Goal: Information Seeking & Learning: Learn about a topic

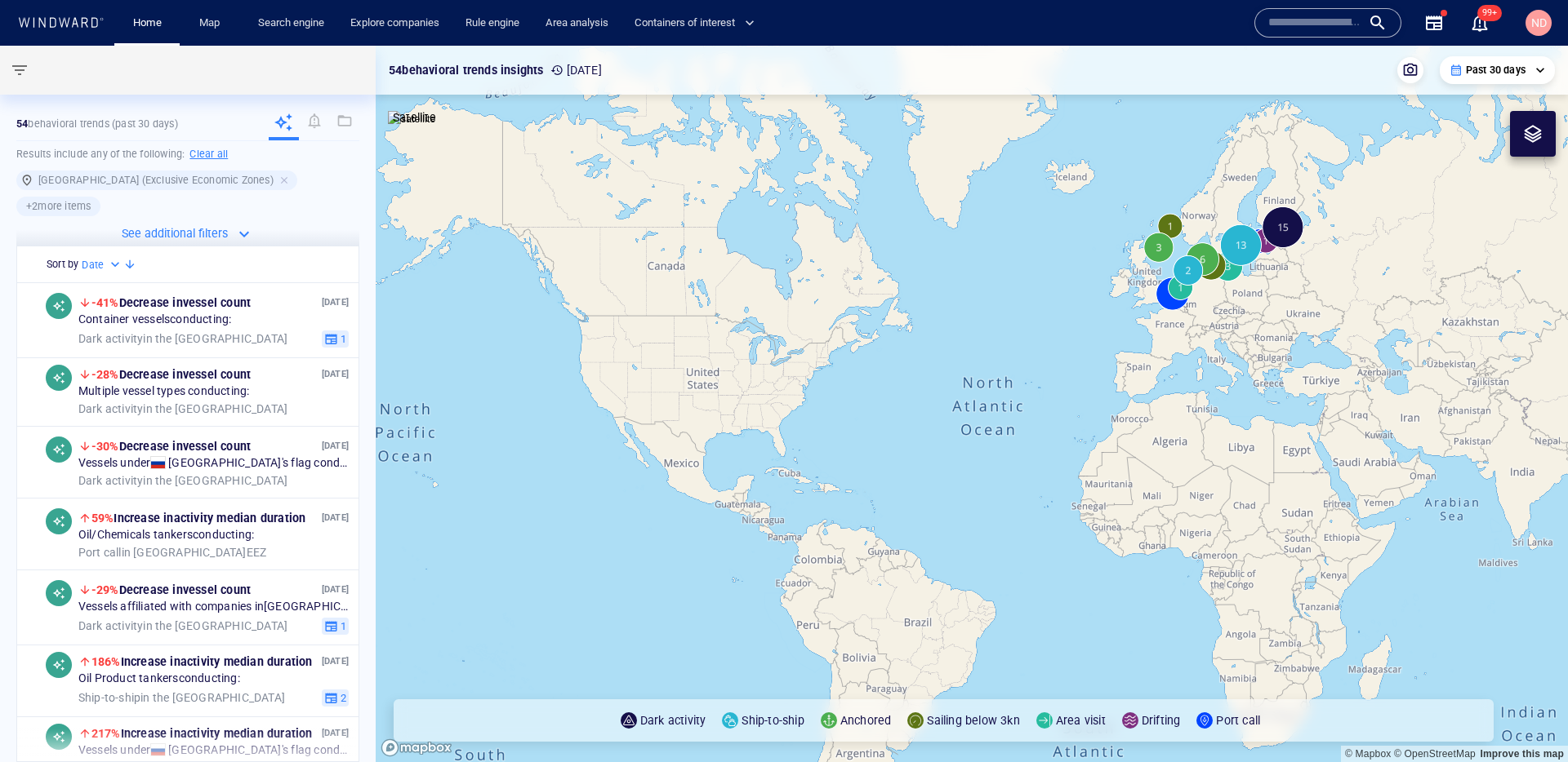
click at [220, 157] on h6 "Clear all" at bounding box center [208, 154] width 38 height 17
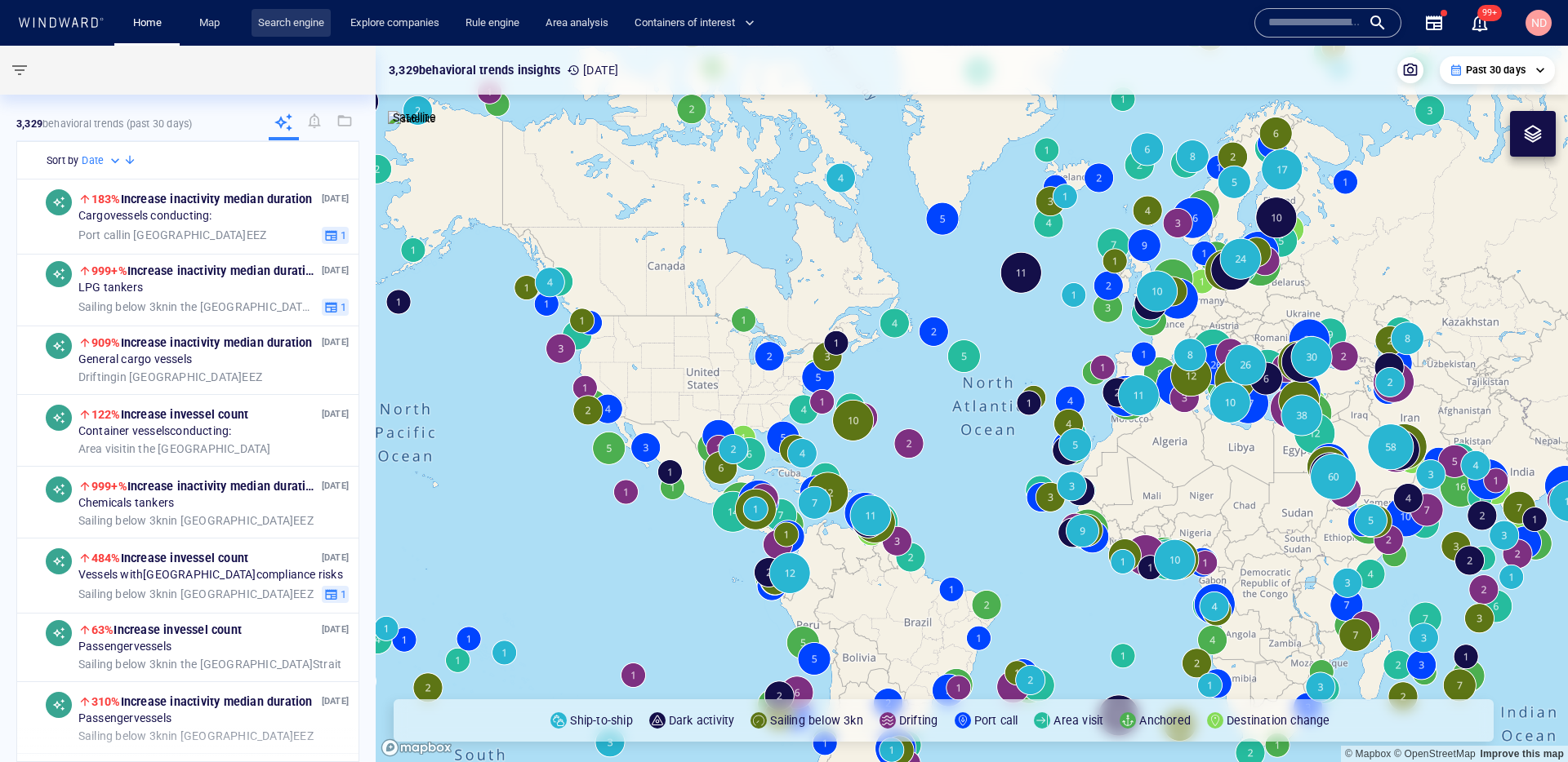
click at [295, 31] on link "Search engine" at bounding box center [291, 23] width 79 height 29
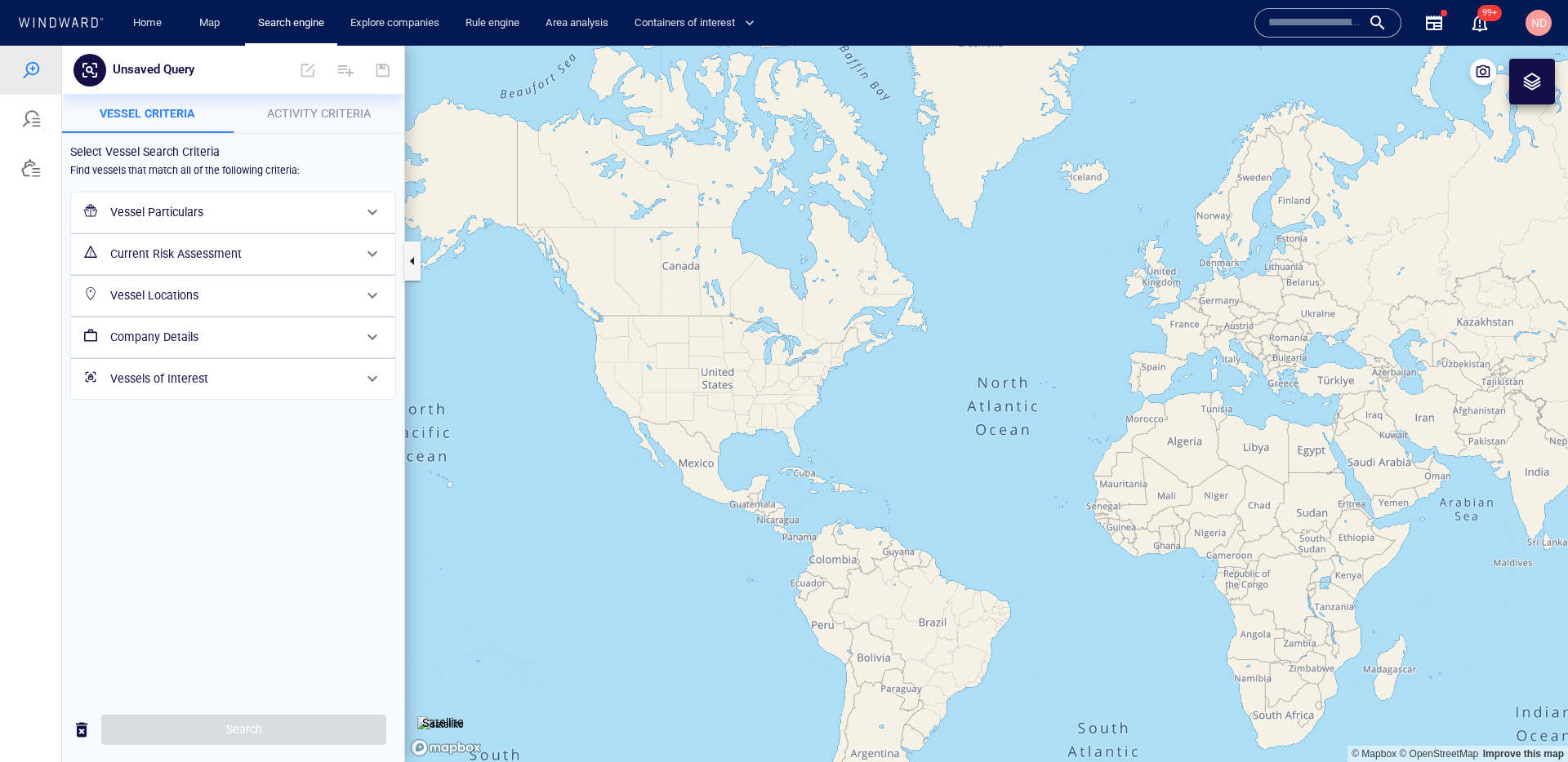
click at [262, 202] on h6 "Vessel Particulars" at bounding box center [231, 213] width 242 height 20
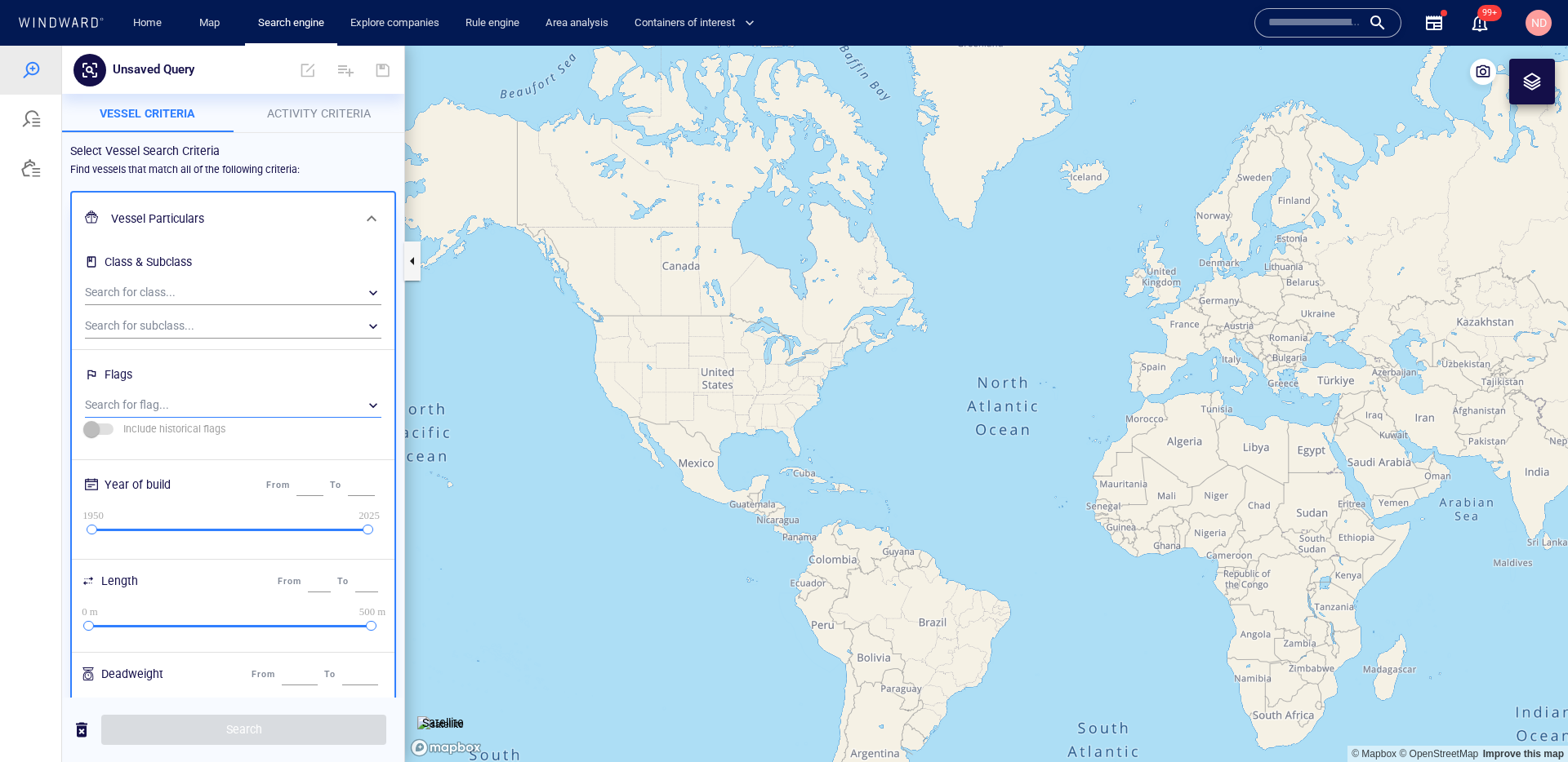
click at [160, 405] on div "​" at bounding box center [232, 406] width 296 height 24
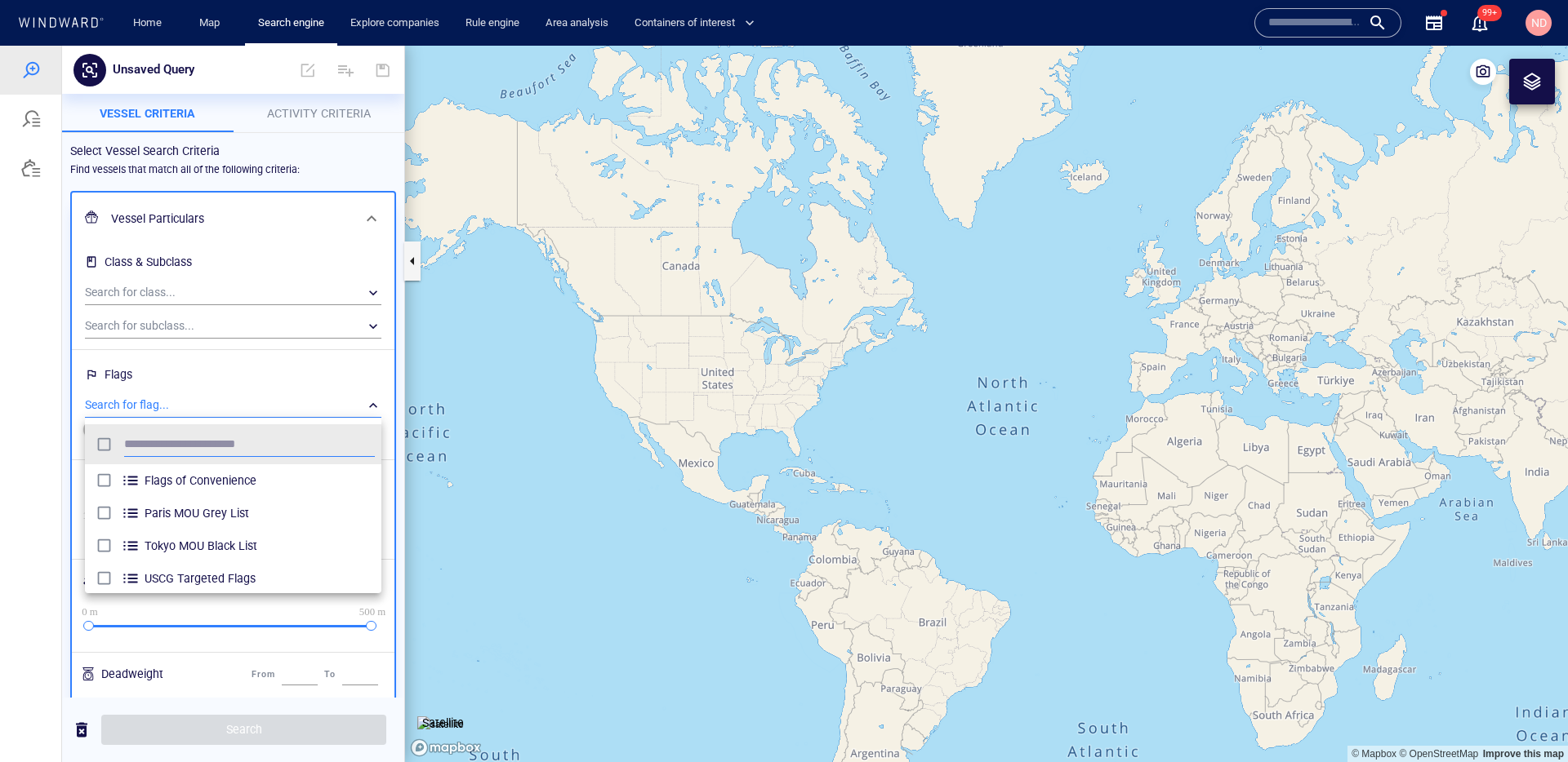
scroll to position [163, 296]
type input "***"
click at [173, 474] on span "[GEOGRAPHIC_DATA]" at bounding box center [260, 480] width 230 height 19
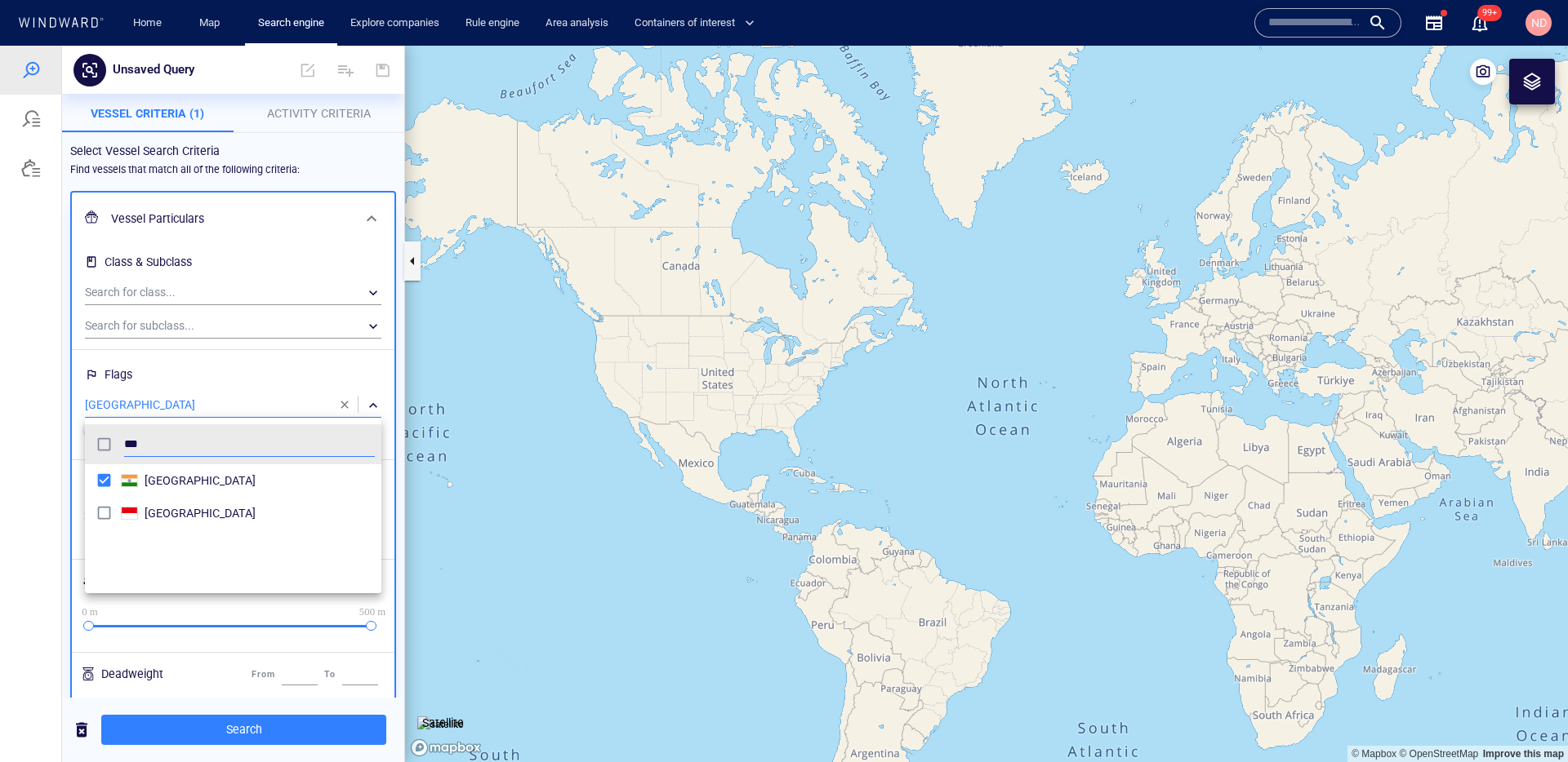
click at [349, 161] on div at bounding box center [784, 404] width 1568 height 717
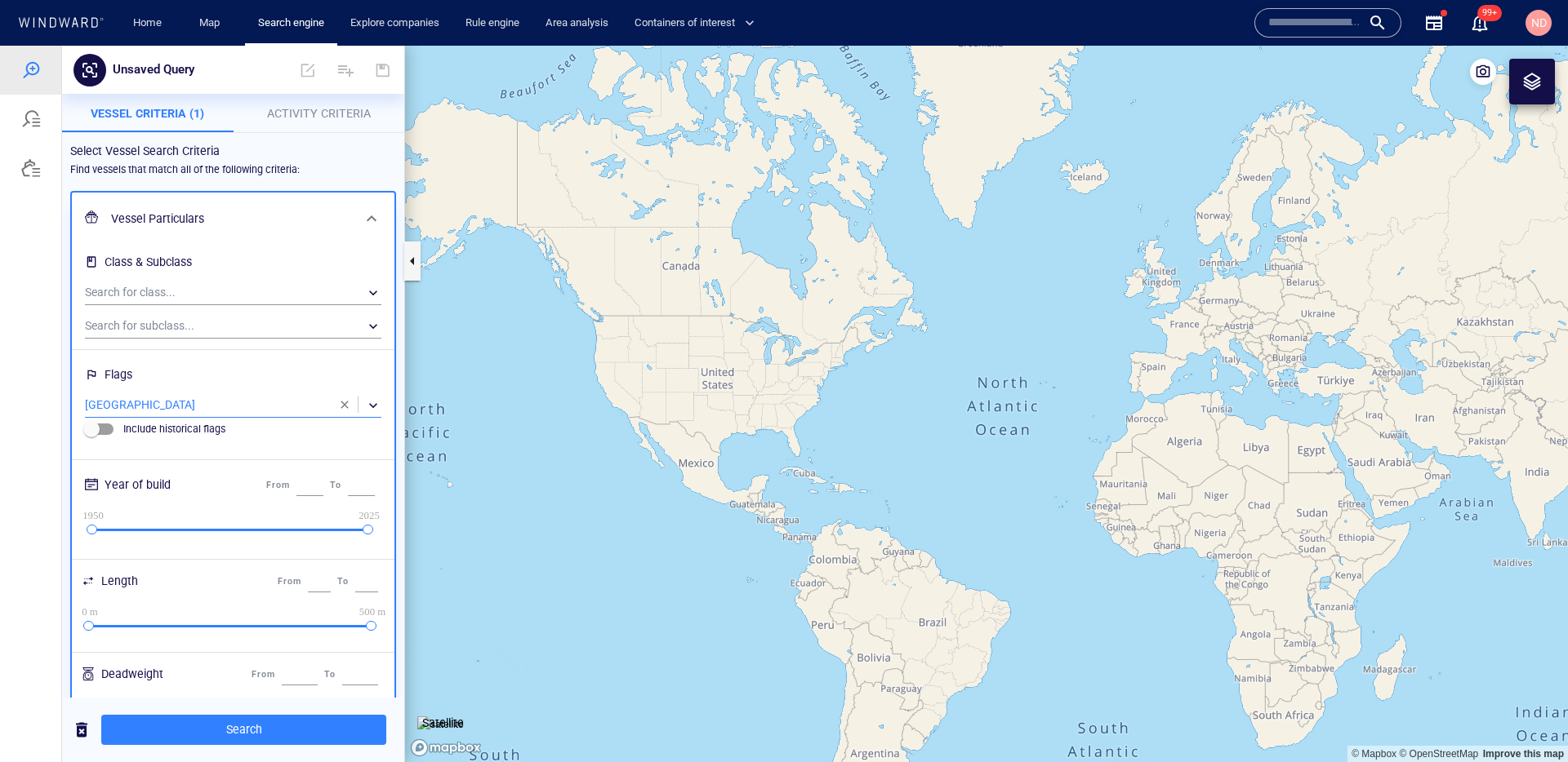
click at [329, 119] on p "Activity Criteria" at bounding box center [319, 113] width 152 height 19
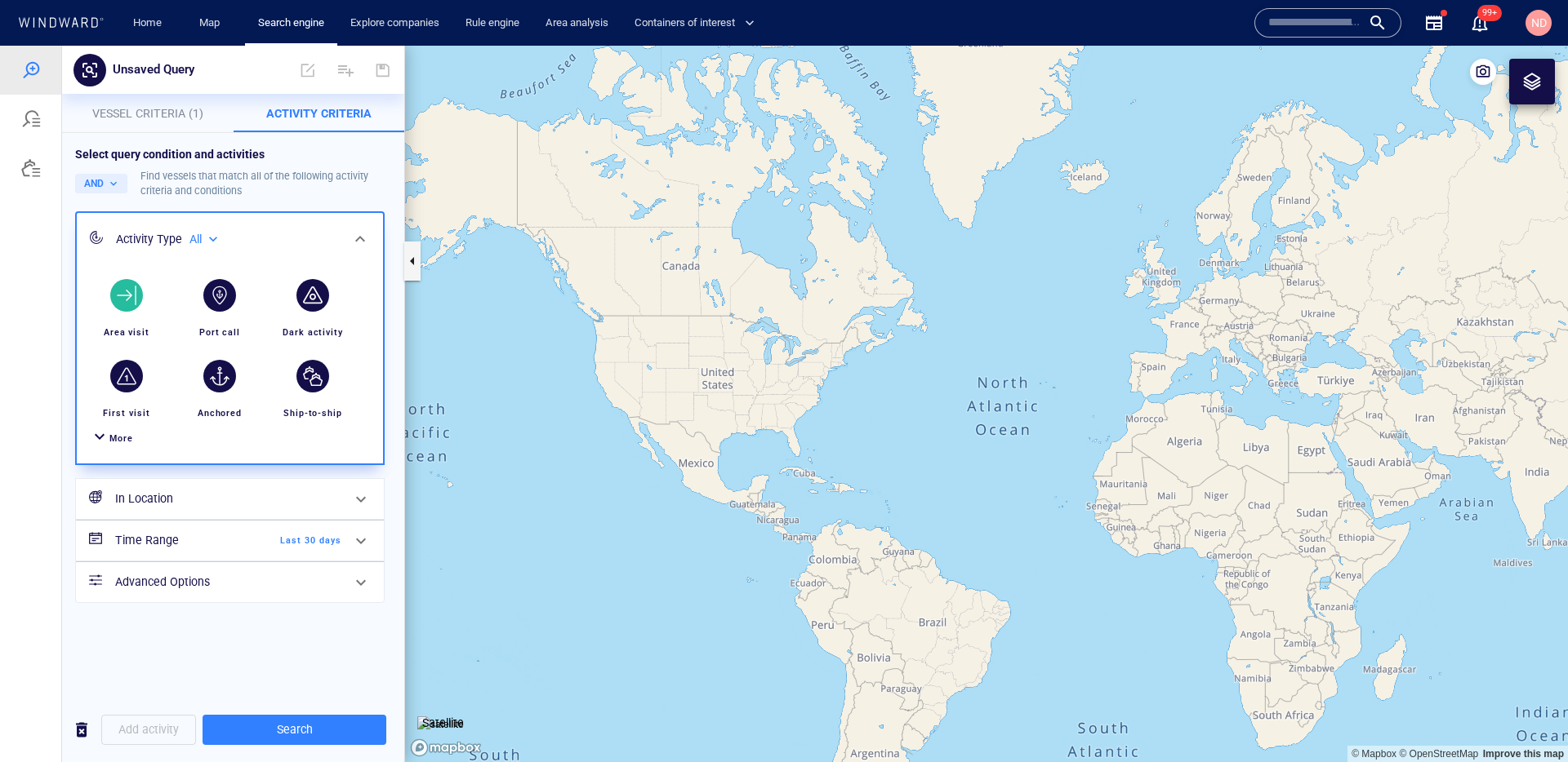
click at [137, 293] on div "button" at bounding box center [126, 295] width 32 height 32
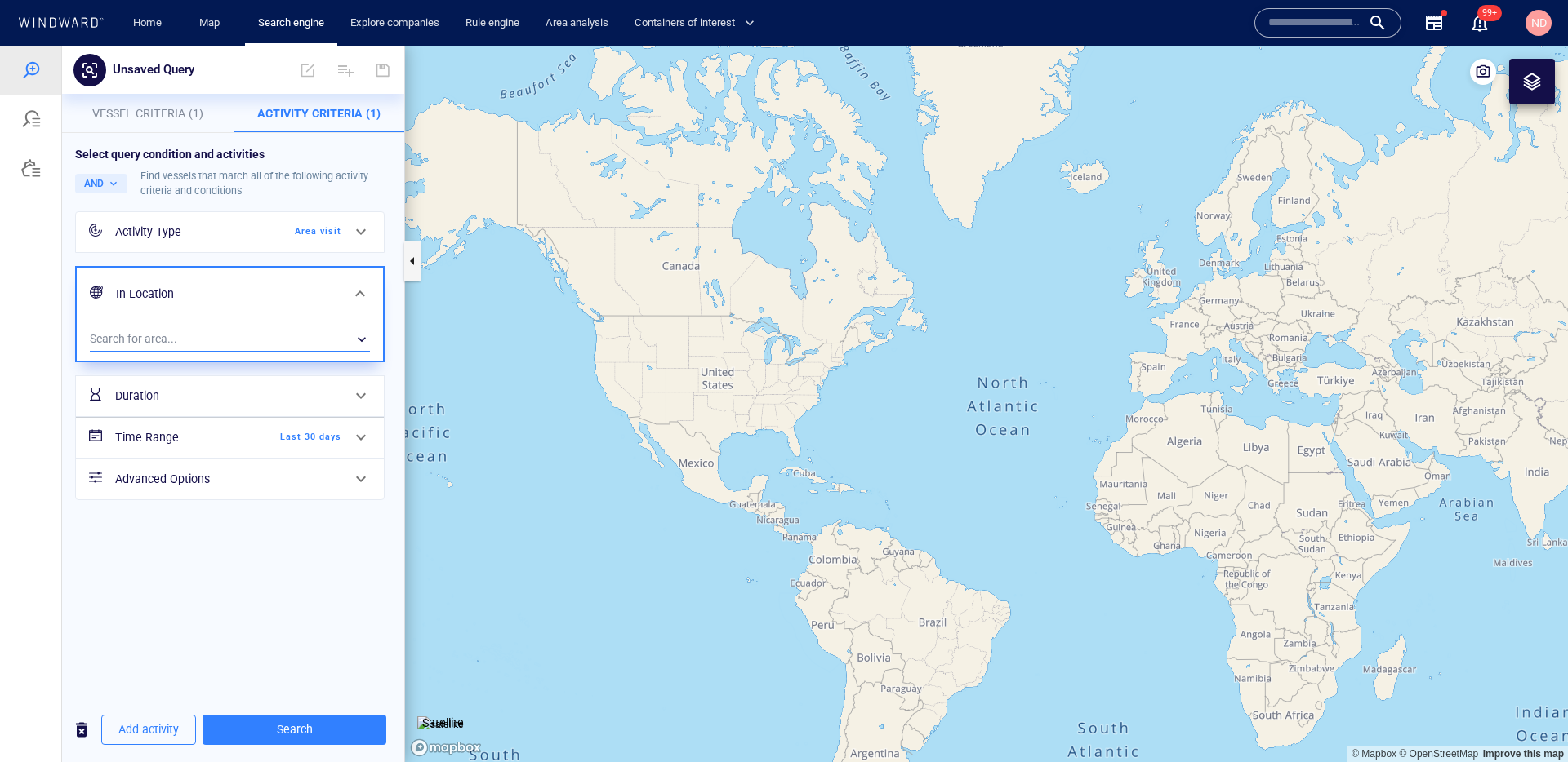
click at [153, 330] on div "​" at bounding box center [230, 340] width 280 height 24
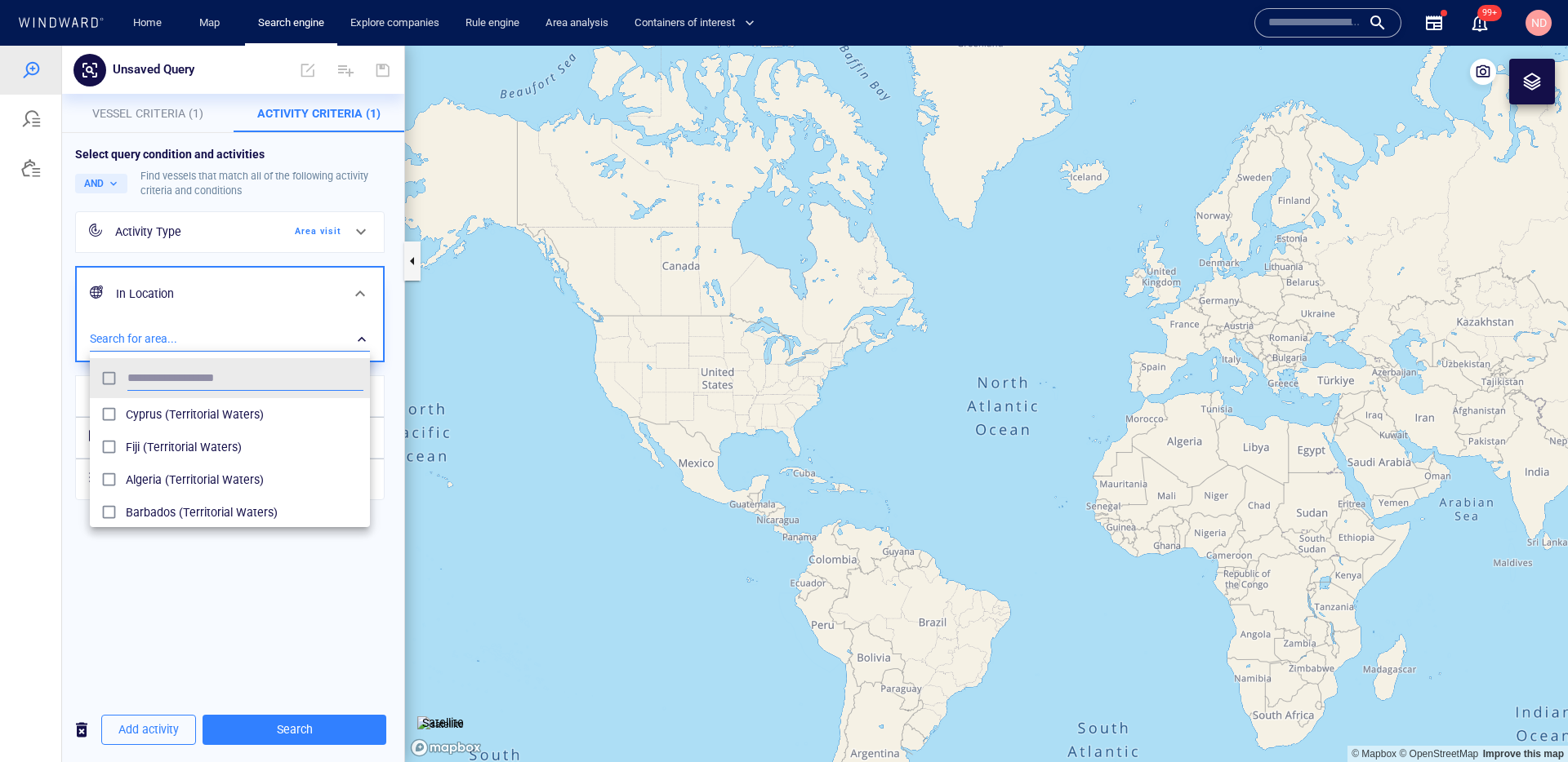
scroll to position [163, 280]
type input "****"
click at [160, 416] on span "Kiel Canal (Straits)" at bounding box center [244, 414] width 238 height 19
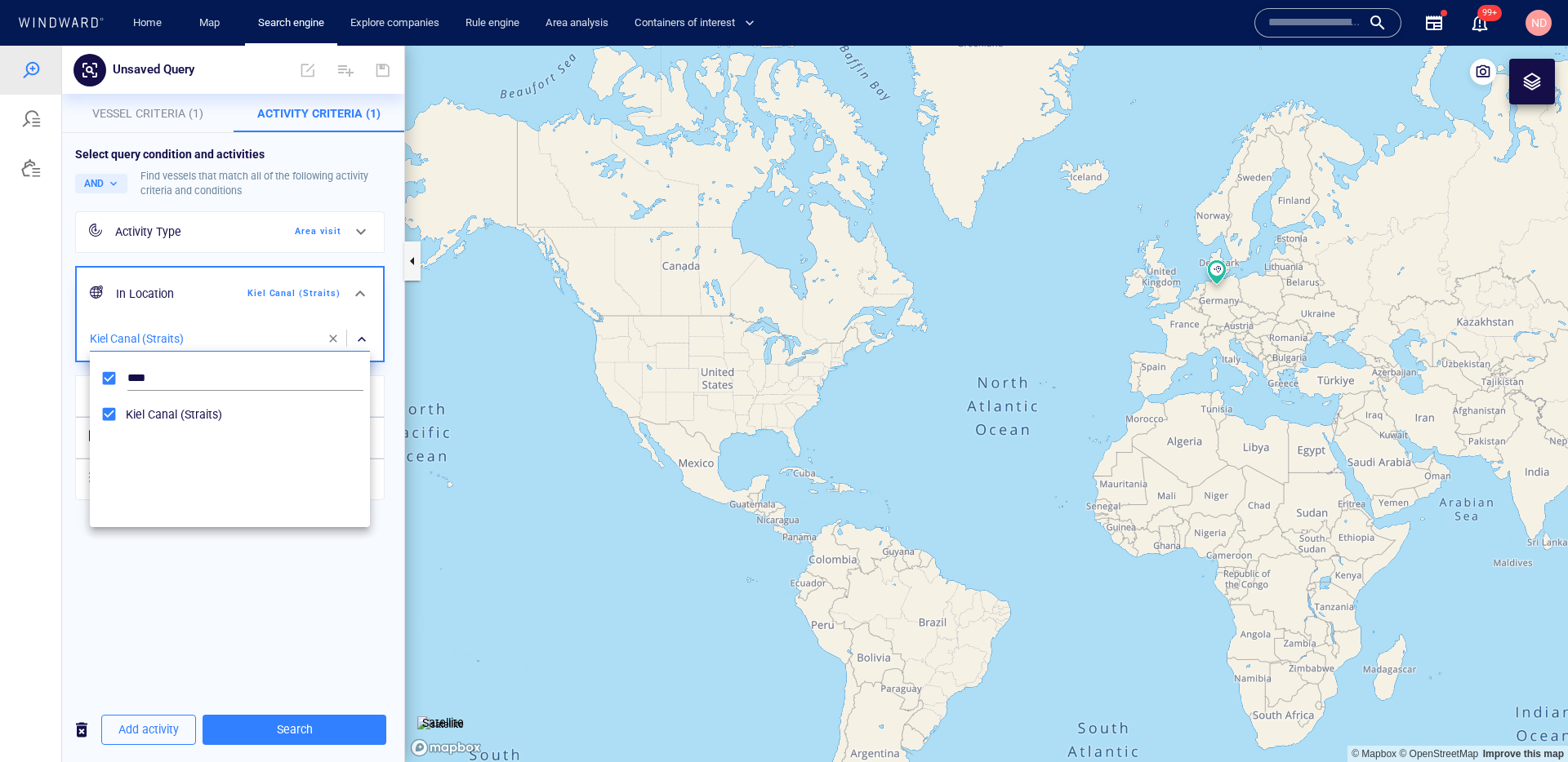
click at [267, 669] on div at bounding box center [784, 404] width 1568 height 717
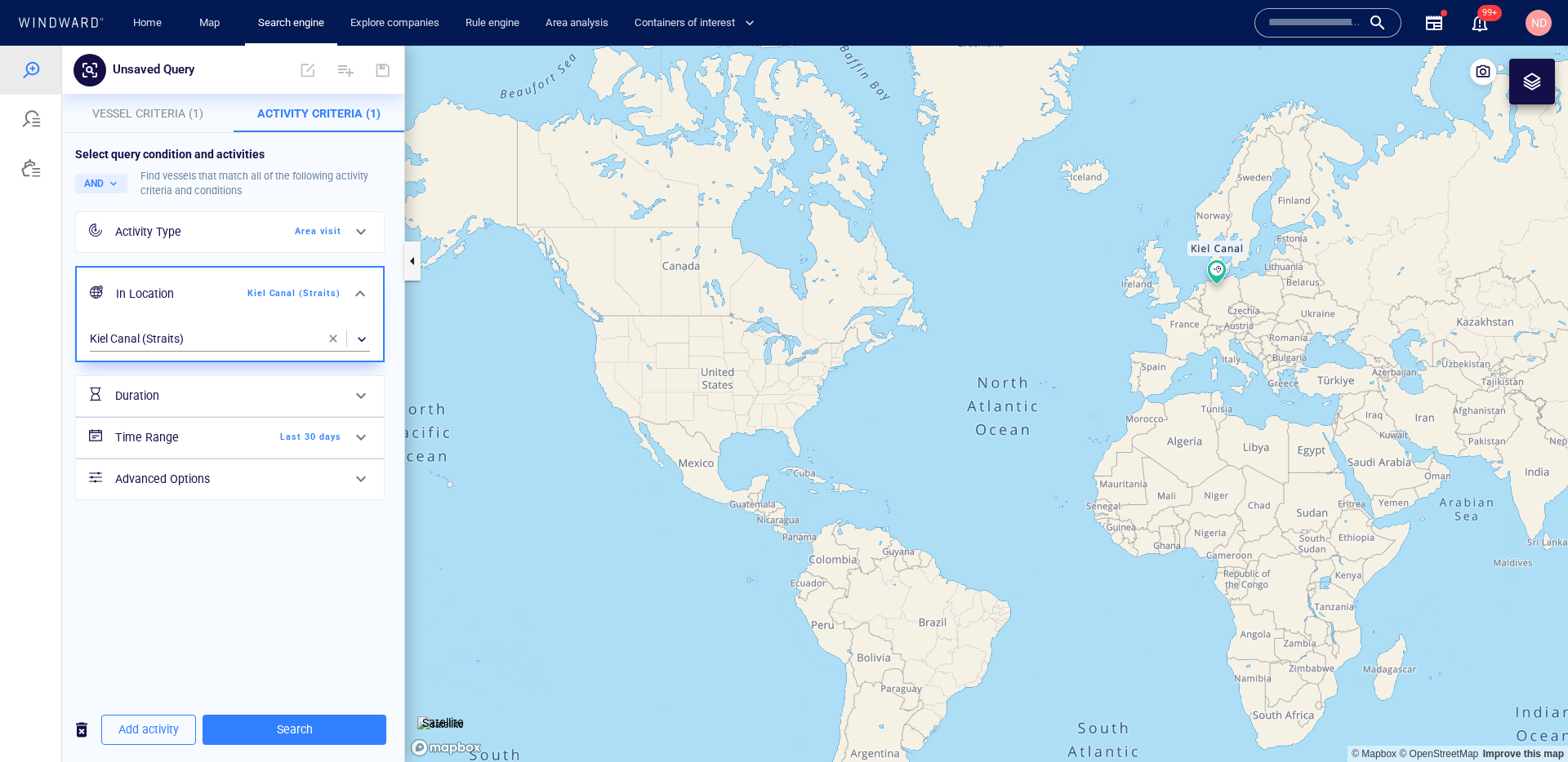
click at [317, 447] on div "Time Range Last 30 days" at bounding box center [228, 438] width 240 height 33
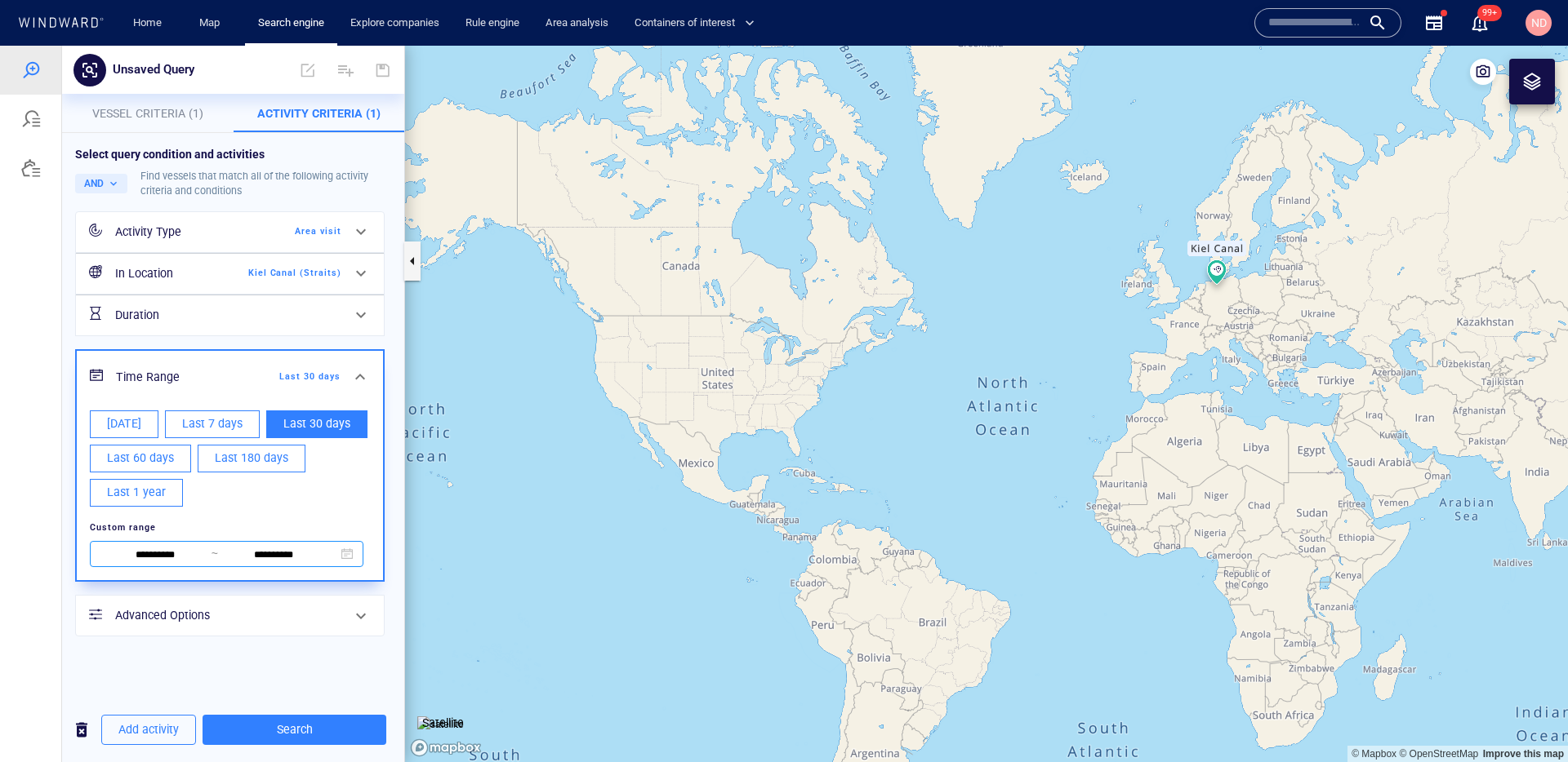
click at [167, 561] on input "**********" at bounding box center [155, 555] width 111 height 18
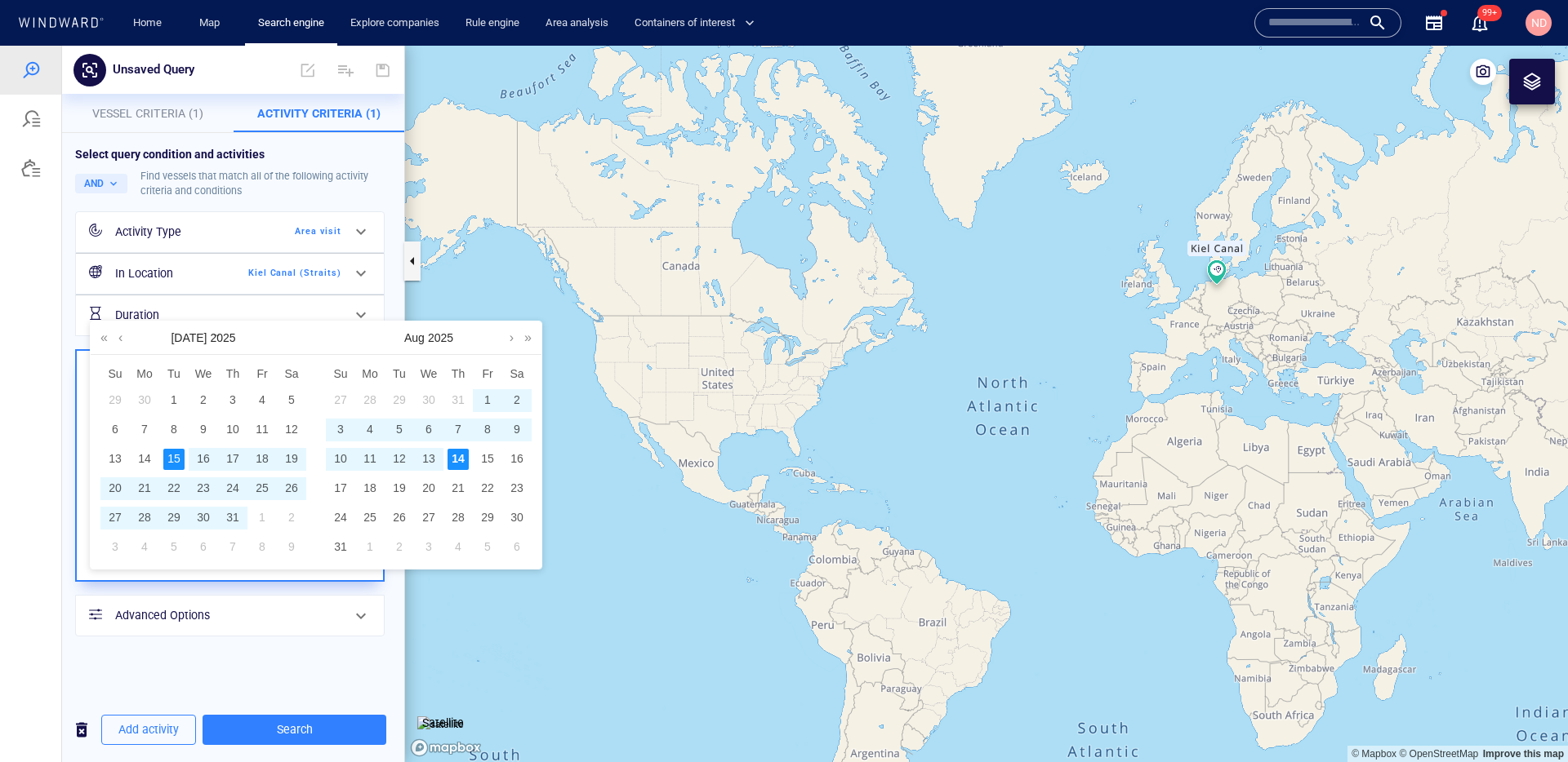
click at [143, 523] on div "28" at bounding box center [144, 518] width 21 height 21
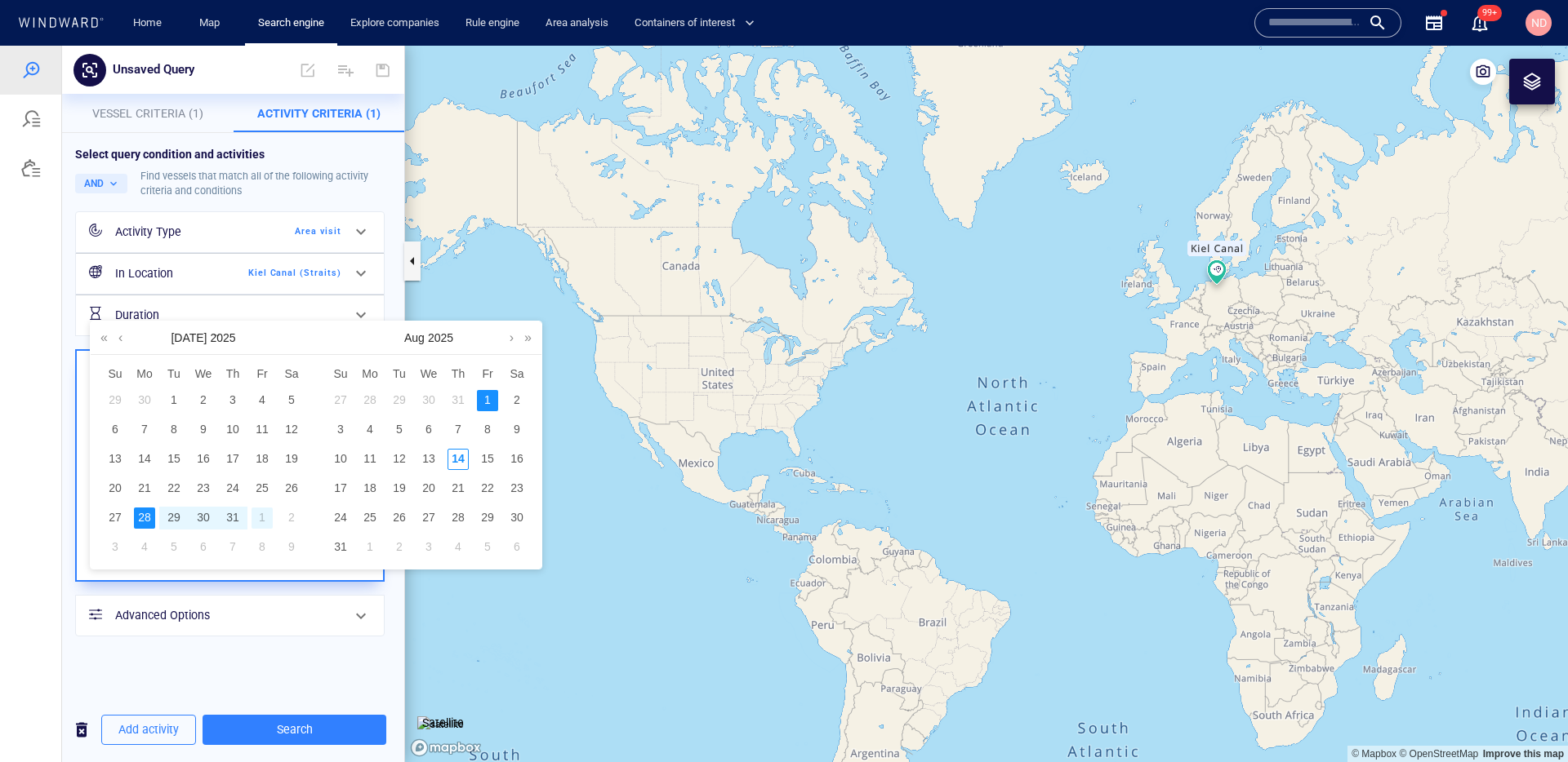
click at [266, 518] on div "1" at bounding box center [262, 518] width 21 height 21
type input "**********"
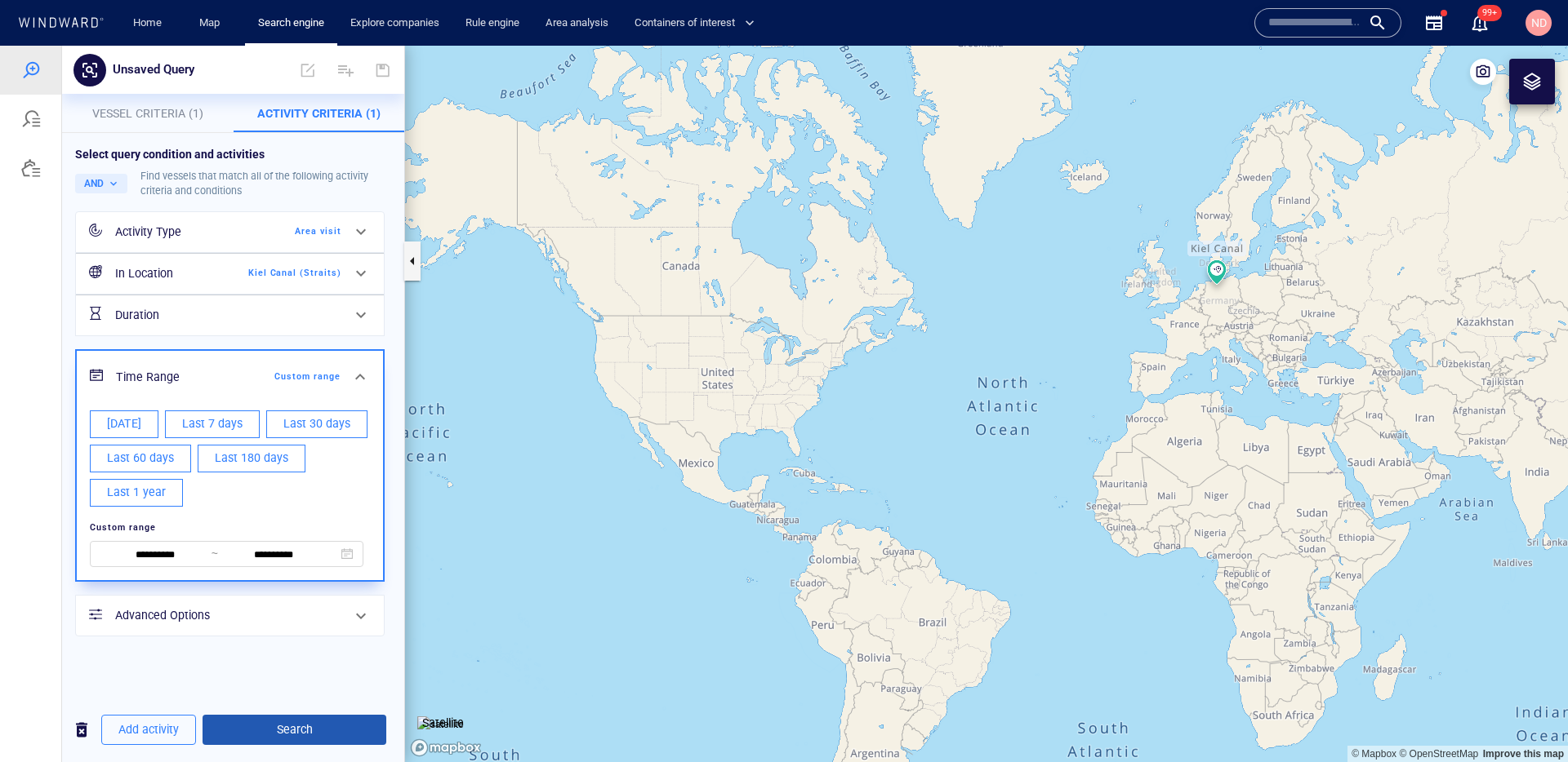
click at [313, 729] on span "Search" at bounding box center [294, 730] width 158 height 20
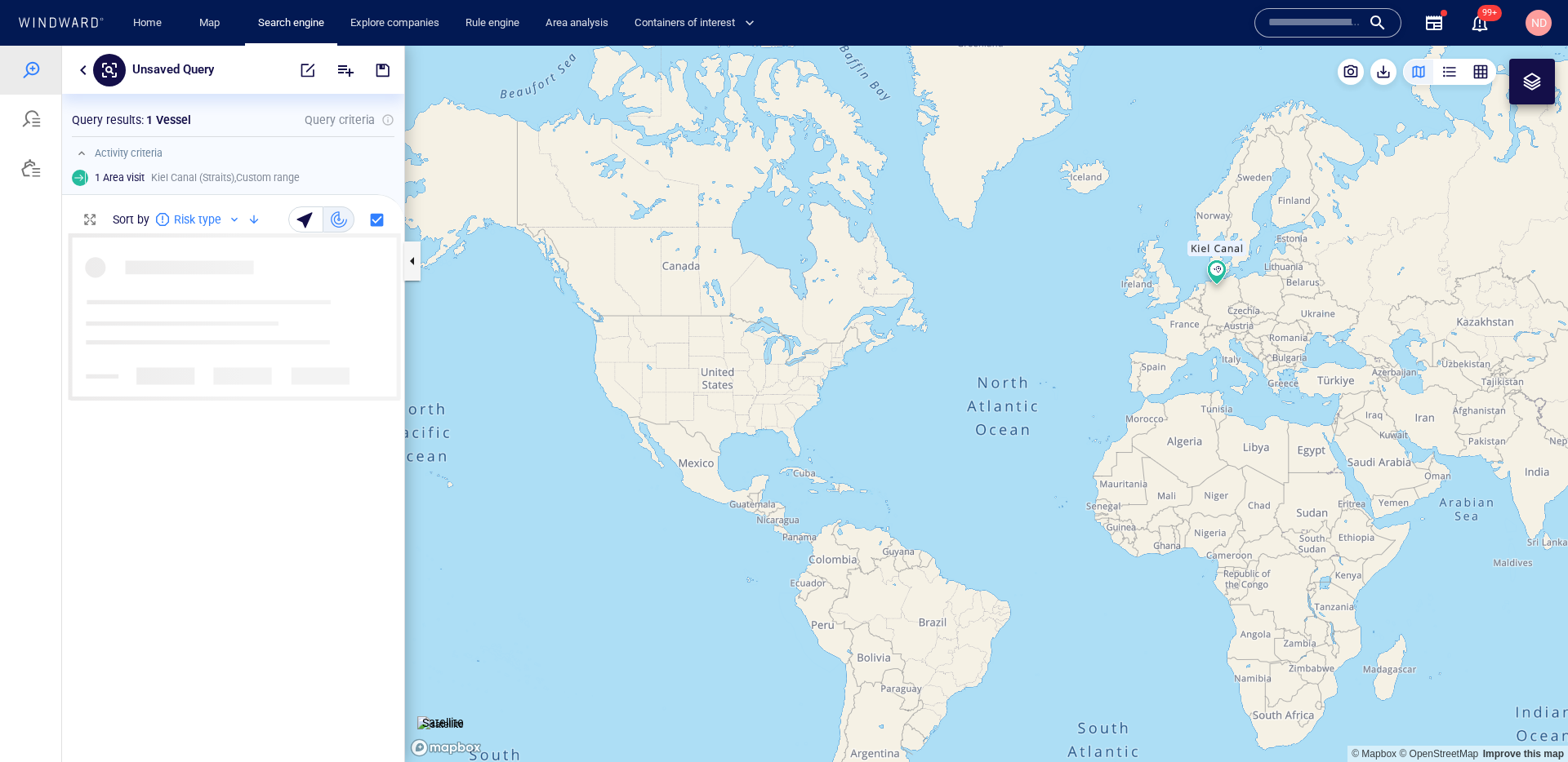
scroll to position [528, 343]
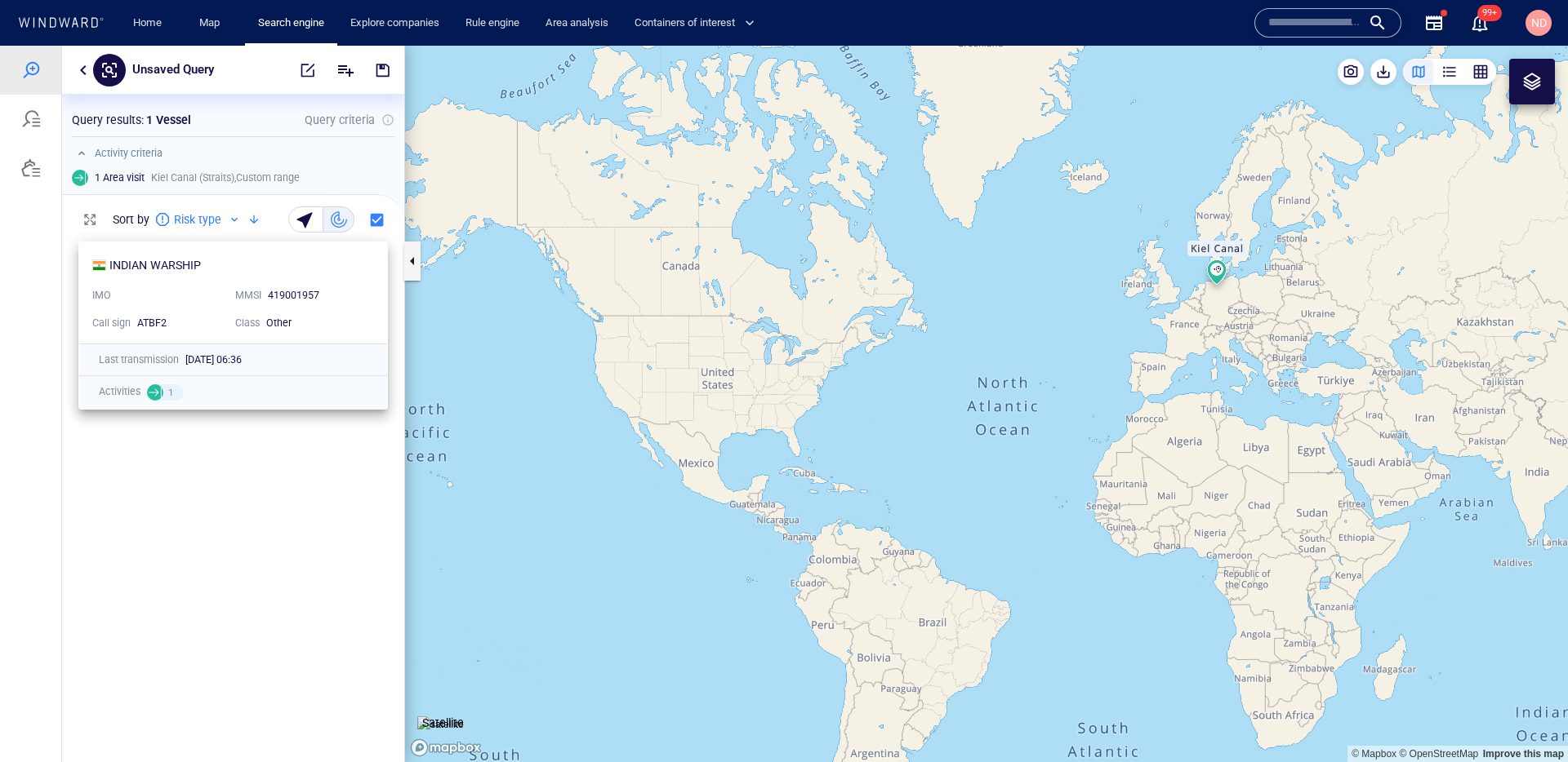
click at [348, 265] on div "INDIAN WARSHIP" at bounding box center [226, 265] width 268 height 19
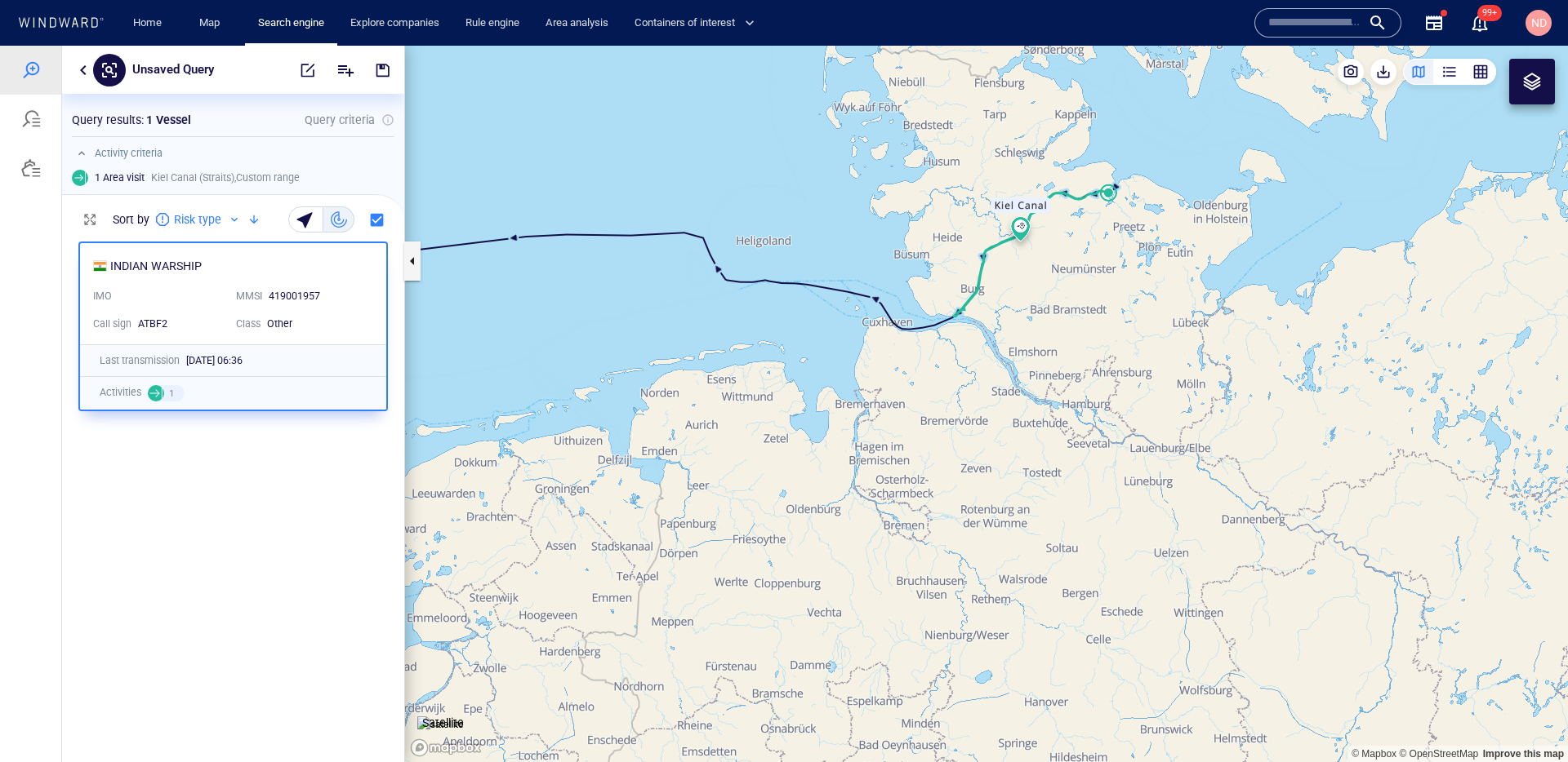
drag, startPoint x: 1054, startPoint y: 428, endPoint x: 596, endPoint y: 458, distance: 459.0
click at [596, 458] on canvas "Map" at bounding box center [986, 404] width 1162 height 717
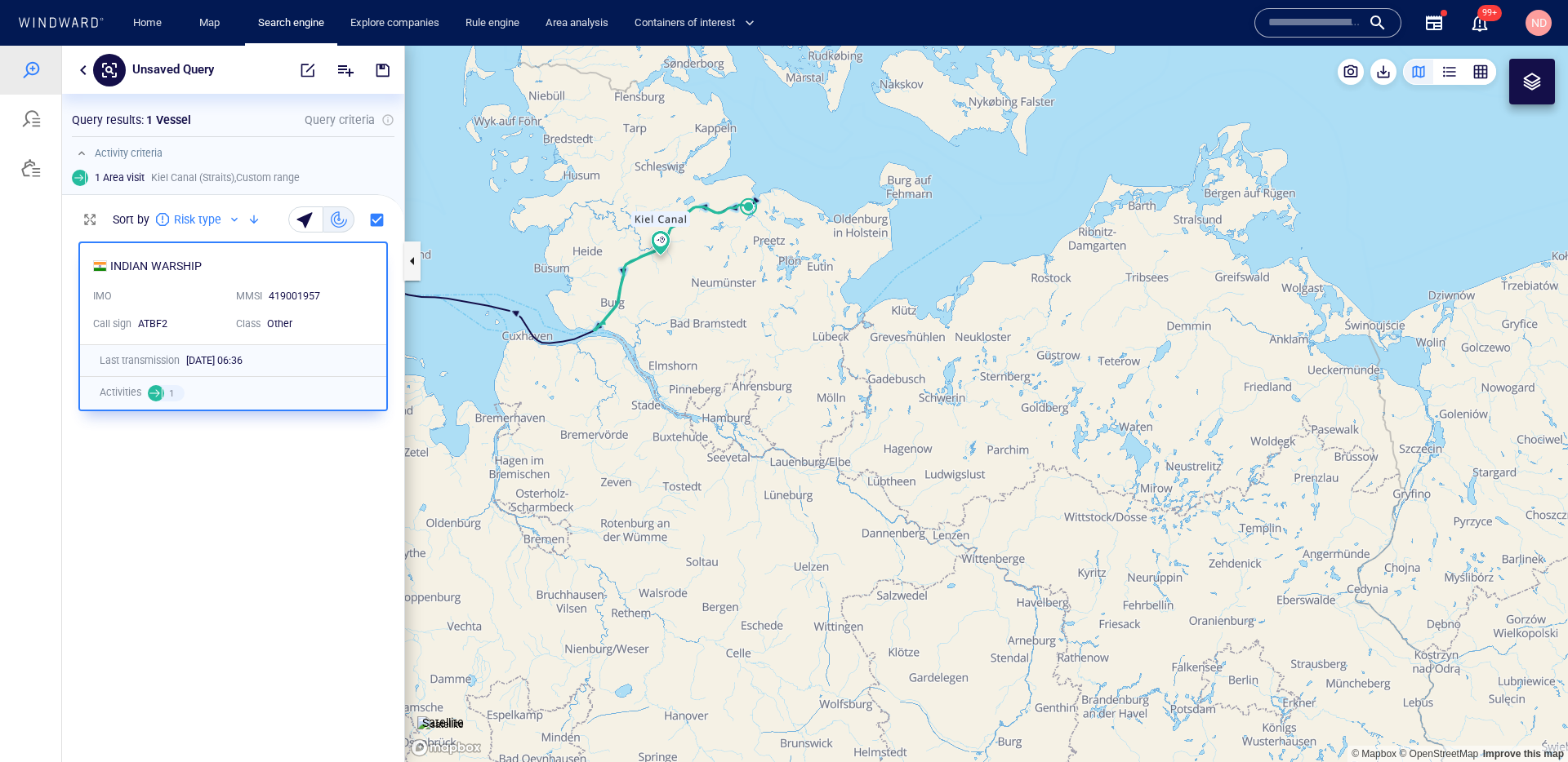
drag, startPoint x: 740, startPoint y: 239, endPoint x: 737, endPoint y: 307, distance: 68.1
click at [737, 309] on canvas "Map" at bounding box center [986, 404] width 1162 height 717
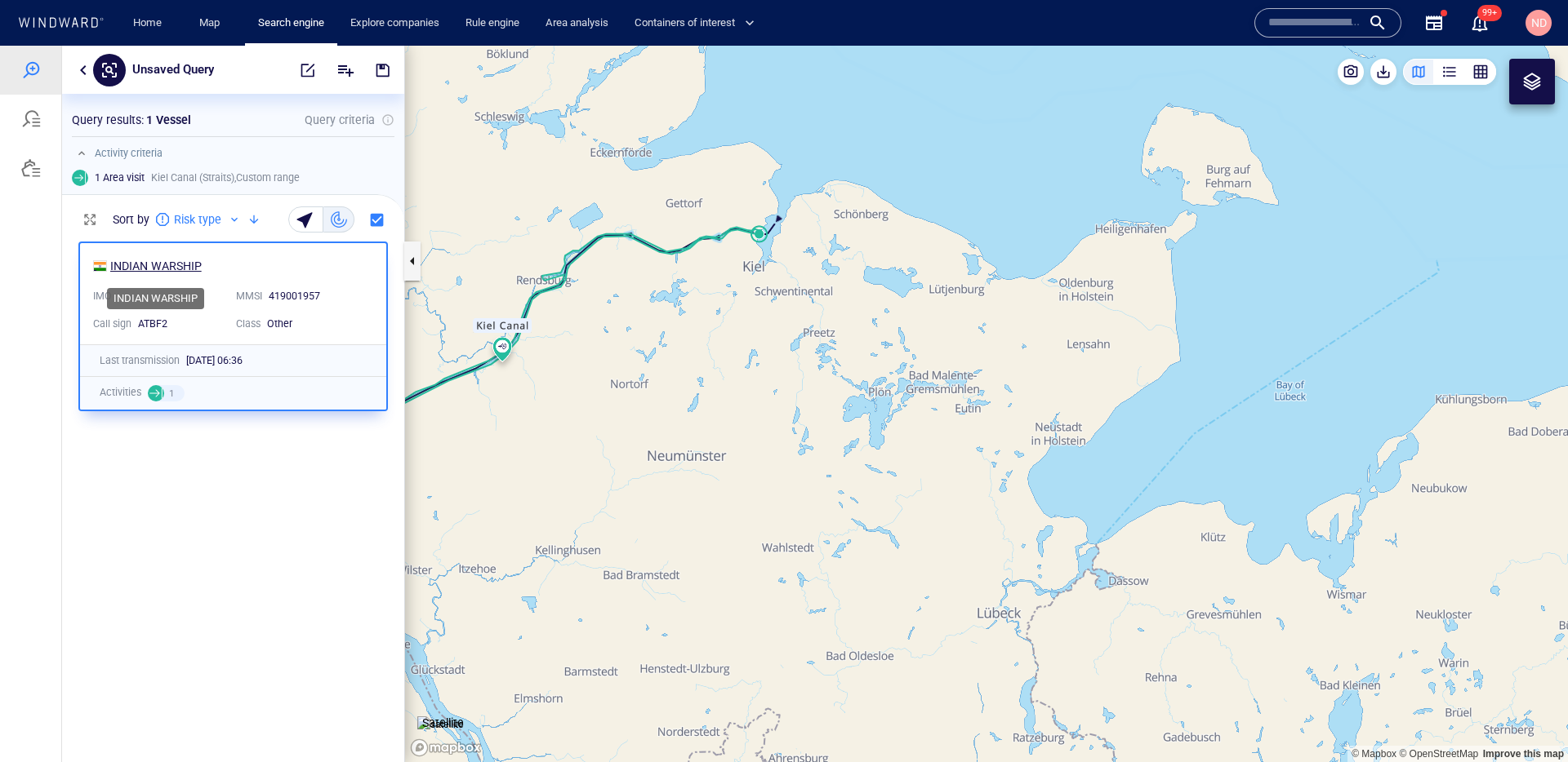
click at [165, 263] on div "INDIAN WARSHIP" at bounding box center [156, 265] width 92 height 19
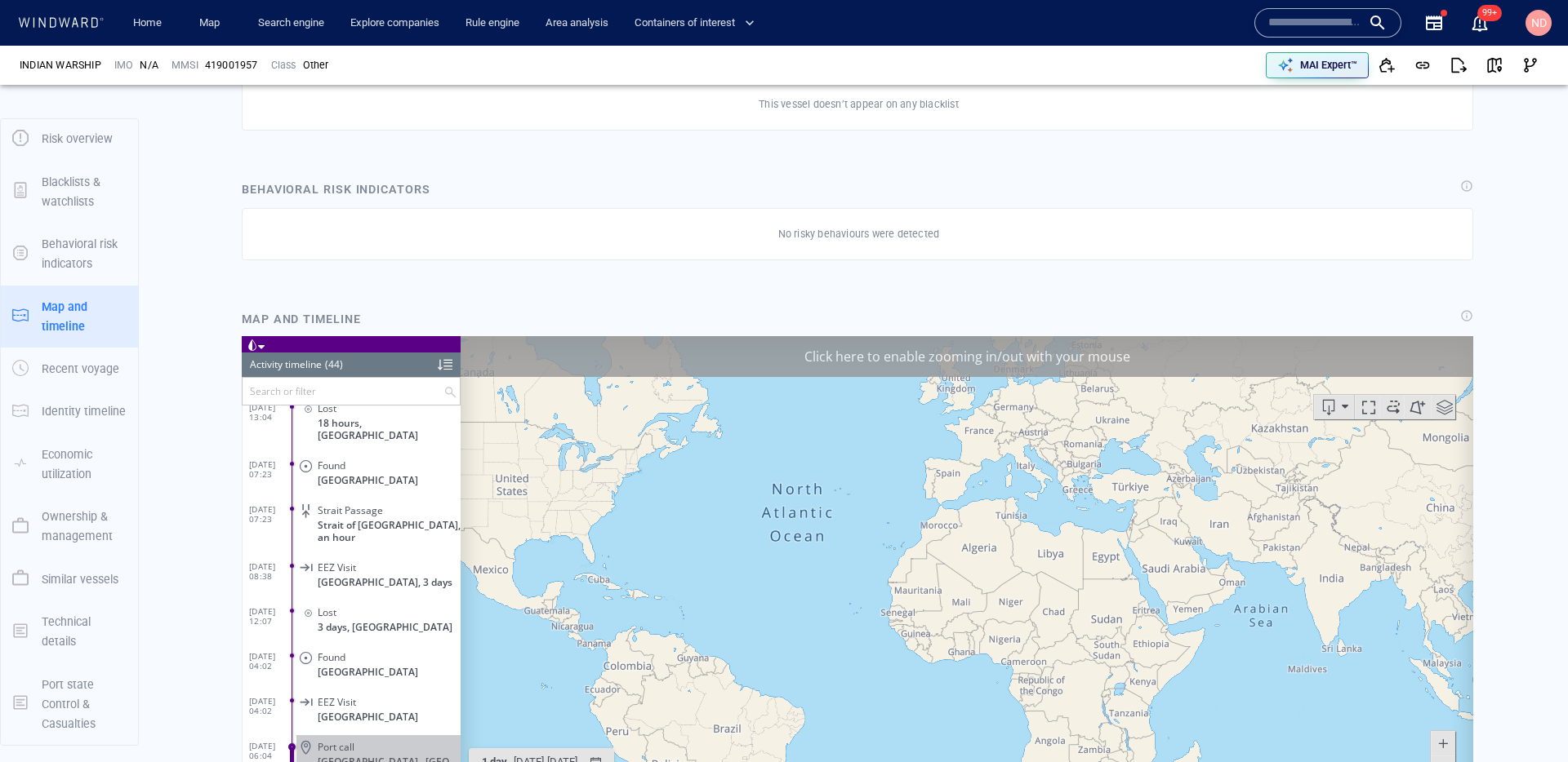
scroll to position [1557, 0]
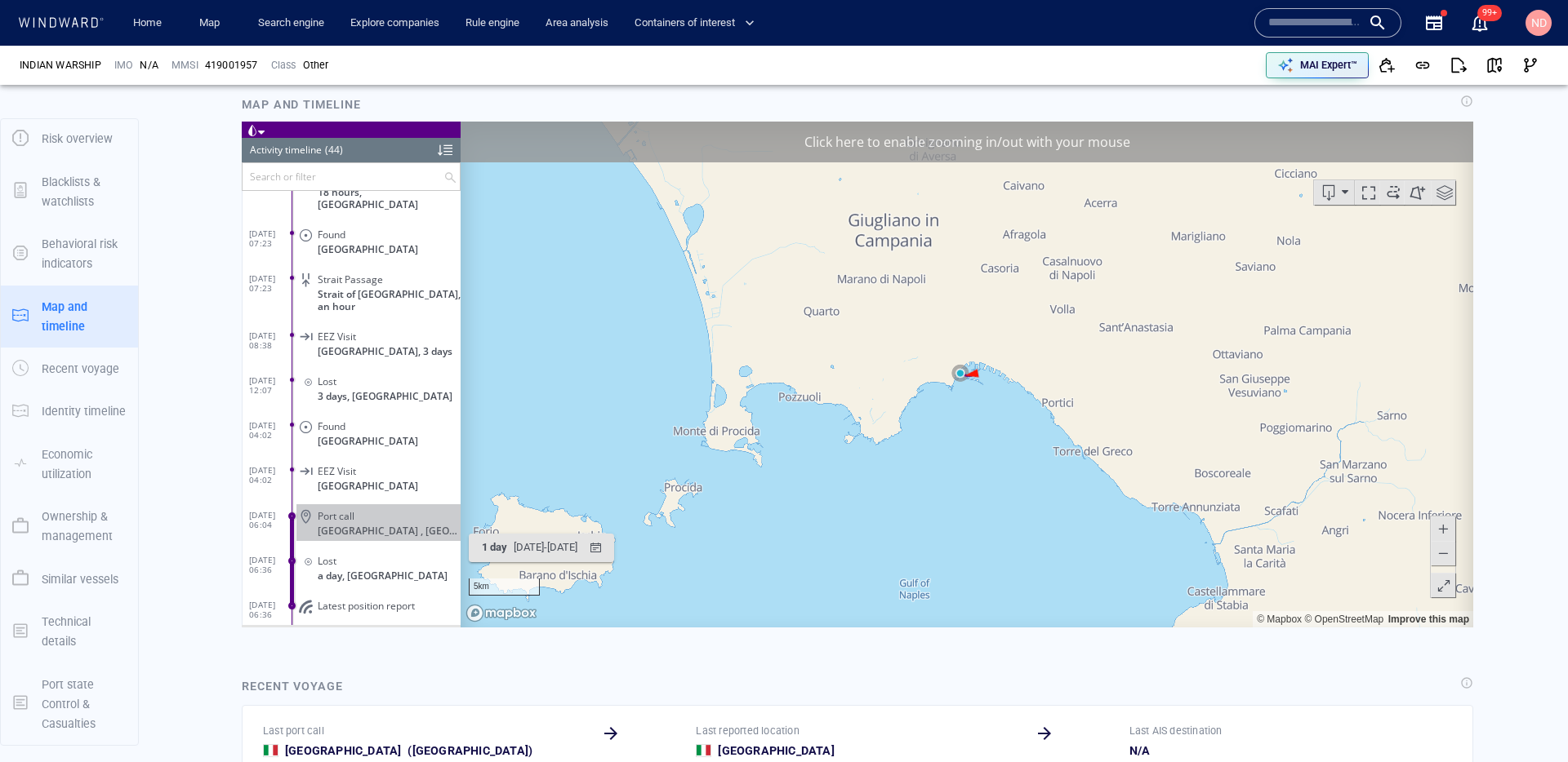
scroll to position [1057, 0]
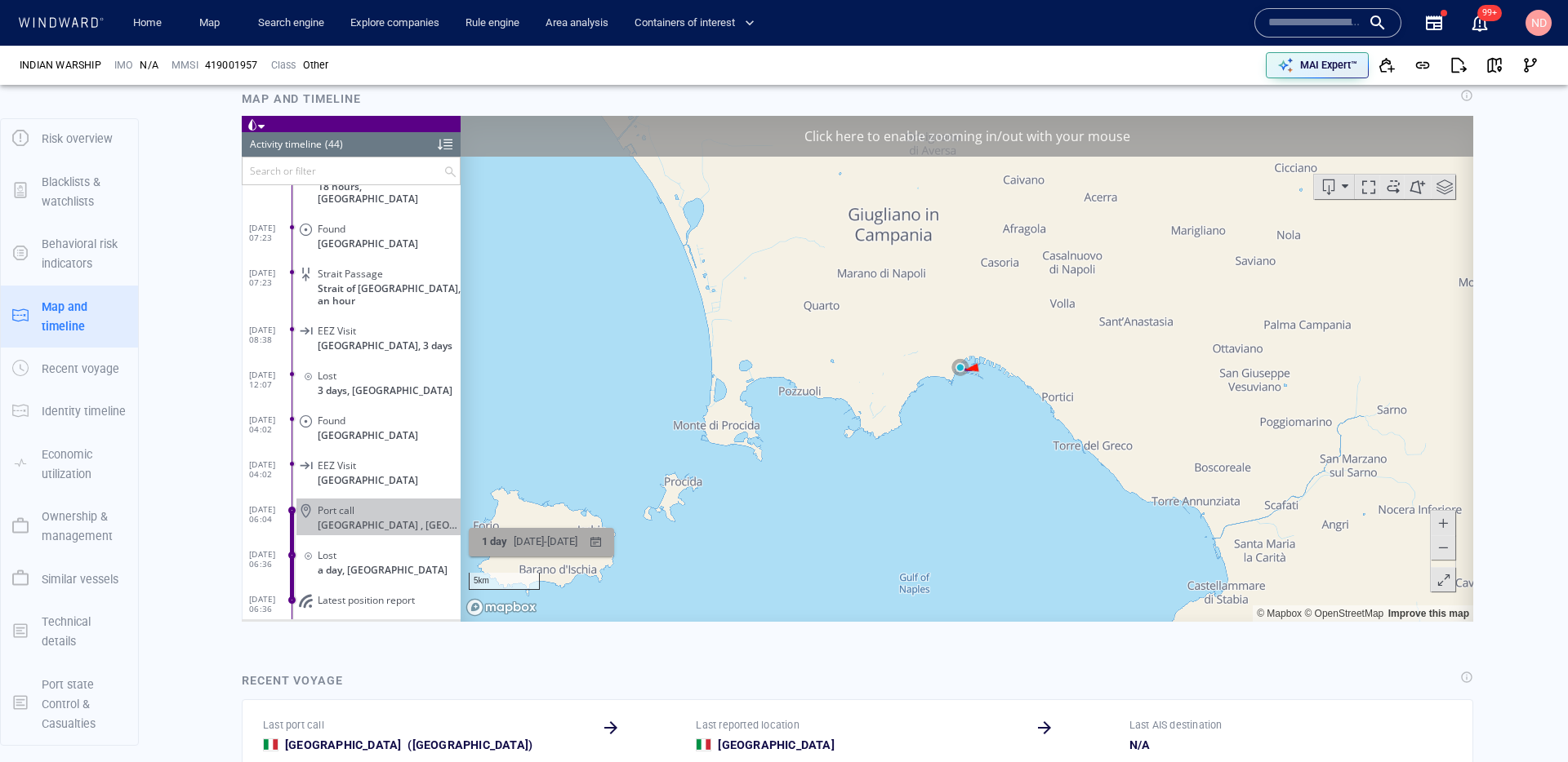
click at [573, 539] on div "13/08/2025 - 13/08/2025" at bounding box center [546, 541] width 71 height 25
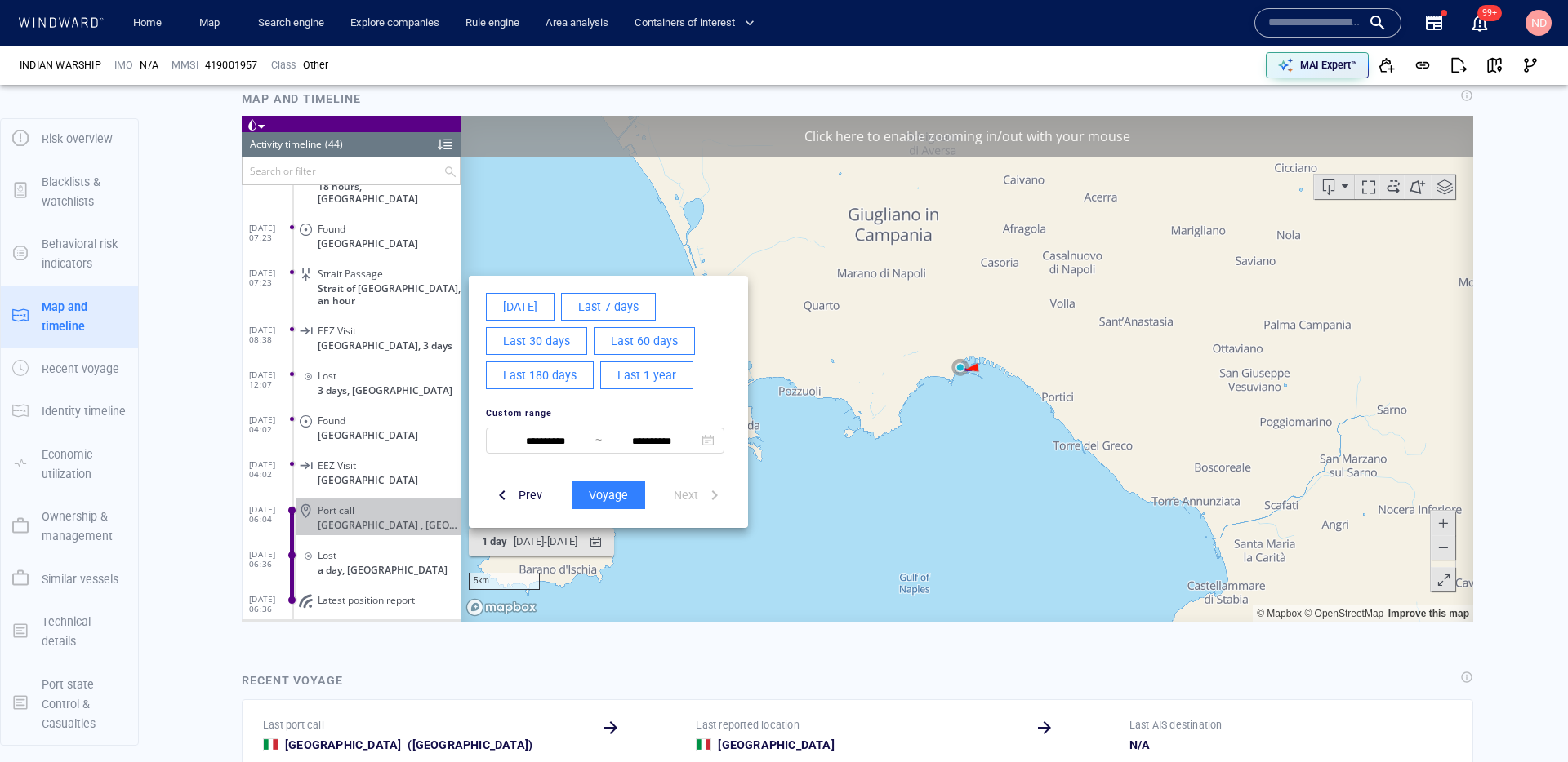
click at [640, 345] on span "Last 60 days" at bounding box center [644, 341] width 67 height 20
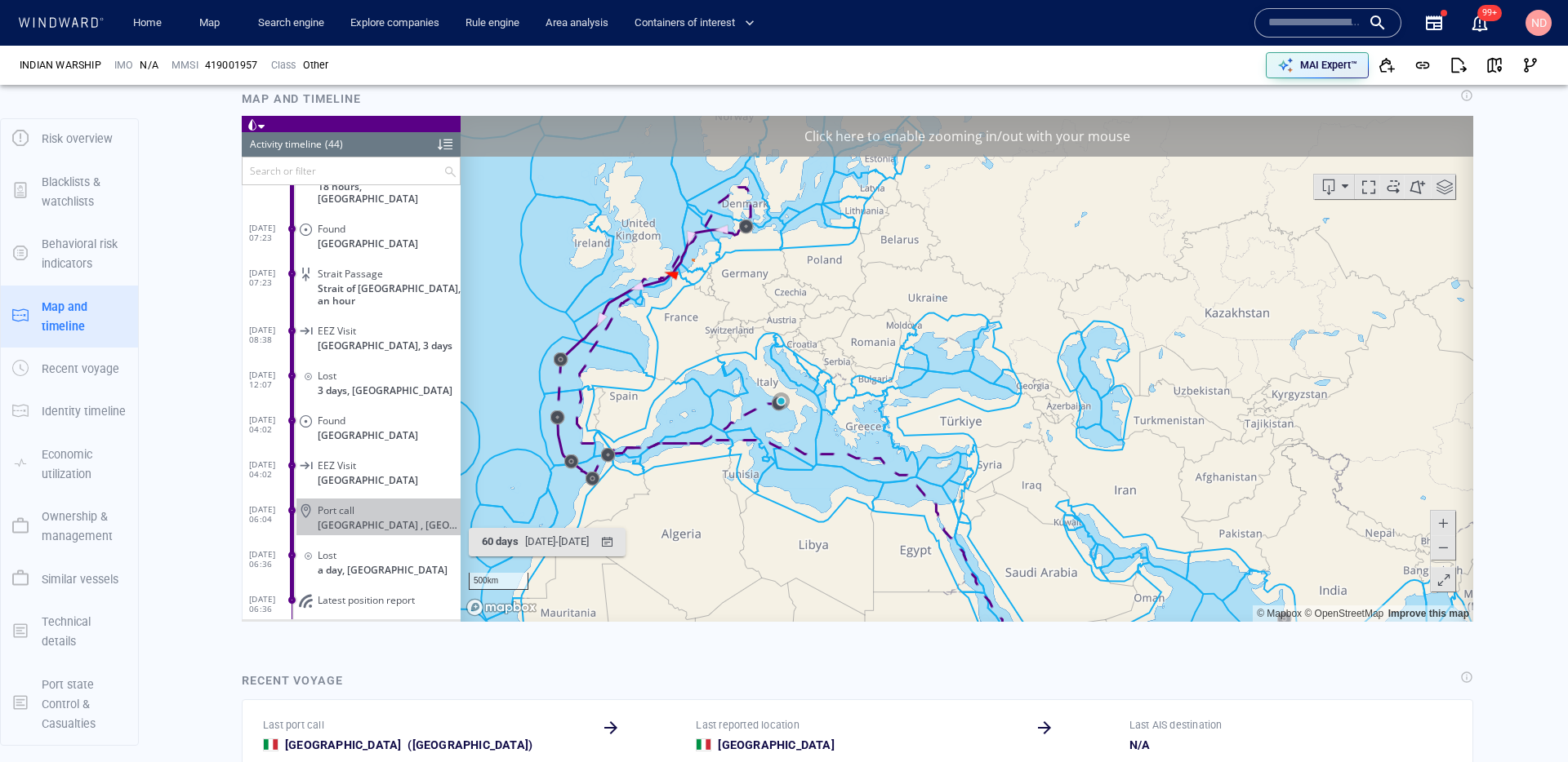
drag, startPoint x: 764, startPoint y: 261, endPoint x: 643, endPoint y: 394, distance: 179.8
click at [645, 394] on canvas "Map" at bounding box center [966, 368] width 1013 height 506
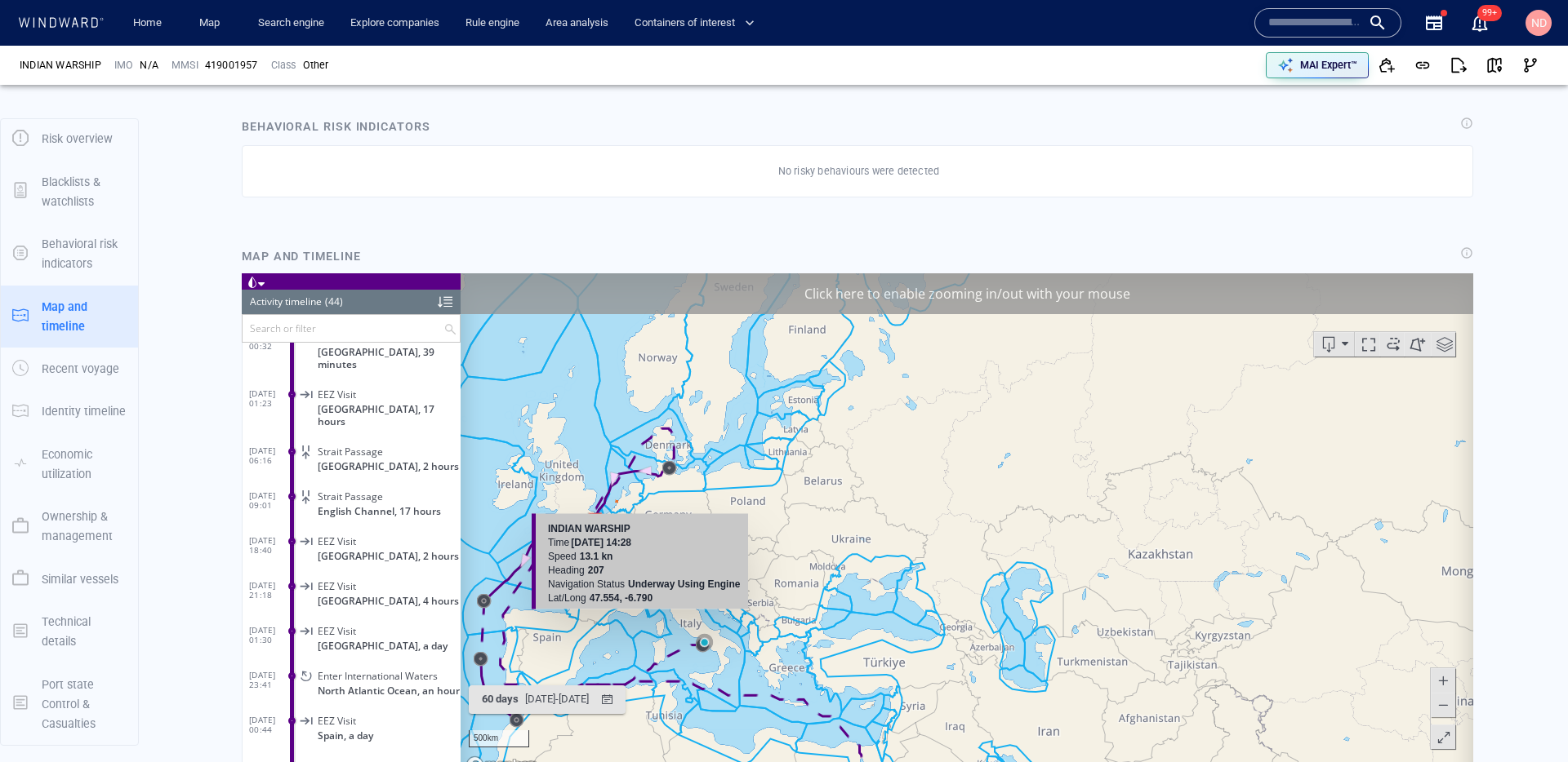
scroll to position [757, 0]
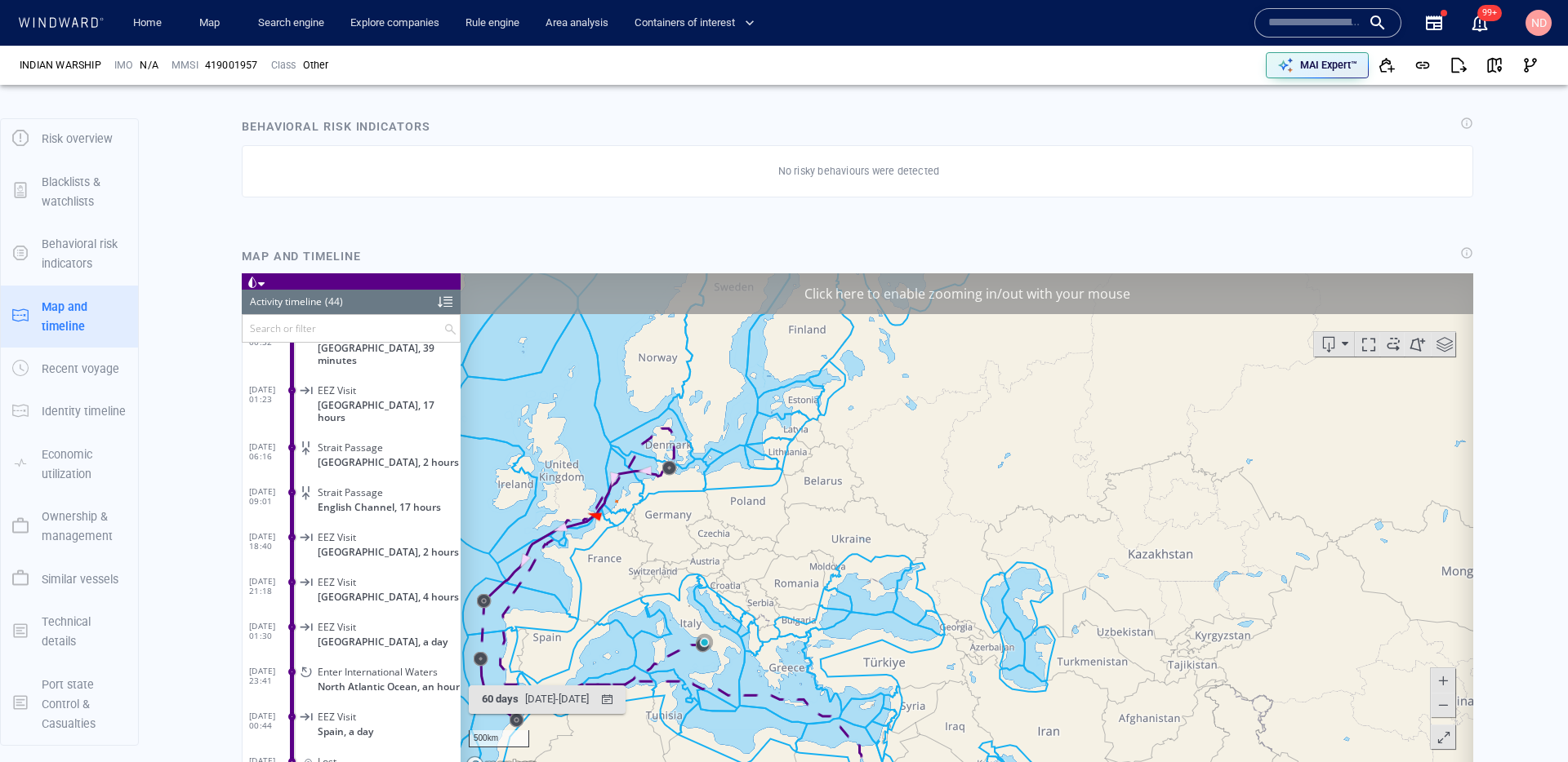
click at [584, 294] on div "Click here to enable zooming in/out with your mouse" at bounding box center [966, 293] width 1013 height 41
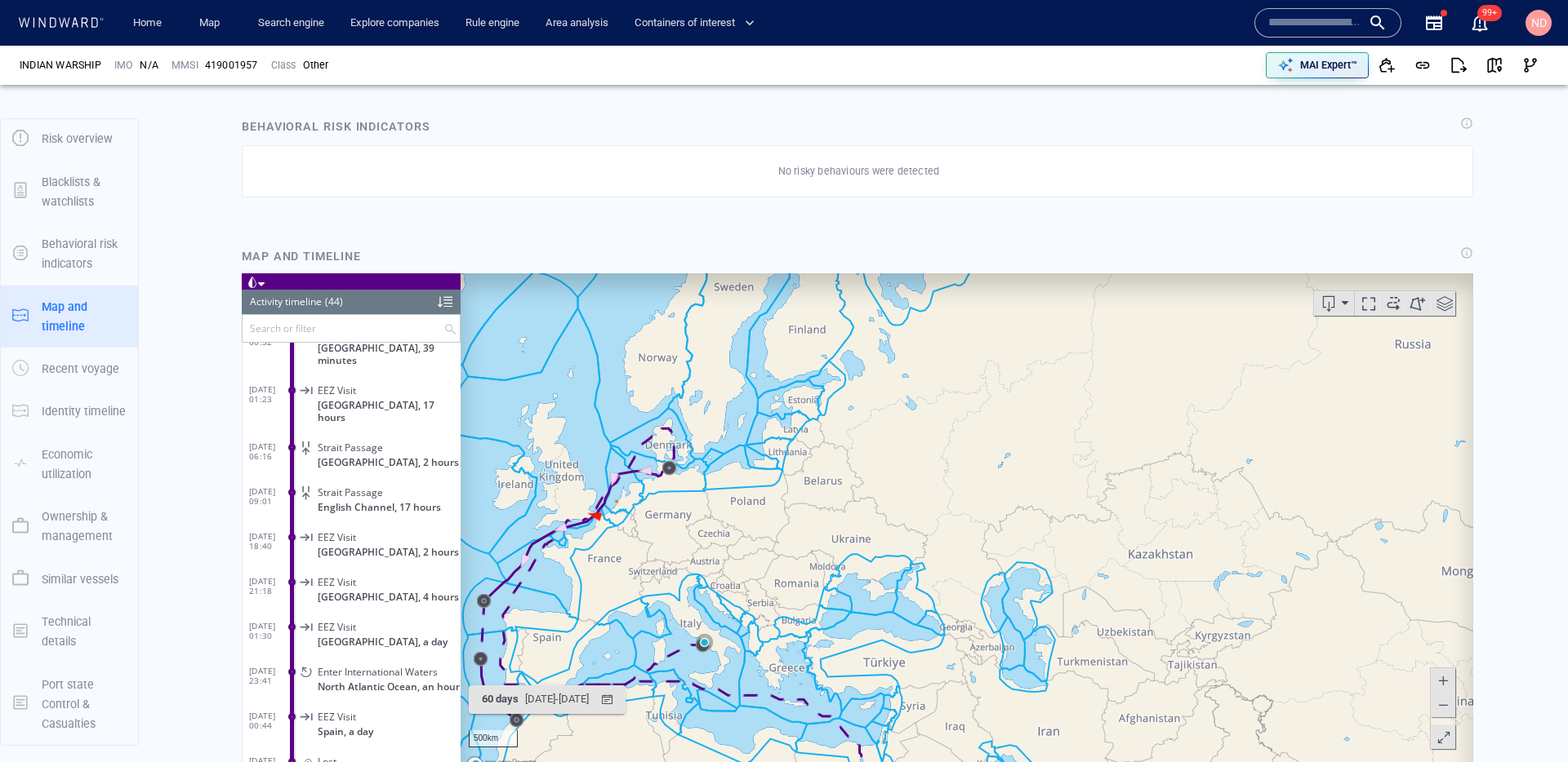
drag, startPoint x: 622, startPoint y: 502, endPoint x: 647, endPoint y: 322, distance: 181.7
click at [647, 323] on canvas "Map" at bounding box center [966, 525] width 1013 height 506
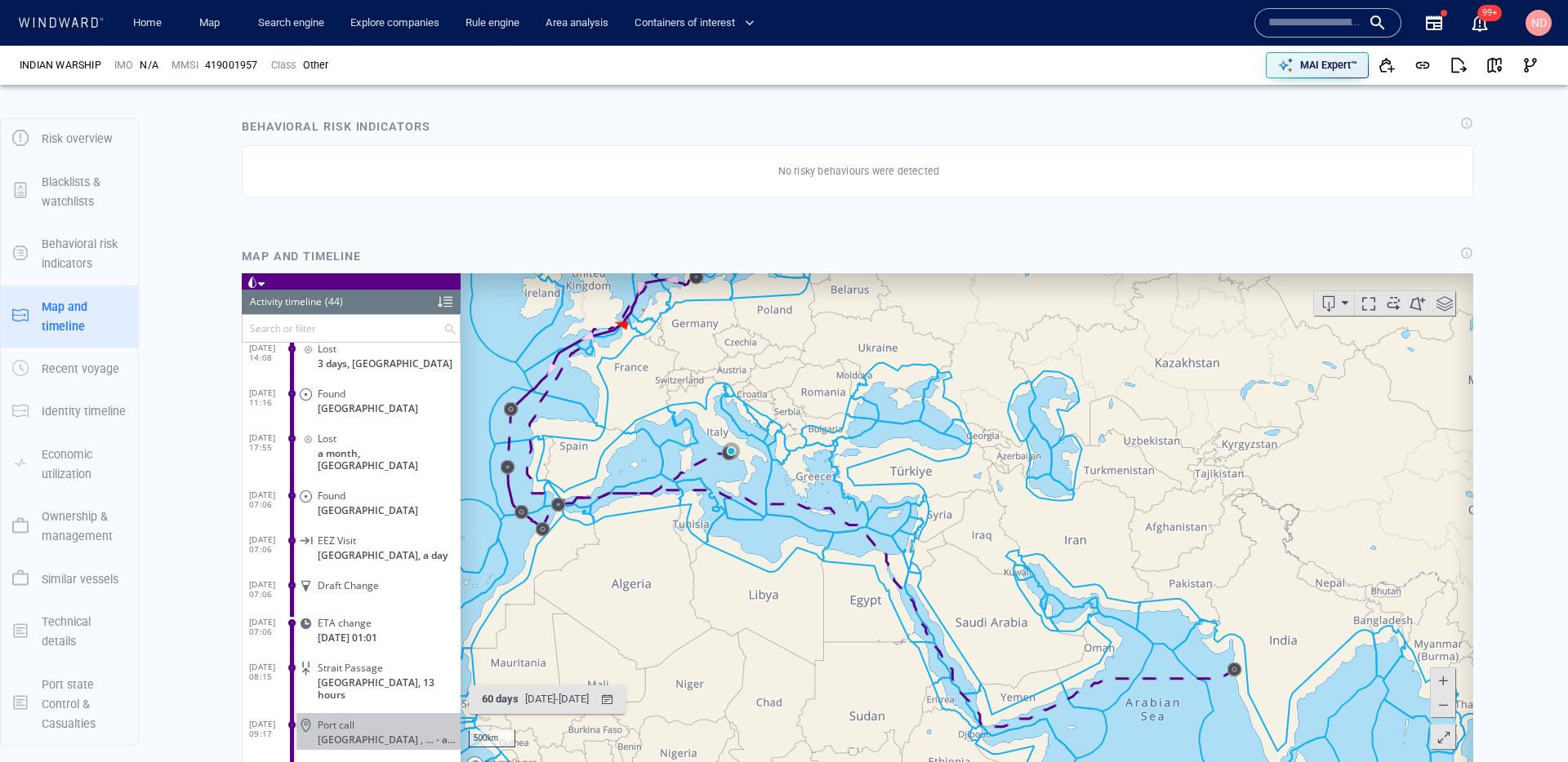
scroll to position [97, 0]
drag, startPoint x: 701, startPoint y: 397, endPoint x: 634, endPoint y: 554, distance: 170.7
click at [634, 554] on canvas "Map" at bounding box center [966, 525] width 1013 height 506
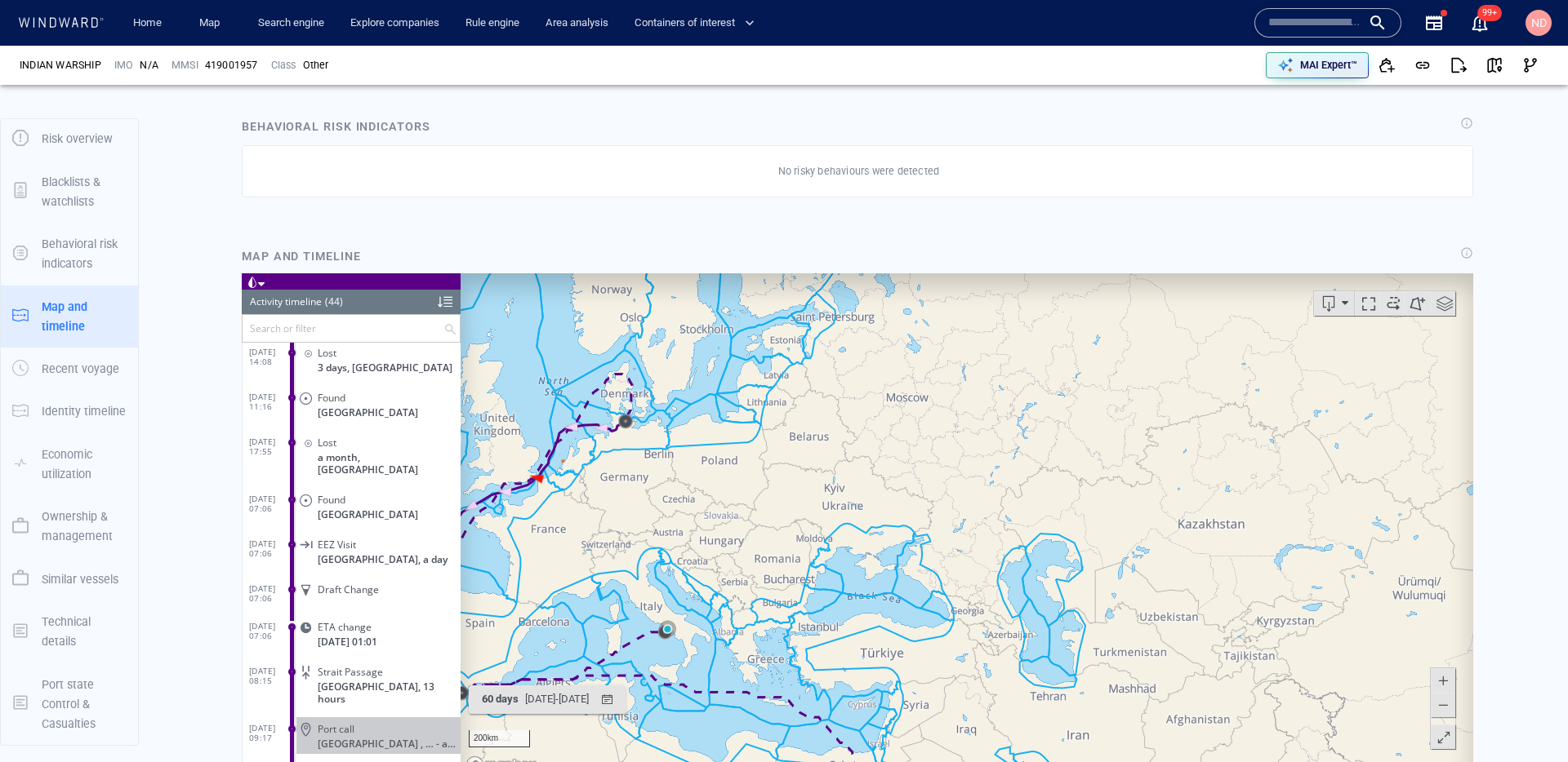
drag, startPoint x: 630, startPoint y: 437, endPoint x: 681, endPoint y: 593, distance: 164.1
click at [680, 588] on canvas "Map" at bounding box center [966, 525] width 1013 height 506
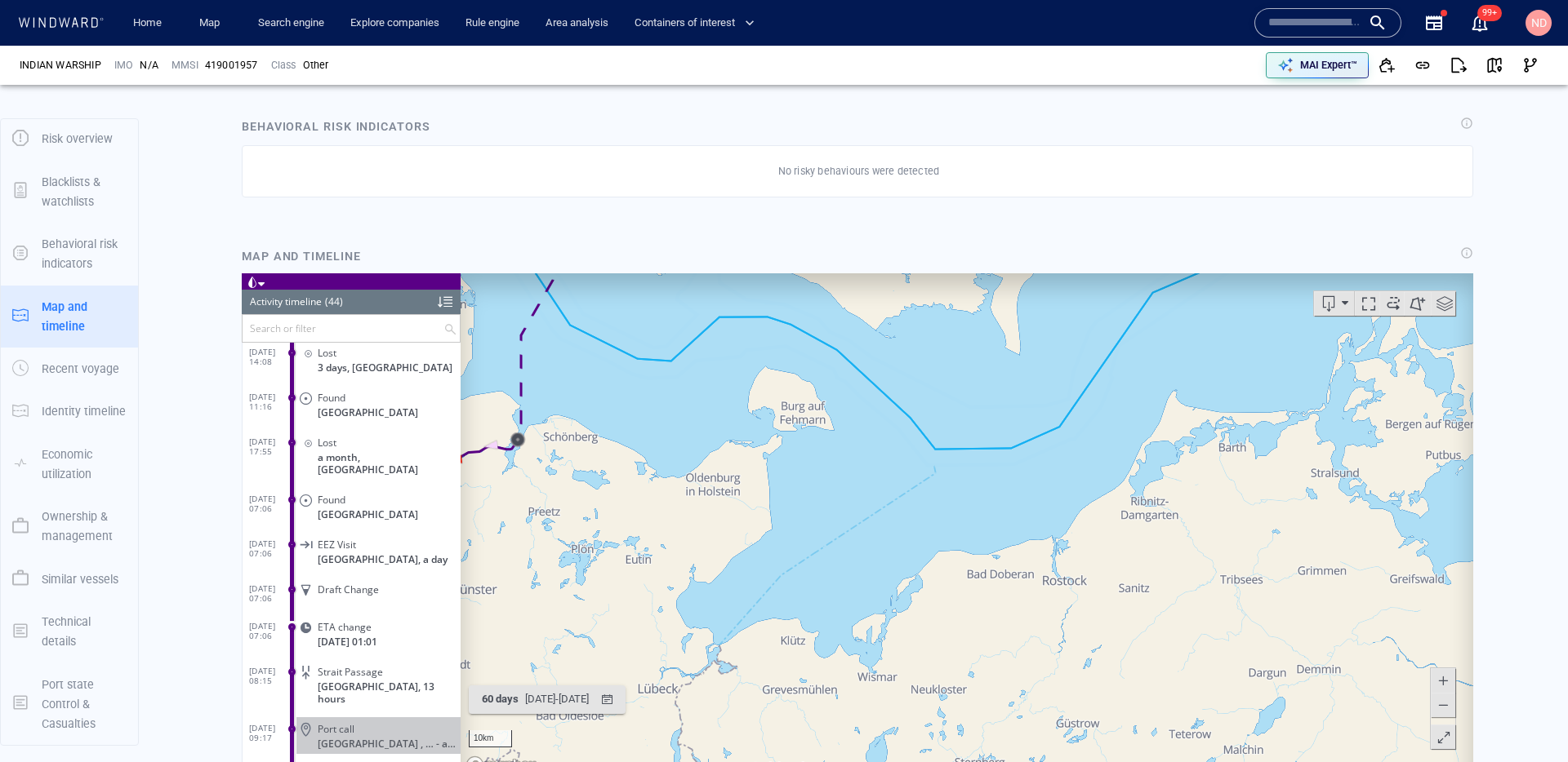
drag, startPoint x: 623, startPoint y: 499, endPoint x: 835, endPoint y: 624, distance: 246.1
click at [835, 624] on canvas "Map" at bounding box center [966, 525] width 1013 height 506
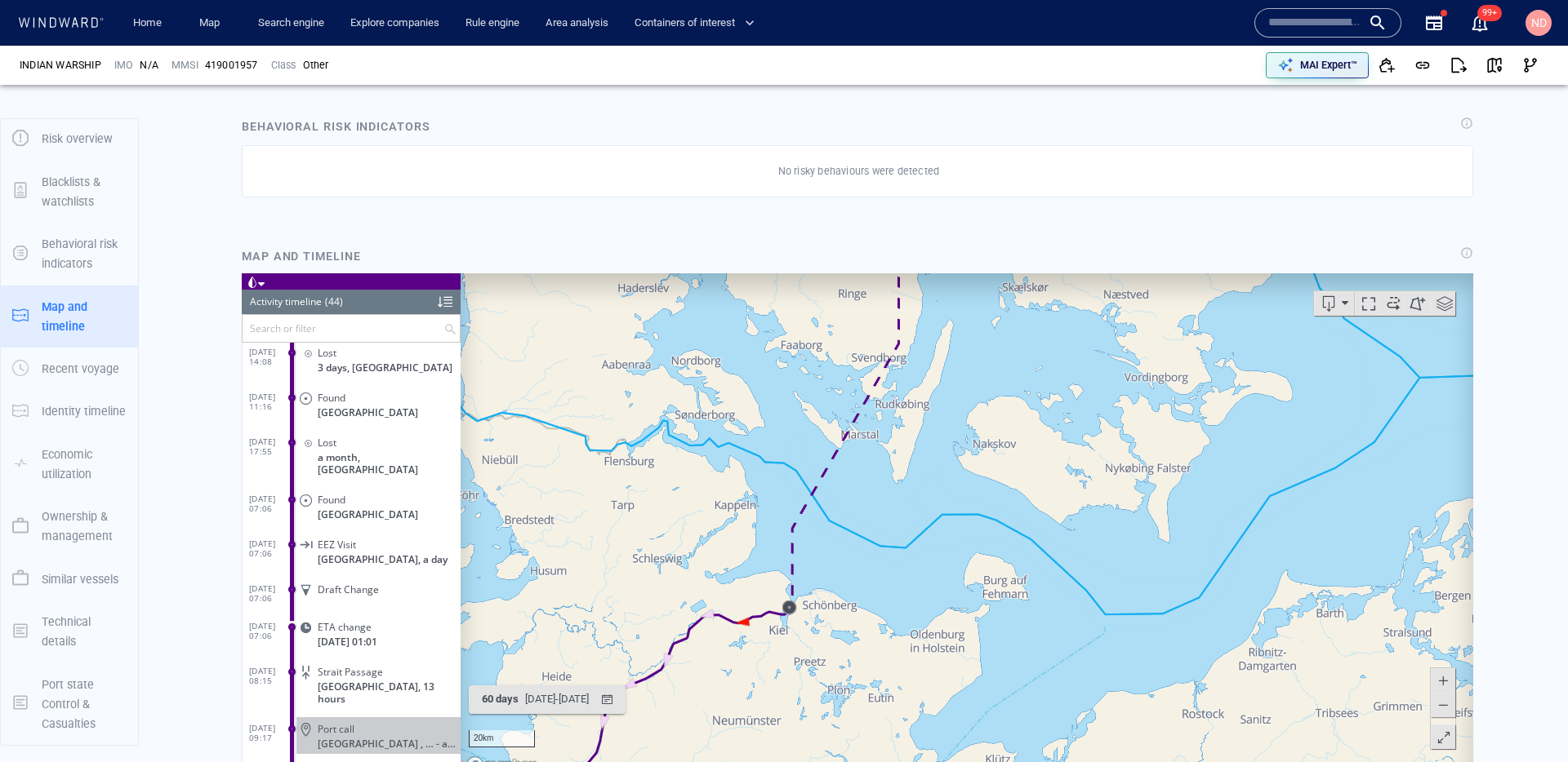
drag, startPoint x: 1740, startPoint y: 877, endPoint x: 1454, endPoint y: 518, distance: 459.0
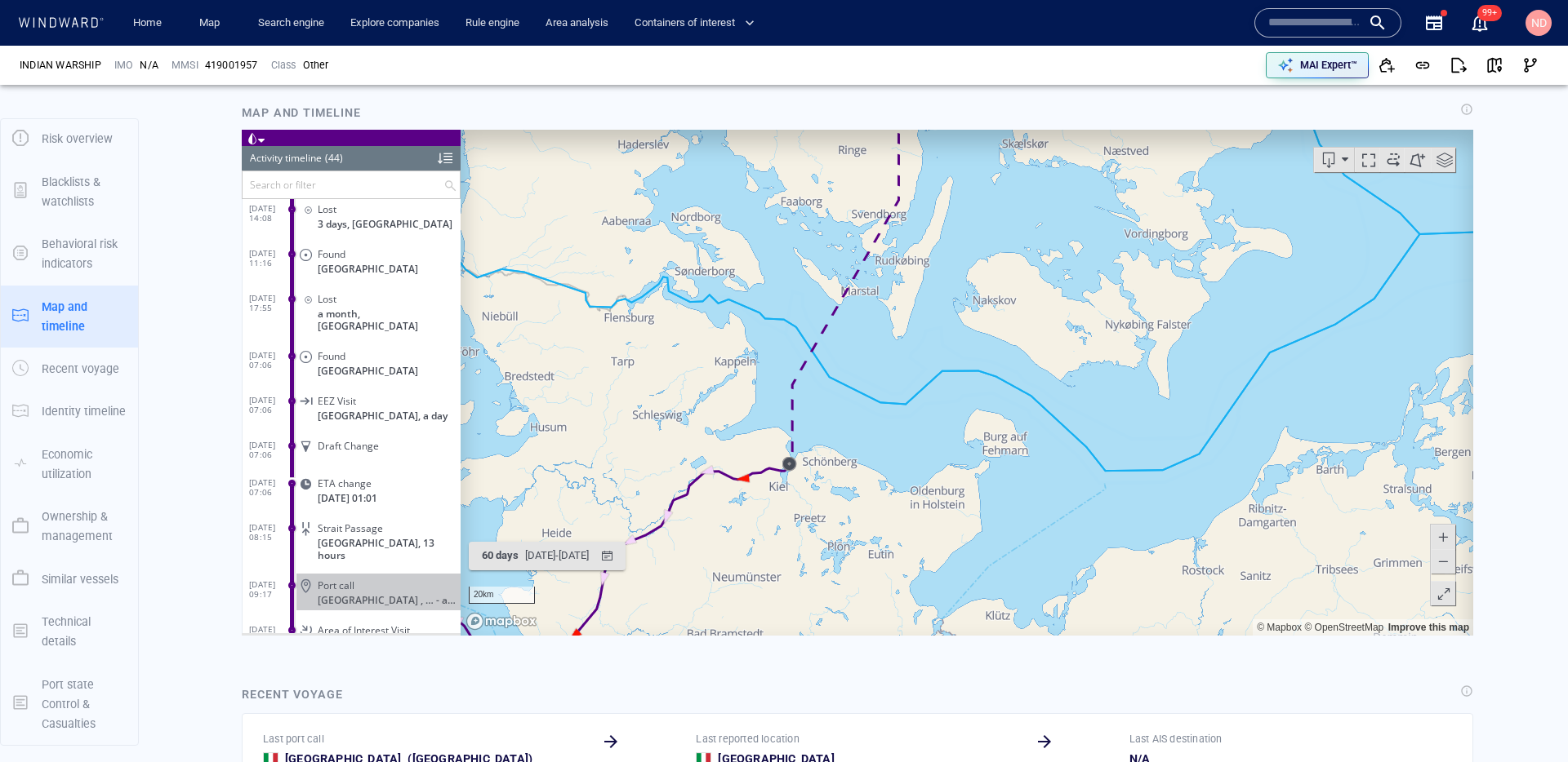
scroll to position [1053, 0]
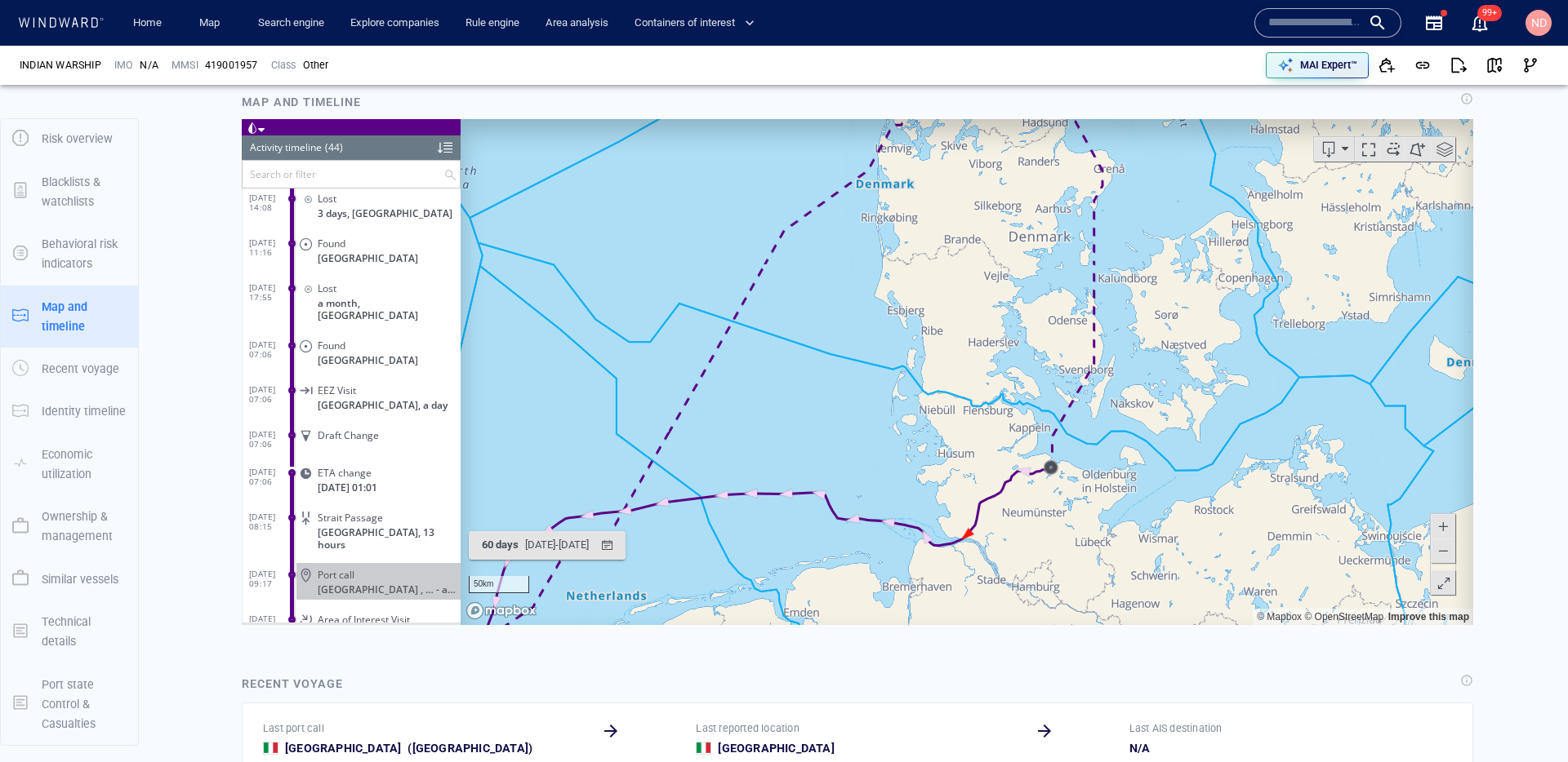
drag, startPoint x: 1221, startPoint y: 477, endPoint x: 1117, endPoint y: 478, distance: 104.0
click at [1117, 478] on canvas "Map" at bounding box center [966, 371] width 1013 height 506
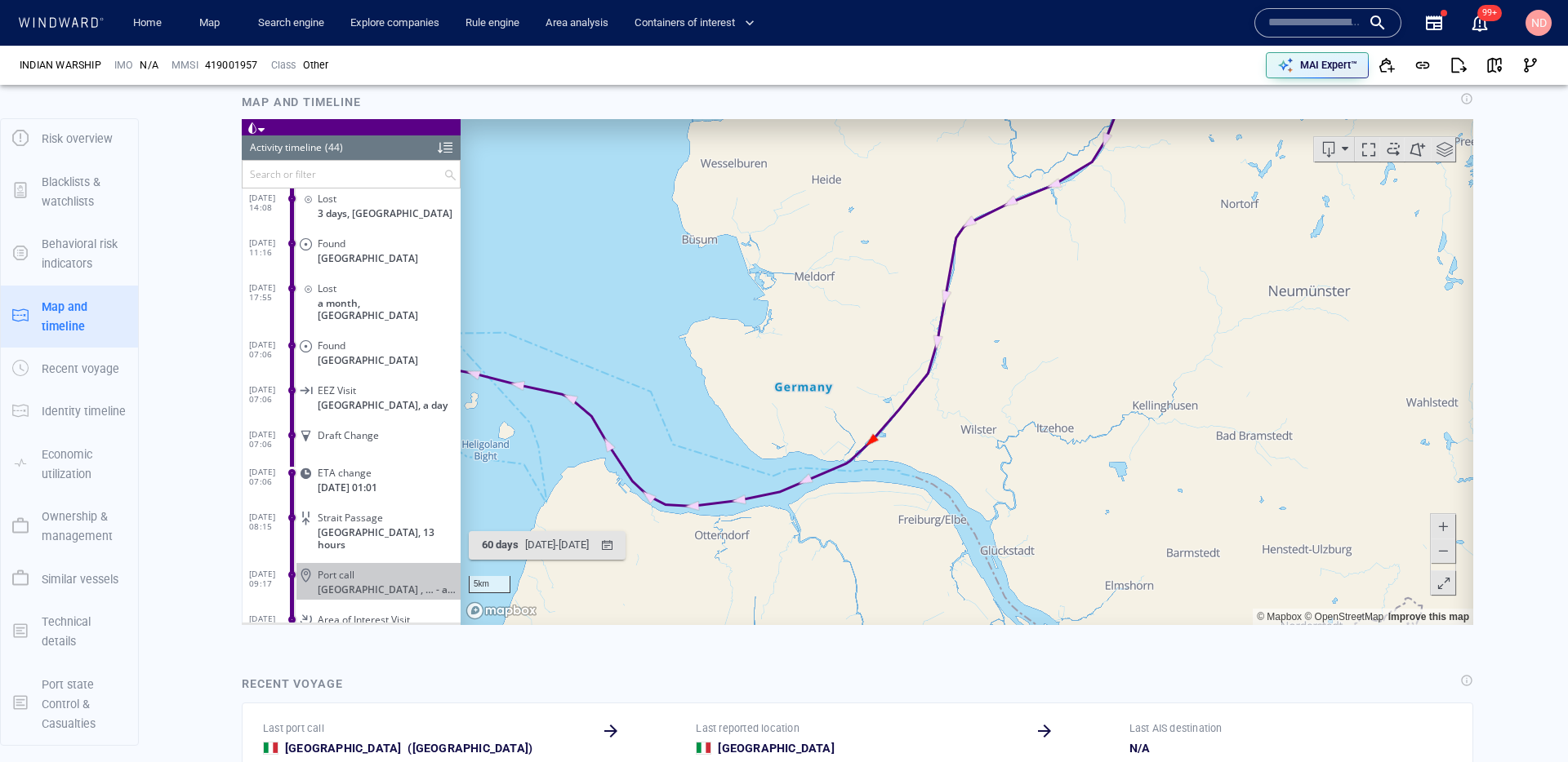
drag, startPoint x: 1068, startPoint y: 310, endPoint x: 914, endPoint y: 551, distance: 286.0
click at [914, 551] on canvas "Map" at bounding box center [966, 371] width 1013 height 506
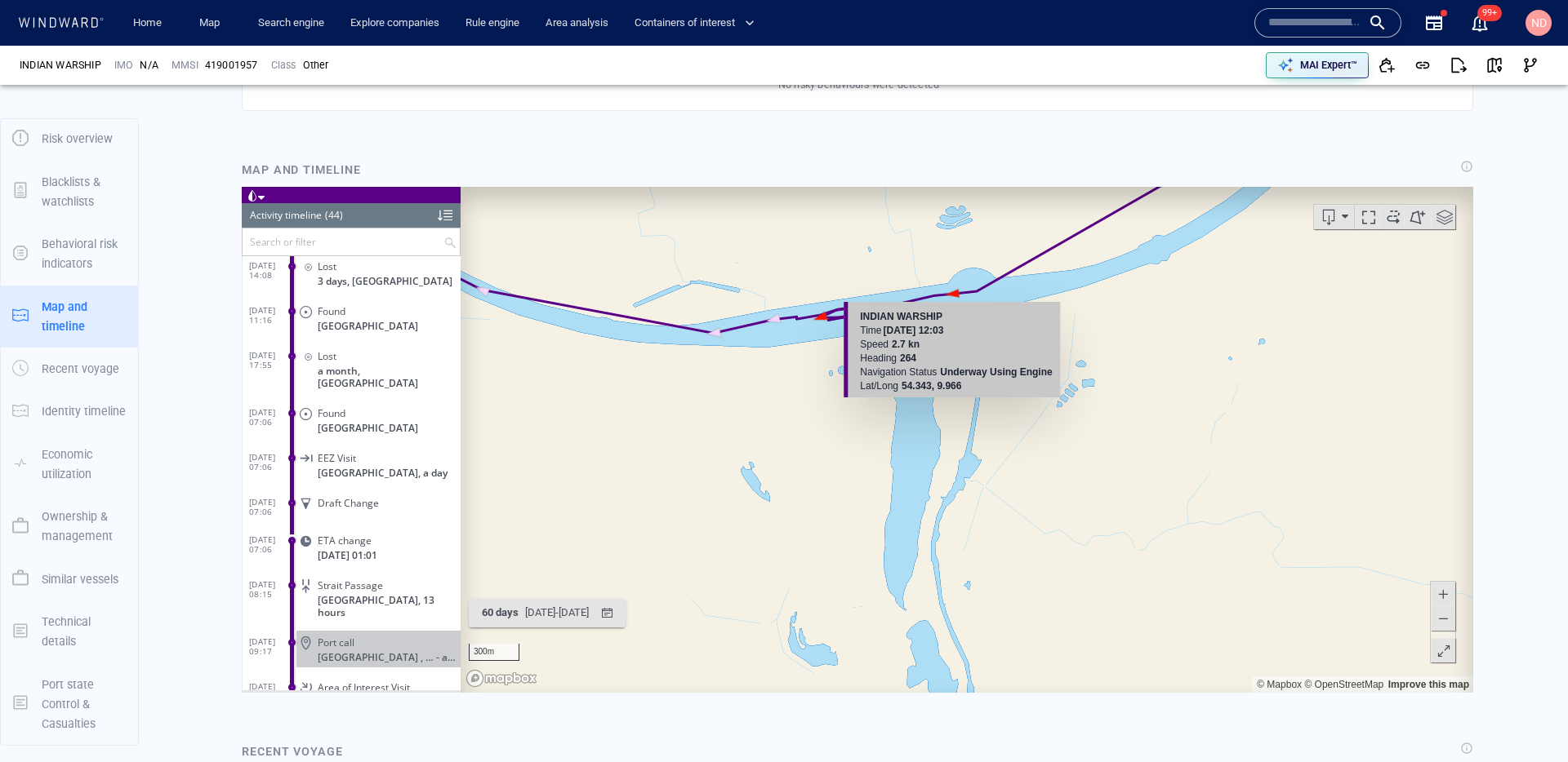
scroll to position [979, 0]
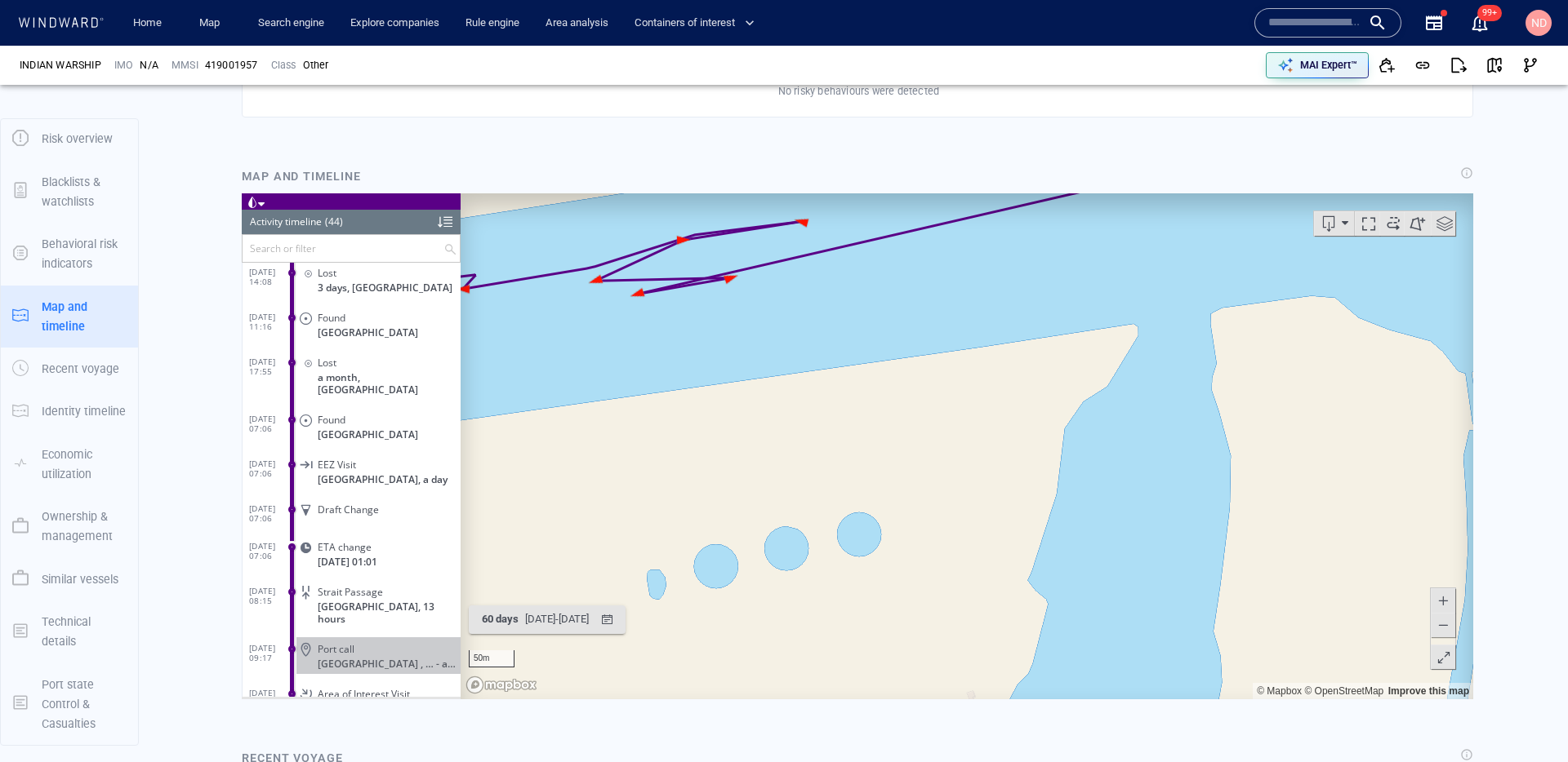
drag, startPoint x: 866, startPoint y: 330, endPoint x: 919, endPoint y: 486, distance: 164.8
click at [919, 486] on canvas "Map" at bounding box center [966, 446] width 1013 height 506
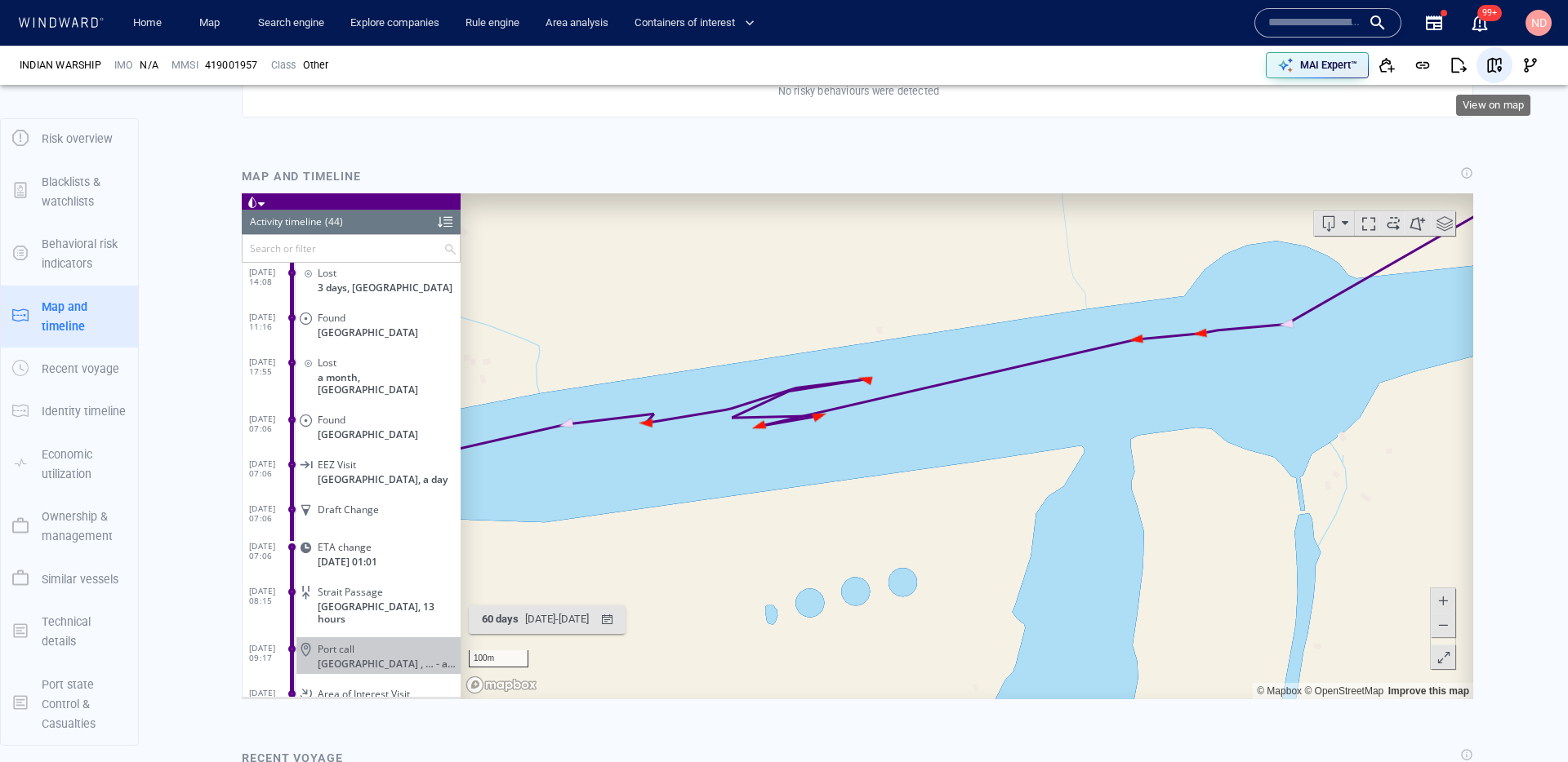
click at [1496, 71] on span "button" at bounding box center [1495, 66] width 17 height 17
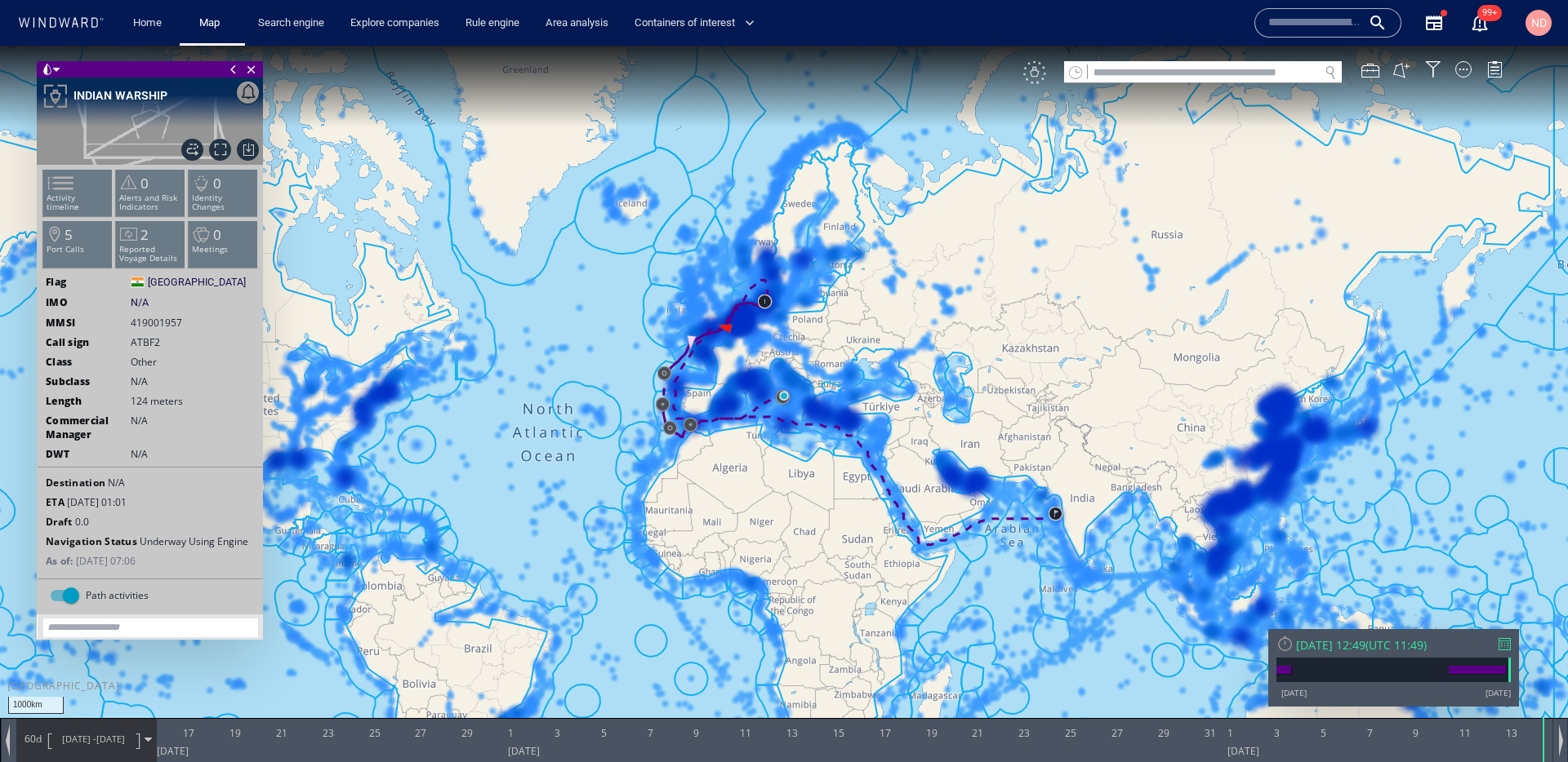
click at [1033, 72] on div "VM" at bounding box center [1034, 72] width 23 height 23
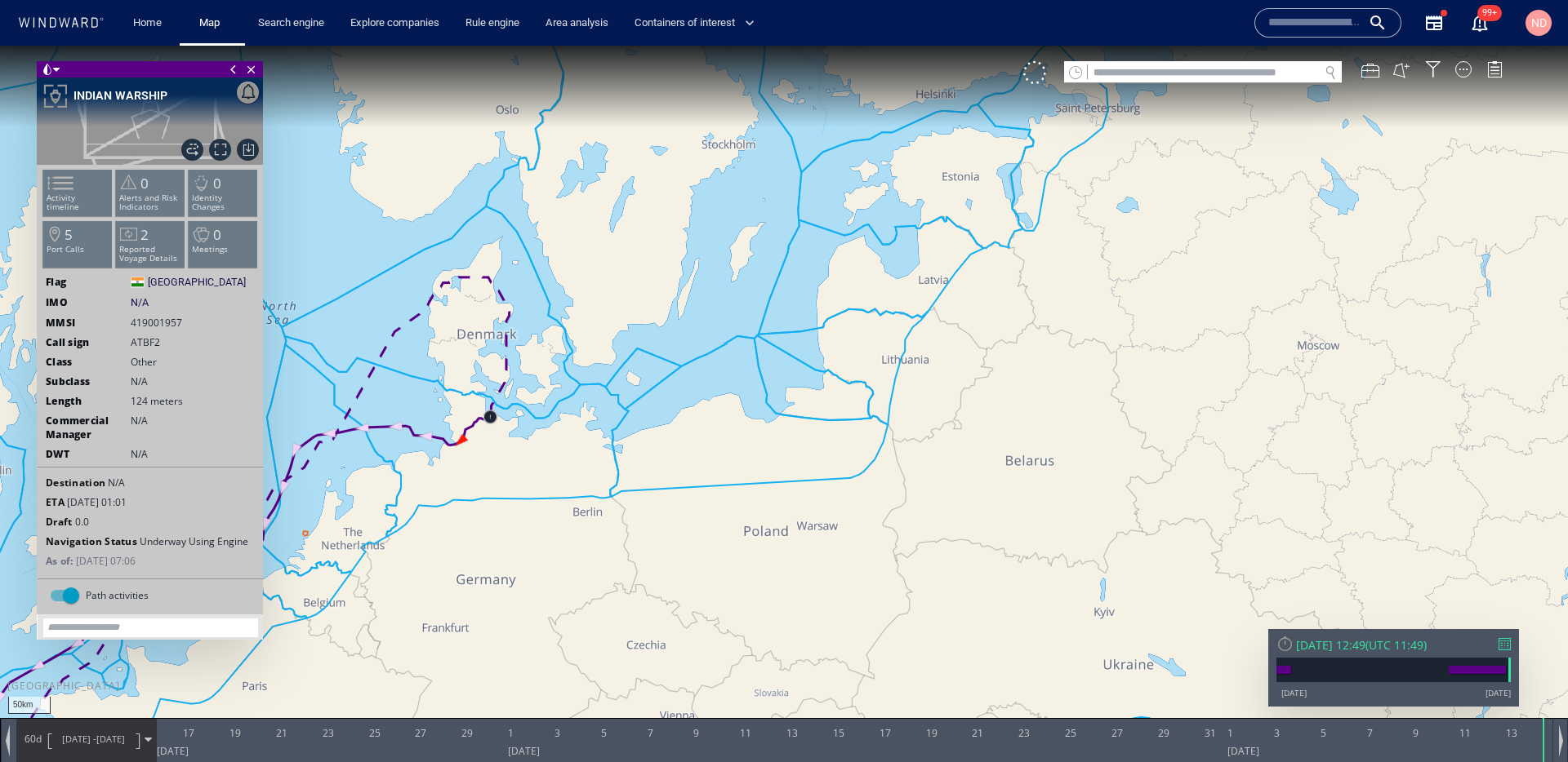
drag, startPoint x: 705, startPoint y: 403, endPoint x: 1127, endPoint y: 330, distance: 428.3
click at [1126, 336] on canvas "Map" at bounding box center [784, 395] width 1568 height 701
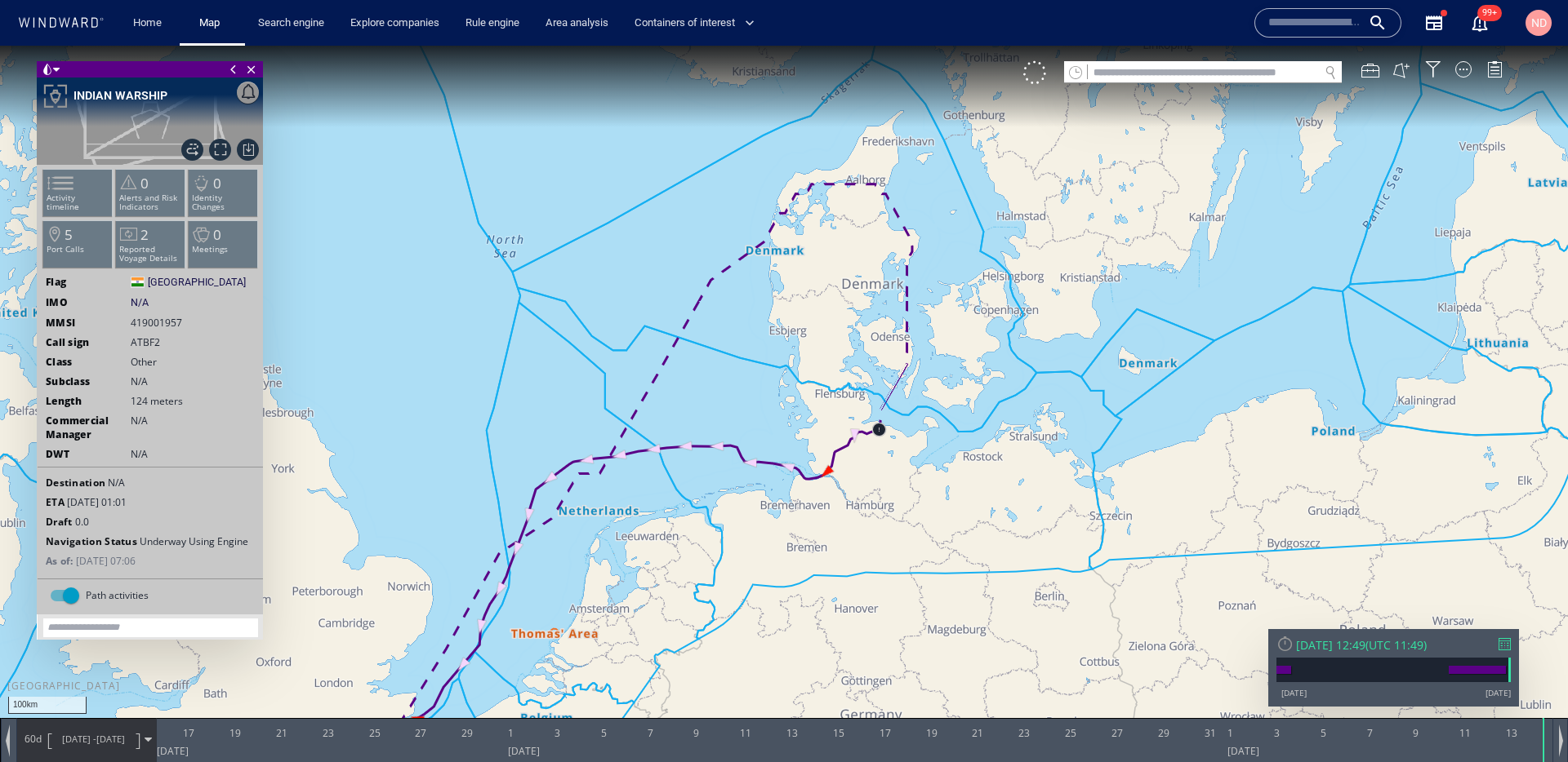
drag, startPoint x: 850, startPoint y: 472, endPoint x: 897, endPoint y: 245, distance: 231.8
click at [896, 245] on canvas "Map" at bounding box center [784, 395] width 1568 height 701
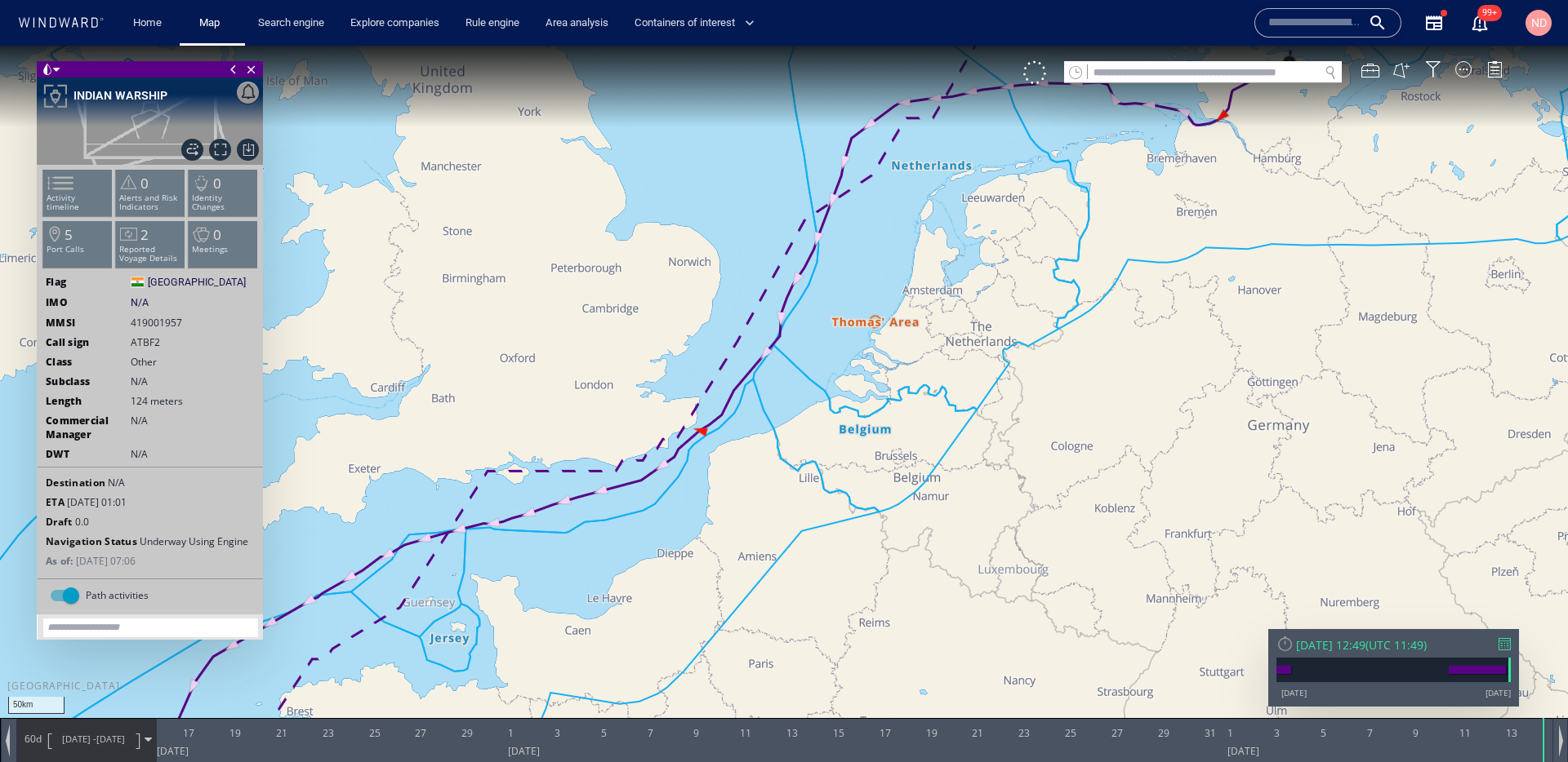
drag, startPoint x: 1026, startPoint y: 342, endPoint x: 907, endPoint y: 405, distance: 134.6
click at [908, 405] on canvas "Map" at bounding box center [784, 395] width 1568 height 701
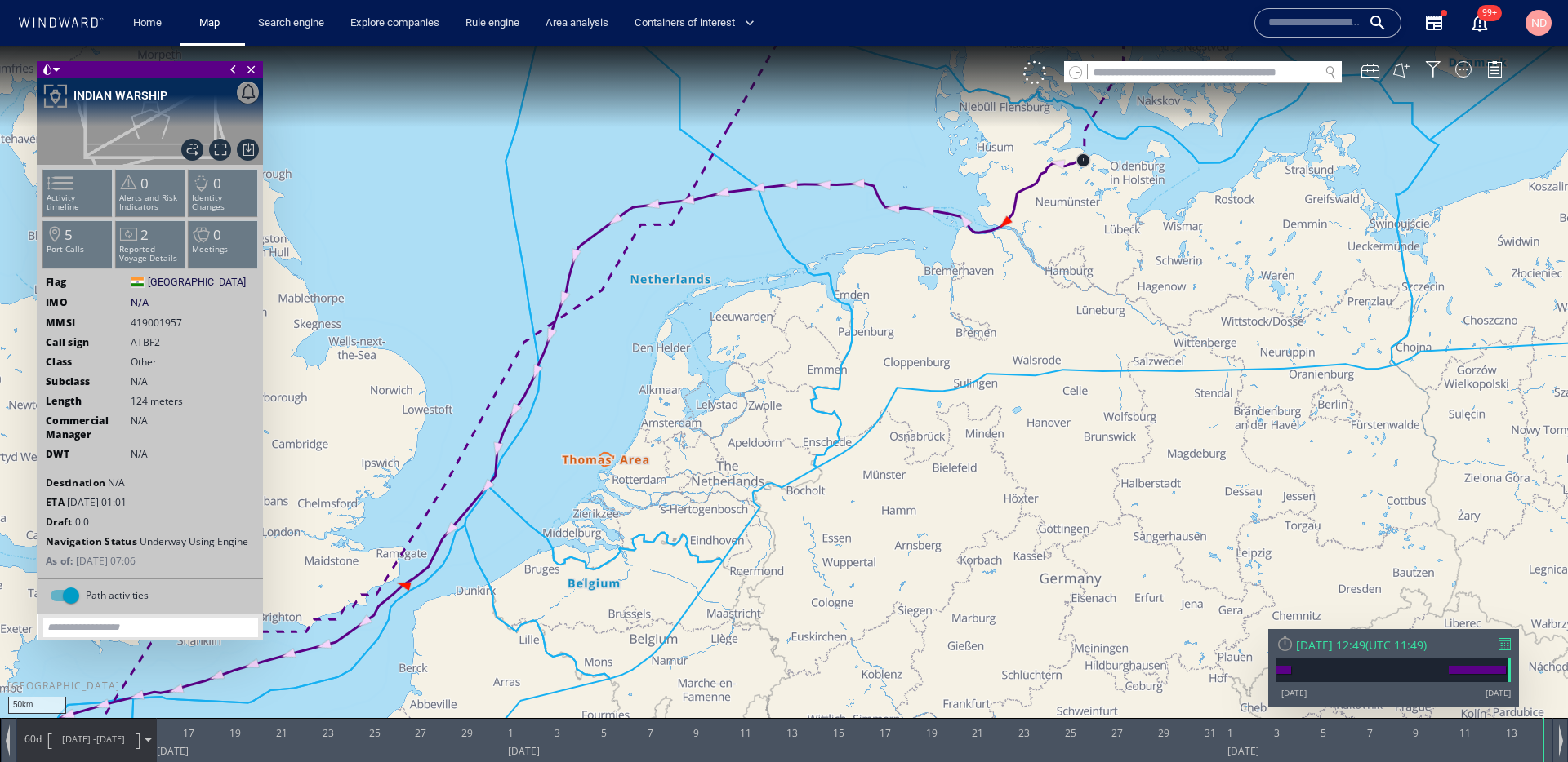
drag, startPoint x: 1074, startPoint y: 259, endPoint x: 936, endPoint y: 405, distance: 200.9
click at [937, 404] on canvas "Map" at bounding box center [784, 395] width 1568 height 701
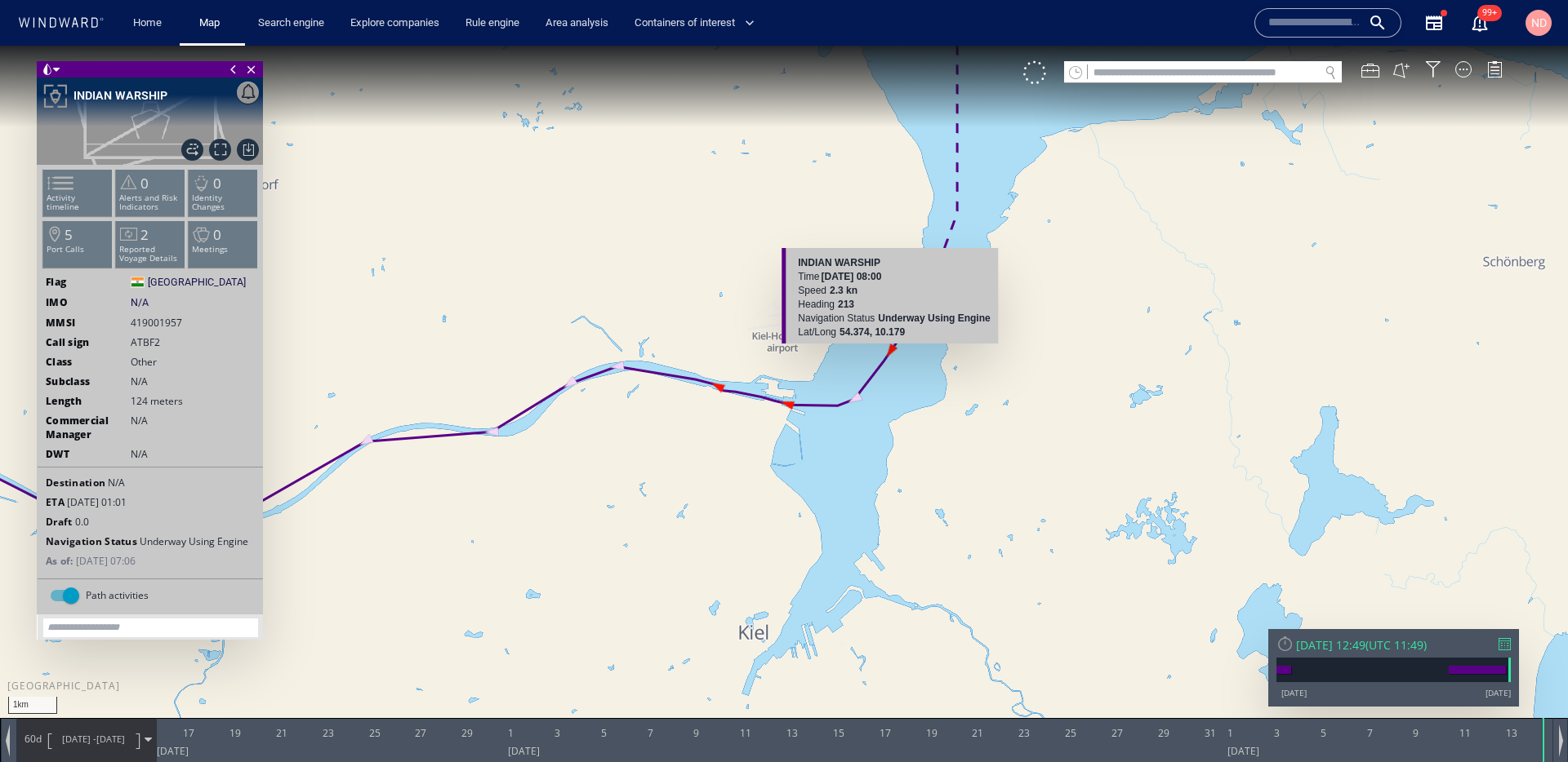
click at [892, 350] on canvas "Map" at bounding box center [784, 395] width 1568 height 701
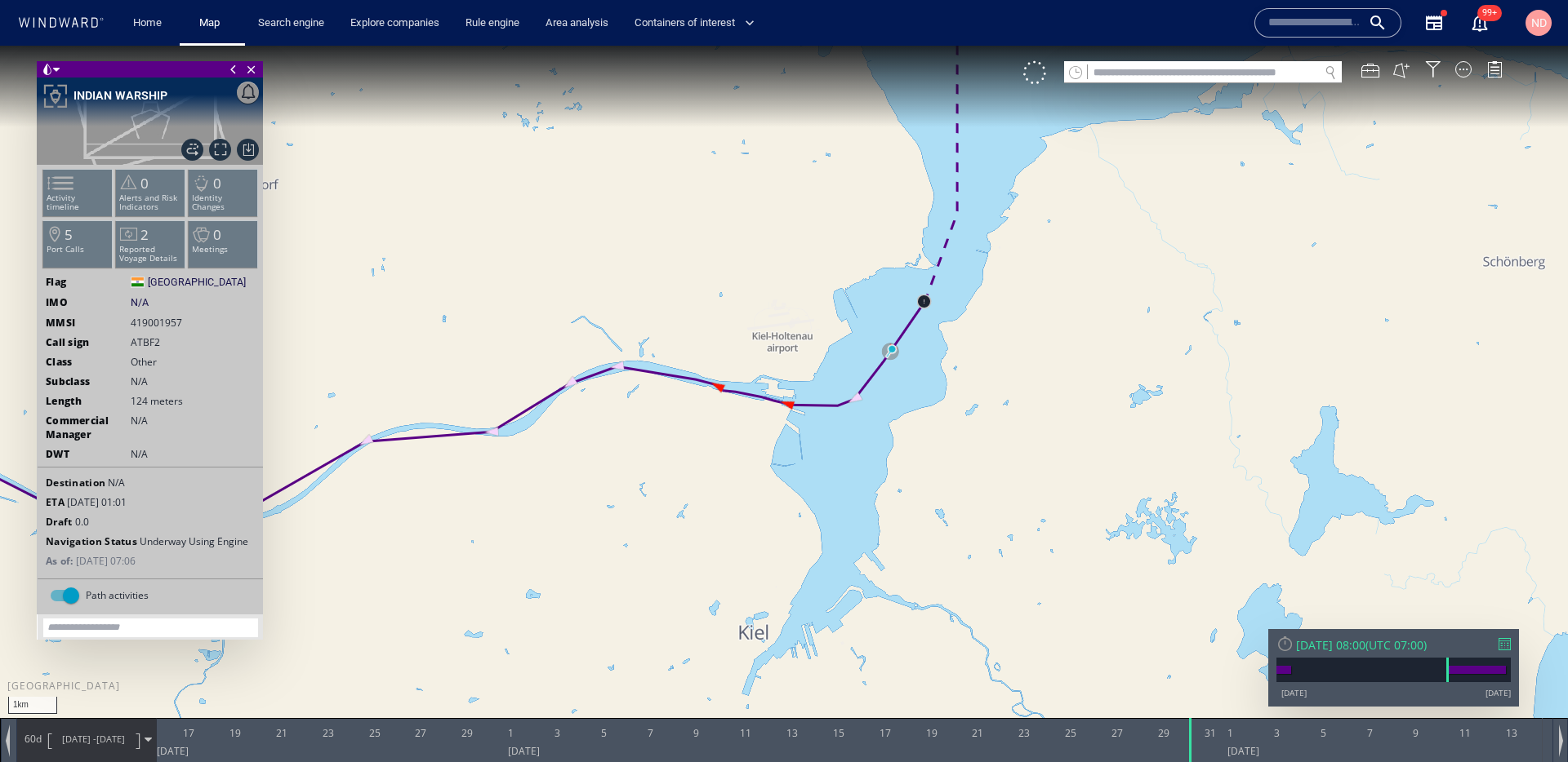
drag, startPoint x: 945, startPoint y: 461, endPoint x: 1040, endPoint y: 442, distance: 96.9
click at [1040, 442] on canvas "Map" at bounding box center [784, 395] width 1568 height 701
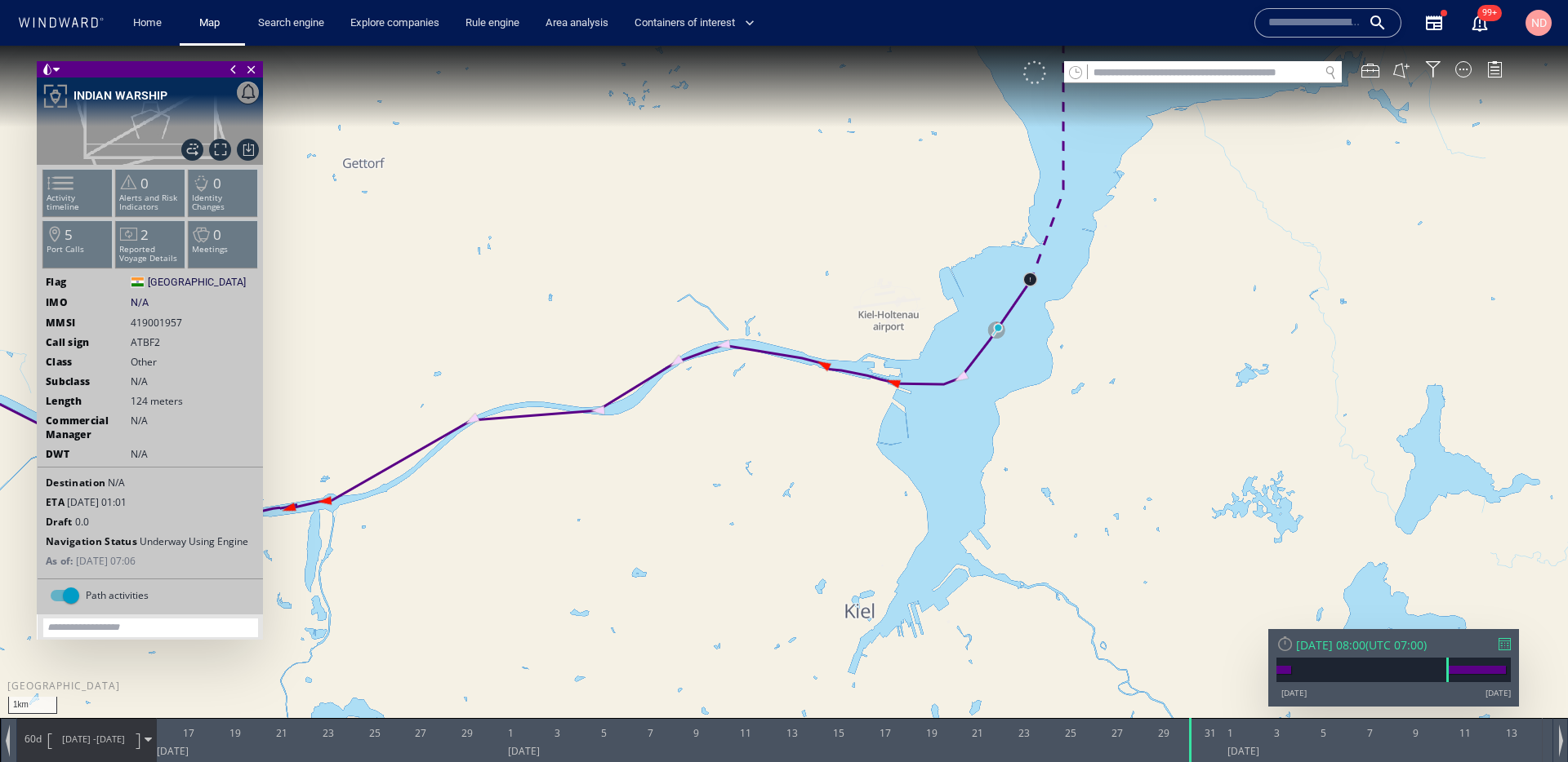
click at [1041, 75] on div at bounding box center [1034, 72] width 23 height 23
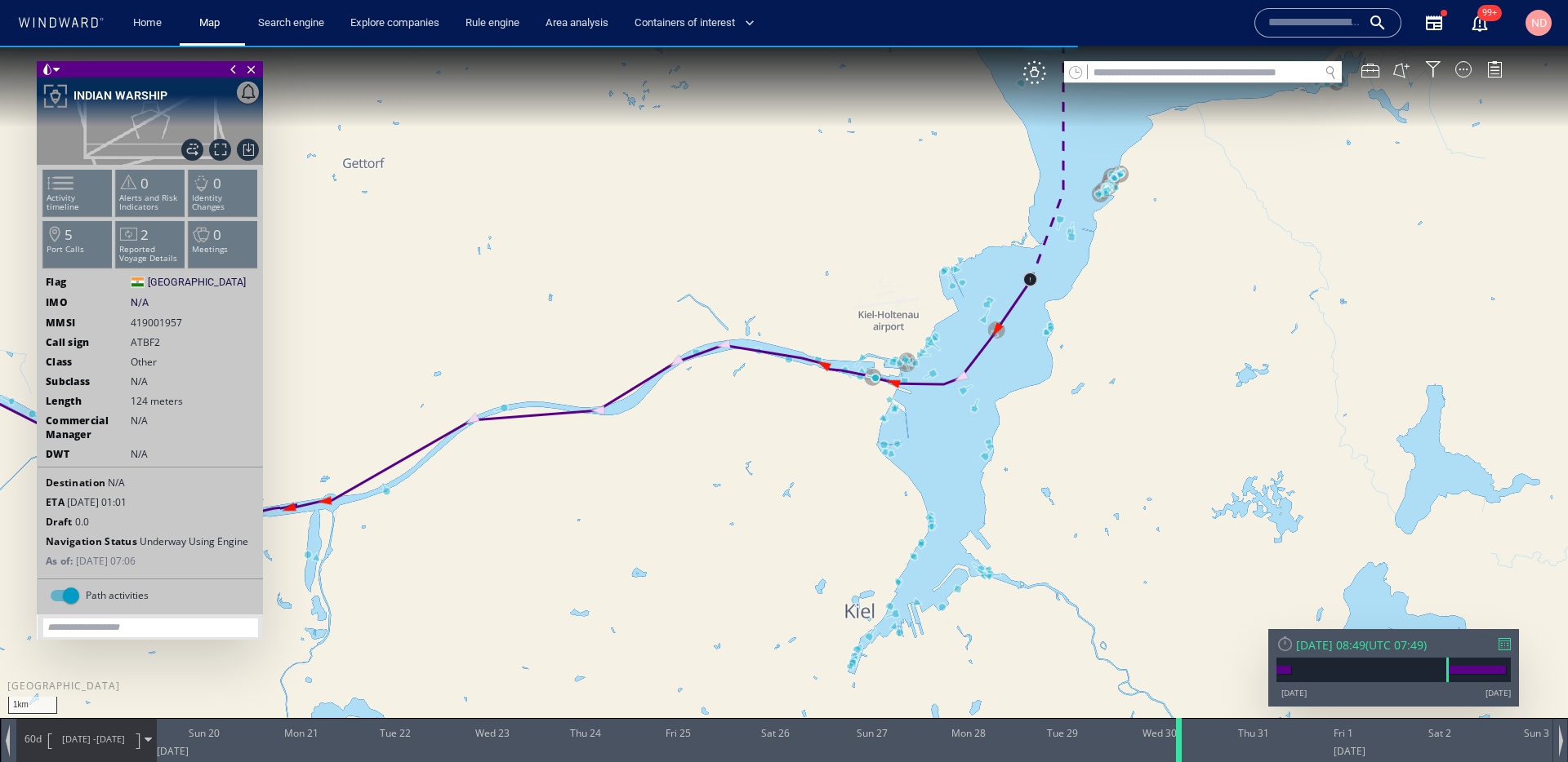
click at [1175, 748] on div at bounding box center [1182, 740] width 17 height 44
drag, startPoint x: 1178, startPoint y: 748, endPoint x: 1192, endPoint y: 746, distance: 14.1
click at [1192, 746] on div at bounding box center [1196, 740] width 17 height 44
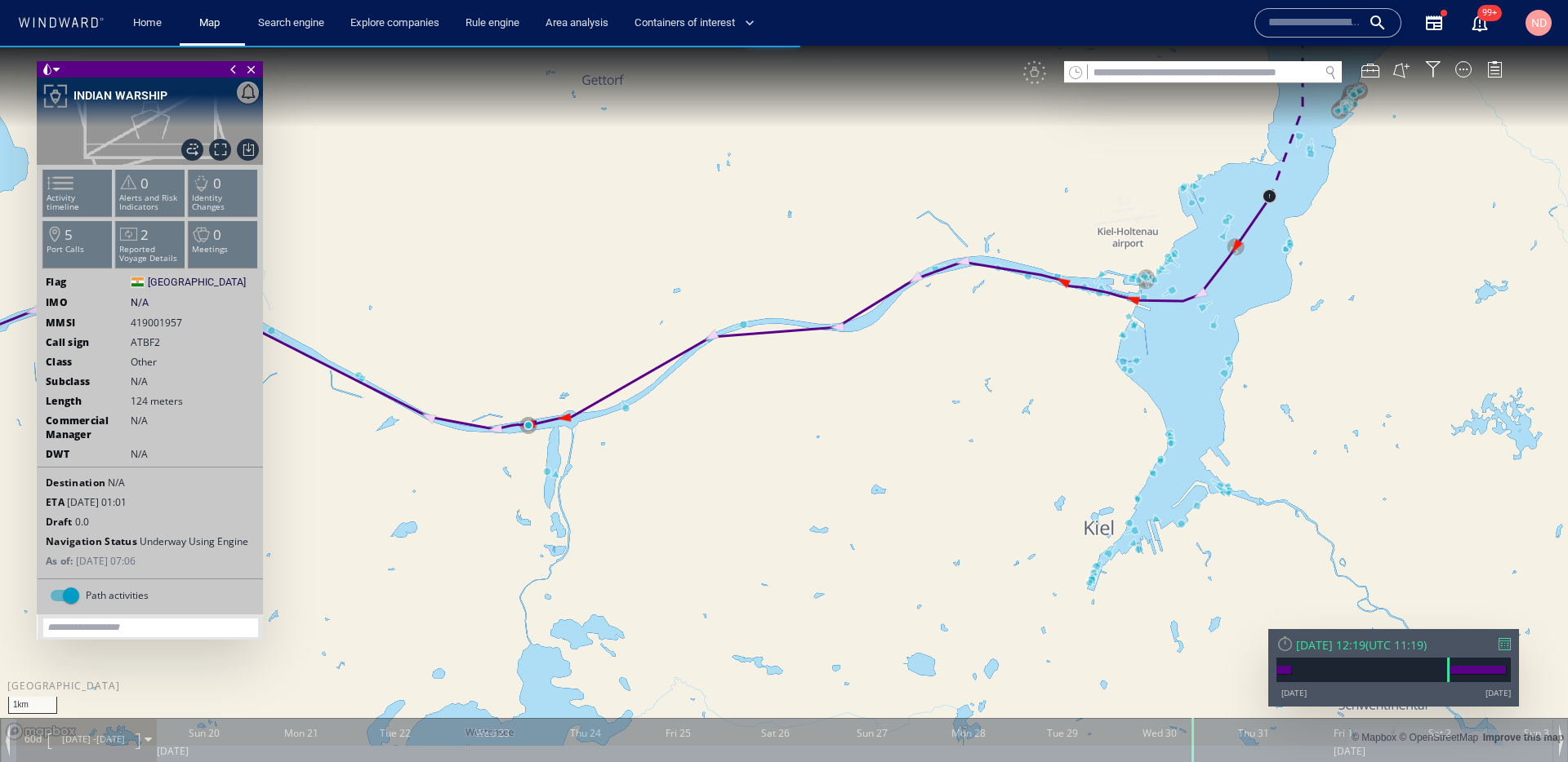
drag, startPoint x: 534, startPoint y: 491, endPoint x: 798, endPoint y: 388, distance: 283.4
click at [797, 390] on canvas "Map" at bounding box center [784, 395] width 1568 height 701
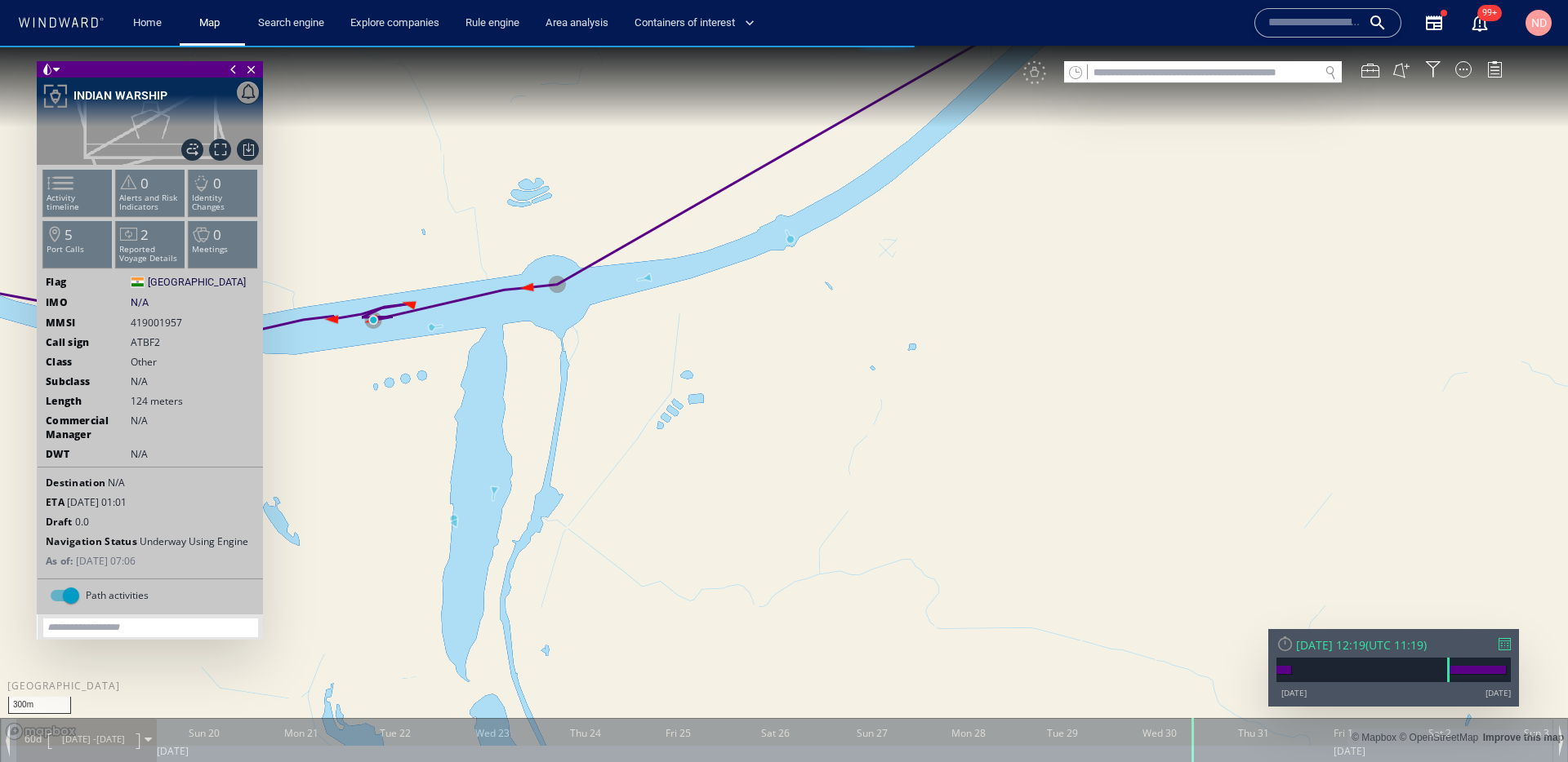
drag, startPoint x: 617, startPoint y: 432, endPoint x: 811, endPoint y: 474, distance: 198.5
click at [810, 473] on canvas "Map" at bounding box center [784, 395] width 1568 height 701
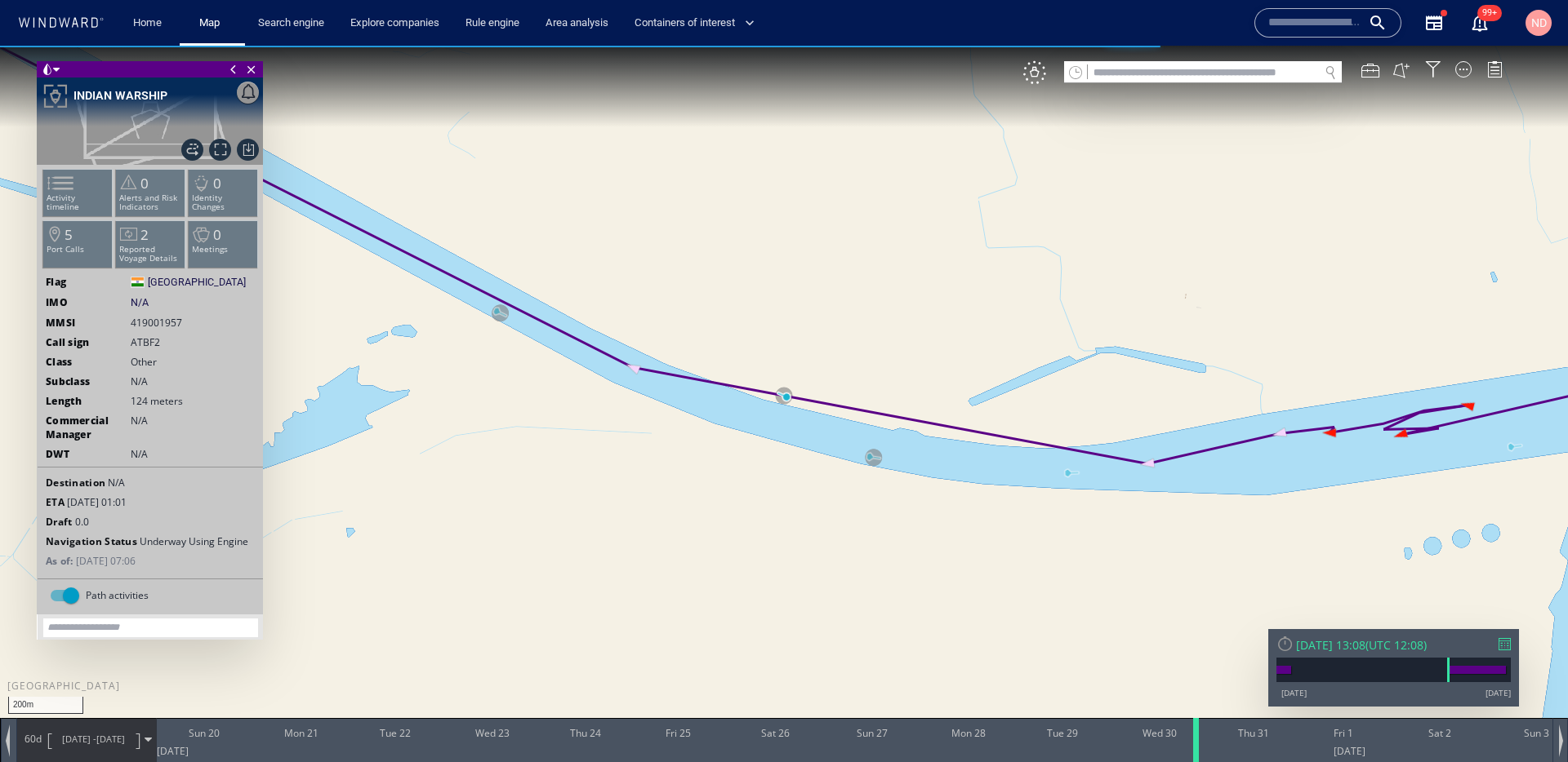
click at [1199, 735] on div at bounding box center [1199, 740] width 17 height 44
drag, startPoint x: 1048, startPoint y: 565, endPoint x: 875, endPoint y: 565, distance: 173.0
click at [875, 565] on canvas "Map" at bounding box center [784, 395] width 1568 height 701
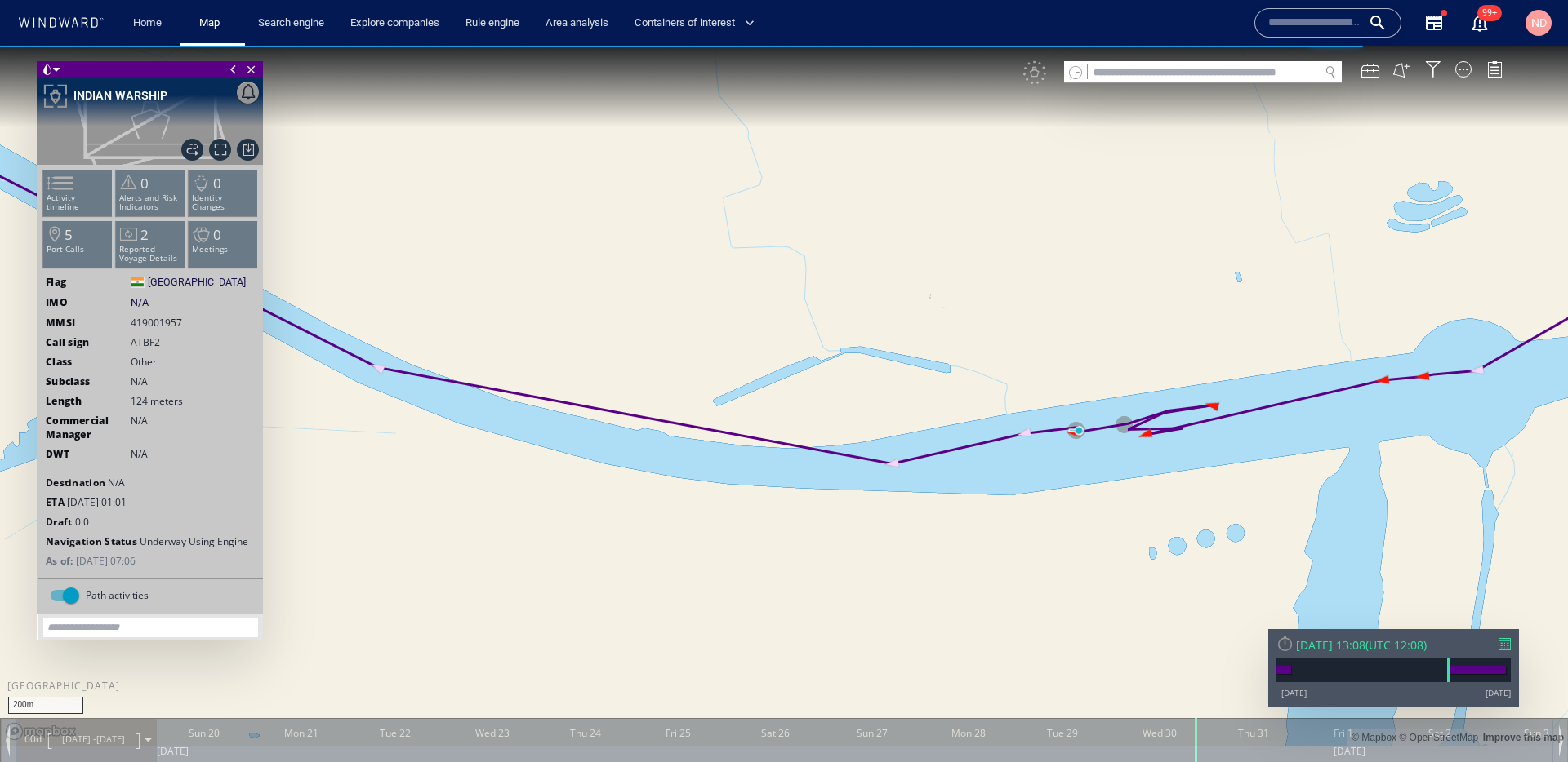
drag, startPoint x: 1145, startPoint y: 499, endPoint x: 964, endPoint y: 517, distance: 181.9
click at [969, 518] on canvas "Map" at bounding box center [784, 395] width 1568 height 701
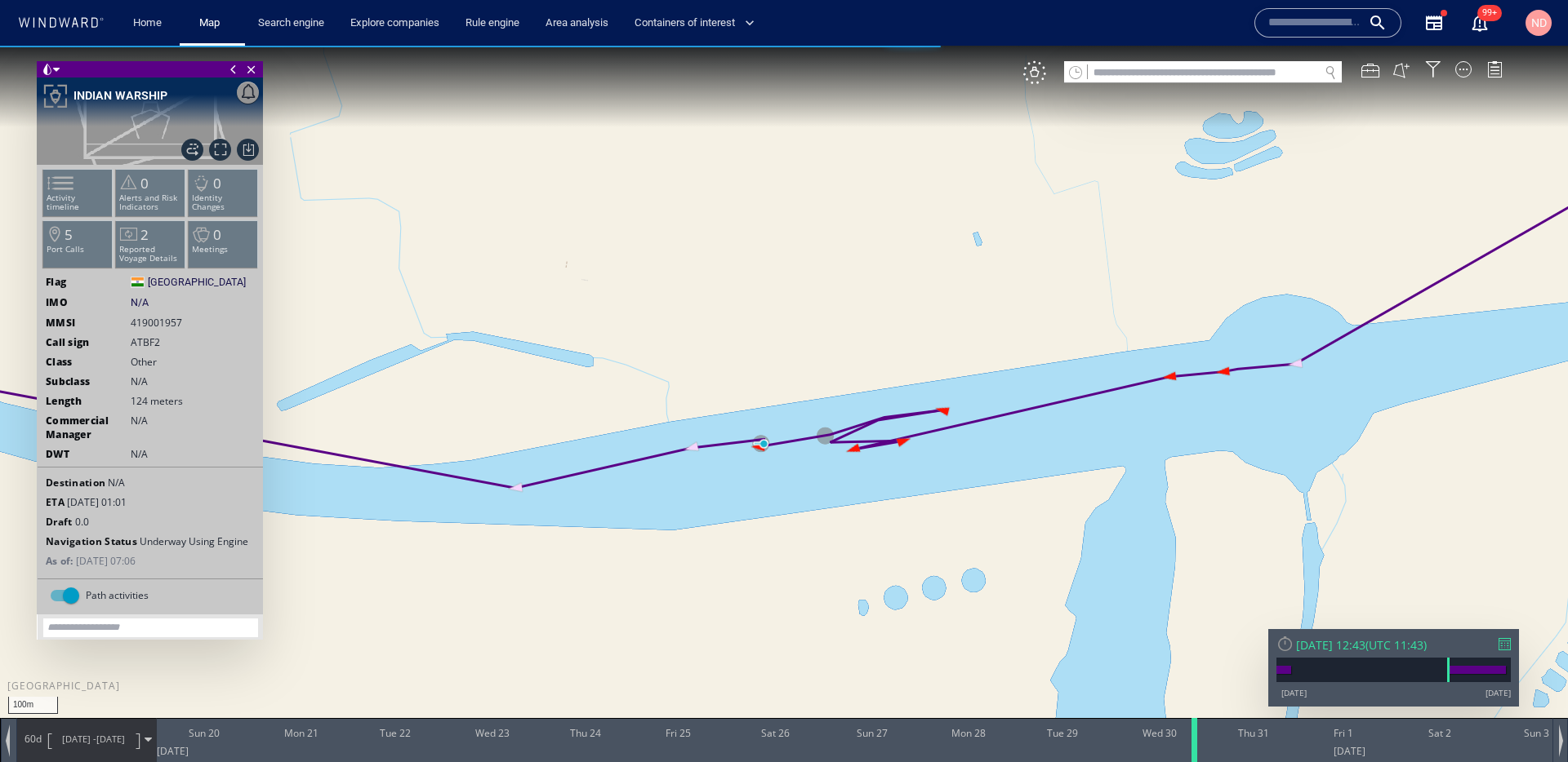
click at [1196, 736] on div at bounding box center [1198, 740] width 17 height 44
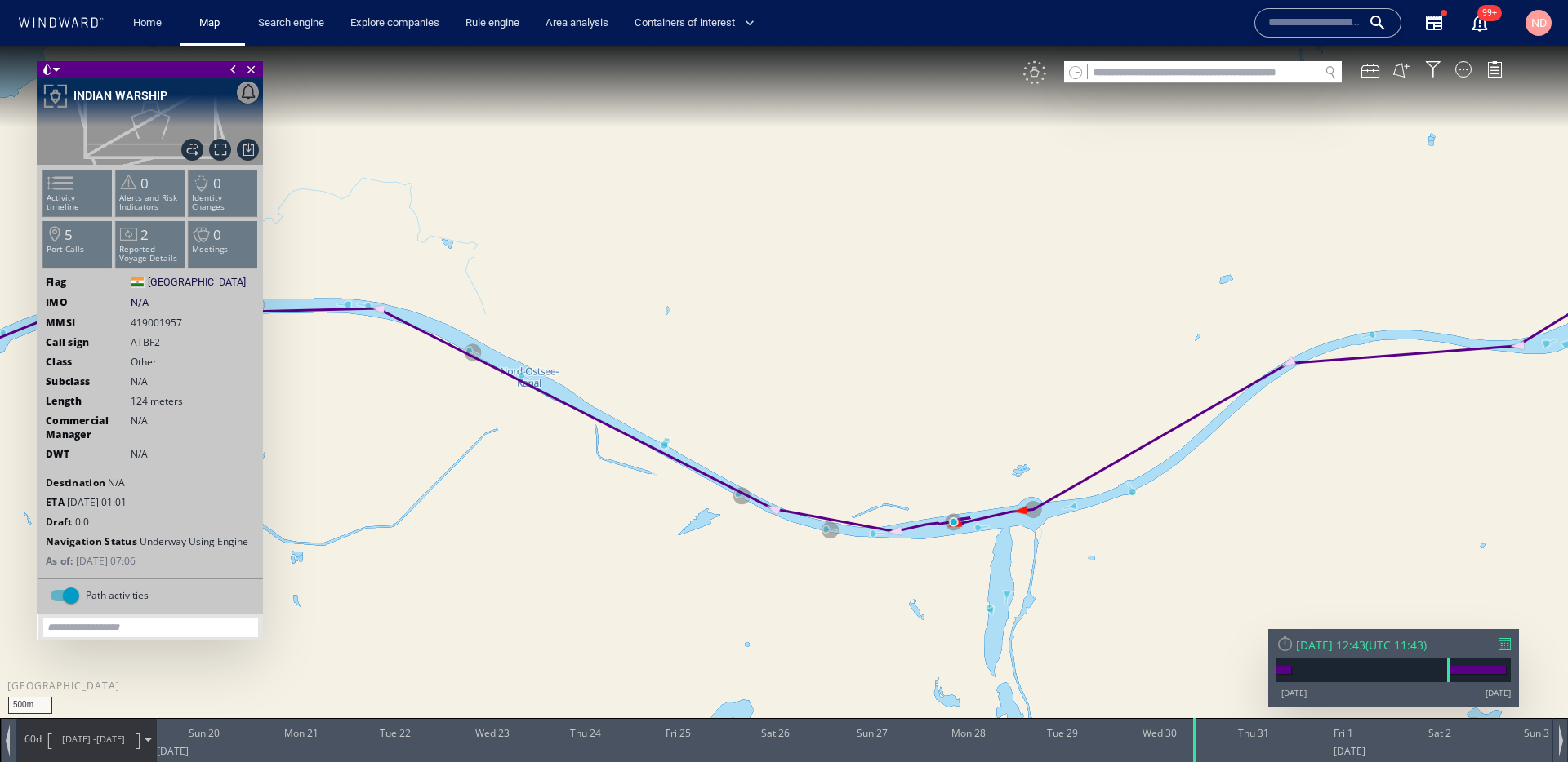
click at [1043, 75] on div "VM" at bounding box center [1034, 72] width 23 height 23
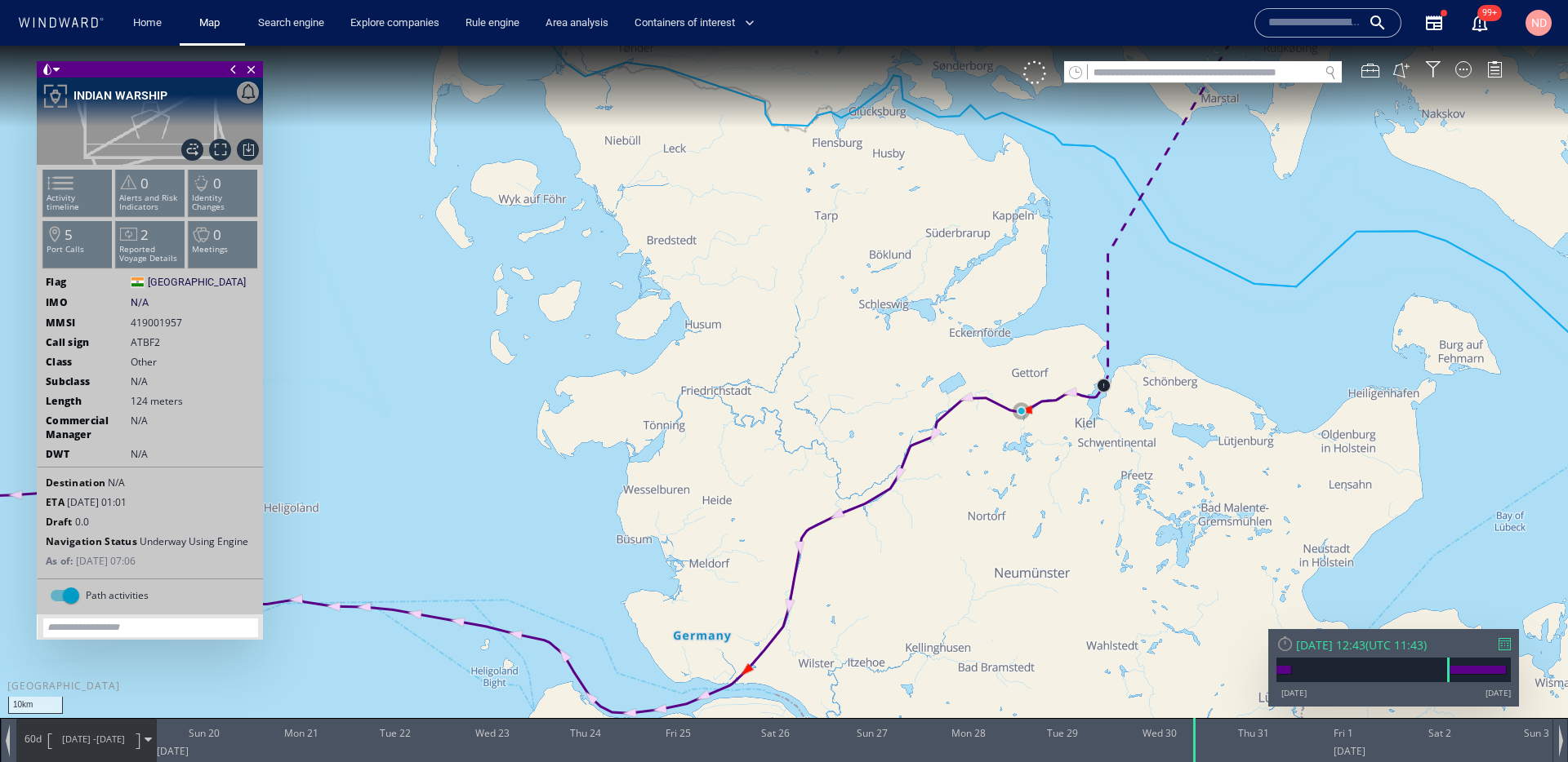
drag, startPoint x: 742, startPoint y: 641, endPoint x: 772, endPoint y: 528, distance: 116.9
click at [769, 532] on canvas "Map" at bounding box center [784, 395] width 1568 height 701
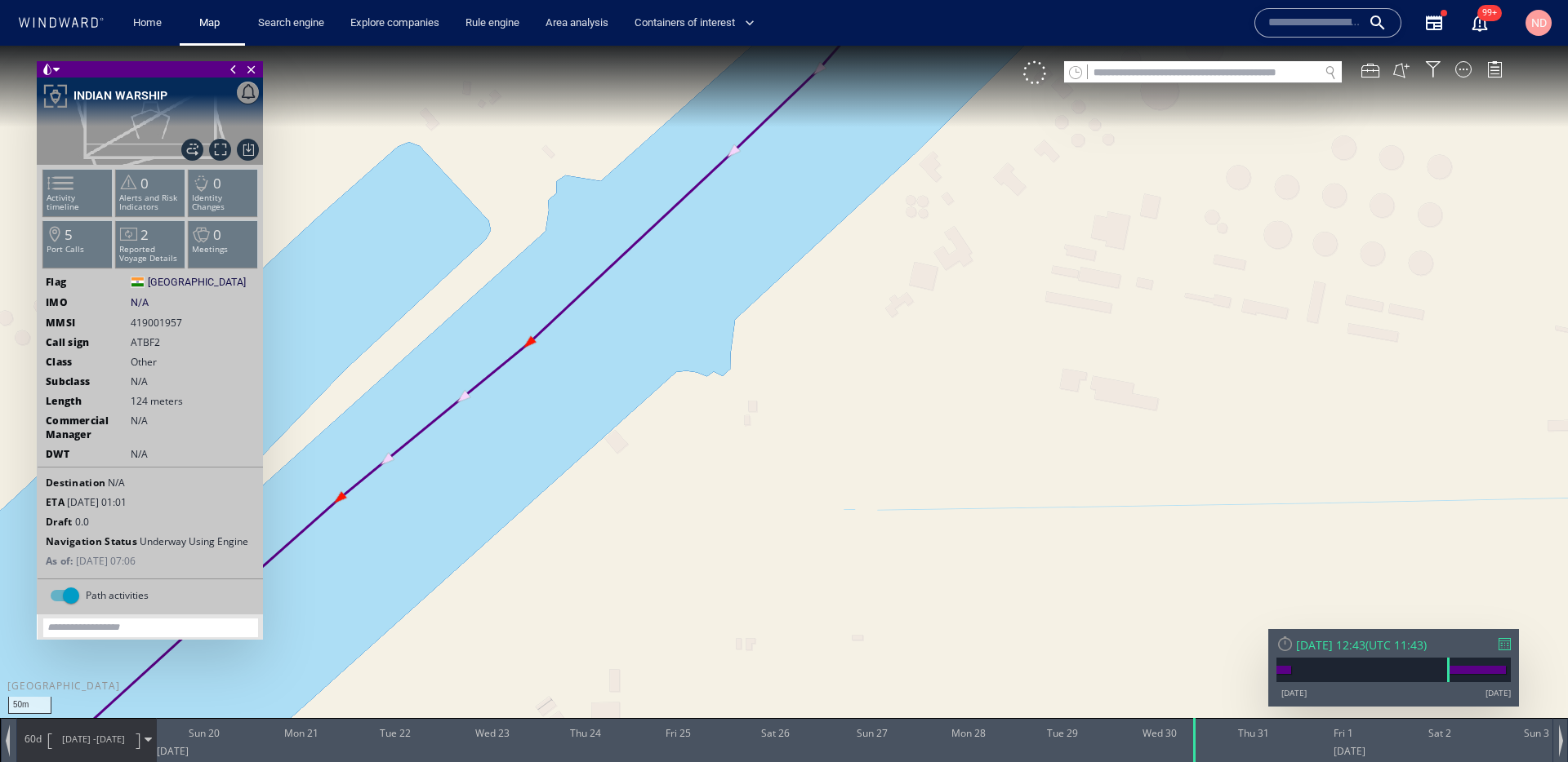
drag, startPoint x: 626, startPoint y: 416, endPoint x: 810, endPoint y: 499, distance: 201.9
click at [808, 498] on canvas "Map" at bounding box center [784, 395] width 1568 height 701
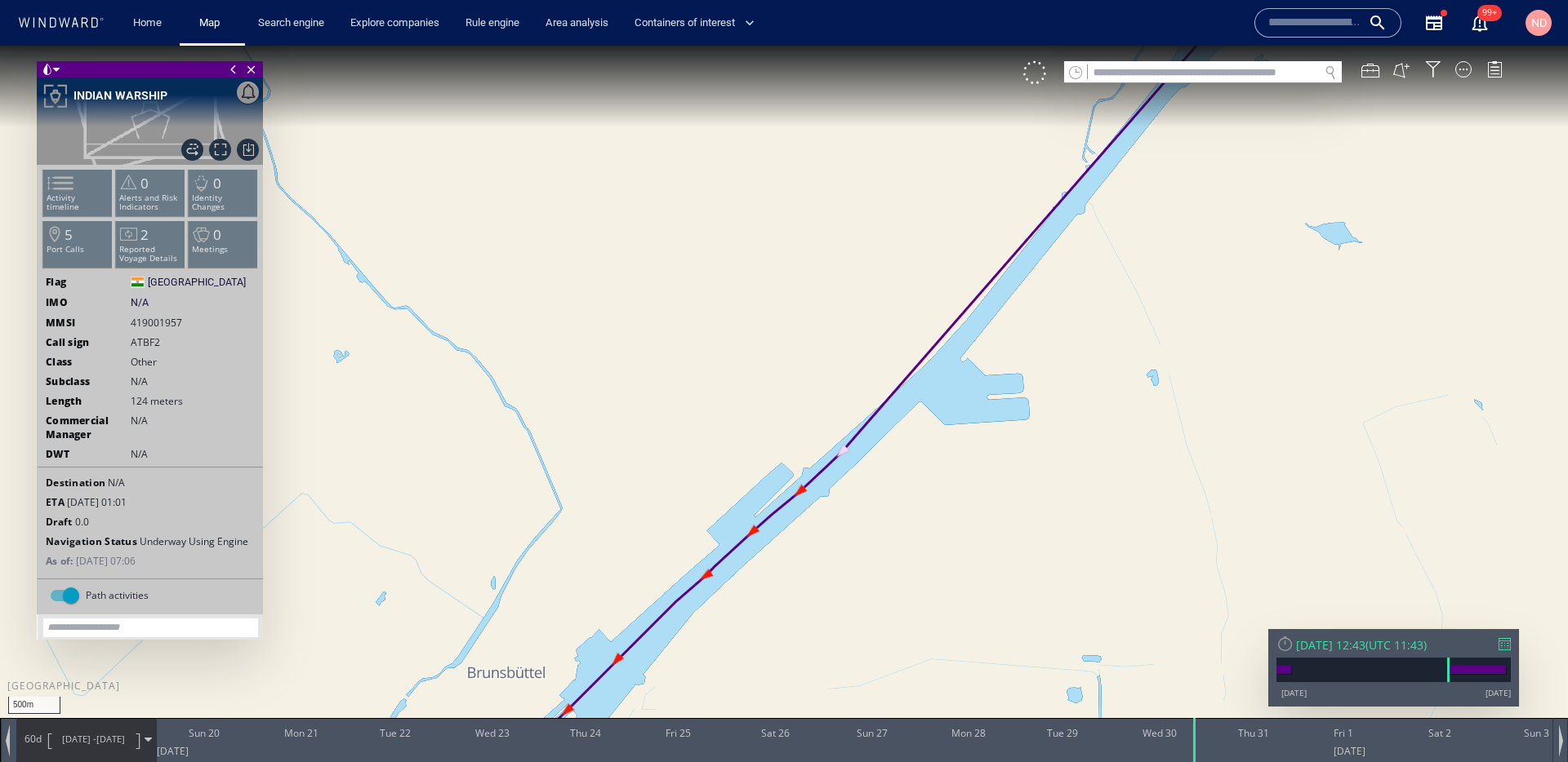
drag, startPoint x: 810, startPoint y: 499, endPoint x: 829, endPoint y: 403, distance: 97.9
click at [829, 403] on canvas "Map" at bounding box center [784, 395] width 1568 height 701
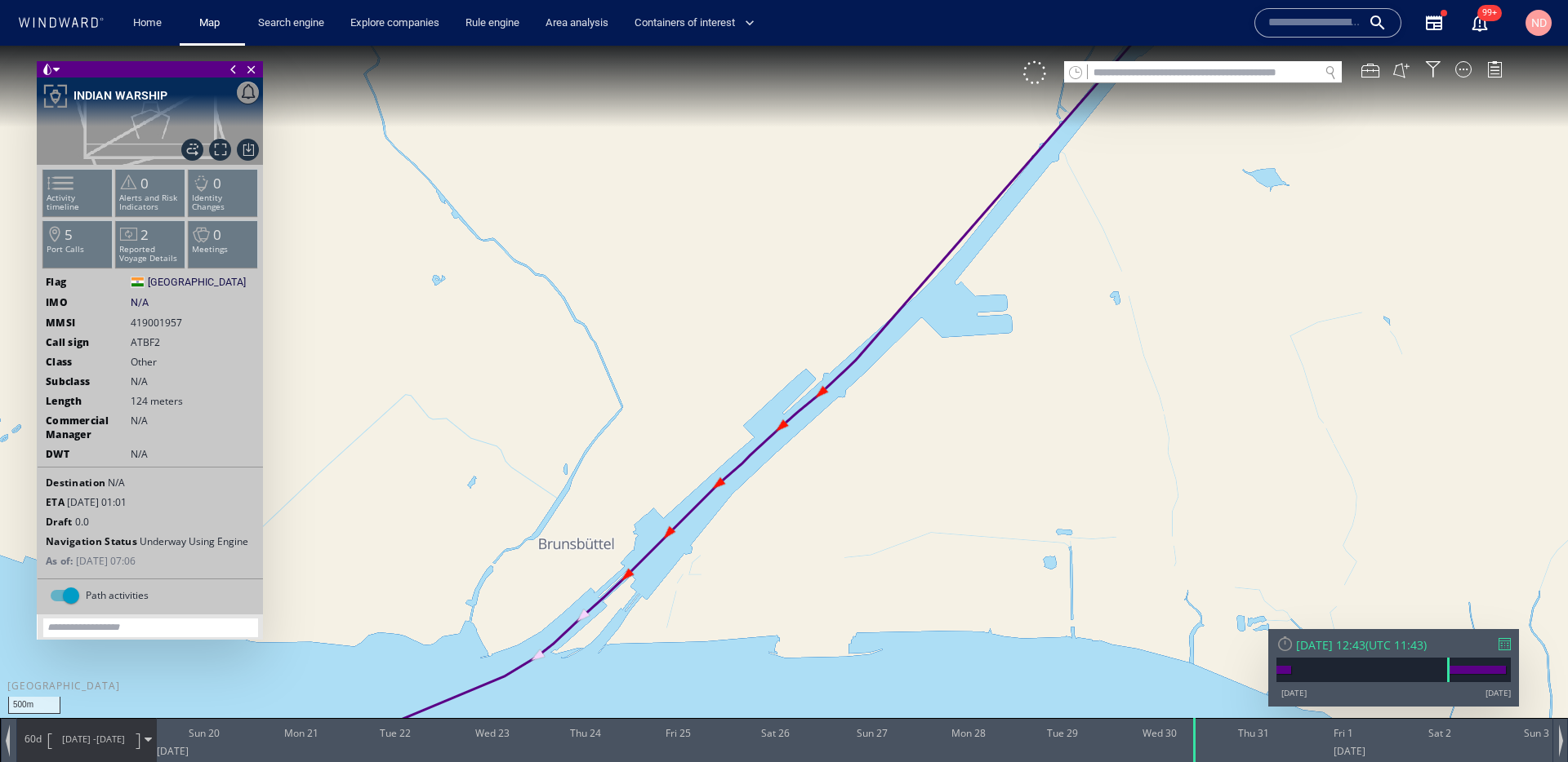
click at [1467, 80] on div "VM" at bounding box center [1271, 72] width 496 height 23
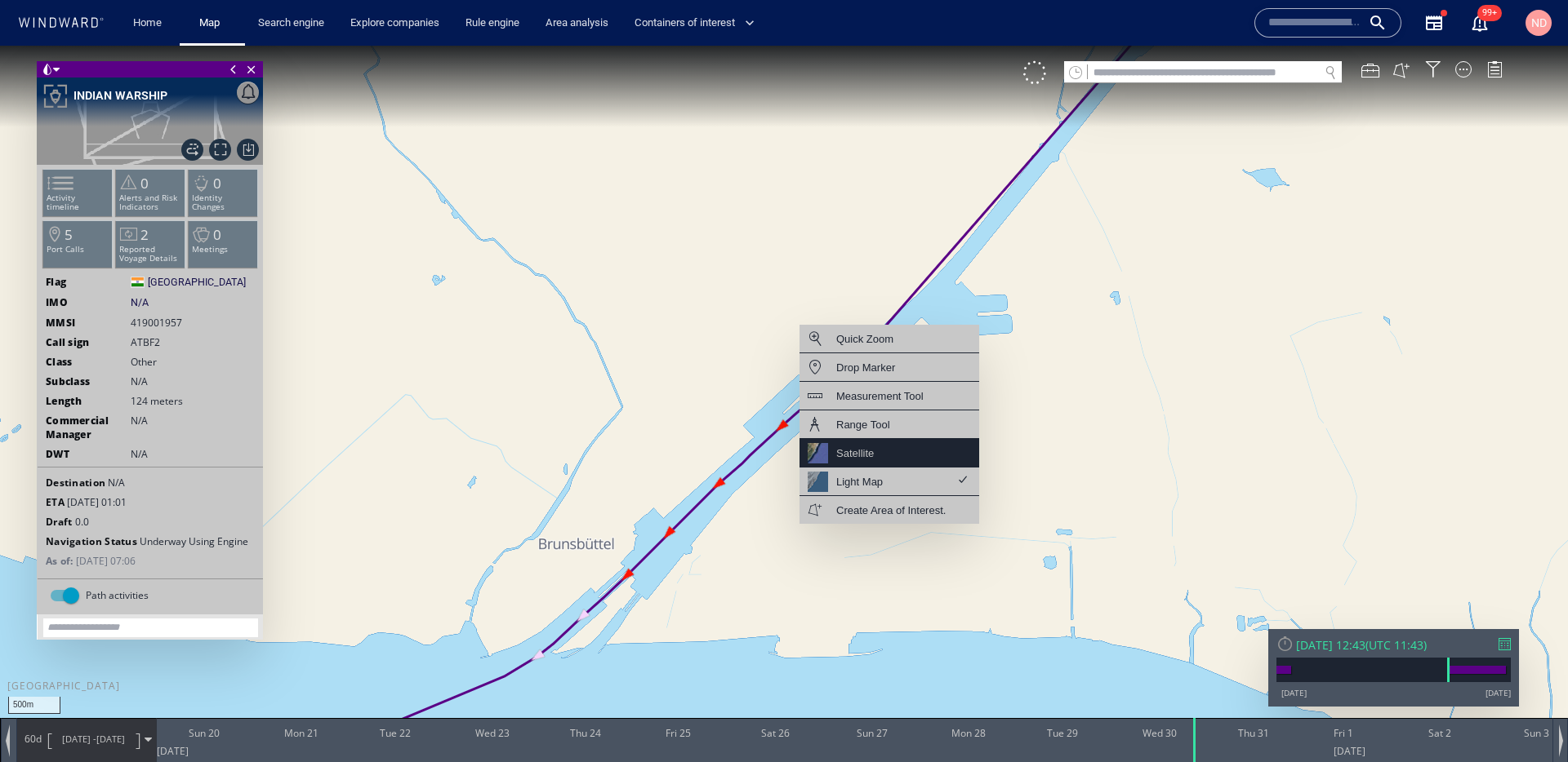
click at [874, 448] on div "Satellite" at bounding box center [888, 453] width 179 height 29
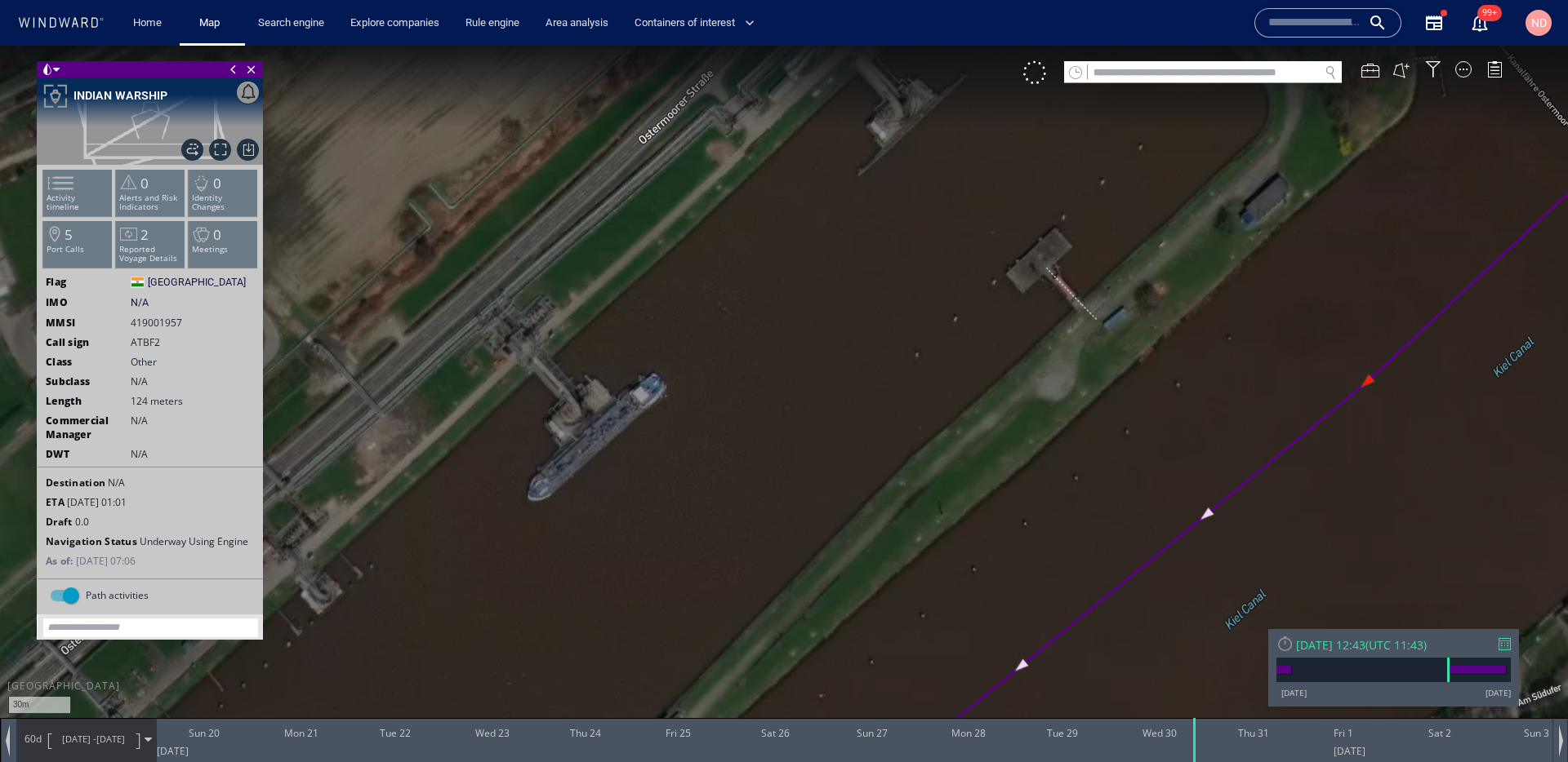
drag, startPoint x: 685, startPoint y: 432, endPoint x: 775, endPoint y: 419, distance: 90.9
click at [772, 419] on canvas "Map" at bounding box center [784, 395] width 1568 height 701
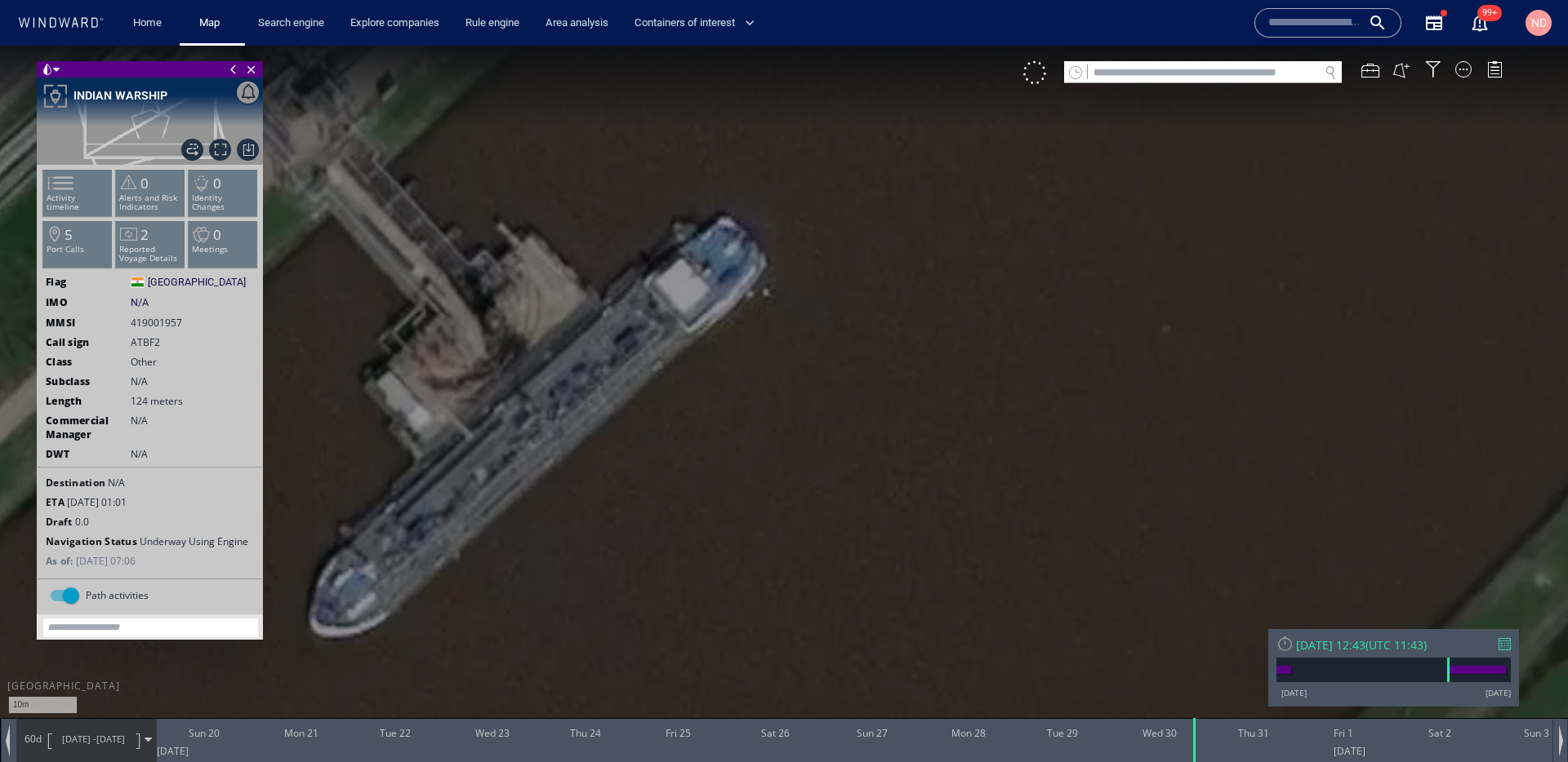
drag, startPoint x: 710, startPoint y: 427, endPoint x: 760, endPoint y: 424, distance: 50.1
click at [760, 424] on canvas "Map" at bounding box center [784, 395] width 1568 height 701
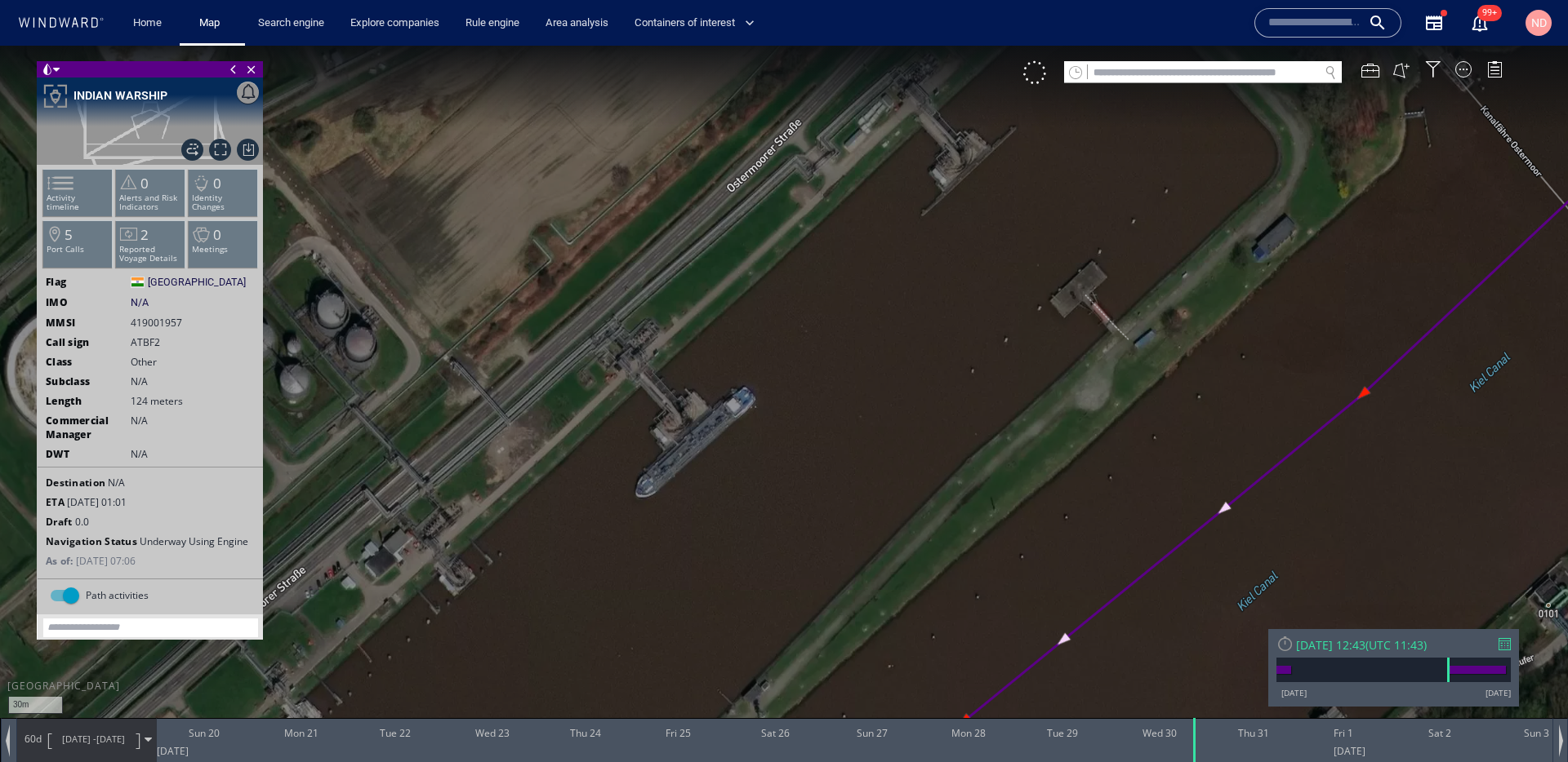
drag, startPoint x: 818, startPoint y: 366, endPoint x: 667, endPoint y: 494, distance: 198.0
click at [668, 494] on canvas "Map" at bounding box center [784, 395] width 1568 height 701
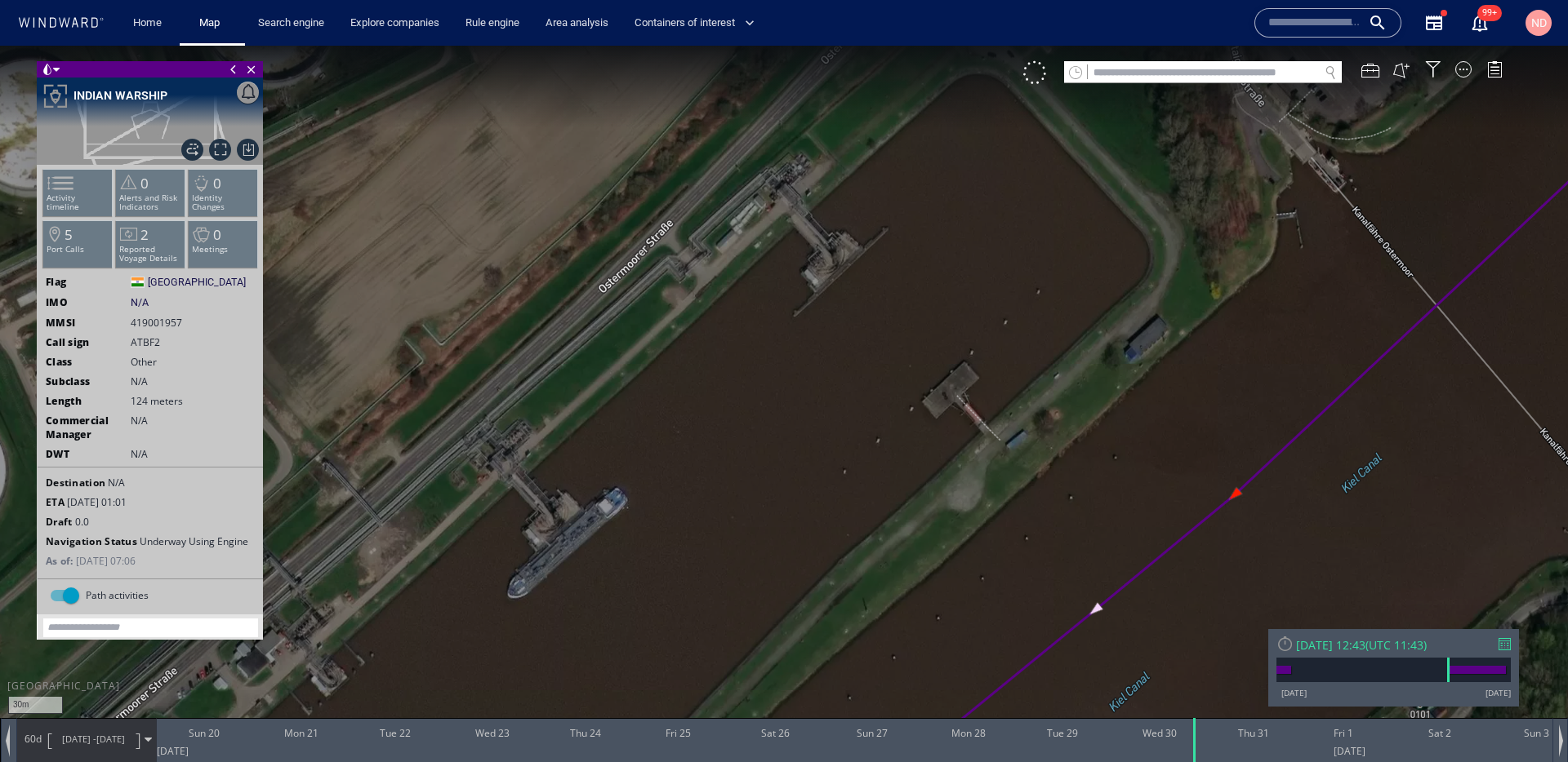
drag, startPoint x: 691, startPoint y: 529, endPoint x: 924, endPoint y: 282, distance: 339.6
click at [922, 284] on canvas "Map" at bounding box center [784, 395] width 1568 height 701
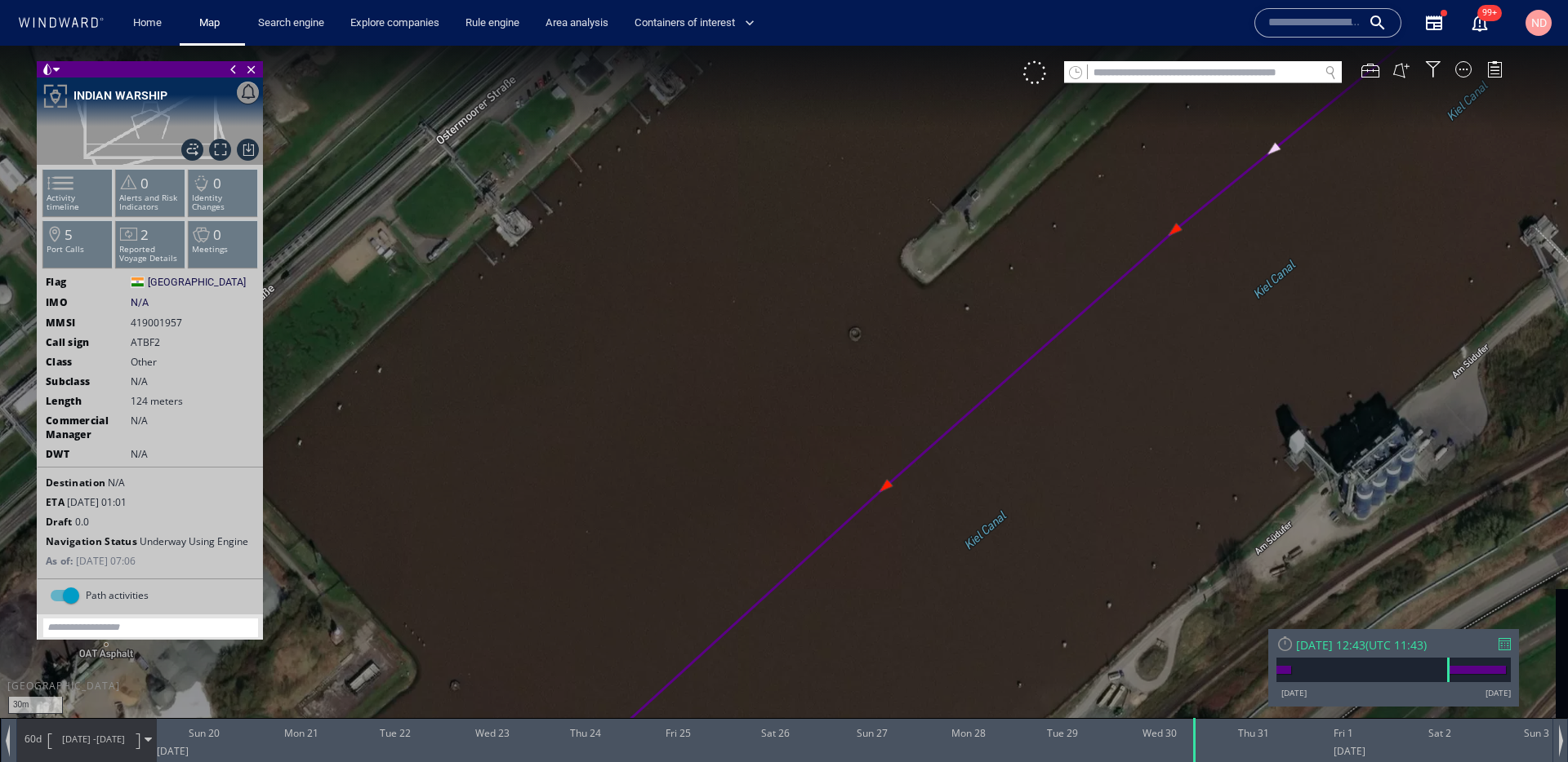
drag, startPoint x: 725, startPoint y: 450, endPoint x: 554, endPoint y: 454, distance: 171.0
click at [555, 449] on canvas "Map" at bounding box center [784, 395] width 1568 height 701
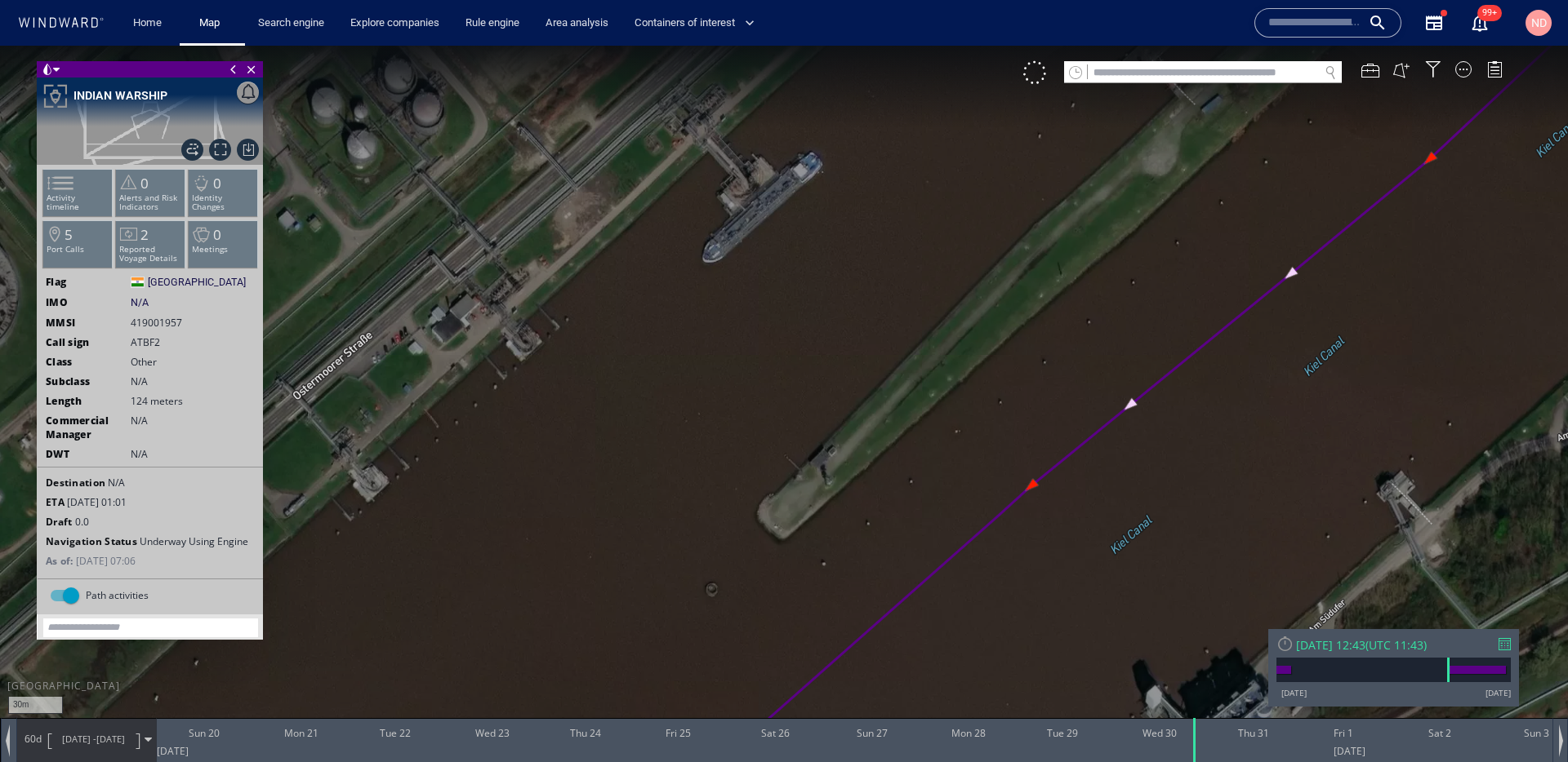
drag, startPoint x: 803, startPoint y: 311, endPoint x: 646, endPoint y: 471, distance: 224.2
click at [647, 471] on canvas "Map" at bounding box center [784, 395] width 1568 height 701
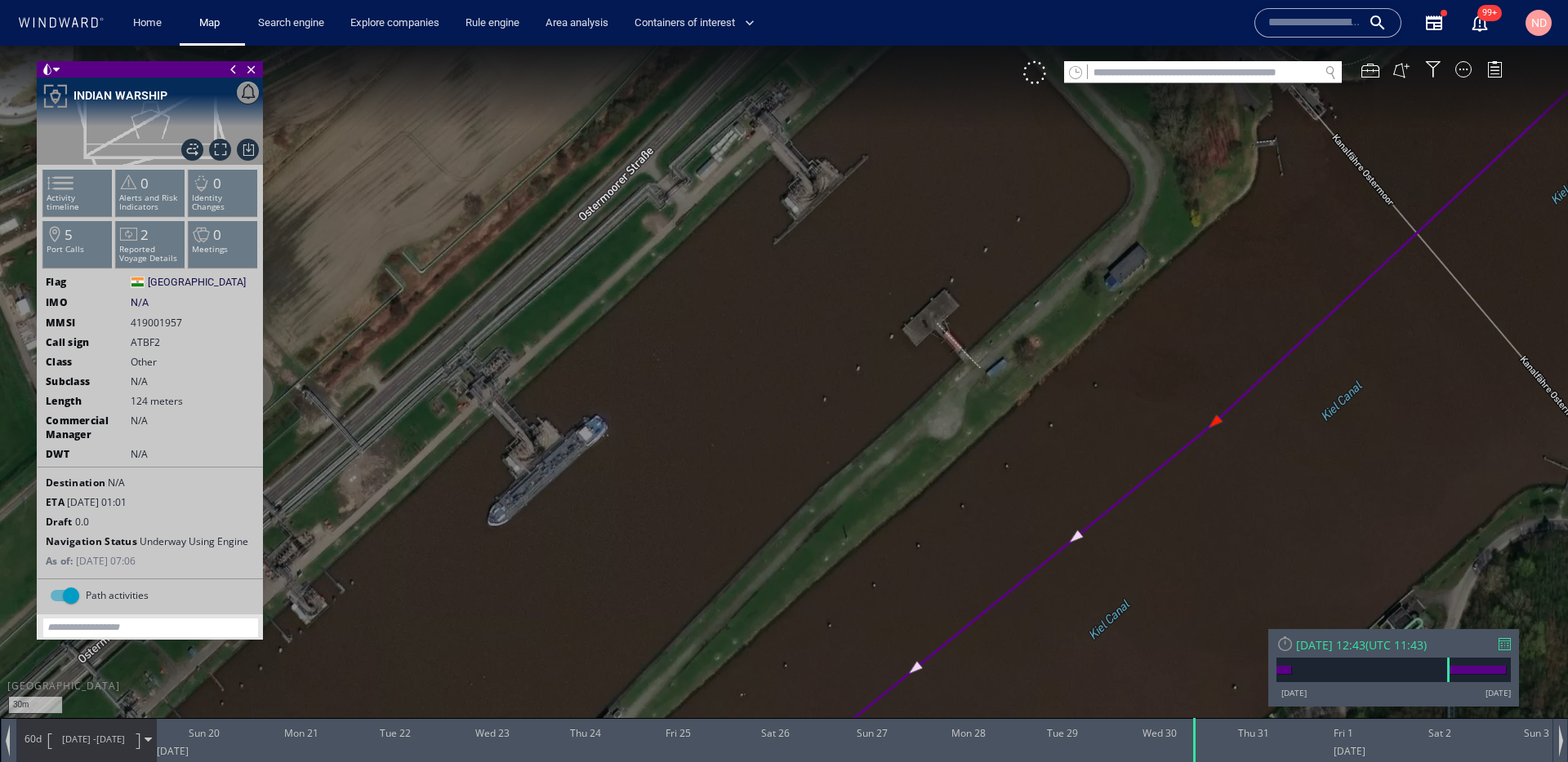
drag, startPoint x: 708, startPoint y: 362, endPoint x: 596, endPoint y: 568, distance: 234.5
click at [596, 568] on canvas "Map" at bounding box center [784, 395] width 1568 height 701
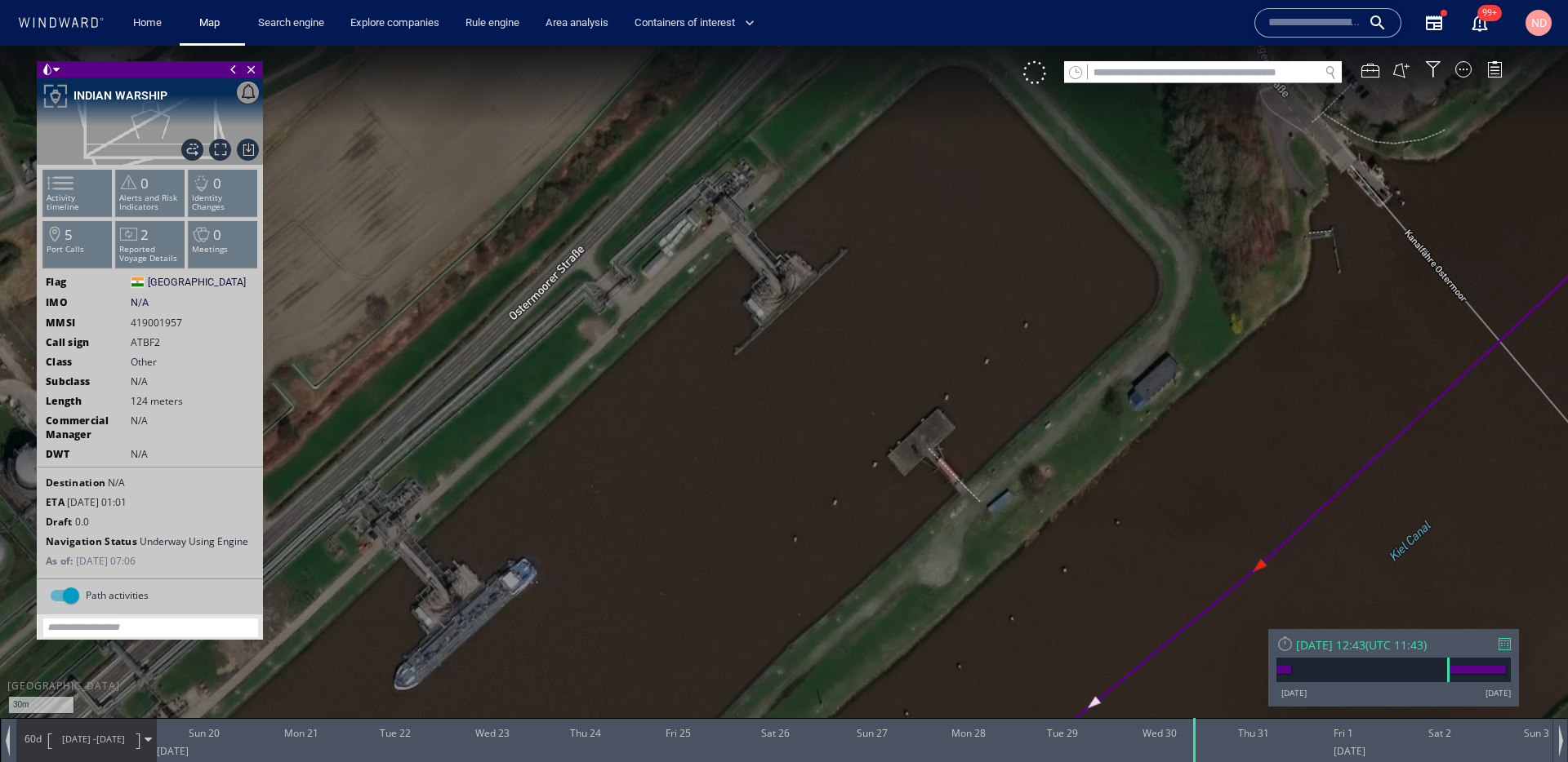
drag, startPoint x: 444, startPoint y: 670, endPoint x: 521, endPoint y: 511, distance: 176.7
click at [519, 511] on canvas "Map" at bounding box center [784, 395] width 1568 height 701
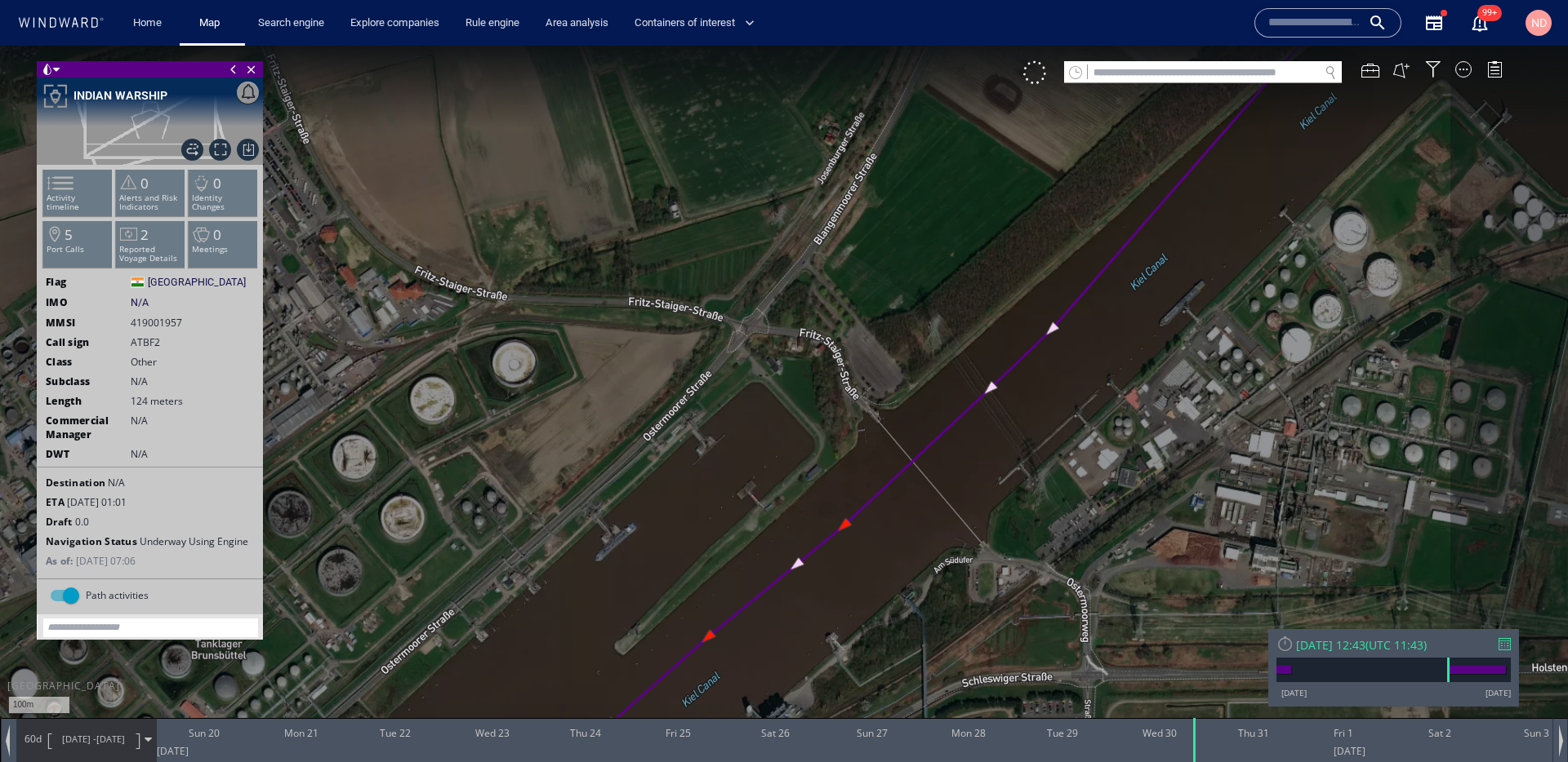
drag, startPoint x: 611, startPoint y: 572, endPoint x: 654, endPoint y: 406, distance: 171.5
click at [654, 408] on canvas "Map" at bounding box center [784, 395] width 1568 height 701
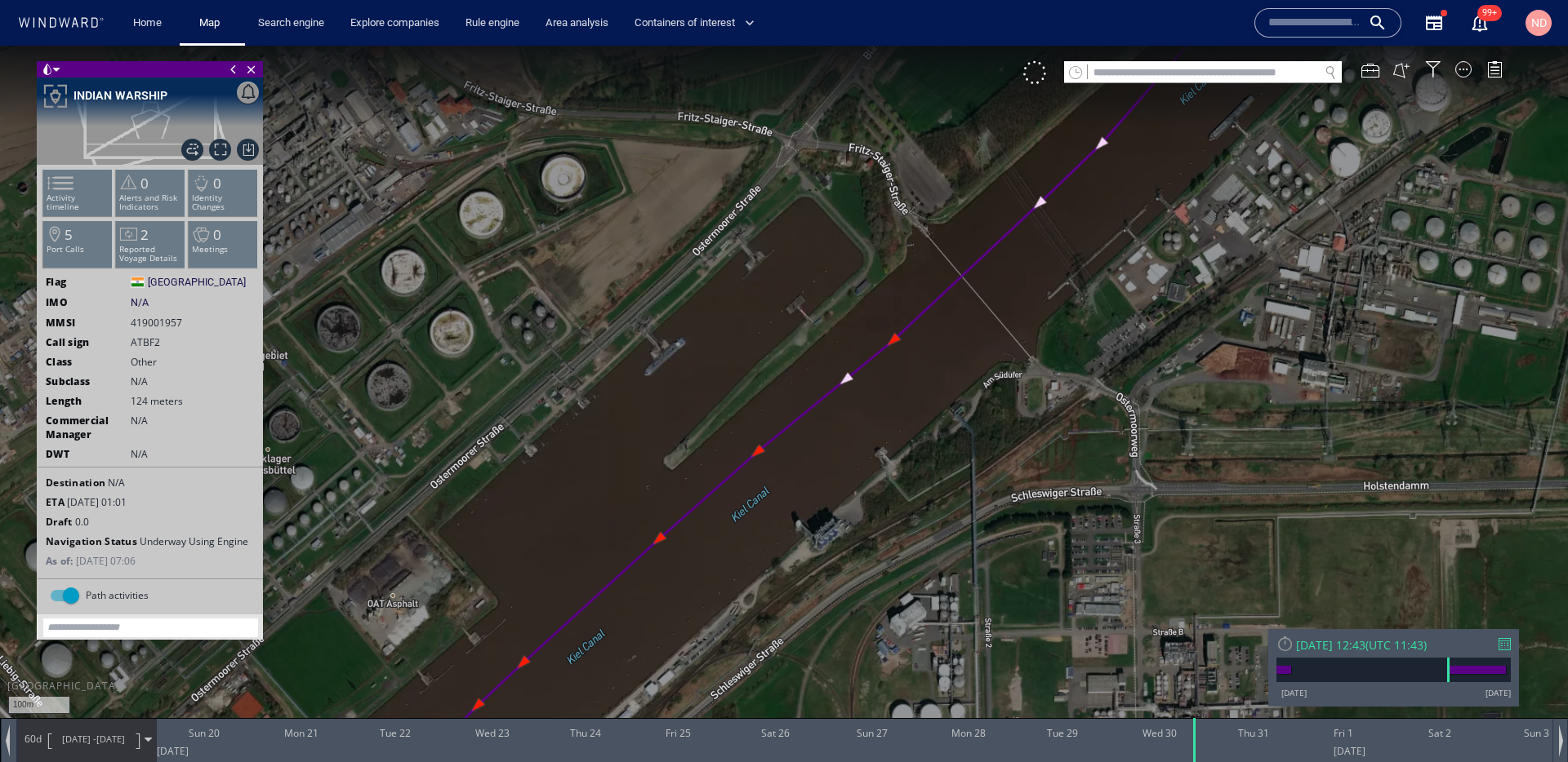
drag, startPoint x: 614, startPoint y: 512, endPoint x: 610, endPoint y: 355, distance: 157.1
click at [612, 359] on canvas "Map" at bounding box center [784, 395] width 1568 height 701
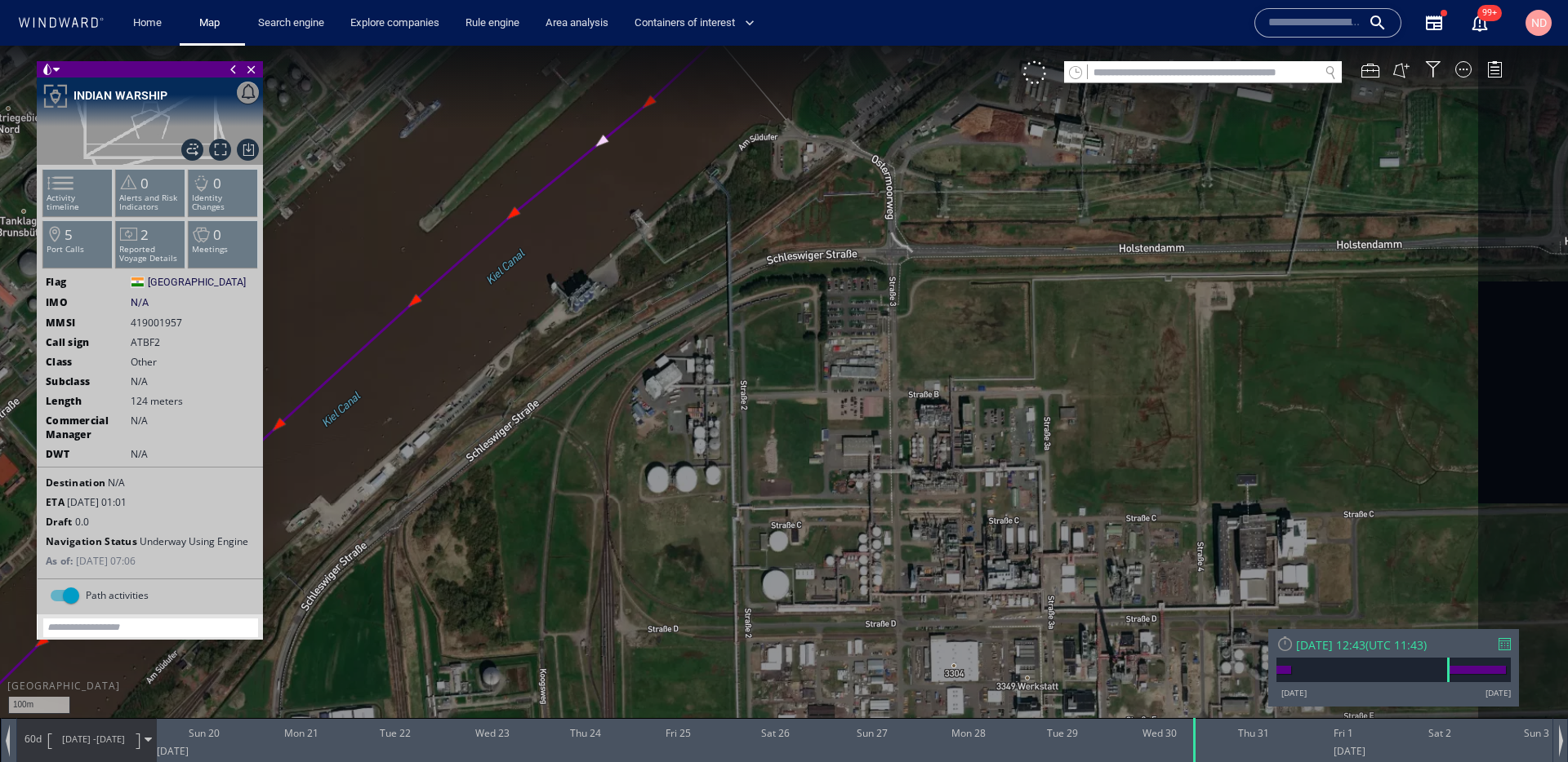
drag, startPoint x: 749, startPoint y: 412, endPoint x: 875, endPoint y: 272, distance: 188.4
click at [874, 275] on canvas "Map" at bounding box center [784, 395] width 1568 height 701
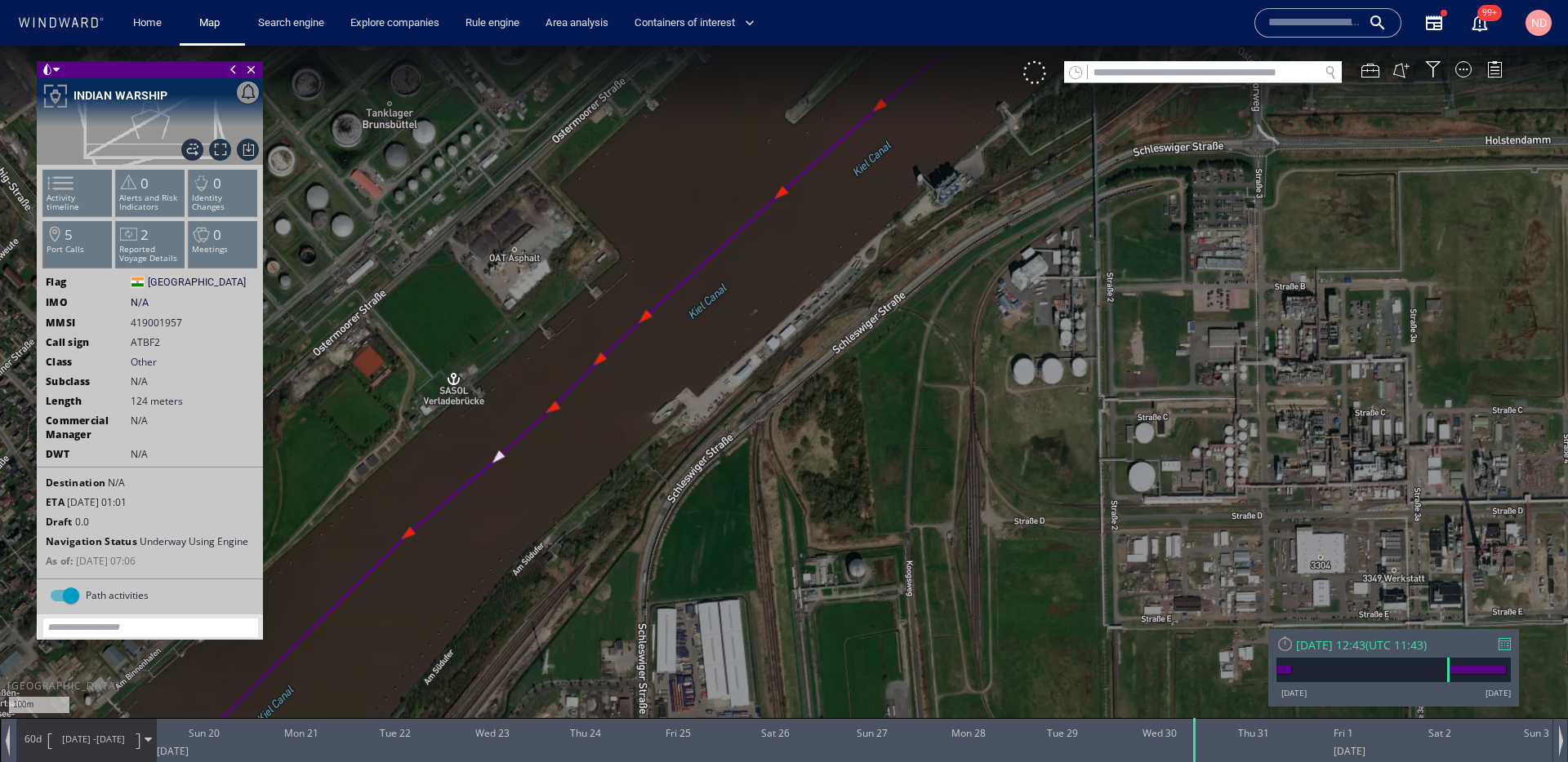
drag, startPoint x: 759, startPoint y: 336, endPoint x: 901, endPoint y: 272, distance: 155.8
click at [900, 272] on canvas "Map" at bounding box center [784, 395] width 1568 height 701
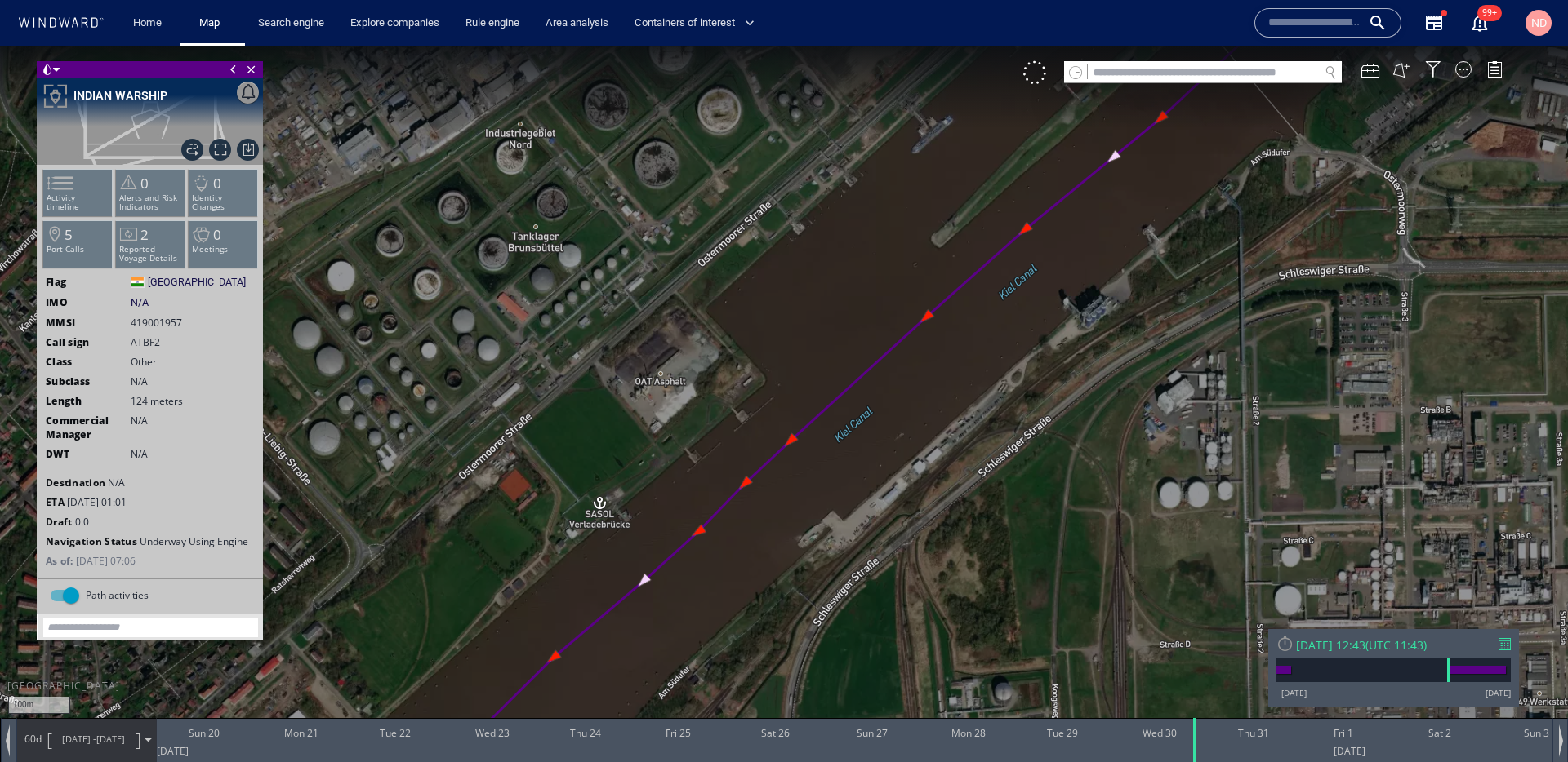
drag, startPoint x: 748, startPoint y: 321, endPoint x: 720, endPoint y: 532, distance: 212.8
click at [720, 532] on canvas "Map" at bounding box center [784, 395] width 1568 height 701
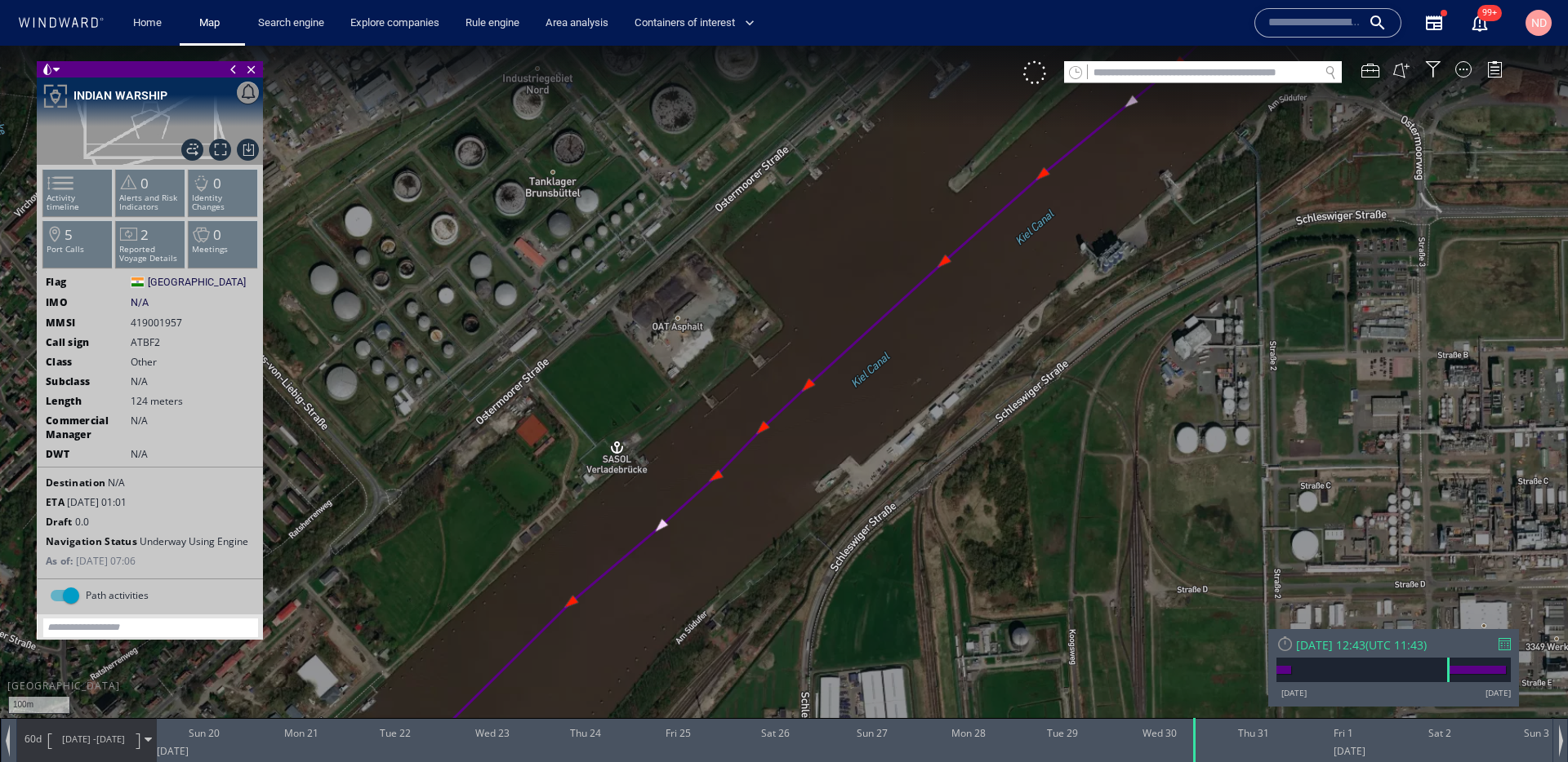
drag, startPoint x: 686, startPoint y: 510, endPoint x: 787, endPoint y: 236, distance: 292.0
click at [786, 237] on canvas "Map" at bounding box center [784, 395] width 1568 height 701
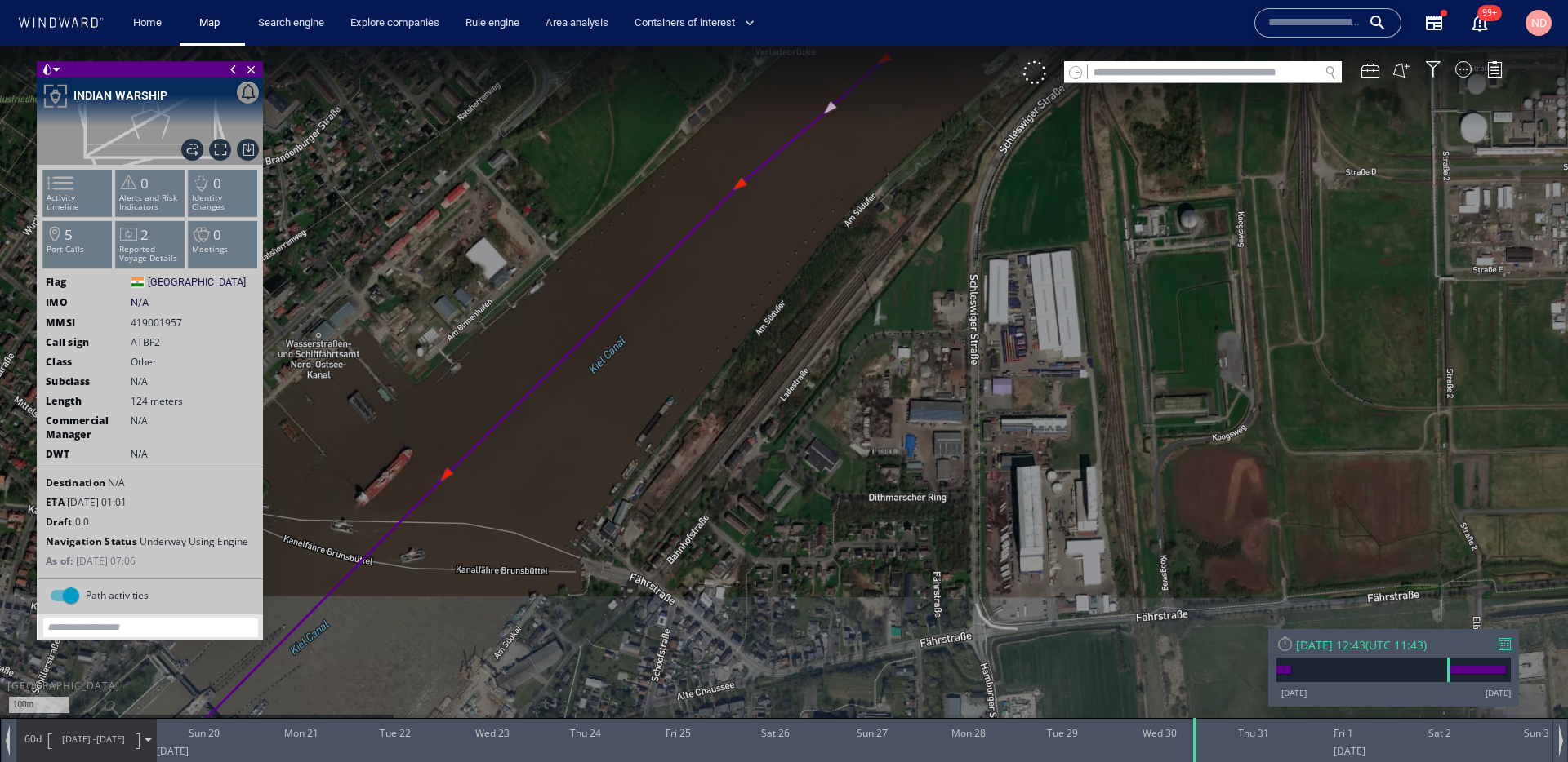
drag, startPoint x: 664, startPoint y: 505, endPoint x: 797, endPoint y: 394, distance: 173.2
click at [794, 400] on canvas "Map" at bounding box center [784, 395] width 1568 height 701
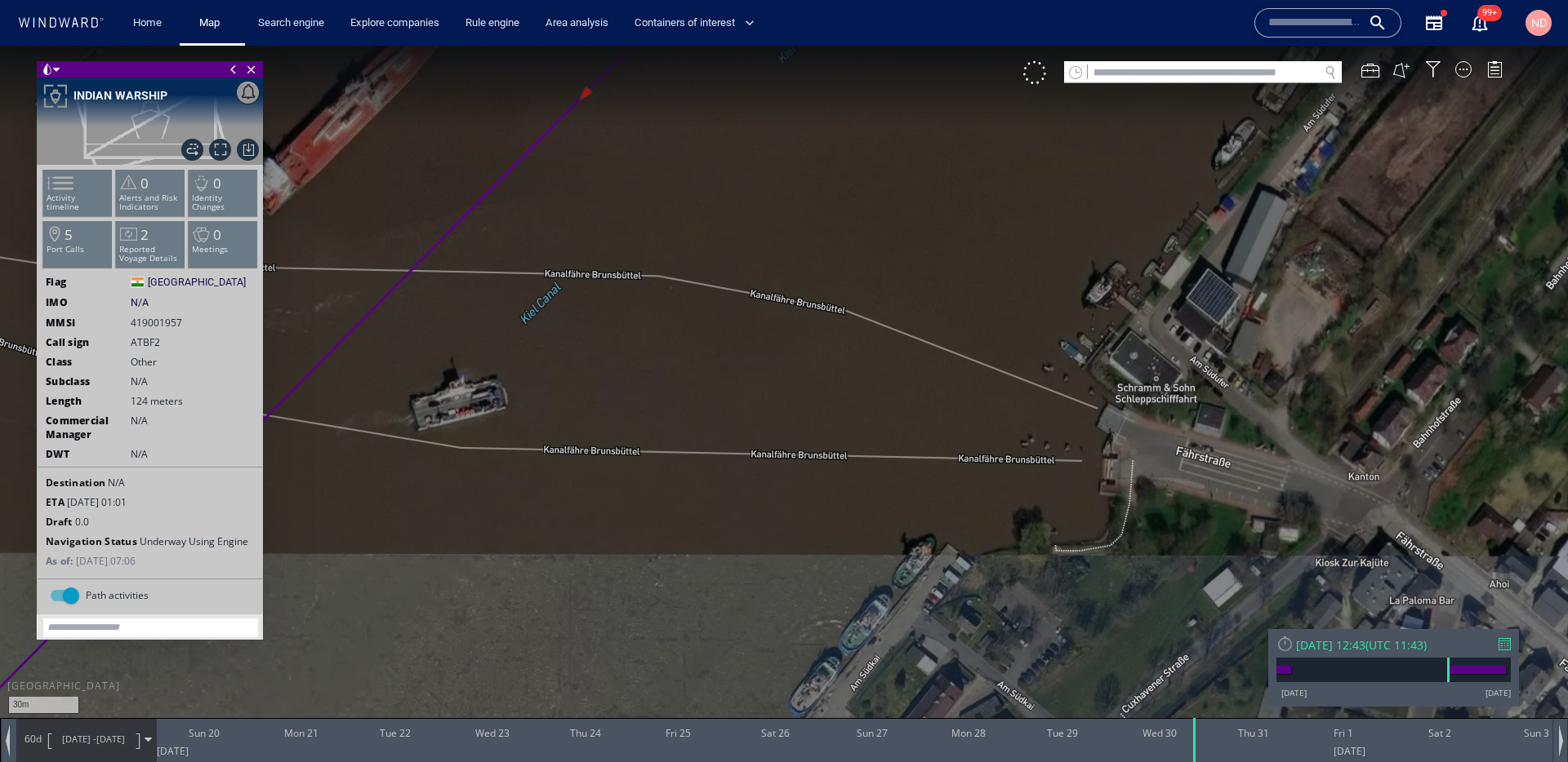
drag, startPoint x: 564, startPoint y: 397, endPoint x: 863, endPoint y: 444, distance: 302.7
click at [863, 444] on canvas "Map" at bounding box center [784, 395] width 1568 height 701
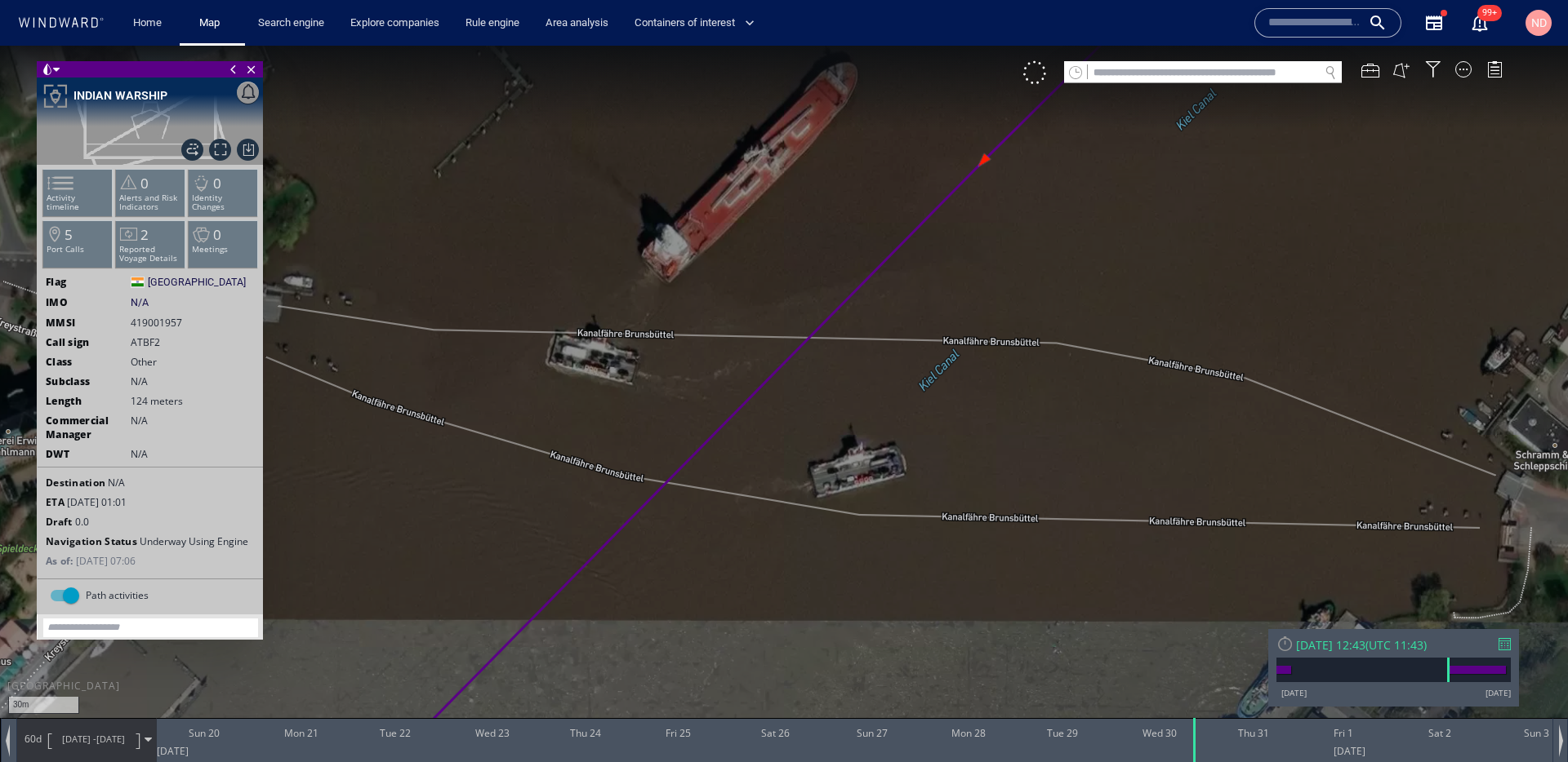
drag, startPoint x: 729, startPoint y: 379, endPoint x: 727, endPoint y: 551, distance: 172.0
click at [727, 551] on canvas "Map" at bounding box center [784, 395] width 1568 height 701
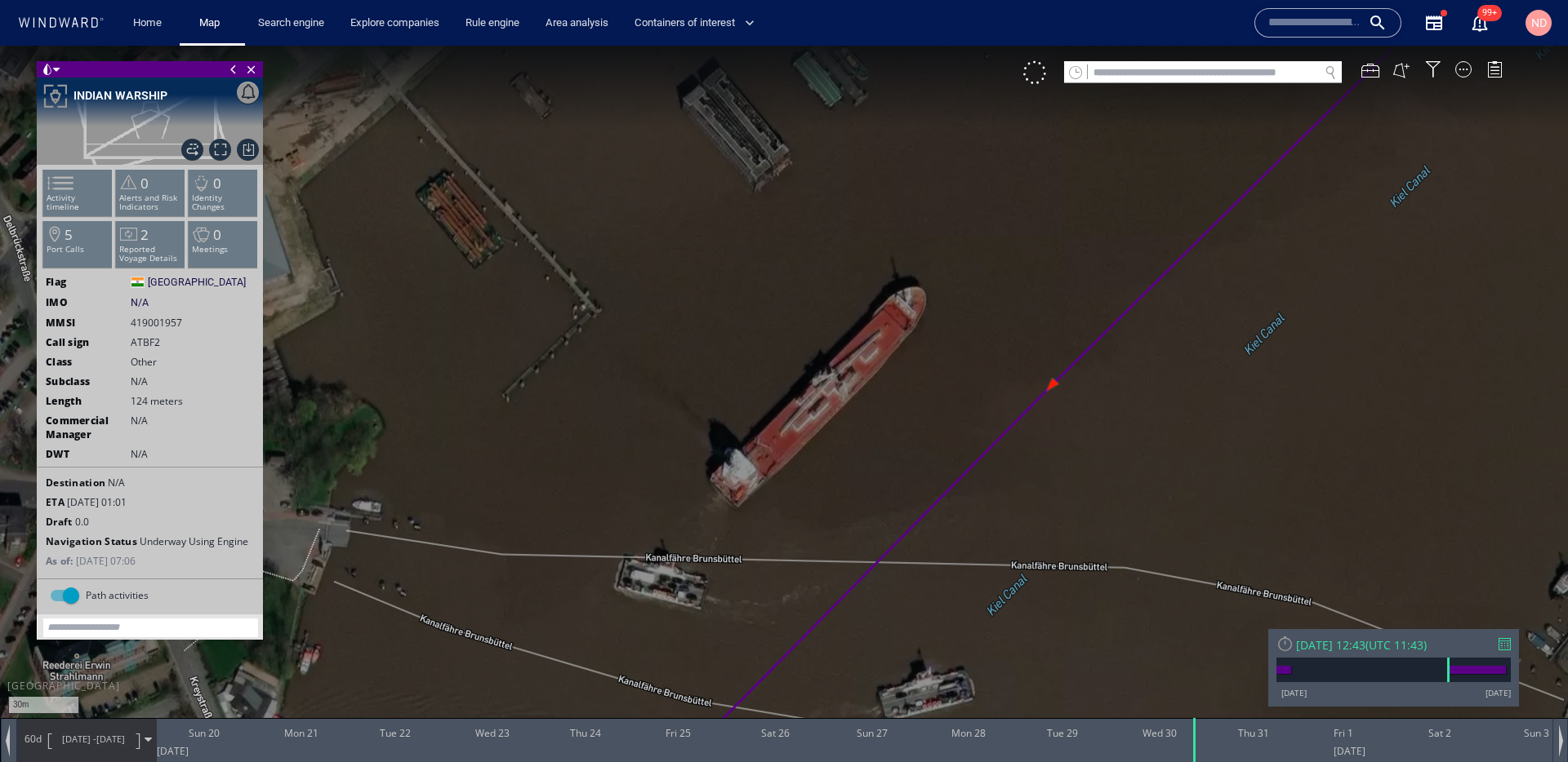
drag, startPoint x: 700, startPoint y: 437, endPoint x: 616, endPoint y: 598, distance: 181.6
click at [616, 598] on canvas "Map" at bounding box center [784, 395] width 1568 height 701
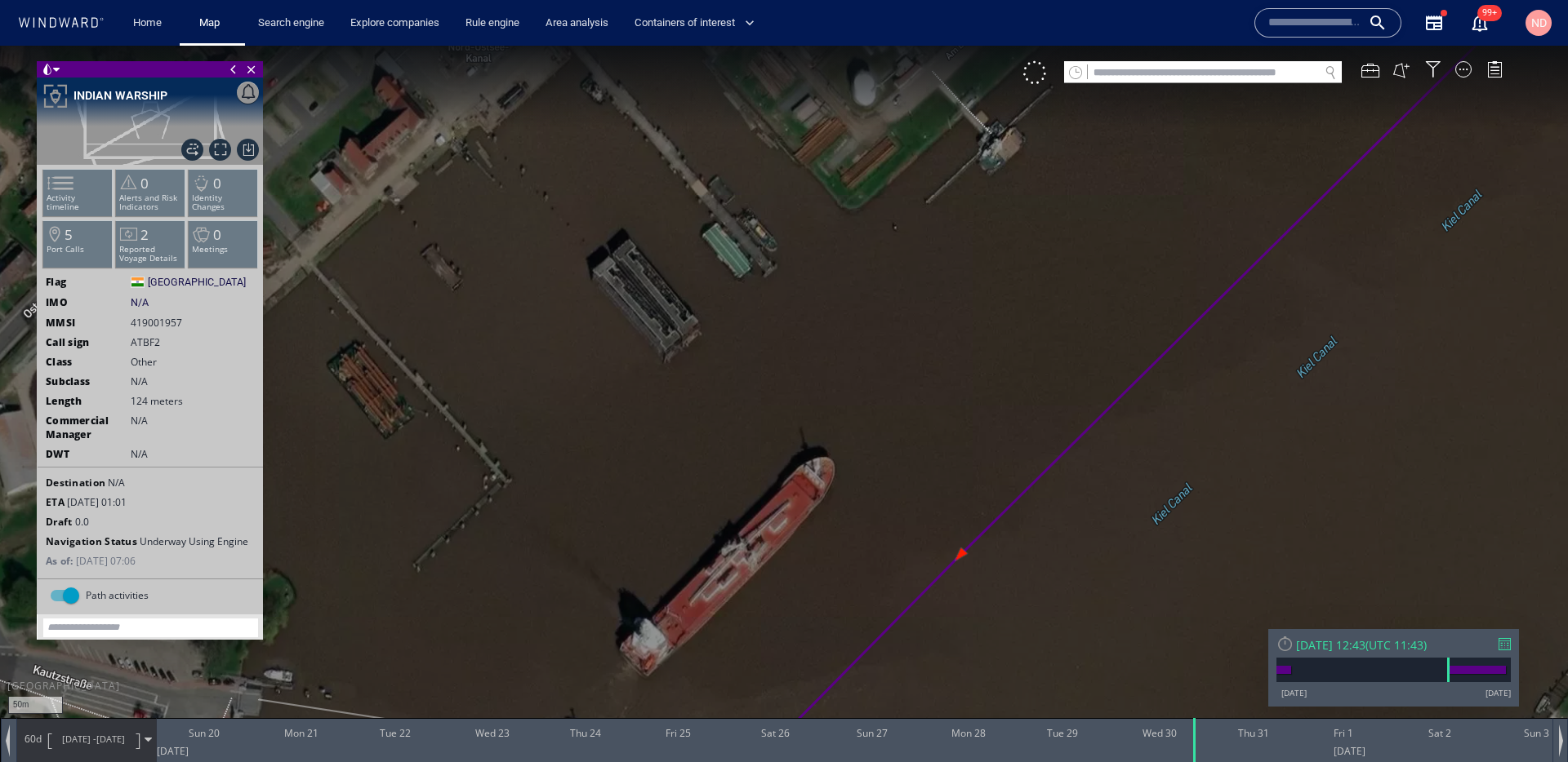
drag, startPoint x: 862, startPoint y: 346, endPoint x: 600, endPoint y: 554, distance: 334.5
click at [603, 552] on canvas "Map" at bounding box center [784, 395] width 1568 height 701
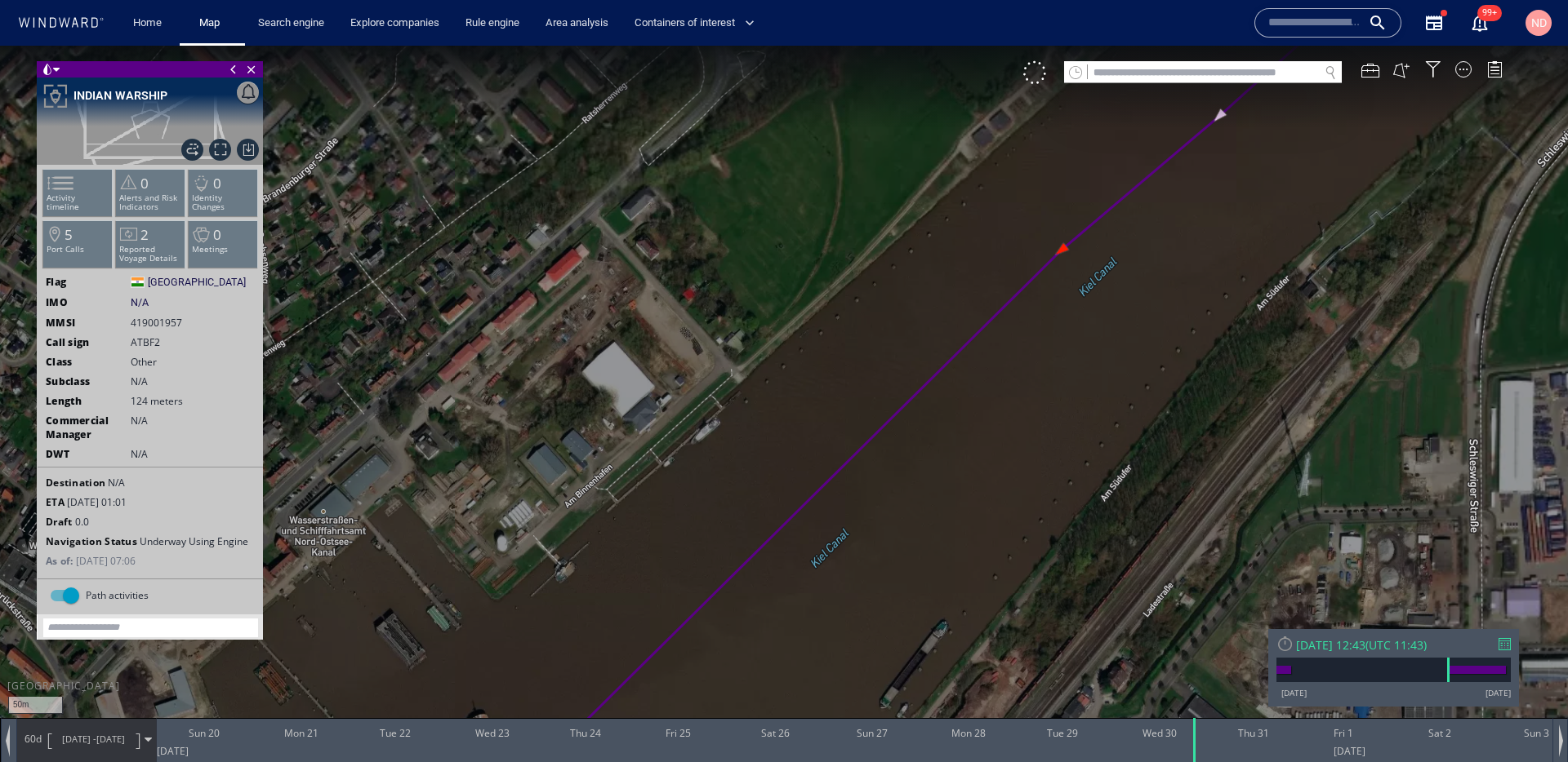
drag, startPoint x: 812, startPoint y: 323, endPoint x: 575, endPoint y: 513, distance: 303.8
click at [583, 508] on canvas "Map" at bounding box center [784, 395] width 1568 height 701
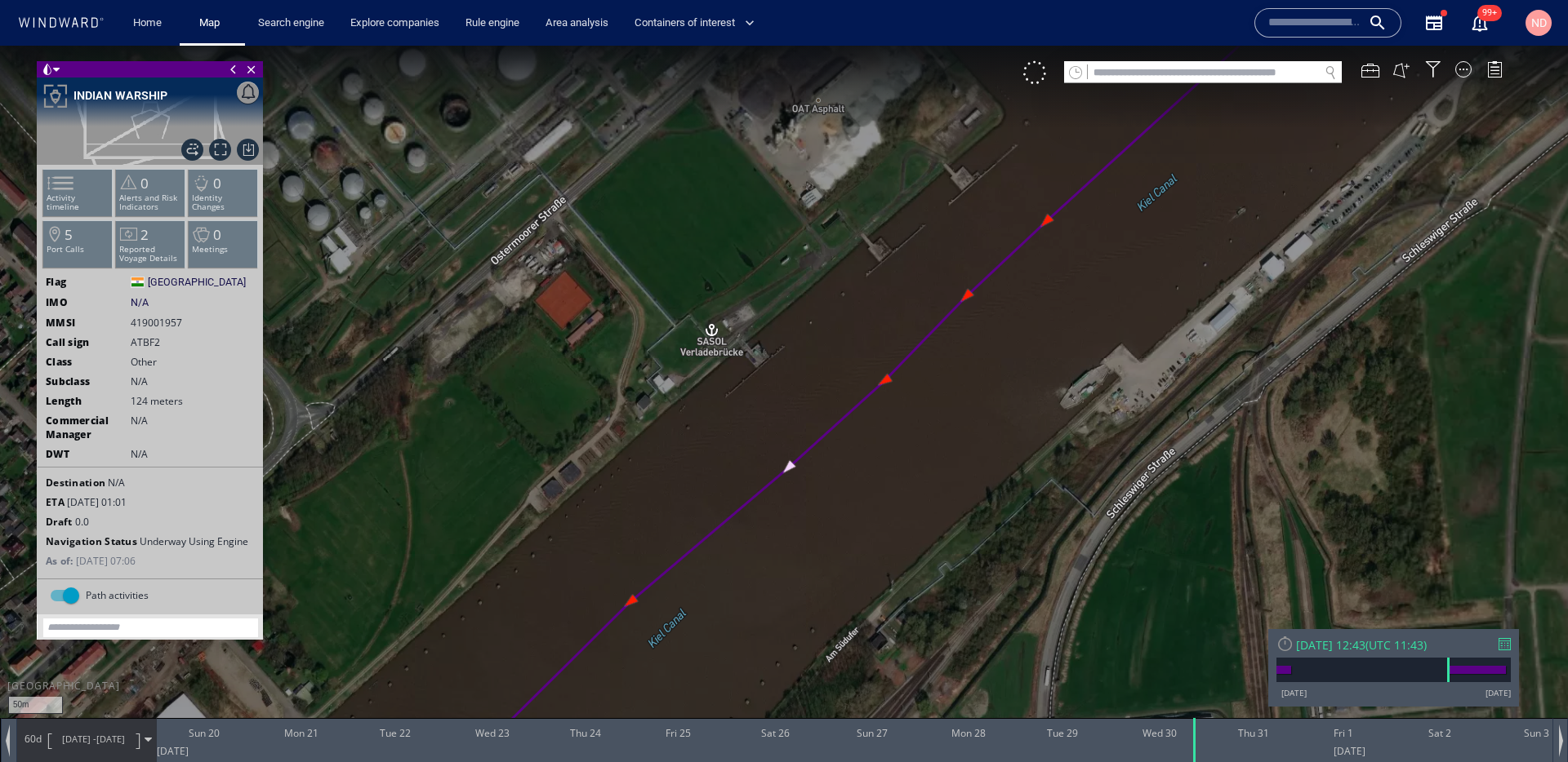
drag, startPoint x: 721, startPoint y: 360, endPoint x: 512, endPoint y: 516, distance: 260.8
click at [520, 511] on canvas "Map" at bounding box center [784, 395] width 1568 height 701
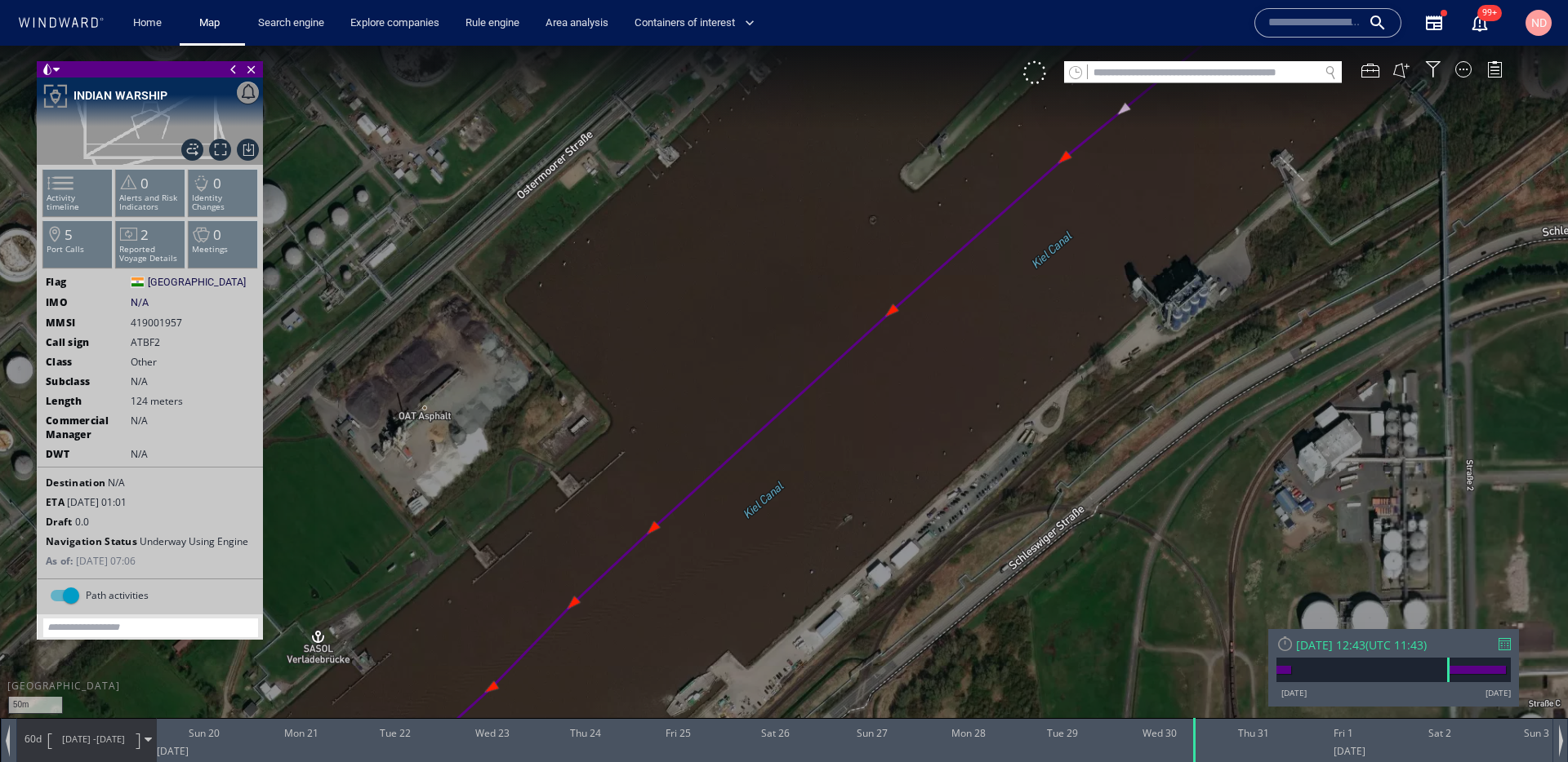
drag, startPoint x: 701, startPoint y: 335, endPoint x: 540, endPoint y: 455, distance: 200.8
click at [542, 451] on canvas "Map" at bounding box center [784, 395] width 1568 height 701
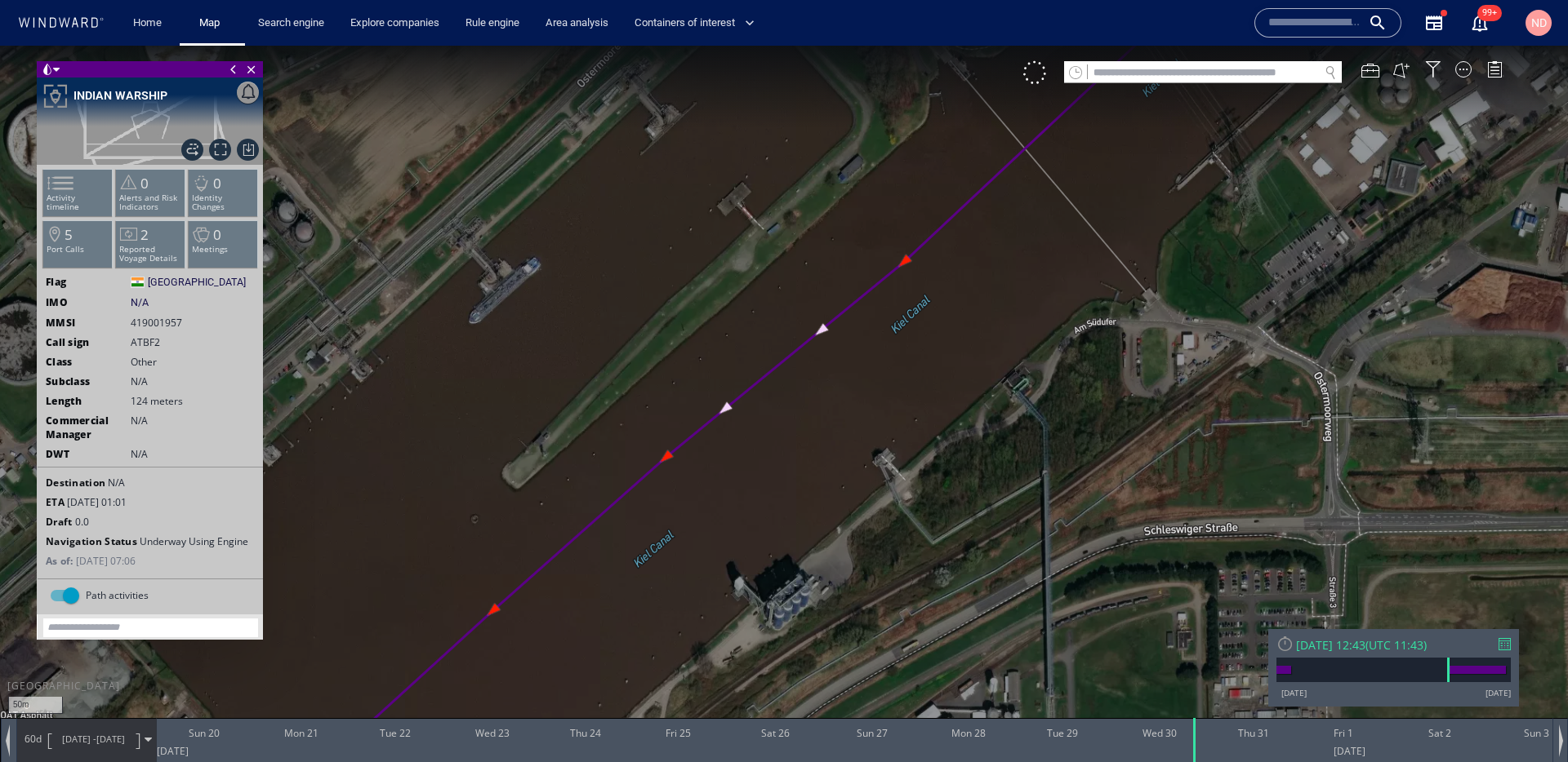
drag, startPoint x: 569, startPoint y: 390, endPoint x: 676, endPoint y: 430, distance: 114.2
click at [676, 430] on canvas "Map" at bounding box center [784, 395] width 1568 height 701
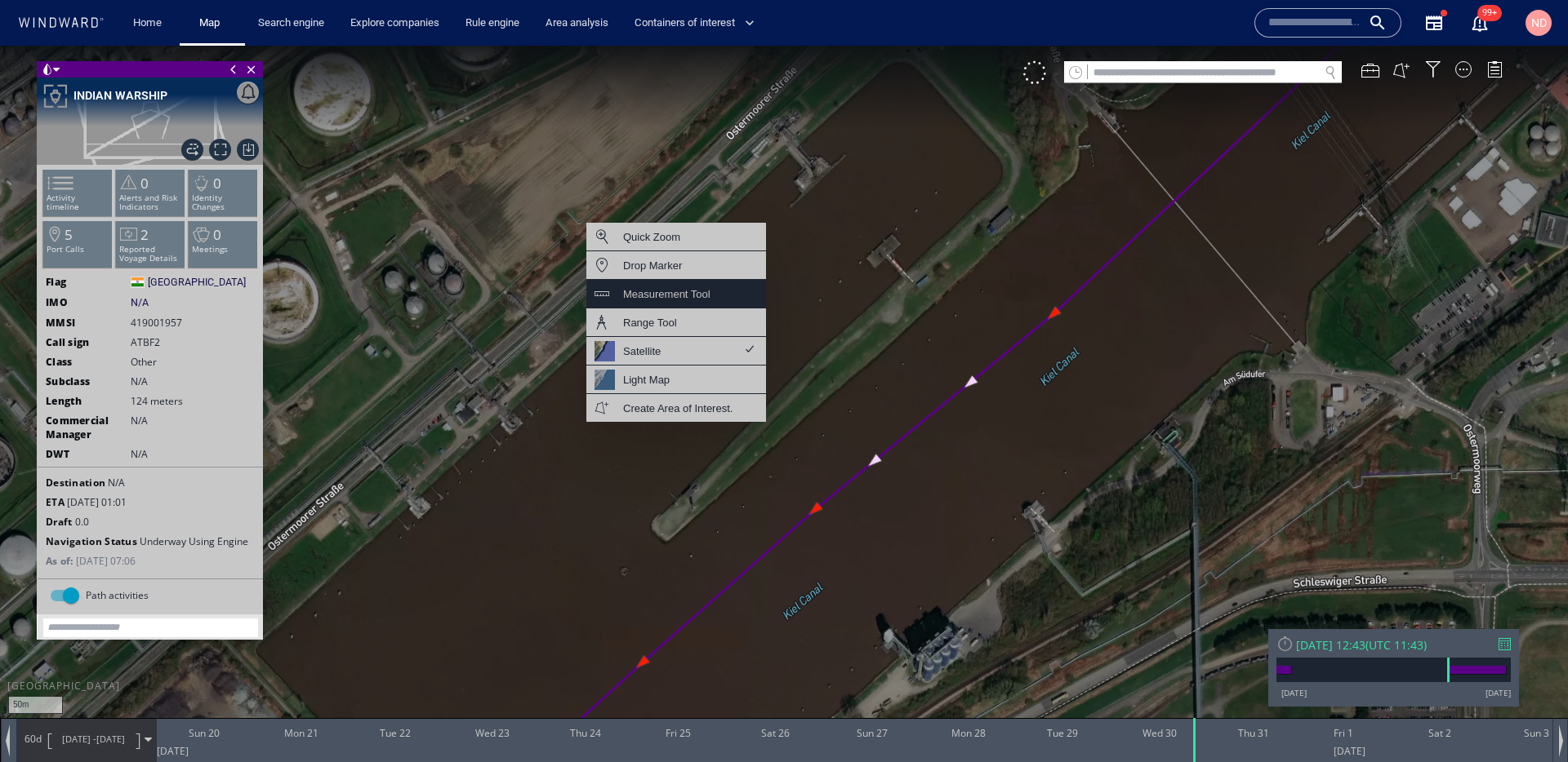
click at [690, 296] on div "Measurement Tool" at bounding box center [667, 294] width 87 height 20
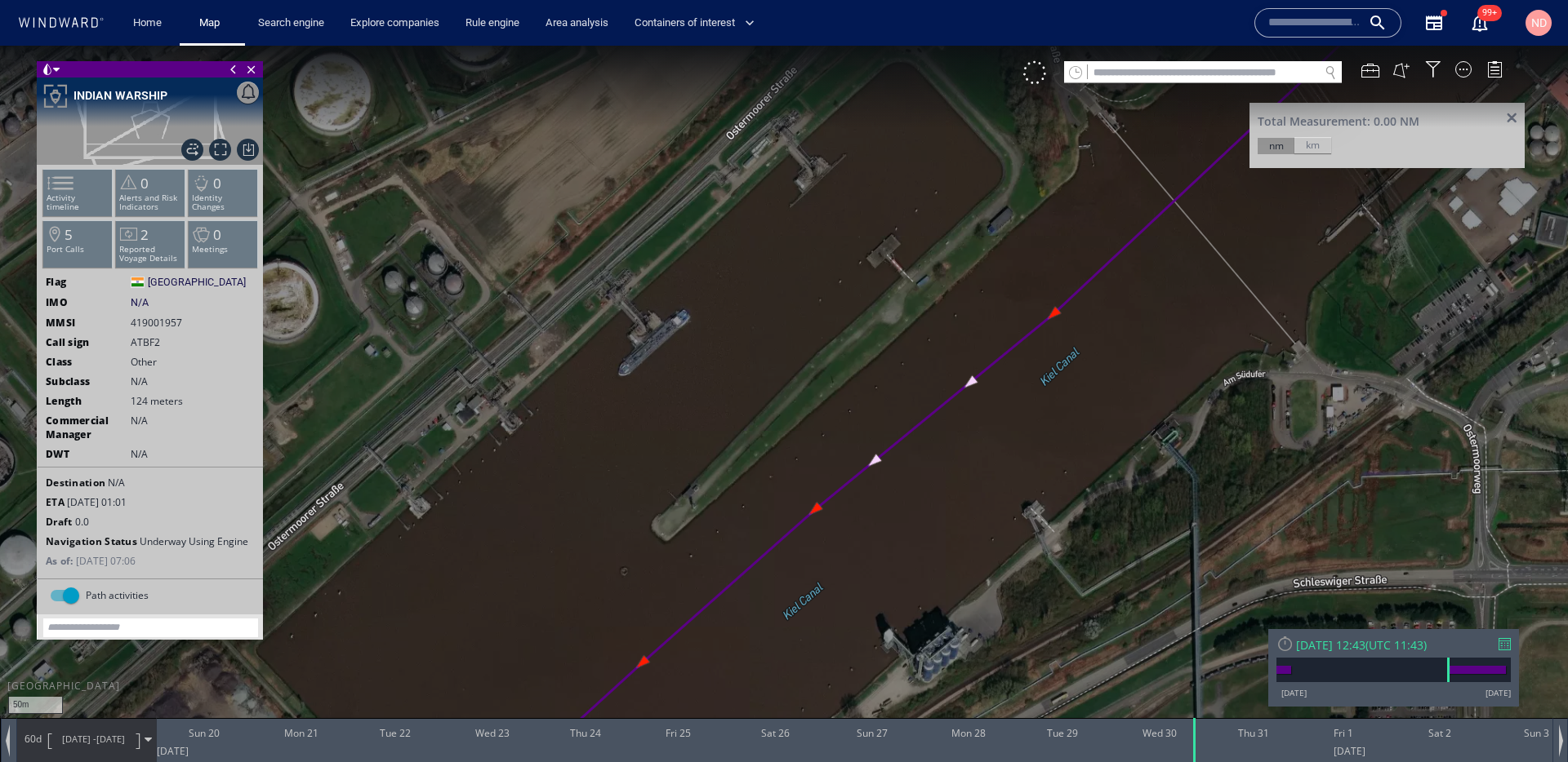
click at [688, 308] on canvas "Map" at bounding box center [784, 395] width 1568 height 701
click at [621, 376] on canvas "Map" at bounding box center [784, 395] width 1568 height 701
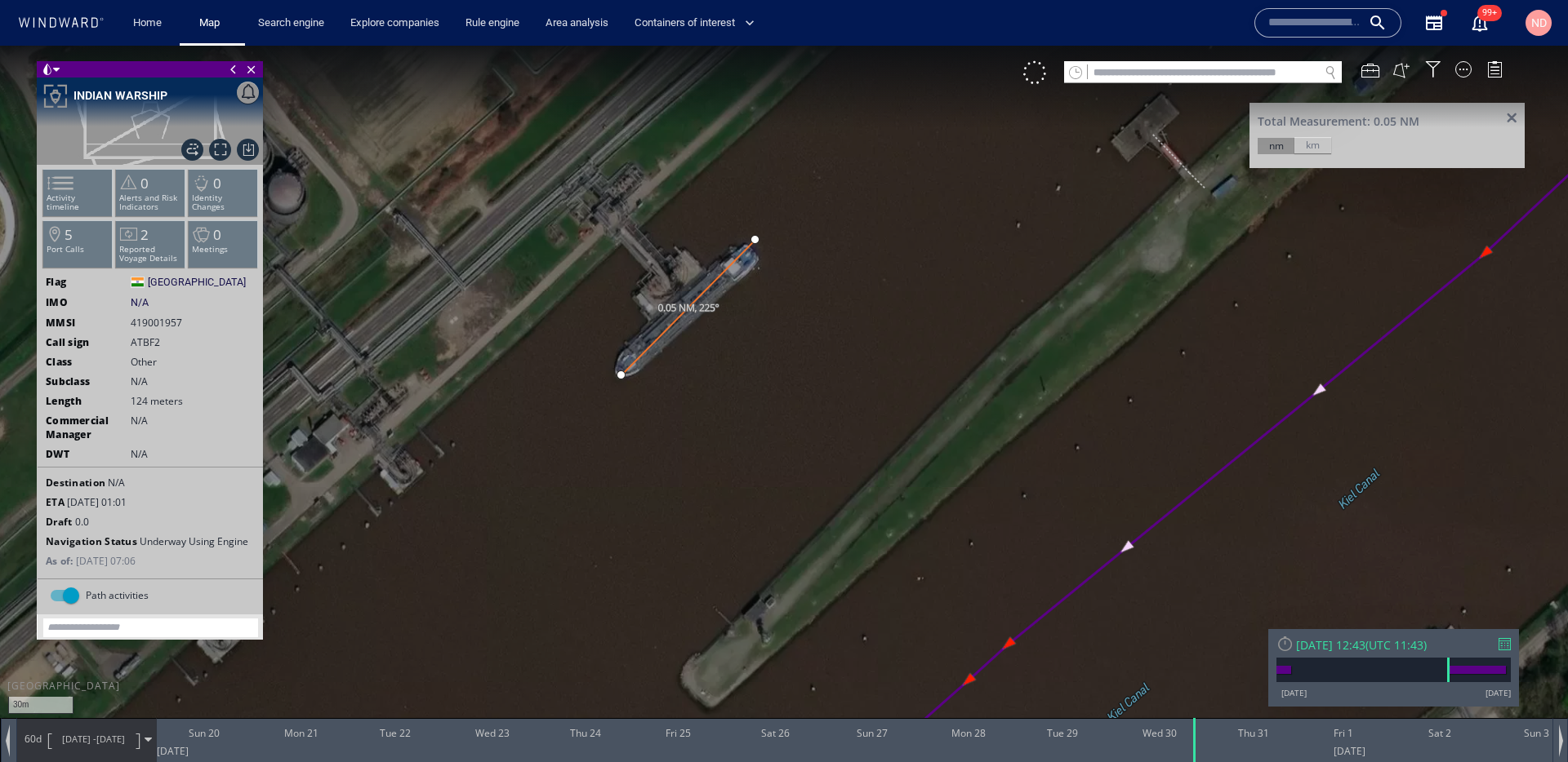
click at [1315, 143] on div "km" at bounding box center [1313, 146] width 37 height 17
click at [1506, 113] on span at bounding box center [1511, 118] width 20 height 12
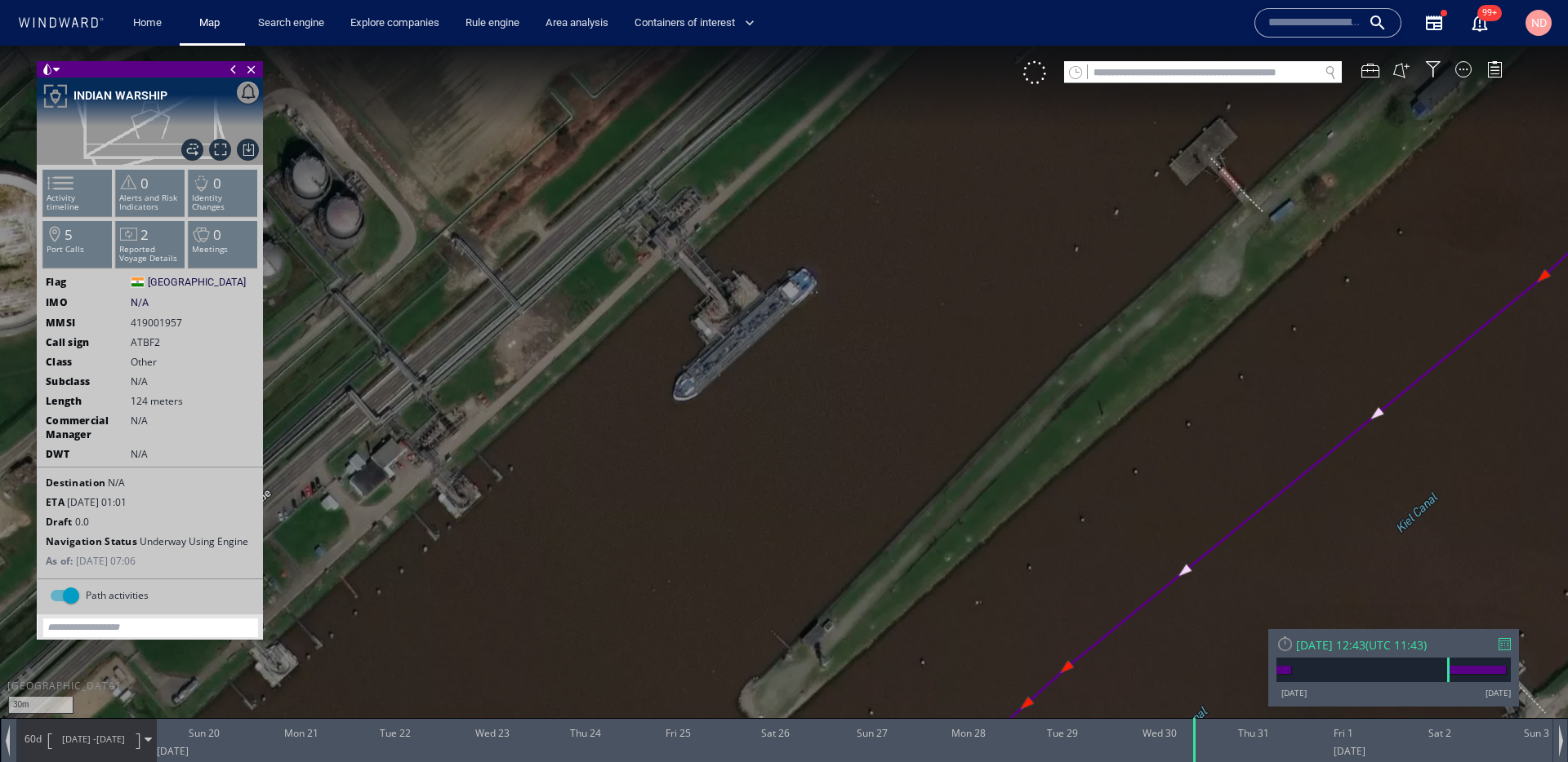
drag, startPoint x: 1015, startPoint y: 322, endPoint x: 1168, endPoint y: 376, distance: 162.2
click at [1168, 375] on canvas "Map" at bounding box center [784, 395] width 1568 height 701
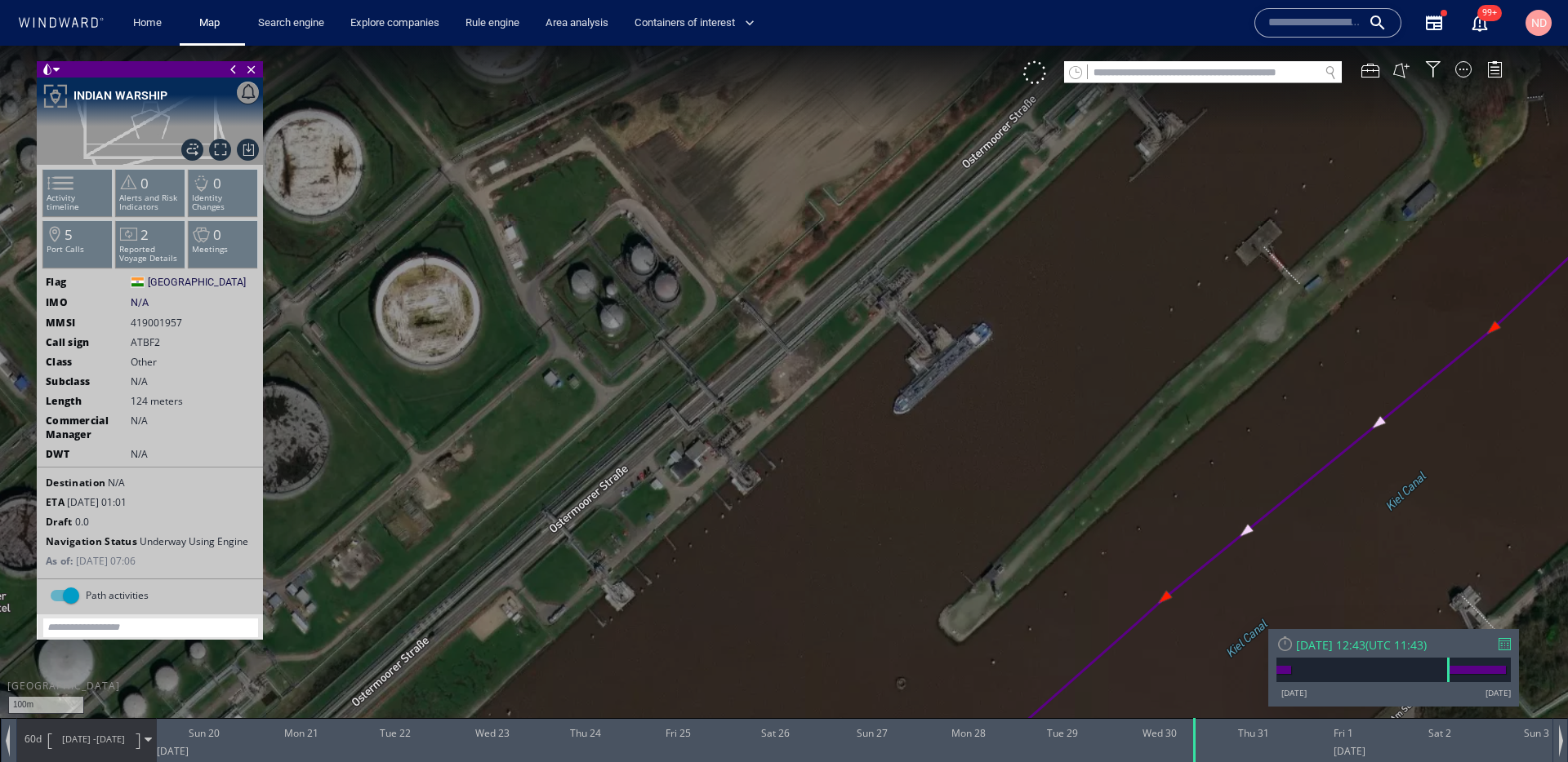
drag, startPoint x: 1168, startPoint y: 376, endPoint x: 865, endPoint y: 486, distance: 322.3
click at [873, 484] on canvas "Map" at bounding box center [784, 395] width 1568 height 701
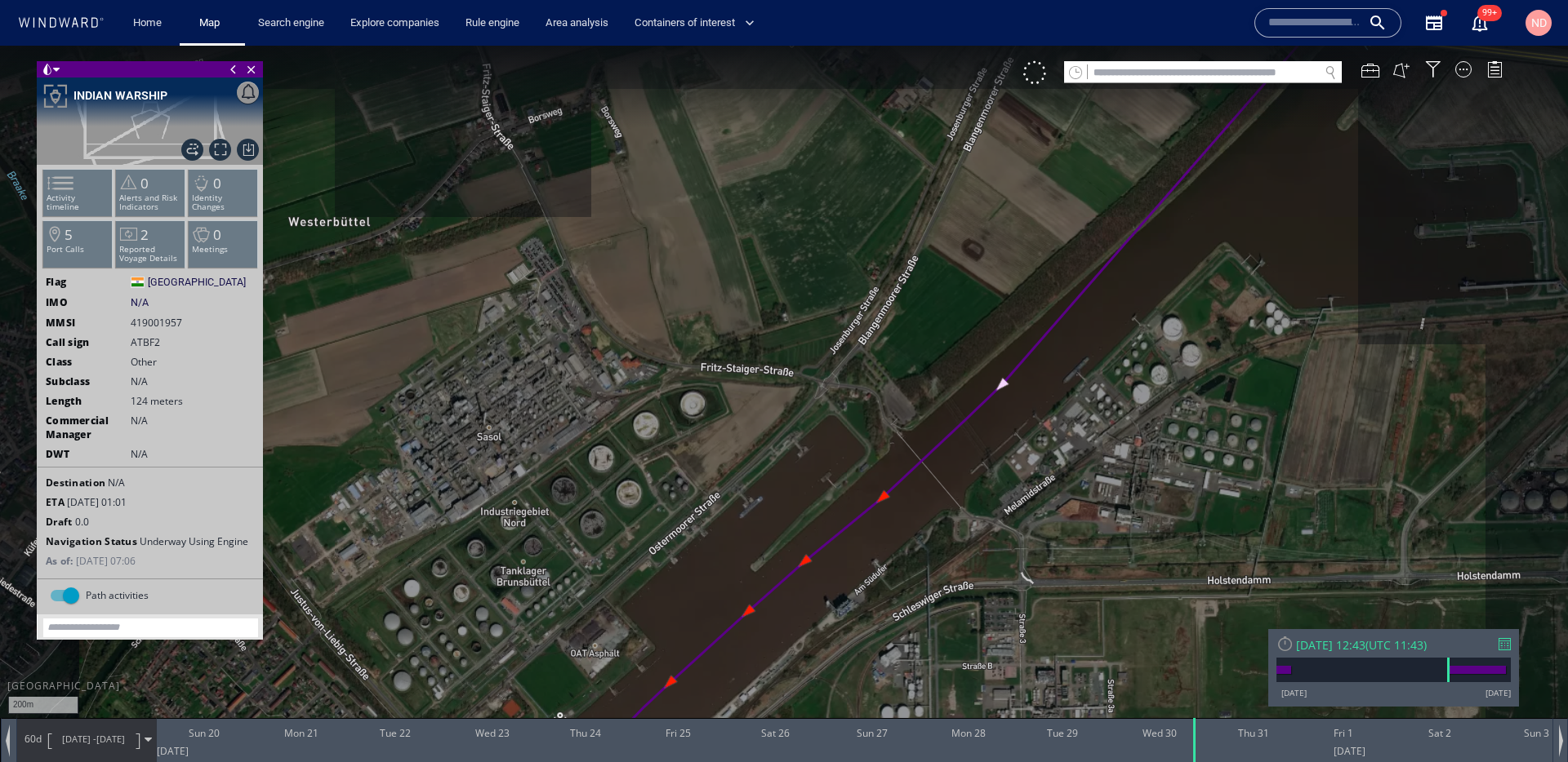
drag, startPoint x: 871, startPoint y: 446, endPoint x: 768, endPoint y: 498, distance: 115.4
click at [769, 497] on canvas "Map" at bounding box center [784, 395] width 1568 height 701
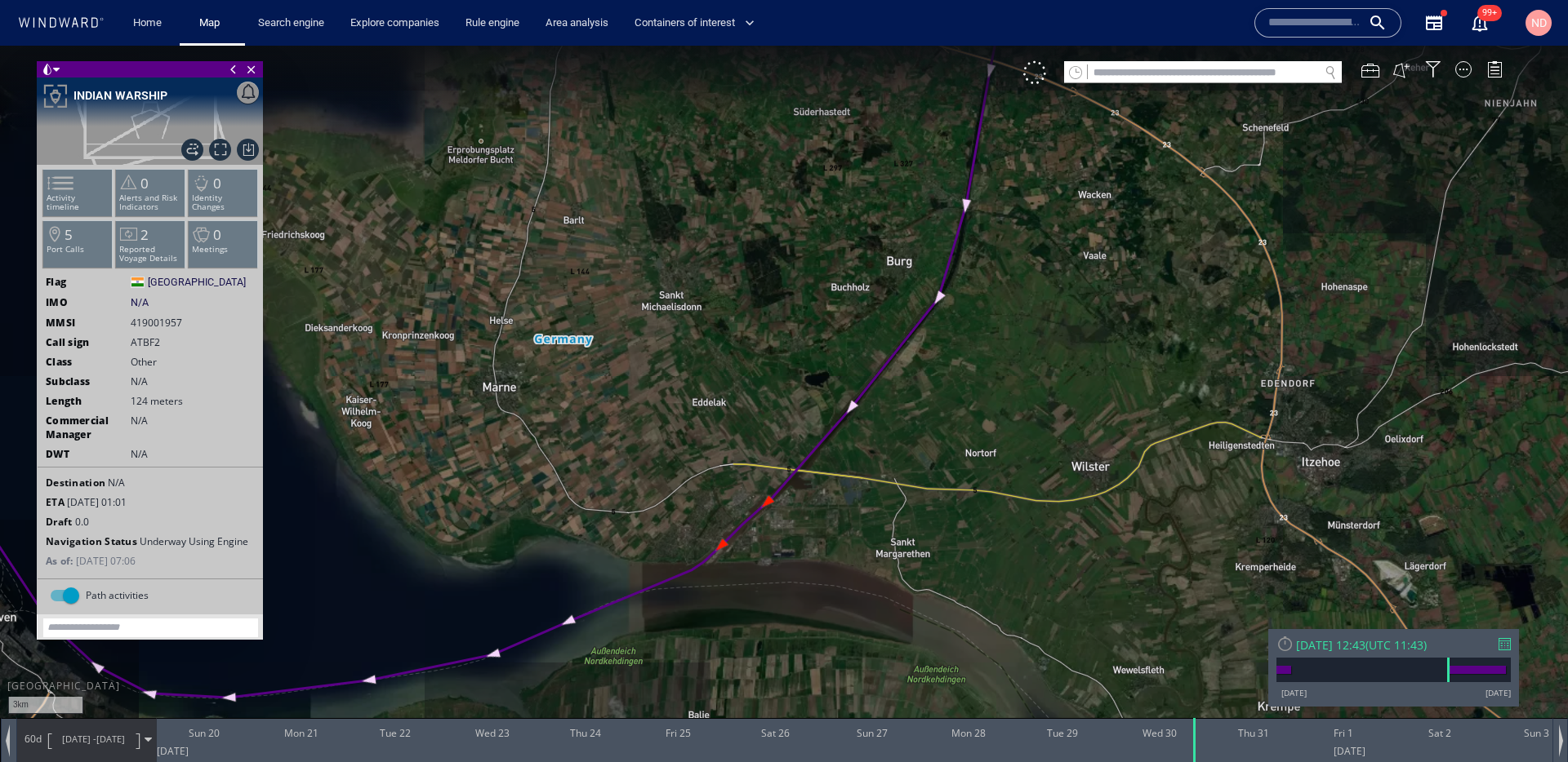
drag, startPoint x: 1009, startPoint y: 283, endPoint x: 756, endPoint y: 624, distance: 424.6
click at [757, 618] on canvas "Map" at bounding box center [784, 395] width 1568 height 701
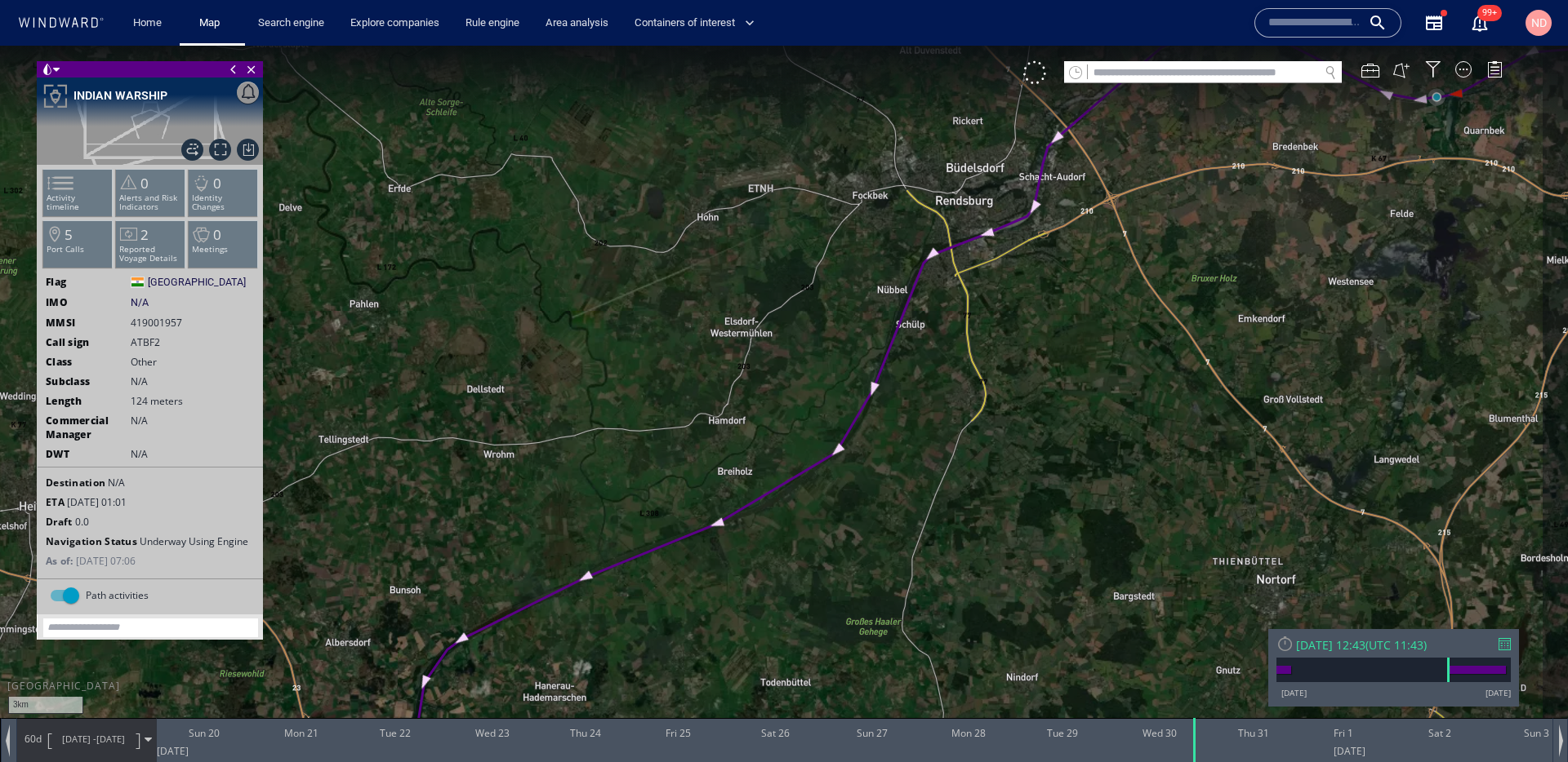
drag, startPoint x: 959, startPoint y: 376, endPoint x: 748, endPoint y: 499, distance: 244.2
click at [753, 496] on canvas "Map" at bounding box center [784, 395] width 1568 height 701
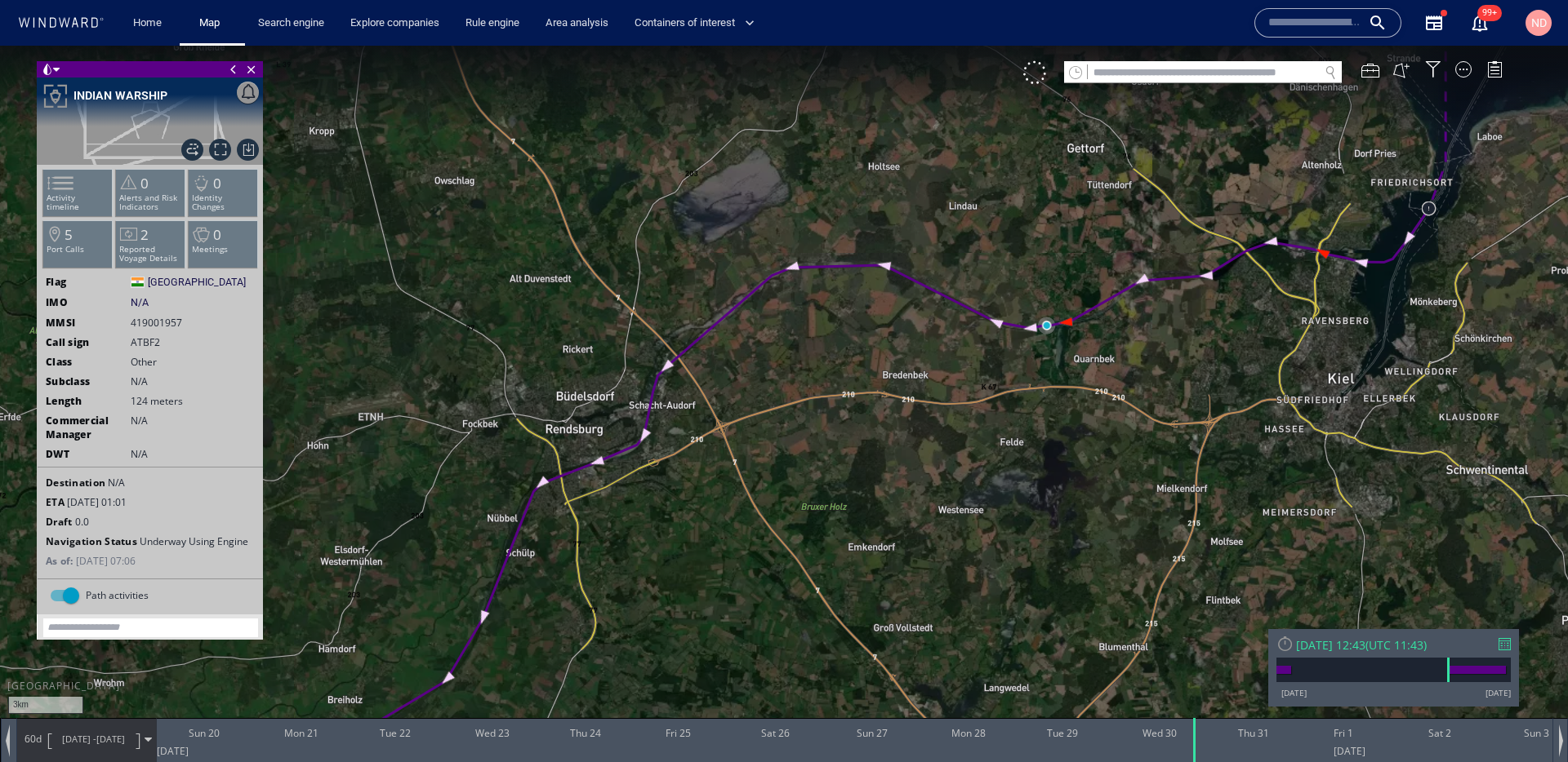
drag, startPoint x: 974, startPoint y: 368, endPoint x: 759, endPoint y: 381, distance: 215.4
click at [761, 381] on canvas "Map" at bounding box center [784, 395] width 1568 height 701
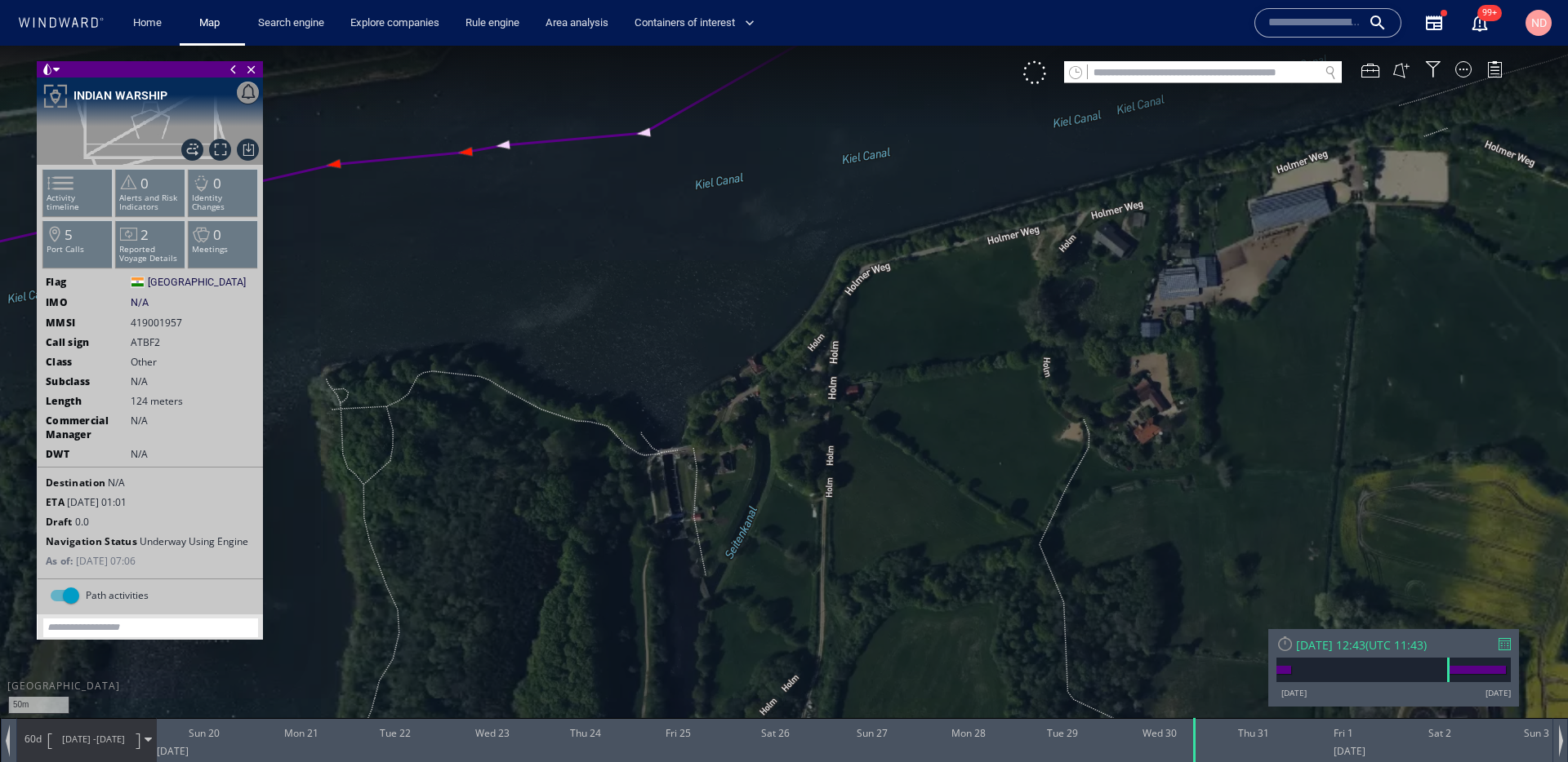
drag, startPoint x: 593, startPoint y: 201, endPoint x: 667, endPoint y: 468, distance: 277.1
click at [667, 464] on canvas "Map" at bounding box center [784, 395] width 1568 height 701
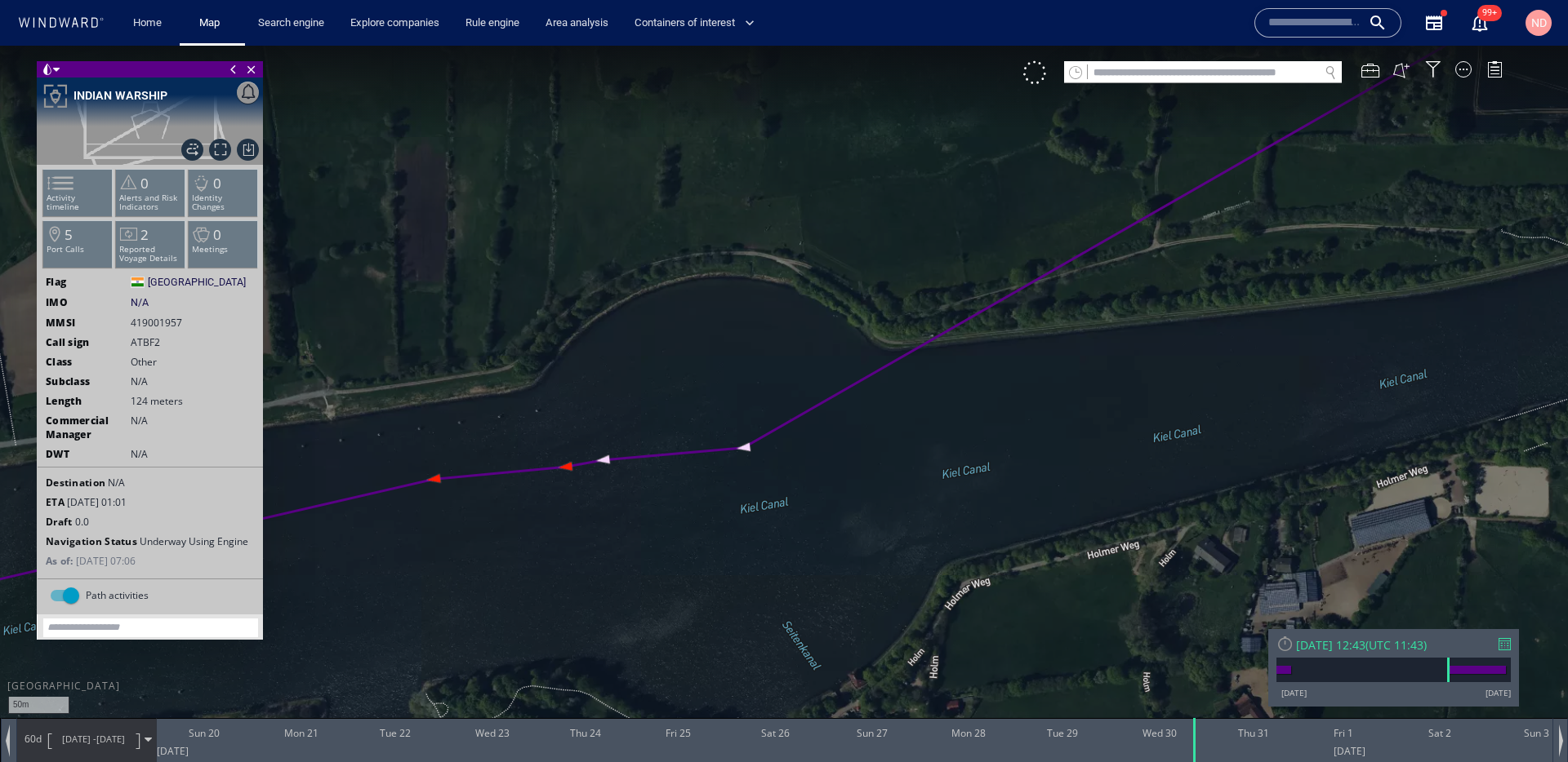
drag, startPoint x: 664, startPoint y: 549, endPoint x: 752, endPoint y: 484, distance: 109.4
click at [750, 484] on canvas "Map" at bounding box center [784, 395] width 1568 height 701
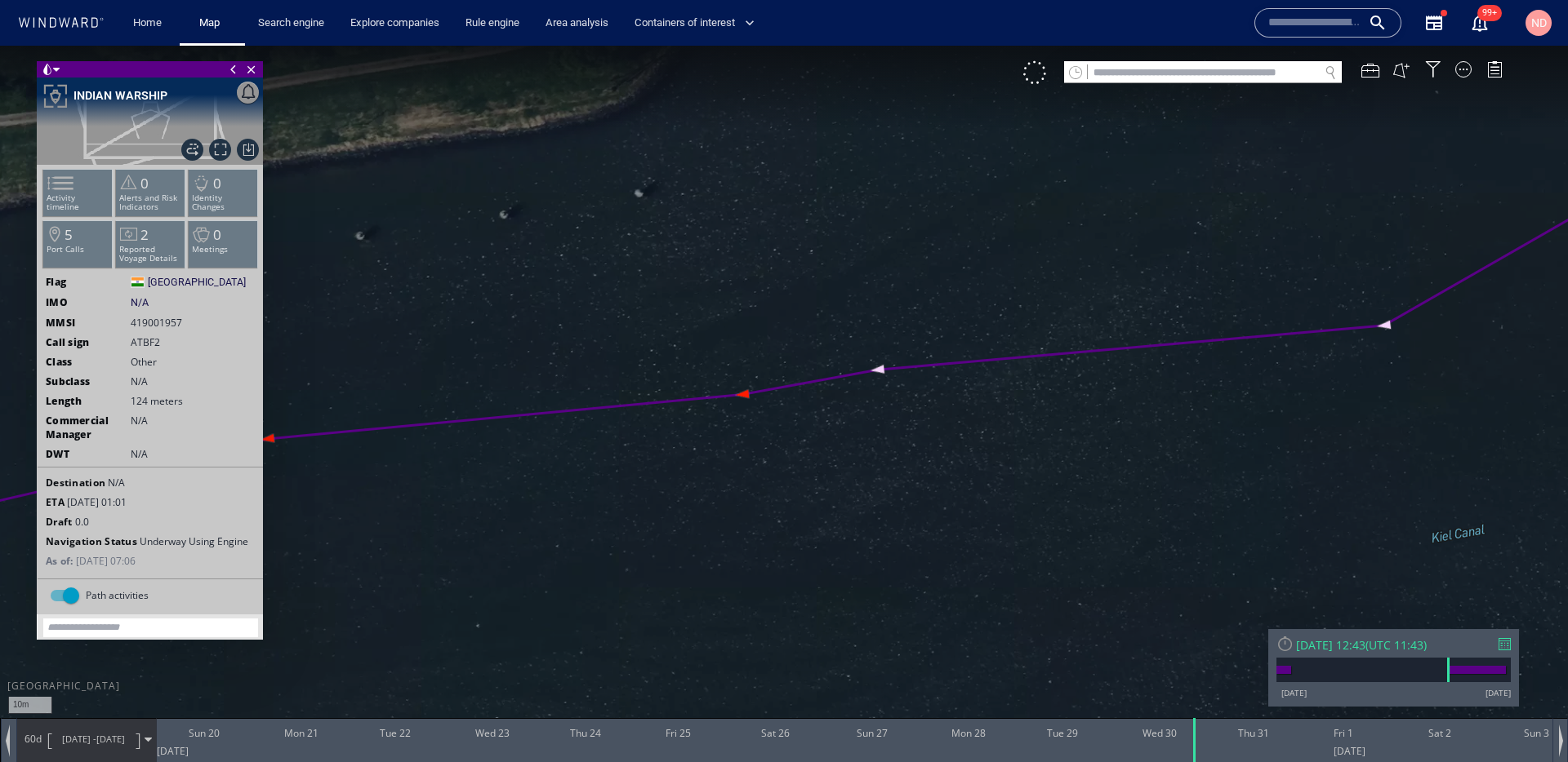
drag, startPoint x: 680, startPoint y: 497, endPoint x: 1025, endPoint y: 508, distance: 345.2
click at [1019, 507] on canvas "Map" at bounding box center [784, 395] width 1568 height 701
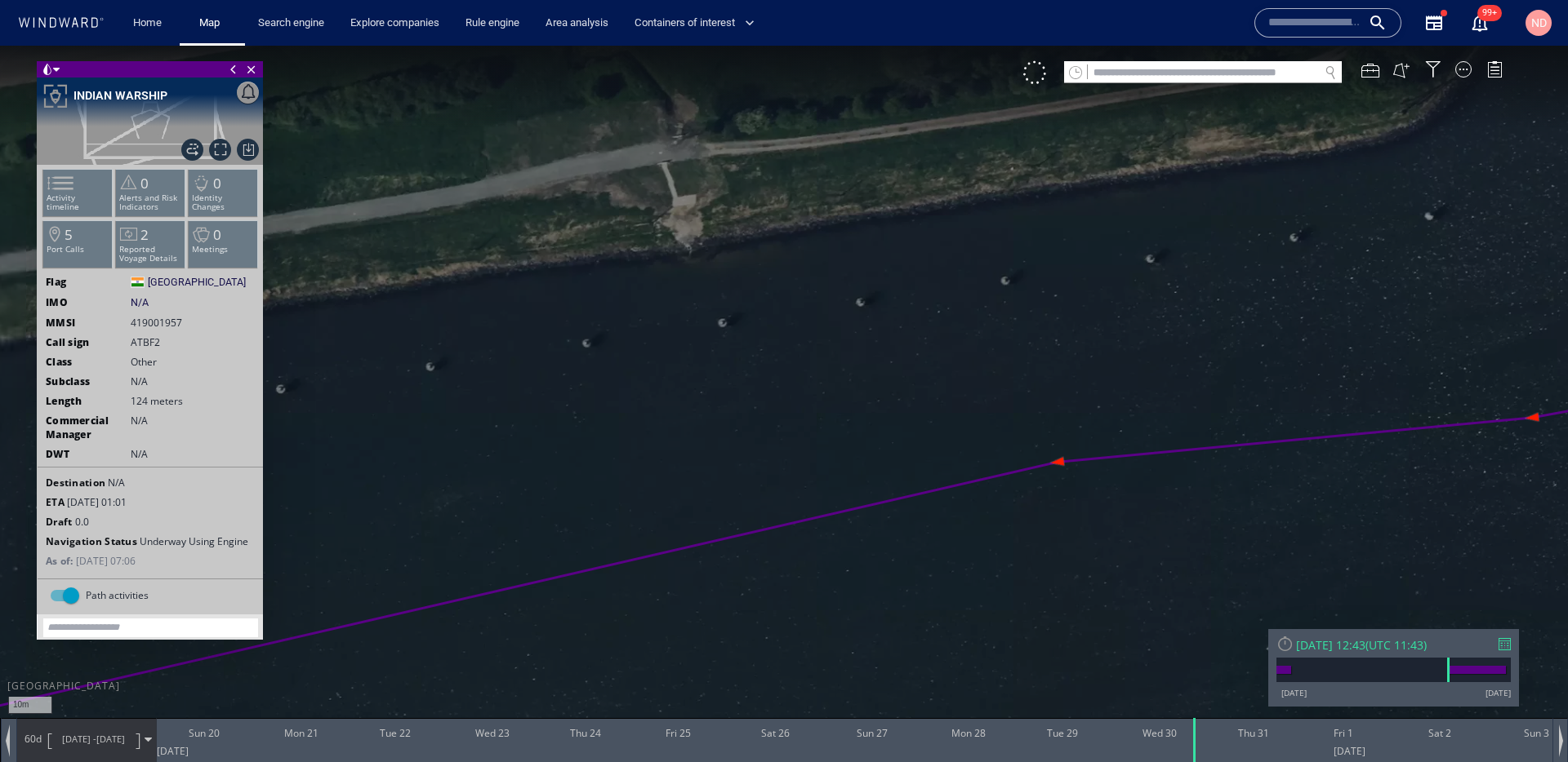
drag, startPoint x: 1025, startPoint y: 508, endPoint x: 499, endPoint y: 476, distance: 527.0
click at [506, 476] on canvas "Map" at bounding box center [784, 395] width 1568 height 701
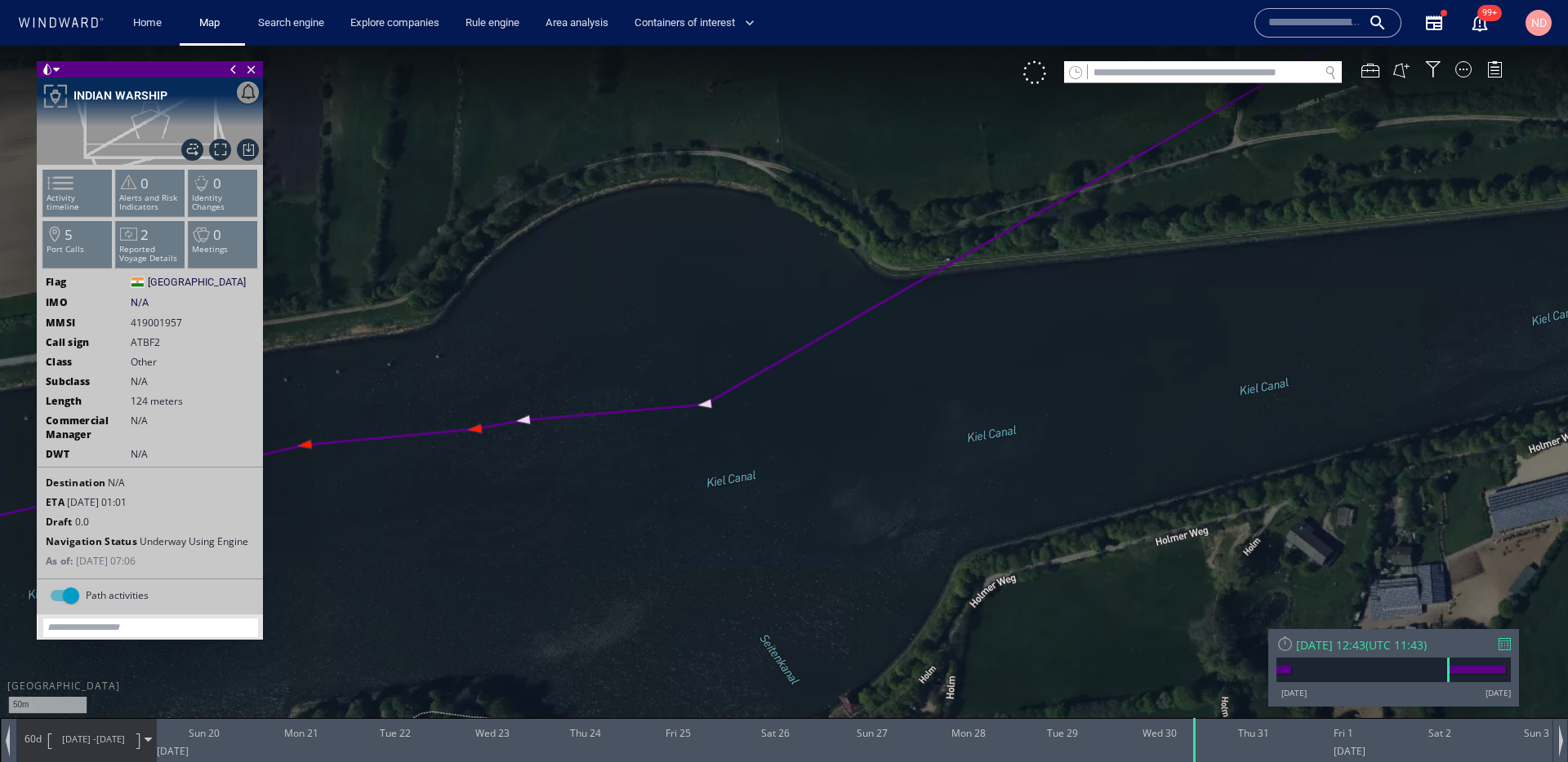
drag, startPoint x: 521, startPoint y: 539, endPoint x: 520, endPoint y: 405, distance: 134.0
click at [520, 407] on canvas "Map" at bounding box center [784, 395] width 1568 height 701
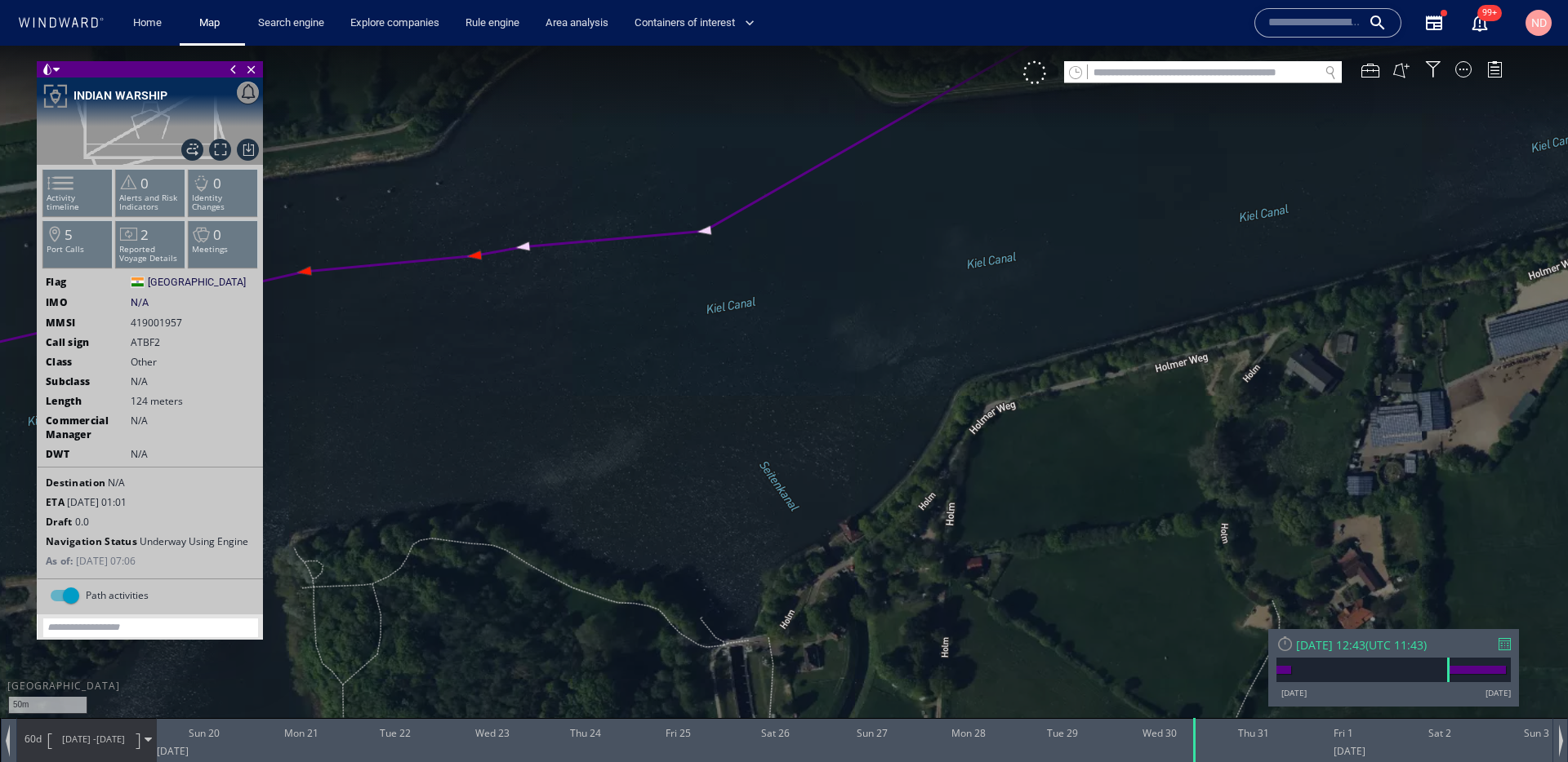
drag, startPoint x: 558, startPoint y: 467, endPoint x: 547, endPoint y: 285, distance: 182.3
click at [547, 290] on canvas "Map" at bounding box center [784, 395] width 1568 height 701
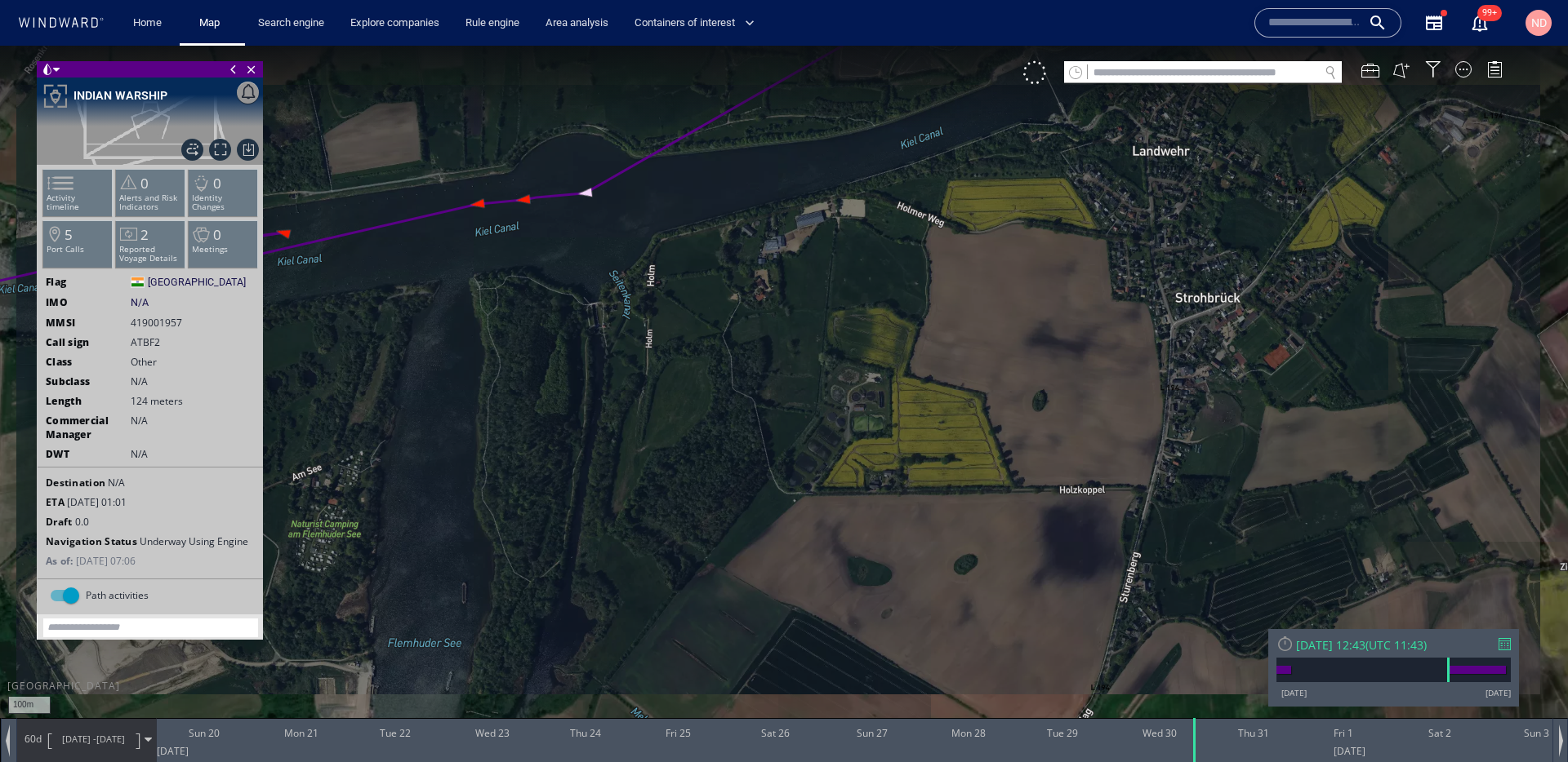
drag, startPoint x: 542, startPoint y: 271, endPoint x: 552, endPoint y: 393, distance: 122.4
click at [551, 389] on canvas "Map" at bounding box center [784, 395] width 1568 height 701
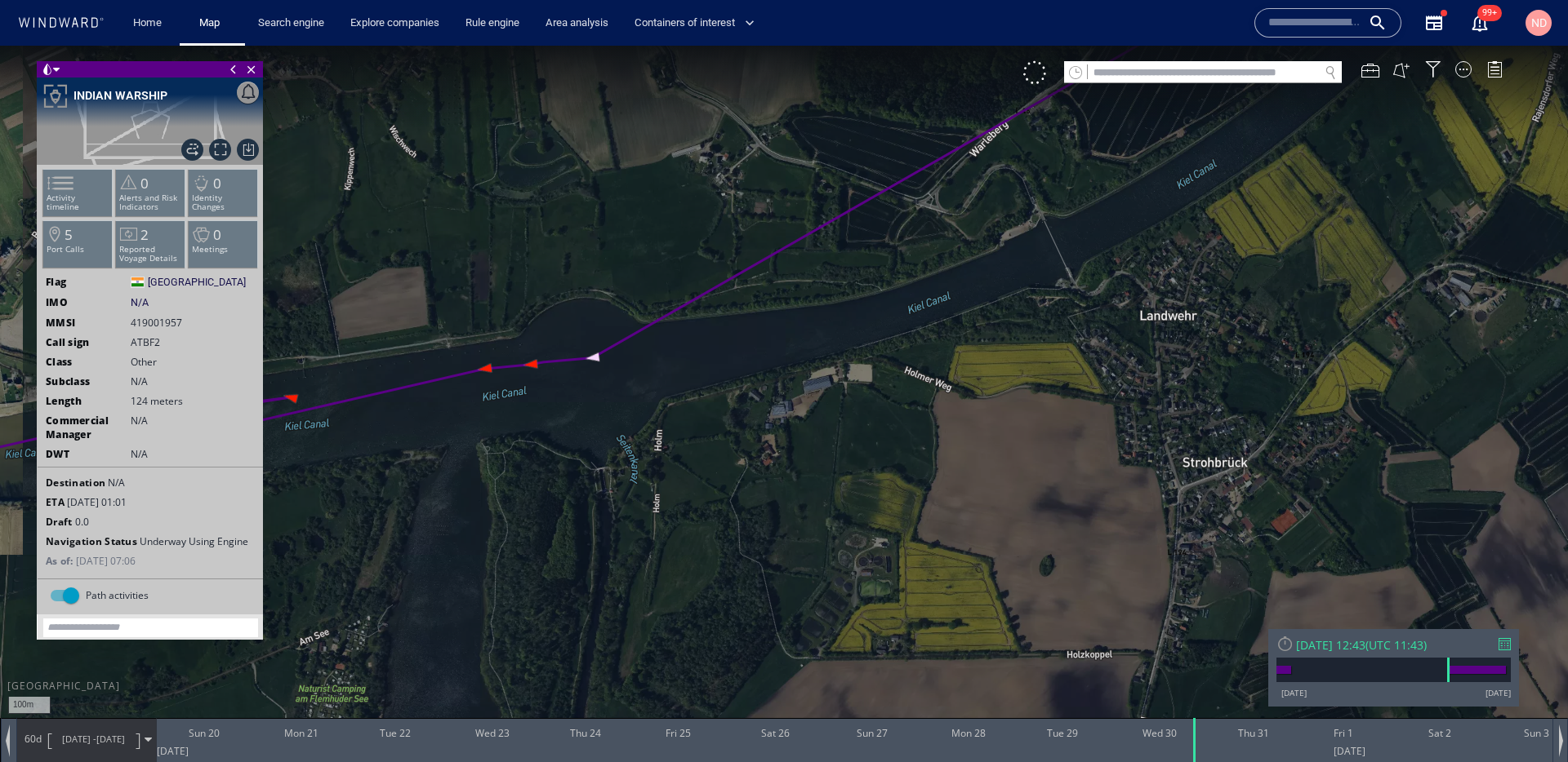
drag, startPoint x: 721, startPoint y: 341, endPoint x: 418, endPoint y: 568, distance: 378.6
click at [423, 565] on canvas "Map" at bounding box center [784, 395] width 1568 height 701
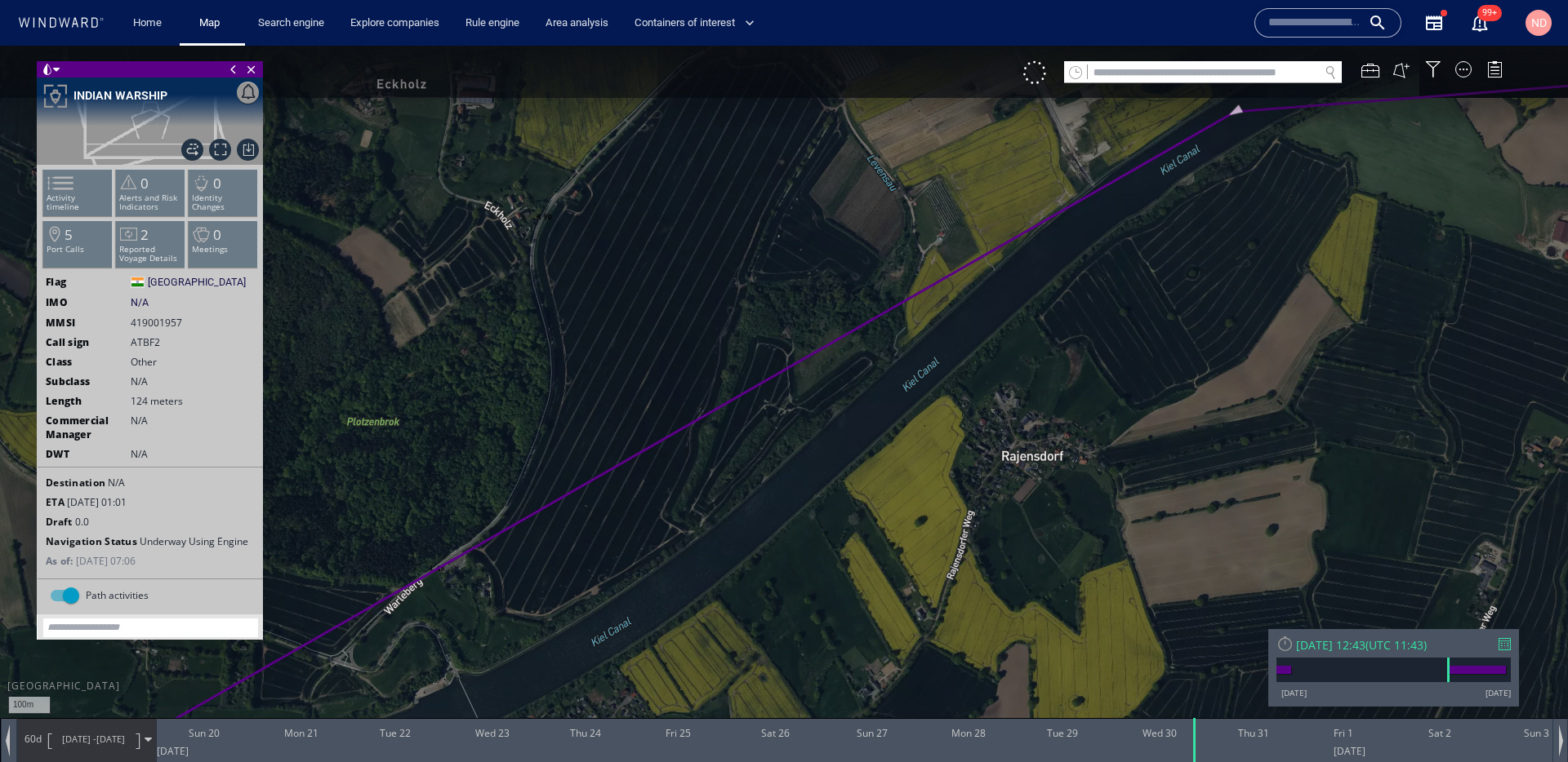
drag, startPoint x: 797, startPoint y: 438, endPoint x: 460, endPoint y: 600, distance: 373.9
click at [460, 600] on canvas "Map" at bounding box center [784, 395] width 1568 height 701
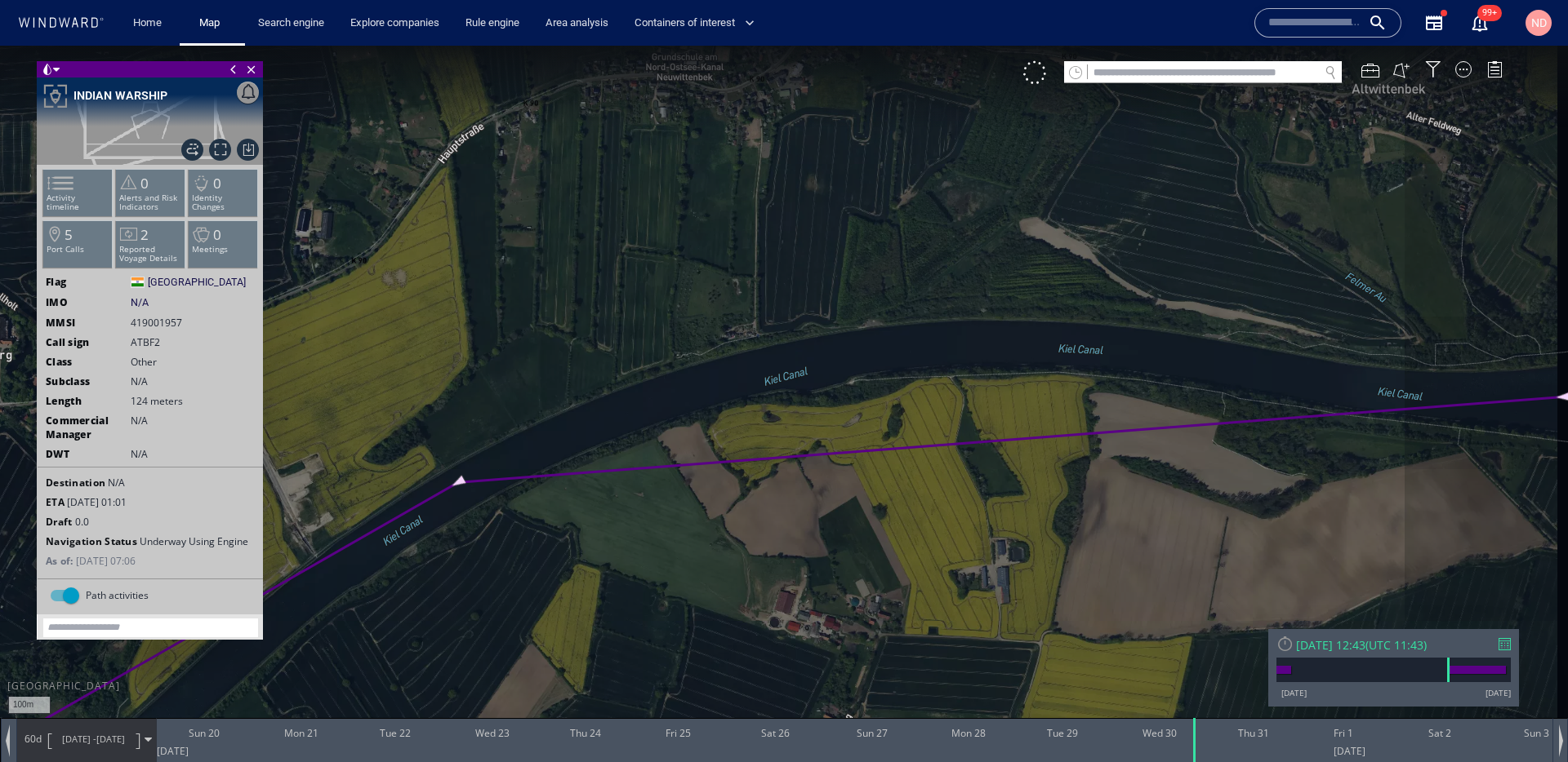
drag, startPoint x: 855, startPoint y: 511, endPoint x: 466, endPoint y: 508, distance: 389.0
click at [466, 508] on canvas "Map" at bounding box center [784, 395] width 1568 height 701
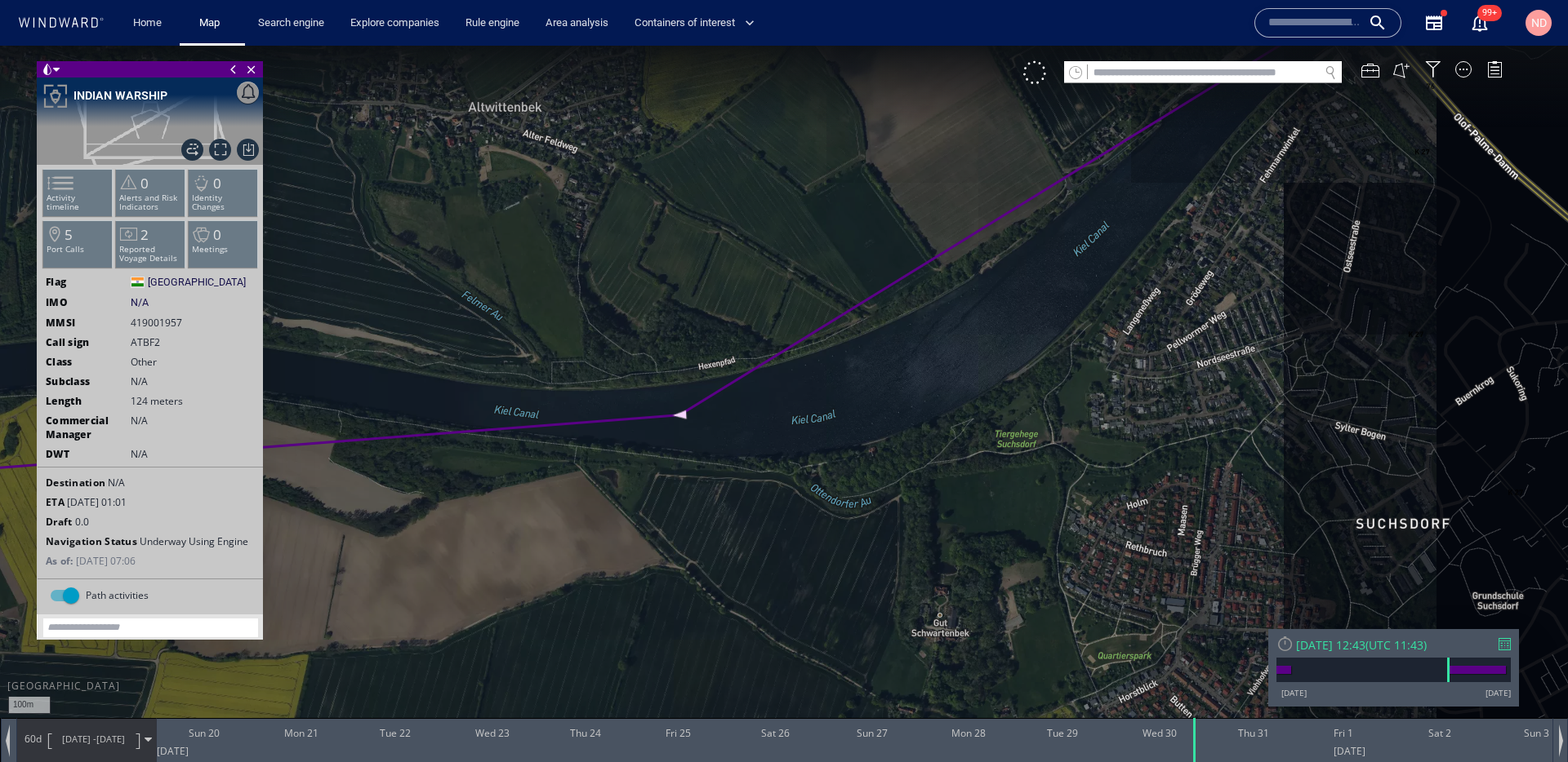
drag, startPoint x: 820, startPoint y: 364, endPoint x: 568, endPoint y: 513, distance: 292.8
click at [576, 508] on canvas "Map" at bounding box center [784, 395] width 1568 height 701
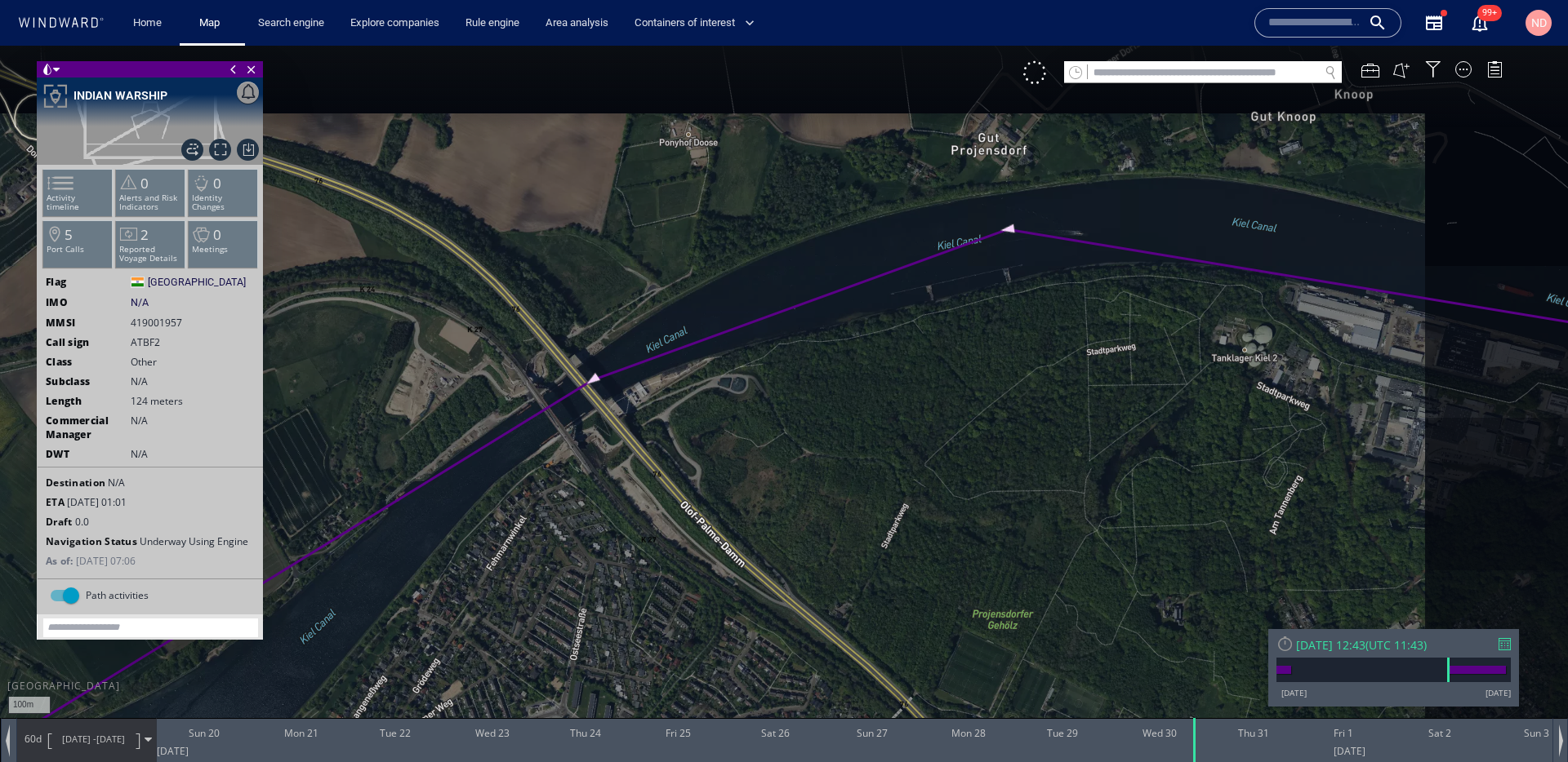
drag, startPoint x: 723, startPoint y: 444, endPoint x: 499, endPoint y: 727, distance: 360.9
click at [506, 45] on div "100m © Mapbox © OpenStreetMap Improve this map | © Mapbox © OpenStreetMap Impro…" at bounding box center [784, 45] width 1568 height 0
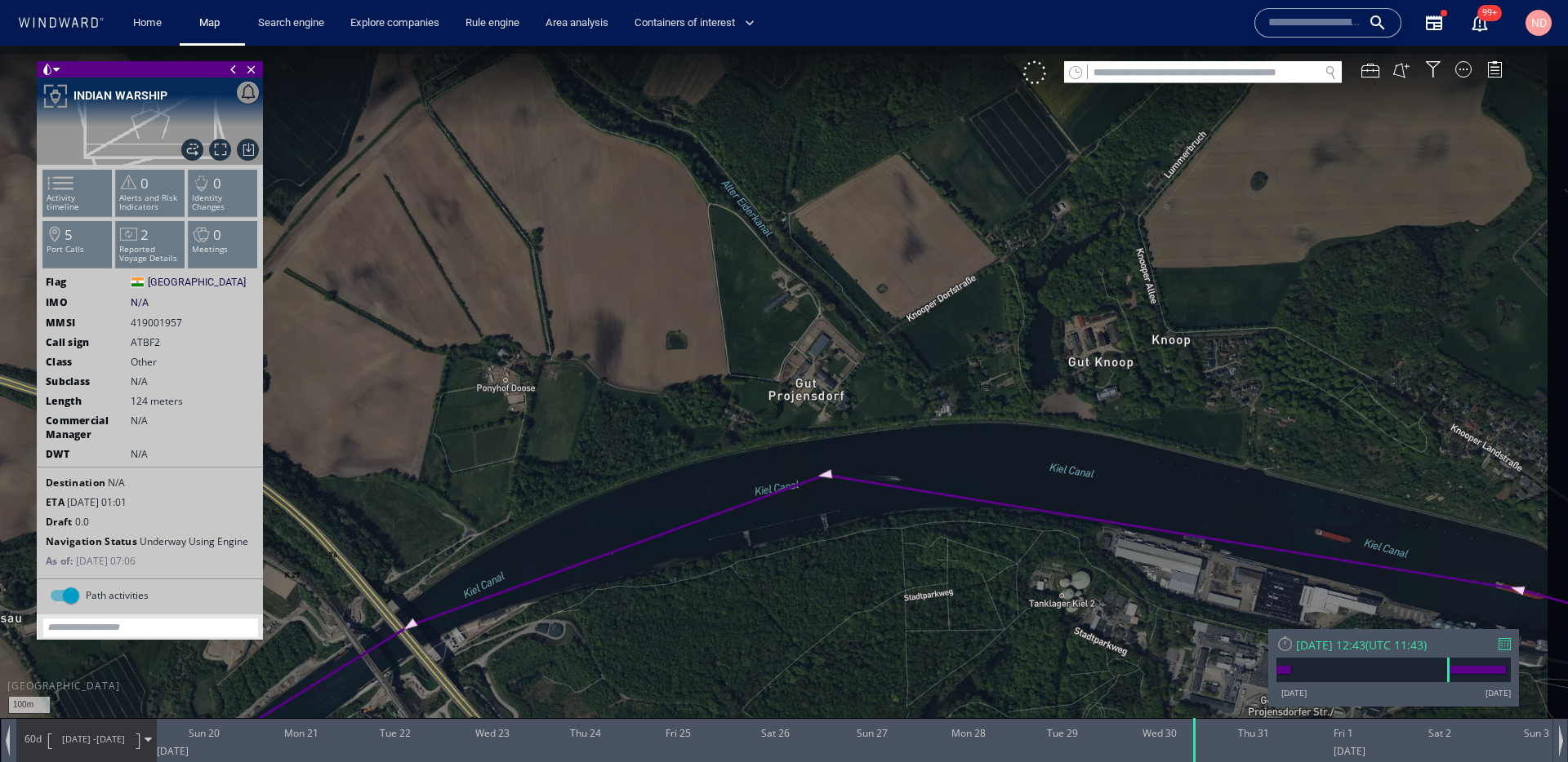
drag, startPoint x: 938, startPoint y: 613, endPoint x: 458, endPoint y: 573, distance: 481.7
click at [472, 573] on canvas "Map" at bounding box center [784, 395] width 1568 height 701
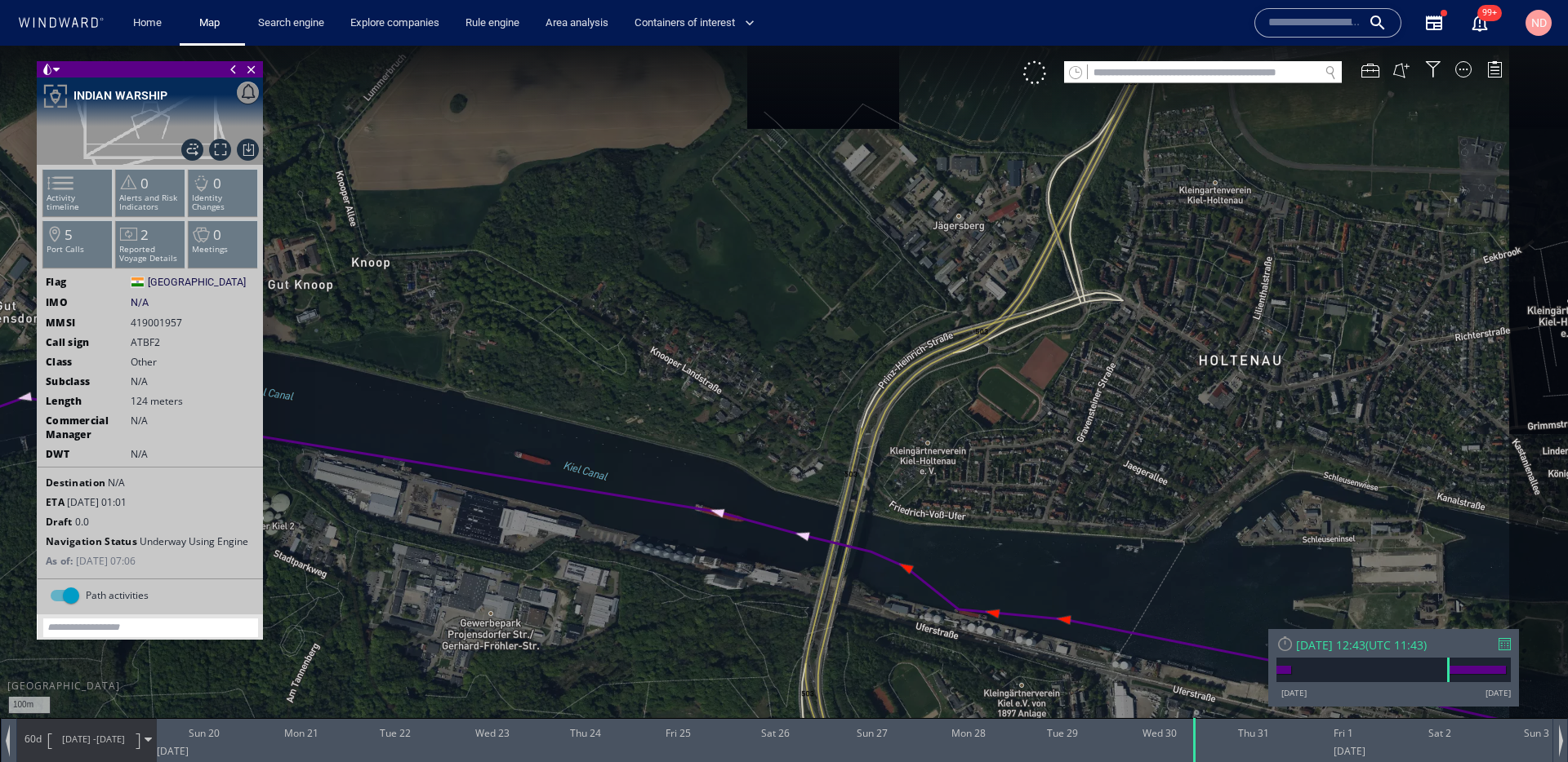
drag, startPoint x: 916, startPoint y: 649, endPoint x: 751, endPoint y: 585, distance: 177.0
click at [754, 585] on canvas "Map" at bounding box center [784, 395] width 1568 height 701
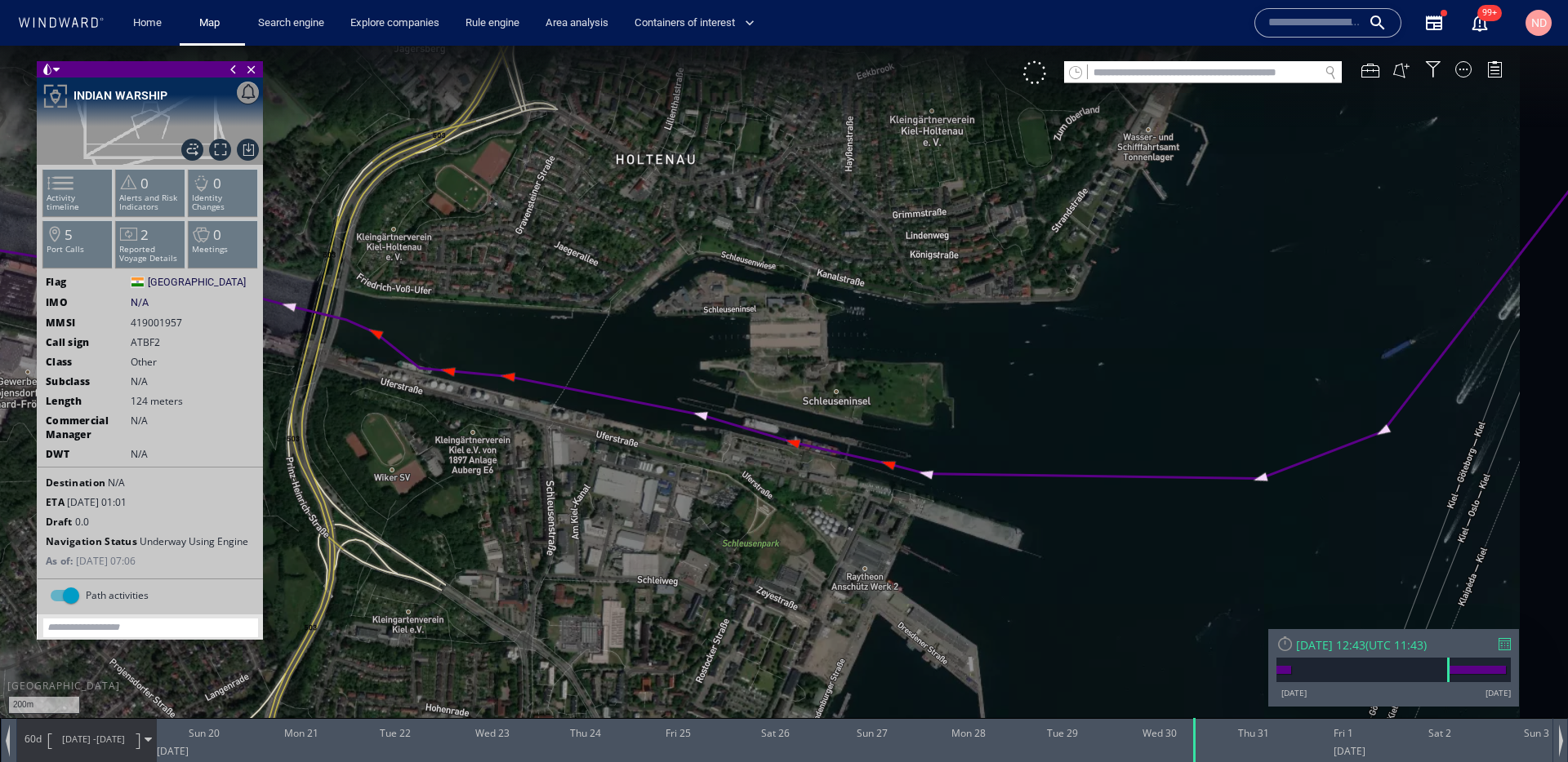
drag, startPoint x: 946, startPoint y: 533, endPoint x: 810, endPoint y: 514, distance: 137.3
click at [810, 514] on canvas "Map" at bounding box center [784, 395] width 1568 height 701
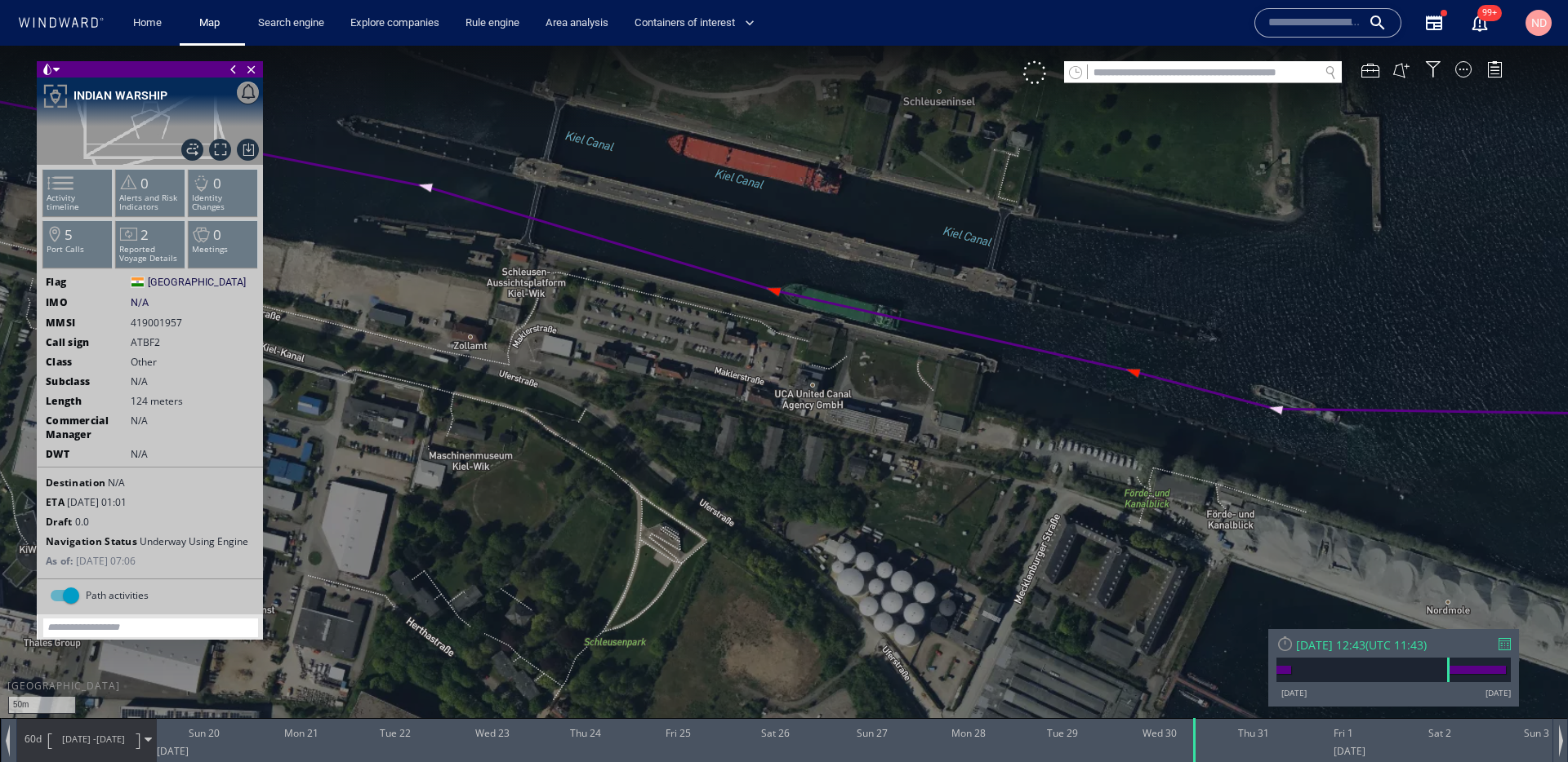
drag, startPoint x: 825, startPoint y: 392, endPoint x: 781, endPoint y: 428, distance: 56.9
click at [781, 428] on canvas "Map" at bounding box center [784, 395] width 1568 height 701
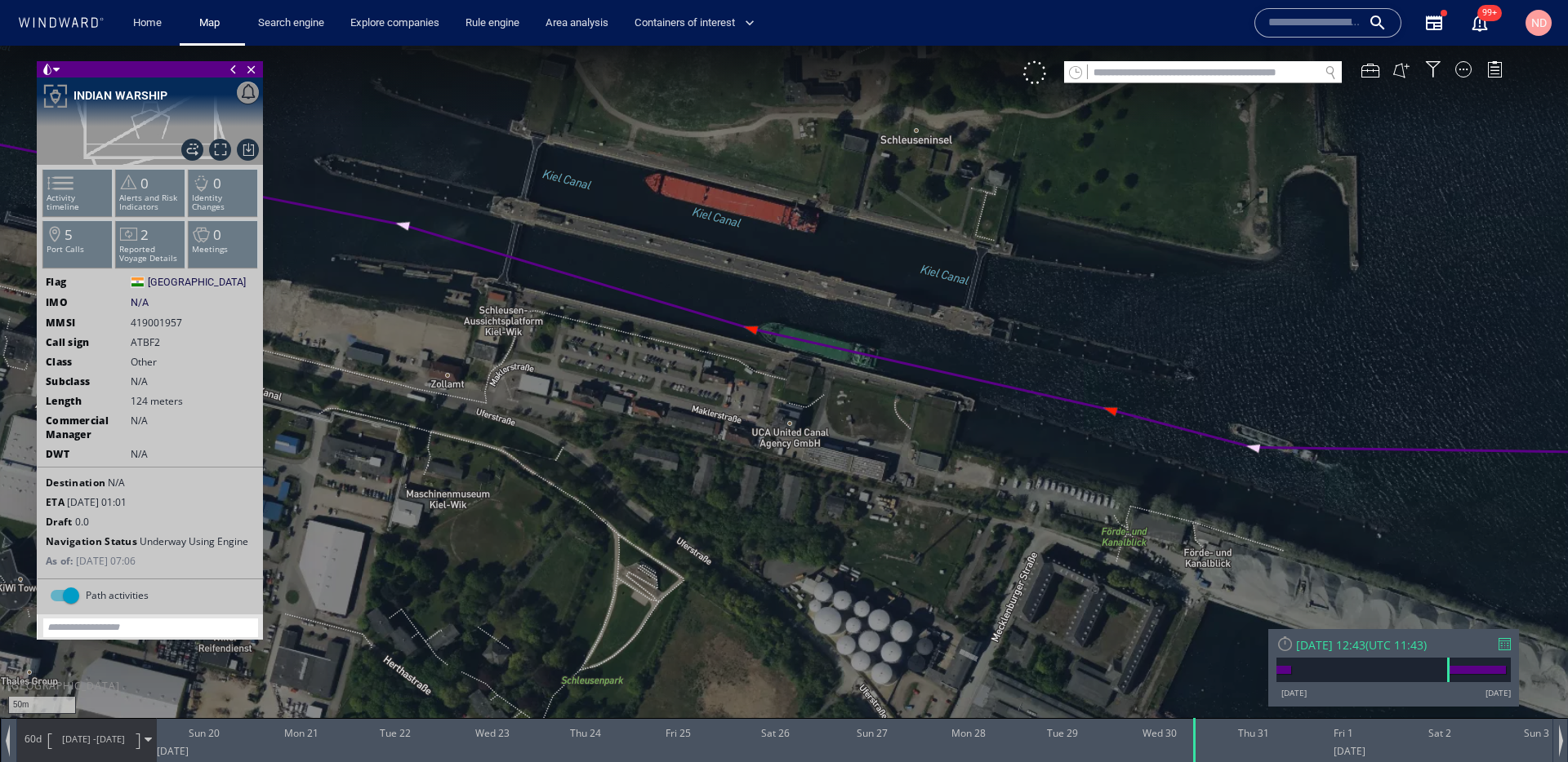
drag, startPoint x: 712, startPoint y: 431, endPoint x: 1183, endPoint y: 494, distance: 475.2
click at [1183, 494] on canvas "Map" at bounding box center [784, 395] width 1568 height 701
drag, startPoint x: 656, startPoint y: 382, endPoint x: 961, endPoint y: 404, distance: 305.8
click at [956, 403] on canvas "Map" at bounding box center [784, 395] width 1568 height 701
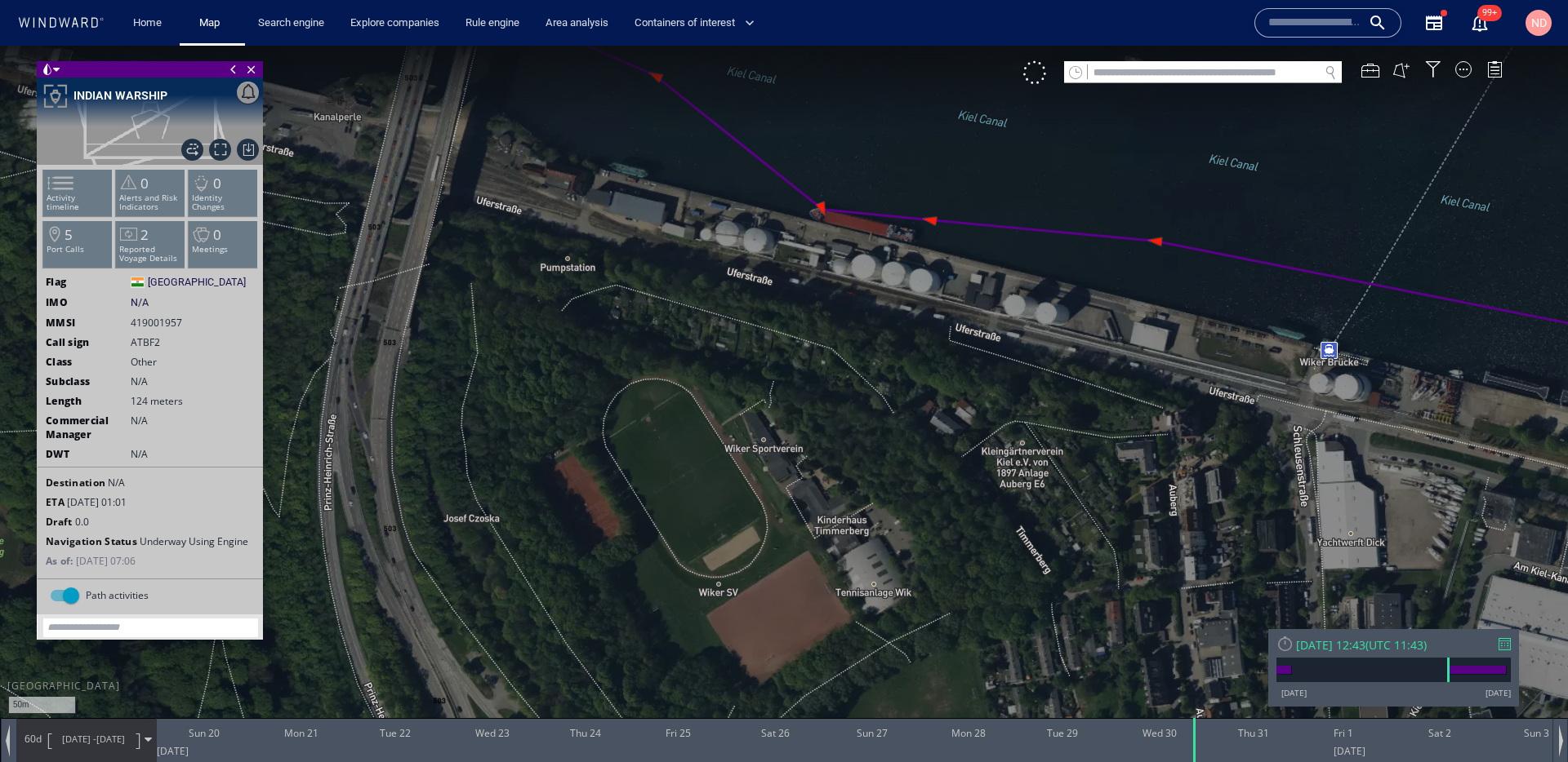
drag, startPoint x: 959, startPoint y: 404, endPoint x: 680, endPoint y: 403, distance: 279.0
click at [680, 403] on canvas "Map" at bounding box center [784, 395] width 1568 height 701
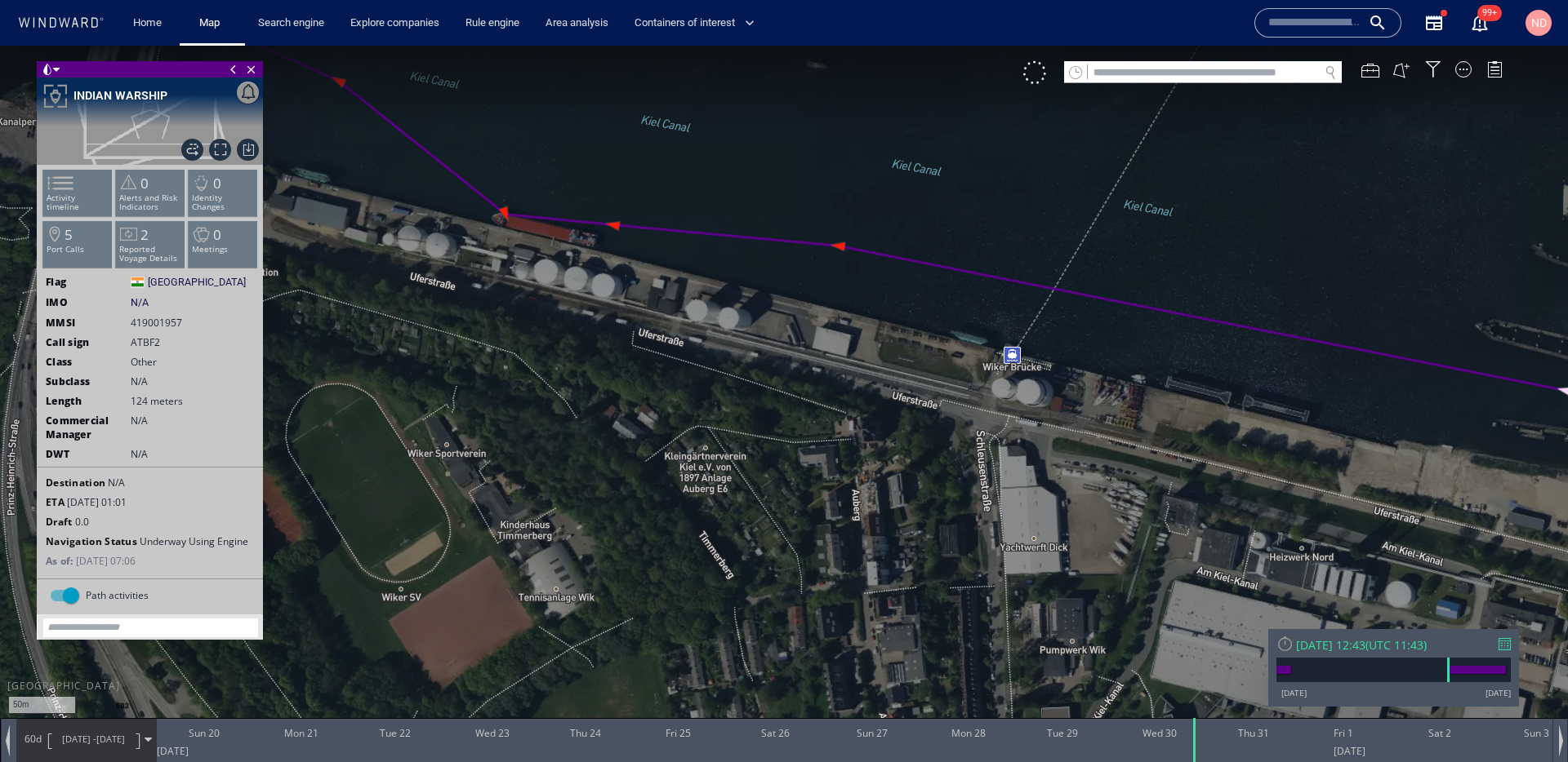
drag, startPoint x: 877, startPoint y: 420, endPoint x: 518, endPoint y: 407, distance: 359.2
click at [518, 407] on canvas "Map" at bounding box center [784, 395] width 1568 height 701
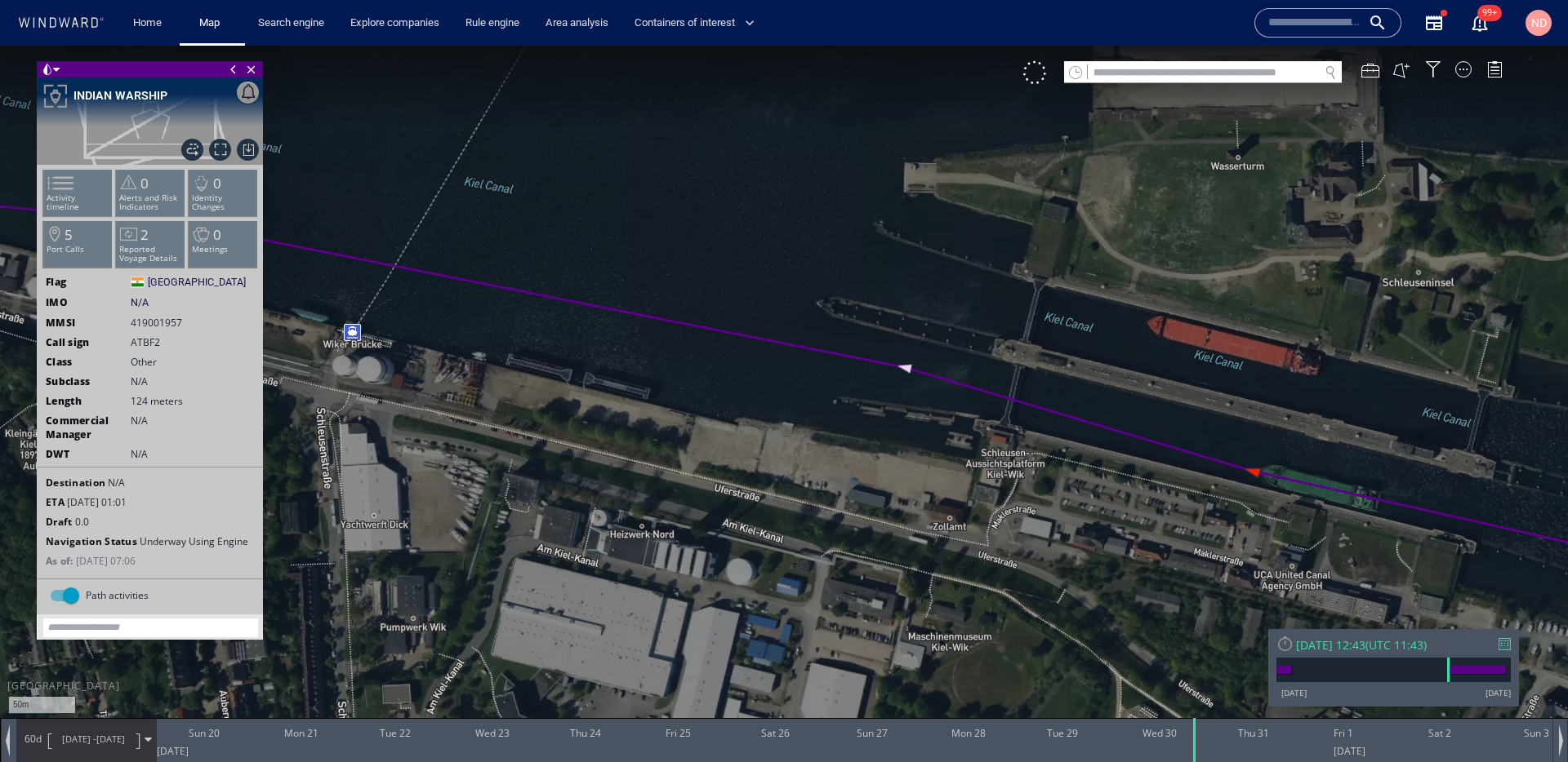
drag, startPoint x: 850, startPoint y: 472, endPoint x: 658, endPoint y: 466, distance: 192.1
click at [662, 467] on canvas "Map" at bounding box center [784, 395] width 1568 height 701
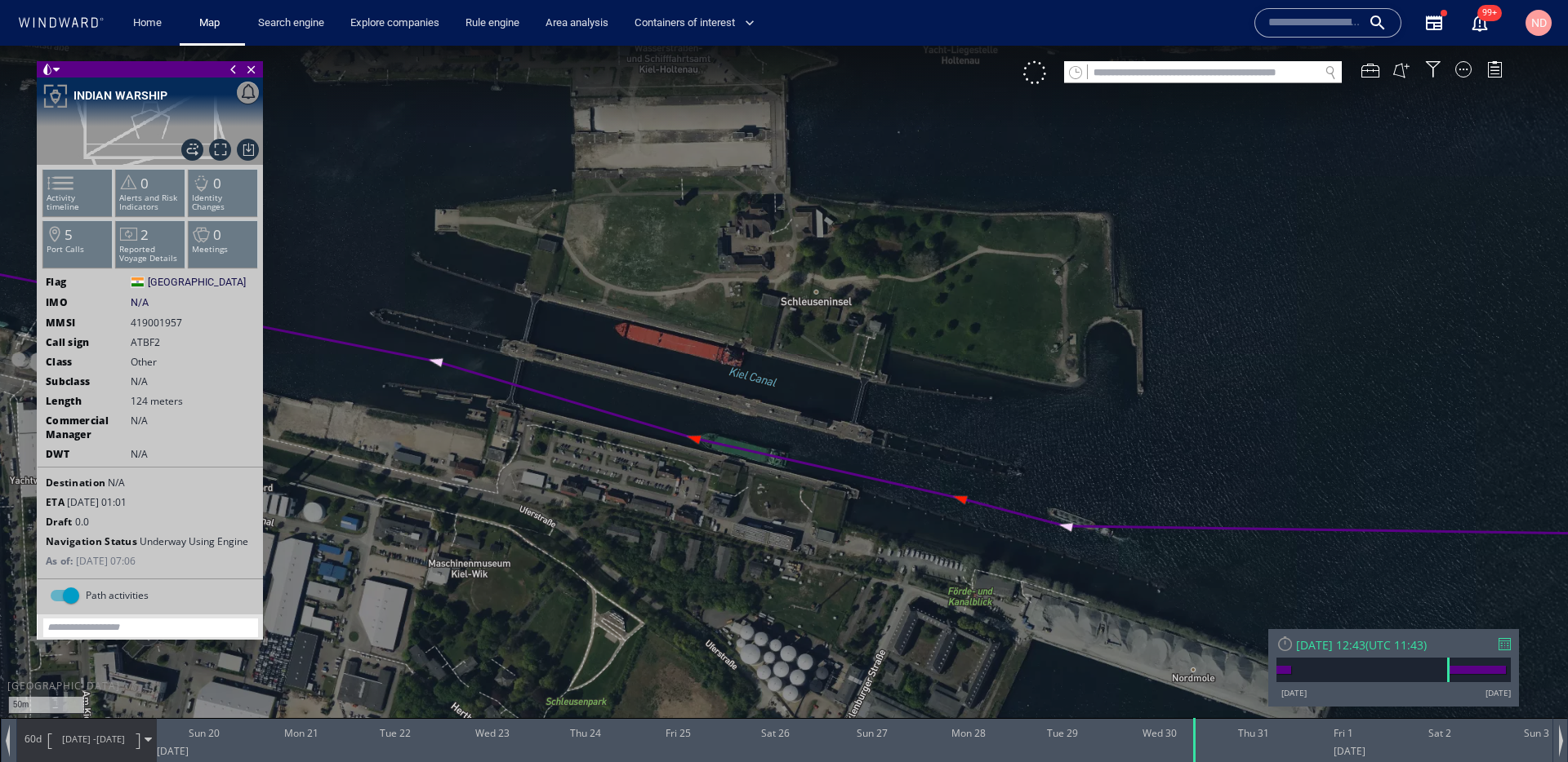
drag, startPoint x: 989, startPoint y: 531, endPoint x: 836, endPoint y: 534, distance: 153.0
click at [836, 534] on canvas "Map" at bounding box center [784, 395] width 1568 height 701
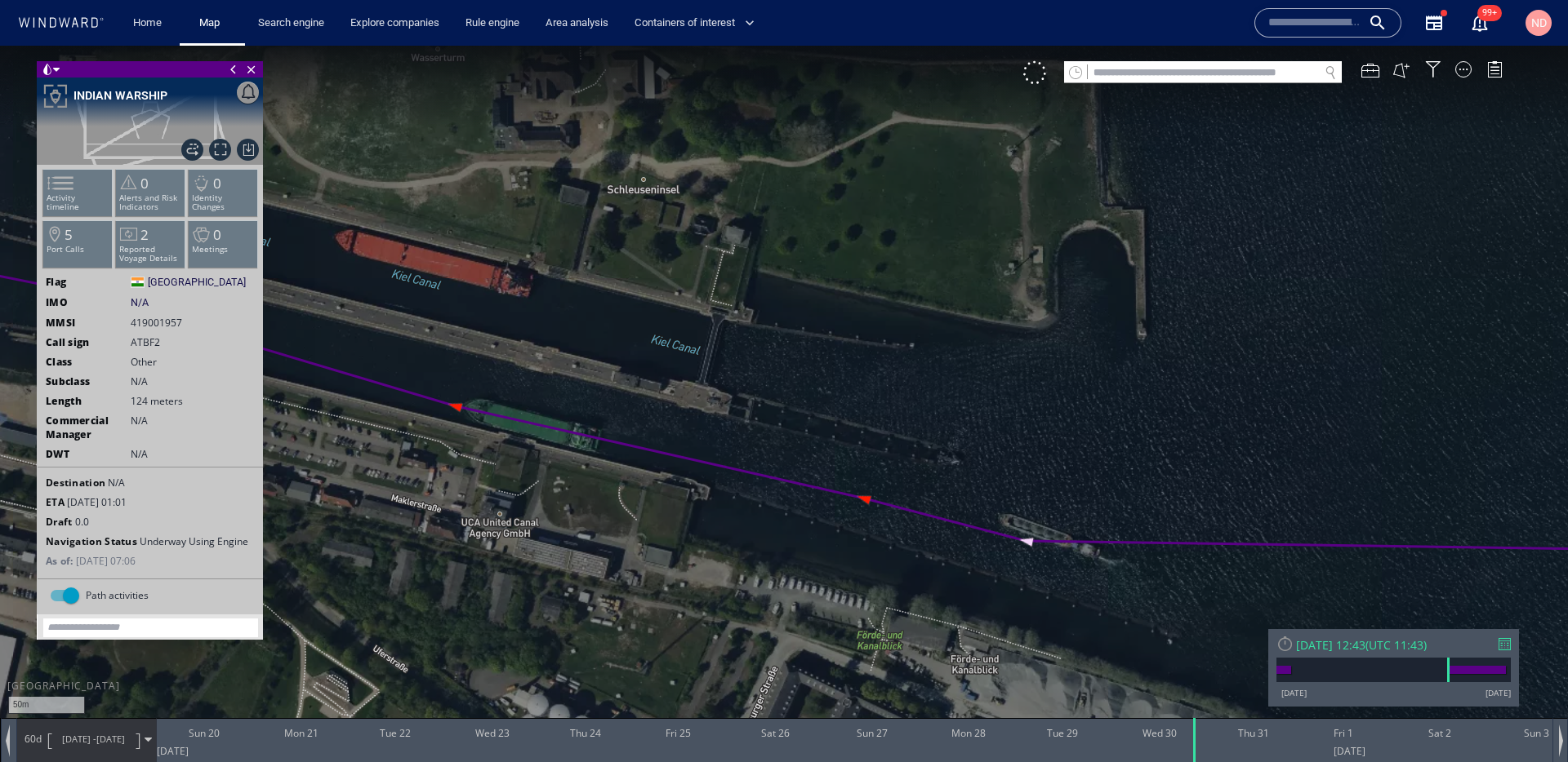
drag, startPoint x: 685, startPoint y: 389, endPoint x: 925, endPoint y: 508, distance: 267.9
click at [925, 506] on canvas "Map" at bounding box center [784, 395] width 1568 height 701
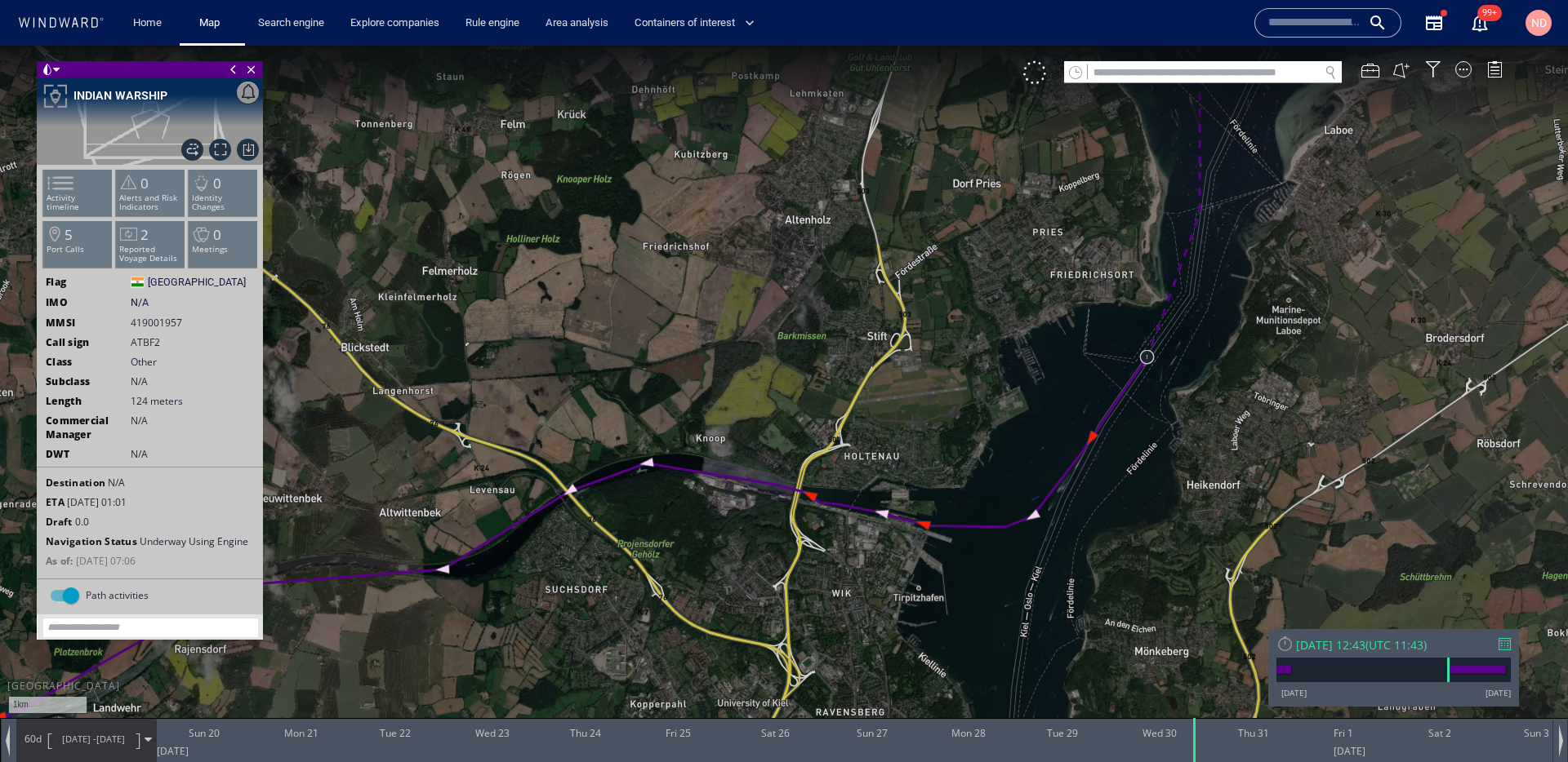
drag, startPoint x: 1021, startPoint y: 424, endPoint x: 772, endPoint y: 566, distance: 286.6
click at [775, 563] on canvas "Map" at bounding box center [784, 395] width 1568 height 701
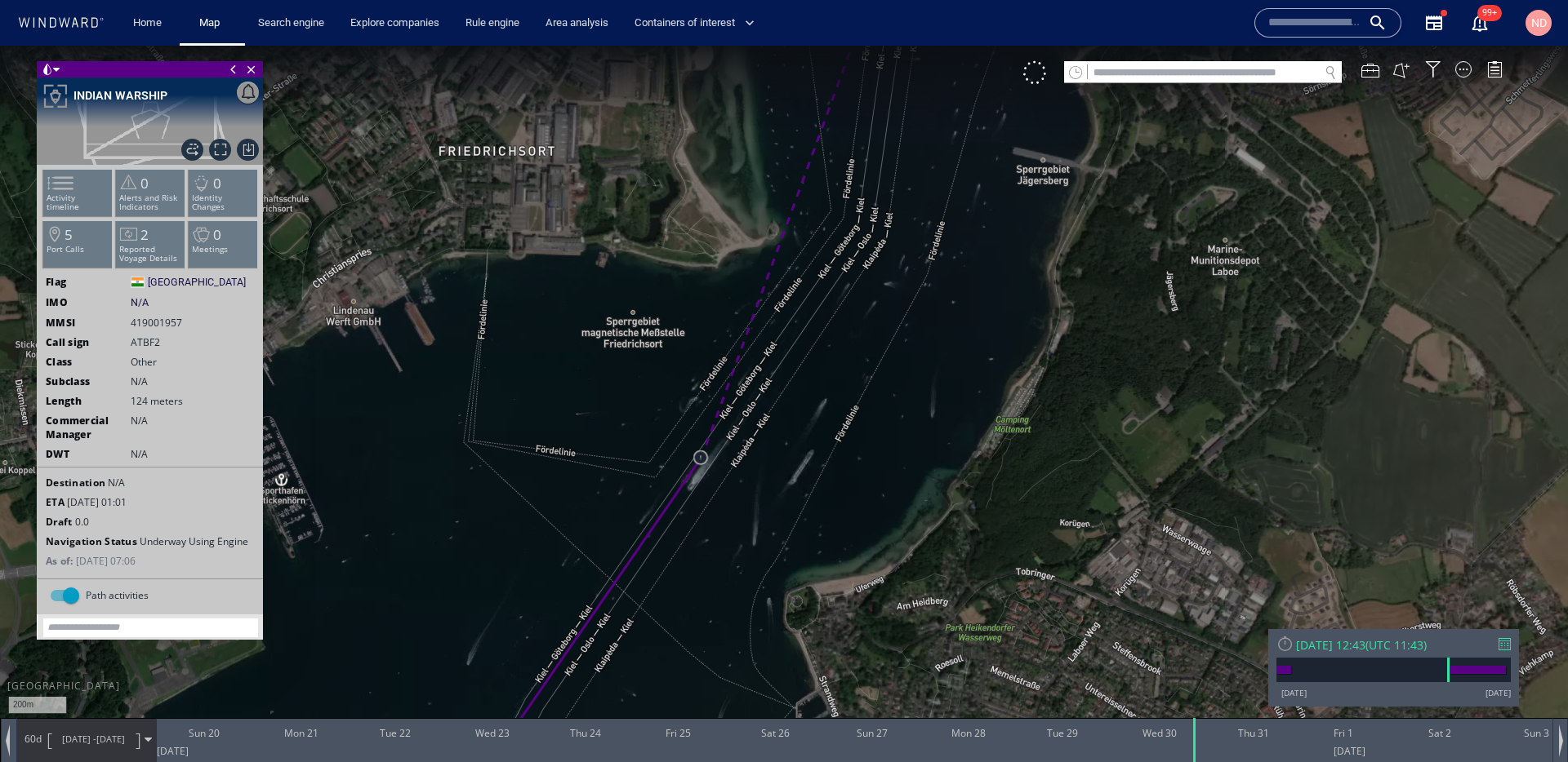
drag, startPoint x: 726, startPoint y: 575, endPoint x: 765, endPoint y: 457, distance: 124.3
click at [765, 457] on canvas "Map" at bounding box center [784, 395] width 1568 height 701
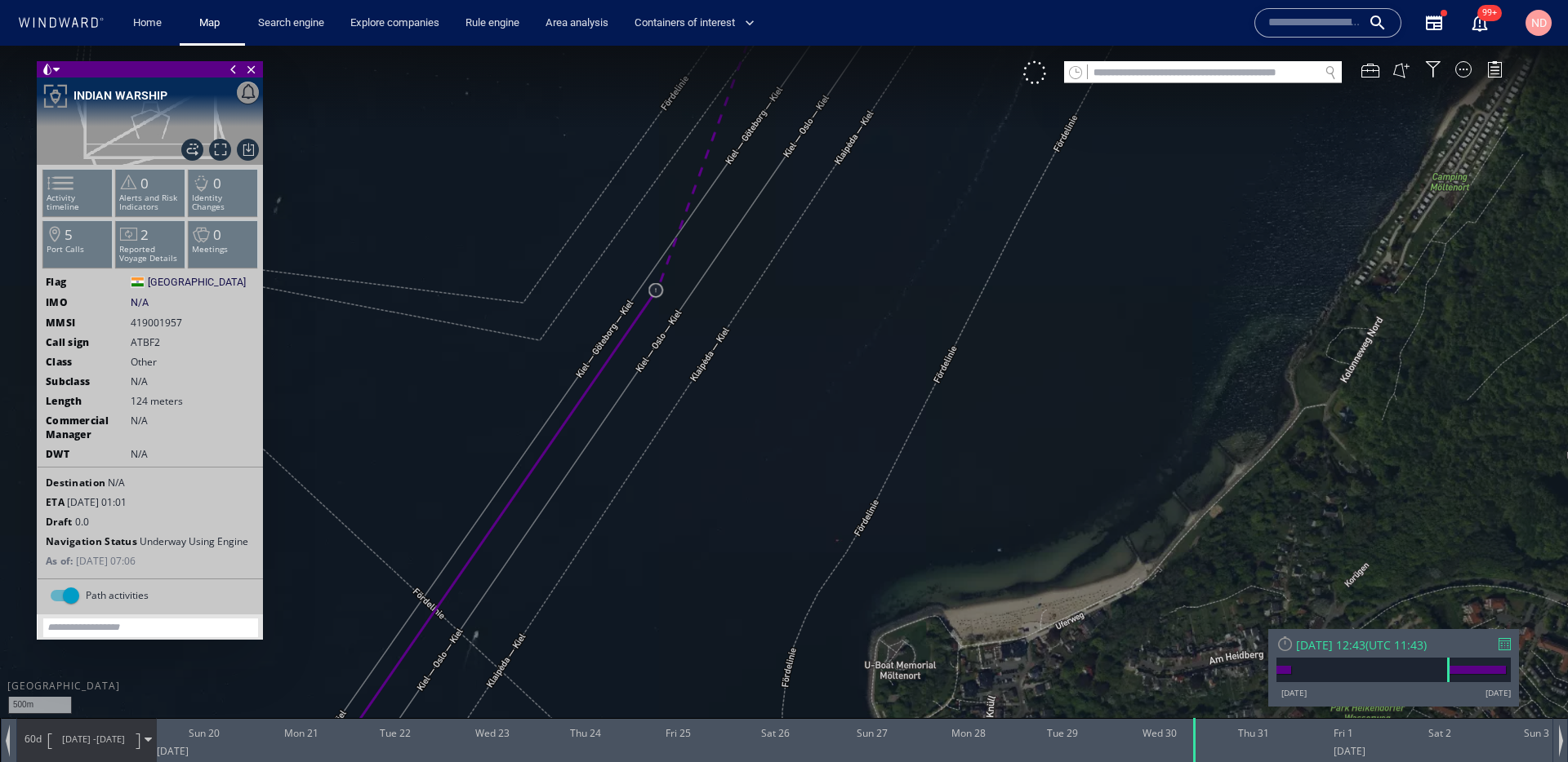
drag, startPoint x: 694, startPoint y: 545, endPoint x: 738, endPoint y: 431, distance: 122.2
click at [737, 433] on canvas "Map" at bounding box center [784, 395] width 1568 height 701
